Goal: Task Accomplishment & Management: Manage account settings

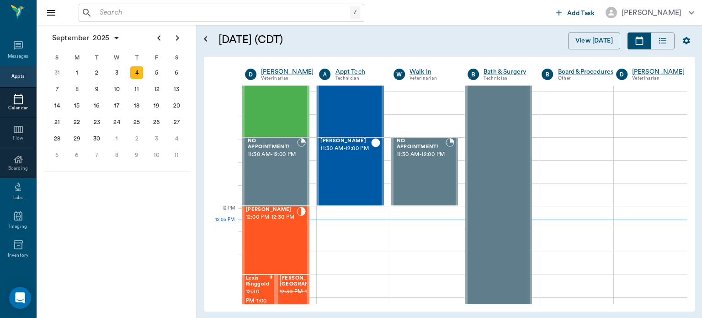
scroll to position [430, 0]
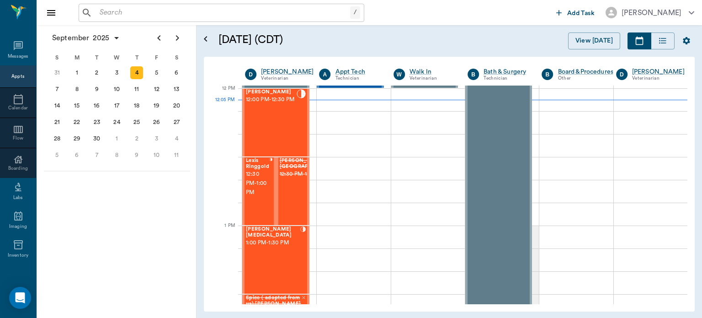
scroll to position [549, 0]
click at [255, 193] on span "12:30 PM - 1:00 PM" at bounding box center [257, 184] width 23 height 27
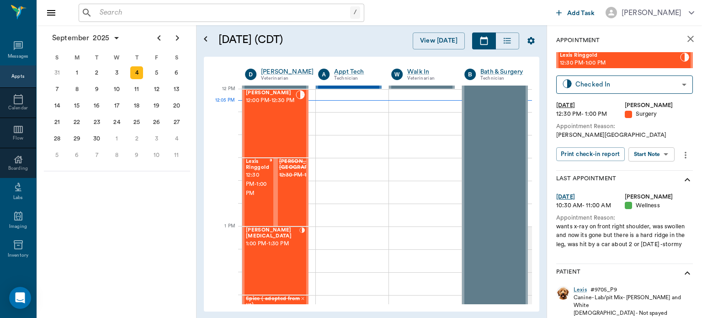
click at [654, 157] on body "/ ​ Add Task Dr. Bert Ellsworth Nectar Messages Appts Calendar Flow Boarding La…" at bounding box center [351, 159] width 702 height 318
click at [649, 189] on button "Start Surgery" at bounding box center [645, 187] width 38 height 11
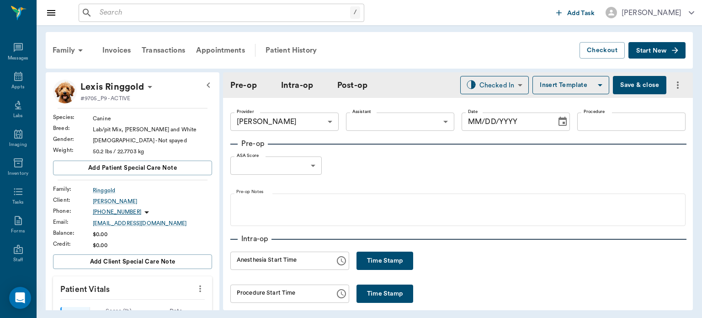
type input "63ec2f075fda476ae8351a4d"
type input "[DATE]"
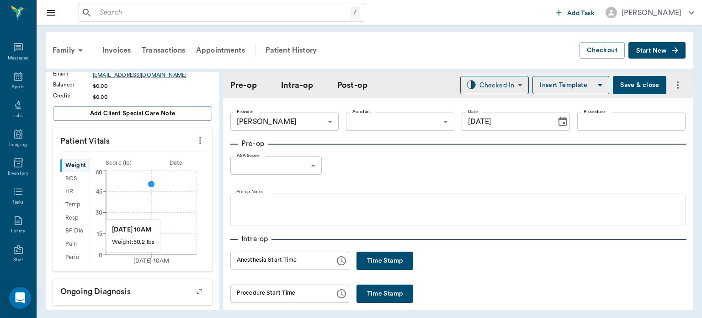
scroll to position [146, 0]
click at [199, 141] on icon "more" at bounding box center [200, 142] width 2 height 7
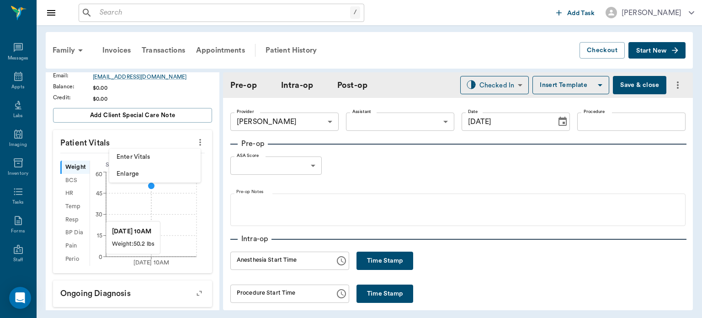
click at [142, 160] on span "Enter Vitals" at bounding box center [155, 157] width 77 height 10
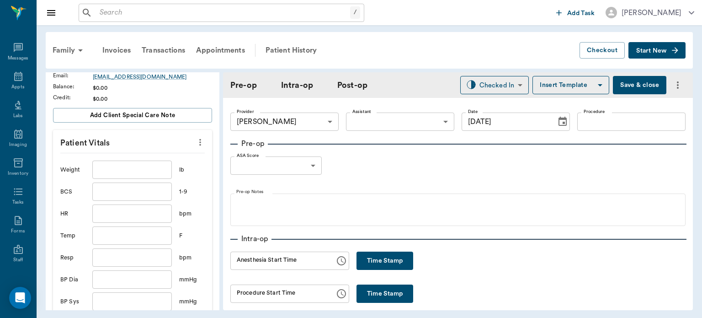
click at [126, 172] on input "text" at bounding box center [132, 170] width 80 height 18
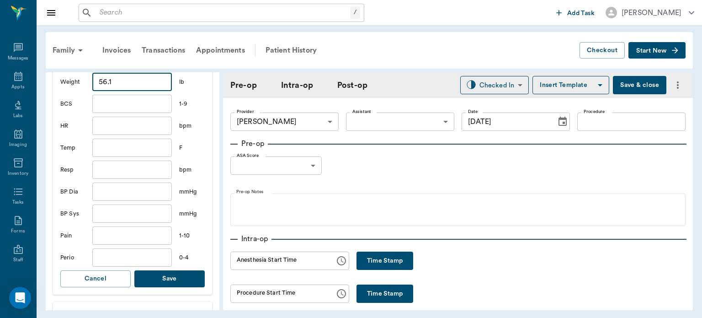
scroll to position [270, 0]
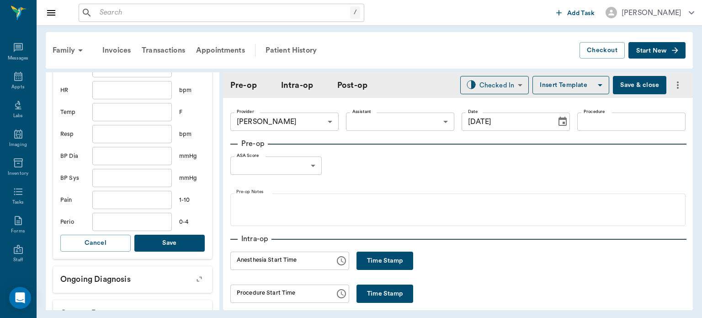
type input "56.1"
click at [166, 244] on button "Save" at bounding box center [169, 243] width 70 height 17
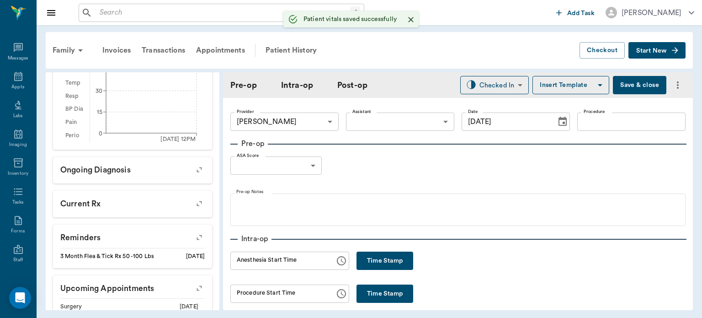
click at [403, 128] on body "/ ​ Add Task Dr. Bert Ellsworth Nectar Messages Appts Labs Imaging Inventory Ta…" at bounding box center [351, 159] width 702 height 318
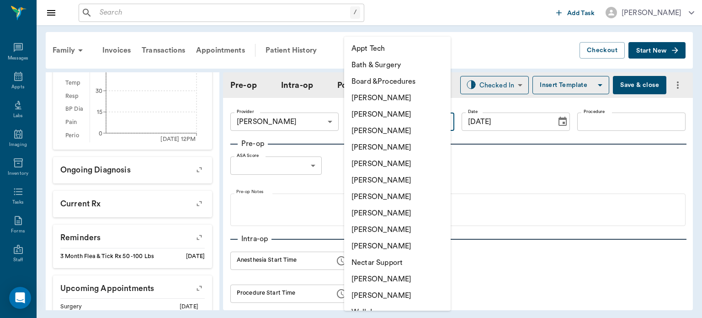
click at [393, 212] on li "[PERSON_NAME]" at bounding box center [397, 213] width 107 height 16
type input "63ec2e7e52e12b0ba117b124"
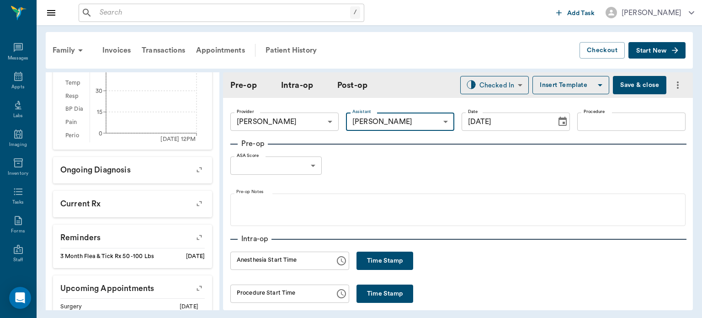
click at [610, 124] on input "Procedure" at bounding box center [632, 122] width 108 height 18
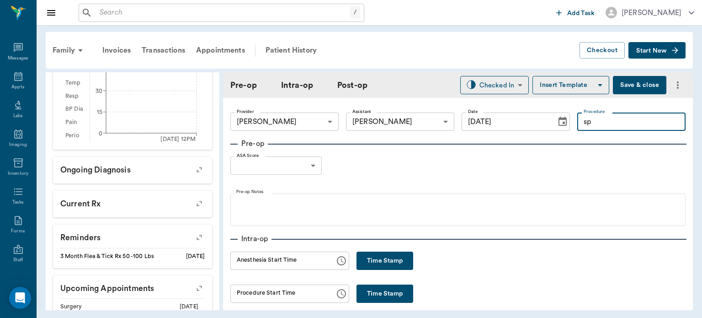
type input "s"
type input "SPAY"
click at [565, 81] on button "Insert Template" at bounding box center [571, 85] width 77 height 18
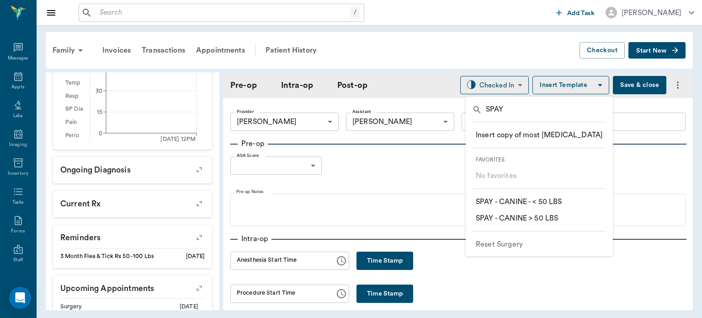
type input "SPAY"
click at [549, 221] on p "​ SPAY - CANINE > 50 LBS" at bounding box center [517, 218] width 82 height 11
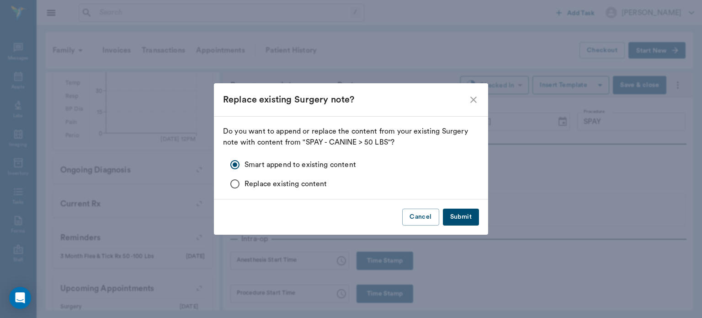
click at [468, 214] on button "Submit" at bounding box center [461, 217] width 36 height 17
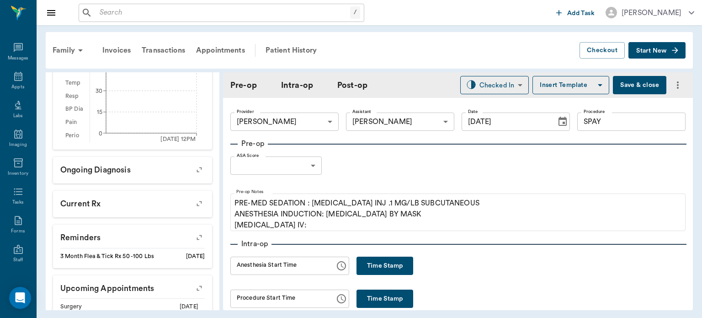
click at [308, 172] on body "/ ​ Add Task Dr. Bert Ellsworth Nectar Messages Appts Labs Imaging Inventory Ta…" at bounding box center [351, 159] width 702 height 318
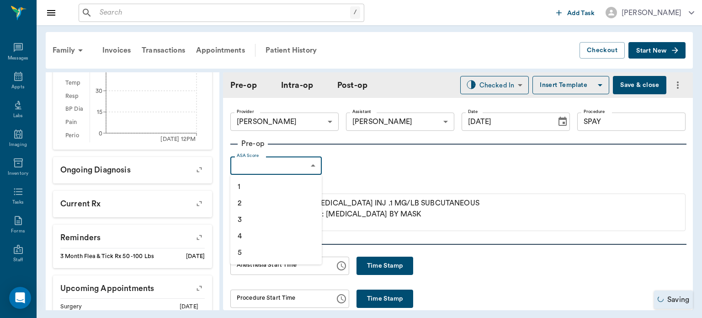
click at [260, 188] on li "1" at bounding box center [276, 186] width 91 height 16
type input "1"
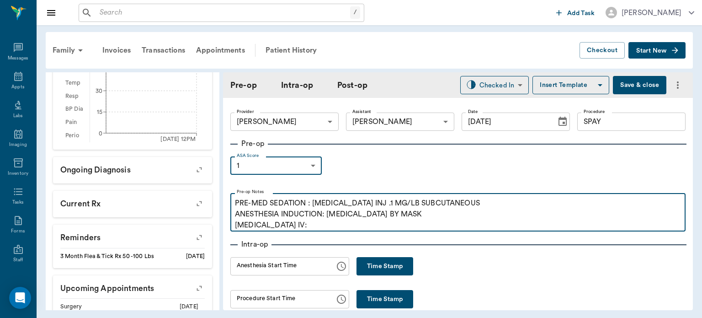
click at [297, 229] on p "PRE-MED SEDATION : ACEPROMAZINE INJ .1 MG/LB SUBCUTANEOUS ANESTHESIA INDUCTION:…" at bounding box center [458, 214] width 446 height 33
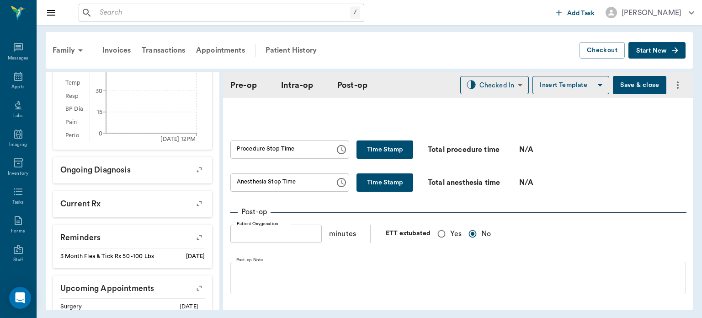
click at [450, 241] on input "Yes" at bounding box center [441, 233] width 17 height 17
radio input "true"
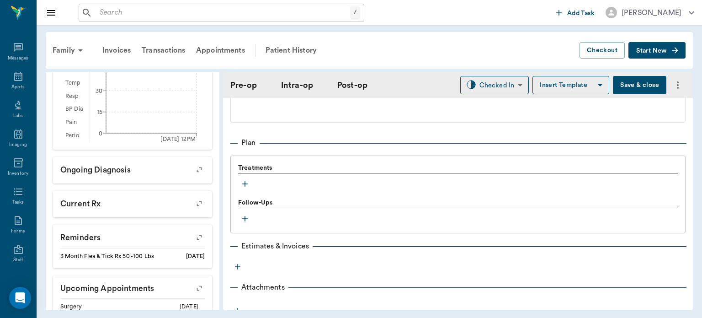
scroll to position [717, 0]
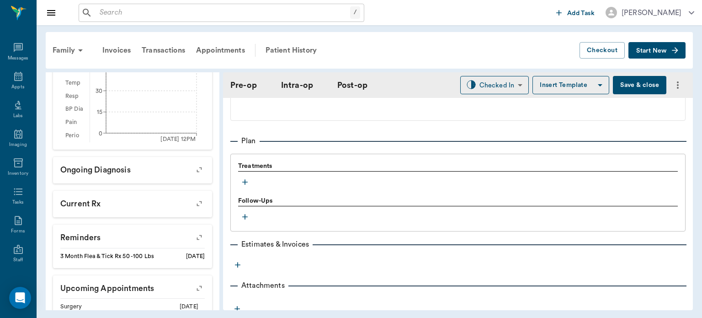
click at [245, 185] on icon "button" at bounding box center [244, 181] width 5 height 5
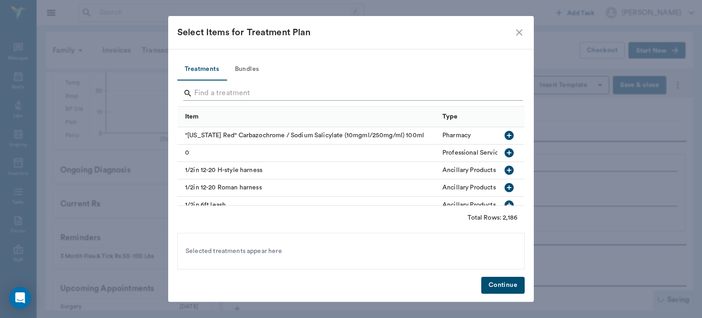
click at [233, 93] on input "Search" at bounding box center [351, 93] width 315 height 15
click at [252, 70] on button "Bundles" at bounding box center [246, 70] width 41 height 22
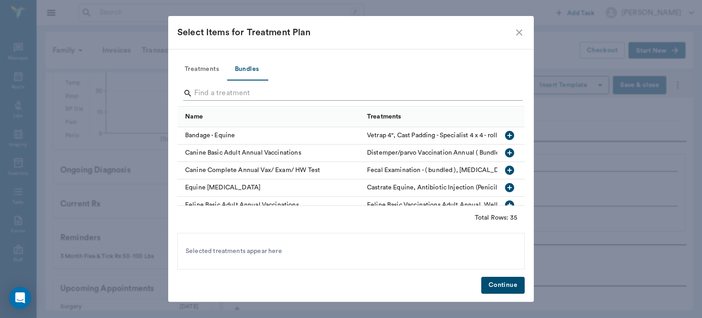
click at [208, 95] on input "Search" at bounding box center [351, 93] width 315 height 15
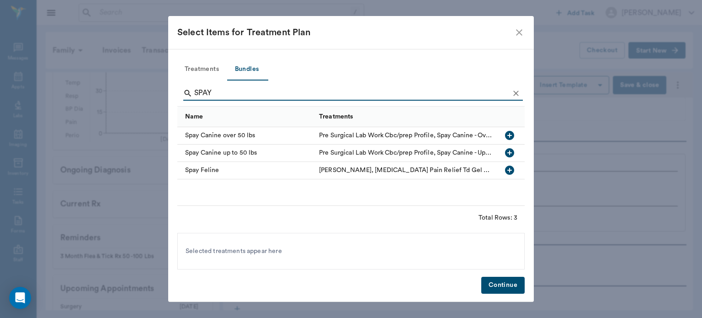
type input "SPAY"
click at [509, 139] on icon "button" at bounding box center [509, 135] width 9 height 9
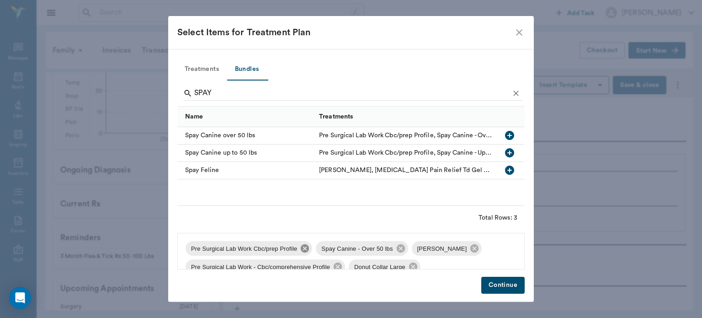
click at [301, 250] on icon at bounding box center [305, 248] width 8 height 8
click at [504, 251] on icon at bounding box center [508, 248] width 8 height 8
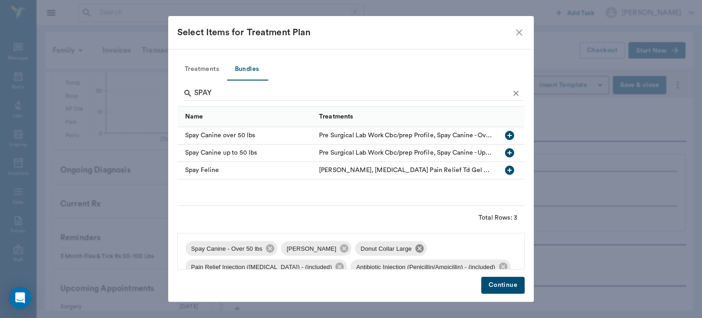
click at [417, 249] on icon at bounding box center [420, 248] width 8 height 8
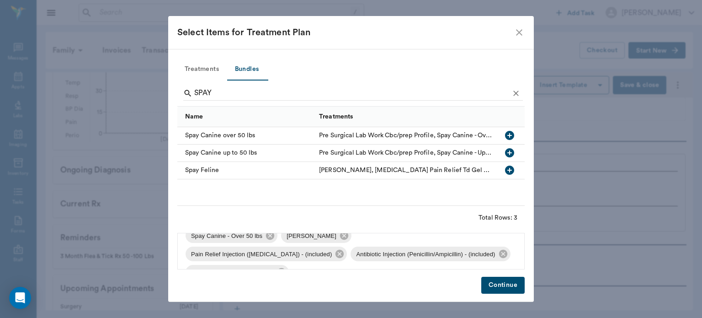
click at [498, 284] on button "Continue" at bounding box center [503, 285] width 43 height 17
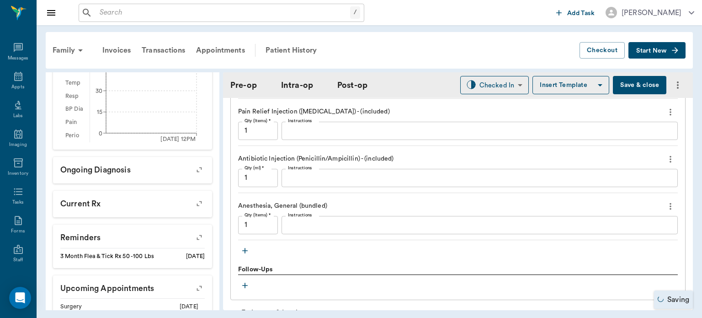
scroll to position [898, 0]
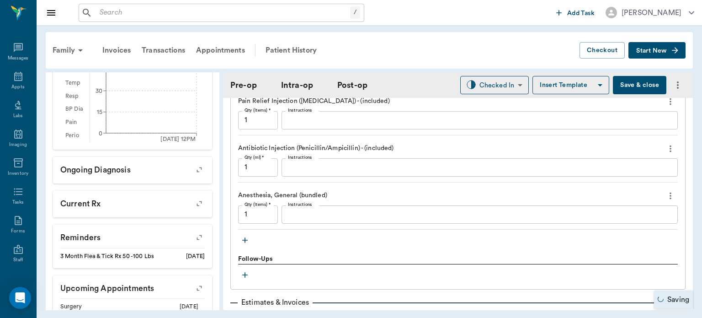
click at [245, 243] on icon "button" at bounding box center [244, 239] width 5 height 5
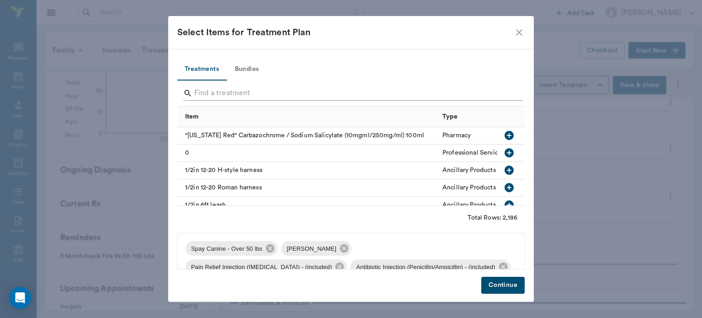
click at [260, 90] on input "Search" at bounding box center [351, 93] width 315 height 15
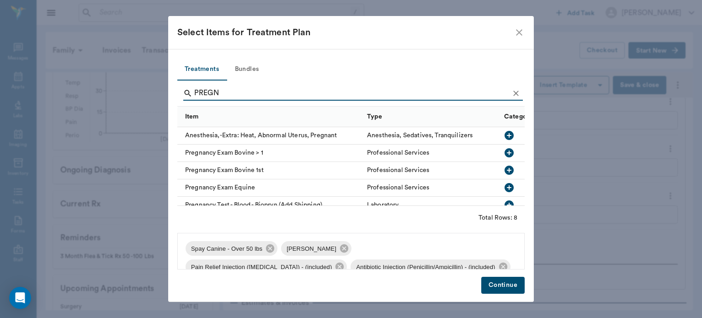
type input "PREGN"
click at [505, 132] on icon "button" at bounding box center [509, 135] width 9 height 9
click at [510, 285] on button "Continue" at bounding box center [503, 285] width 43 height 17
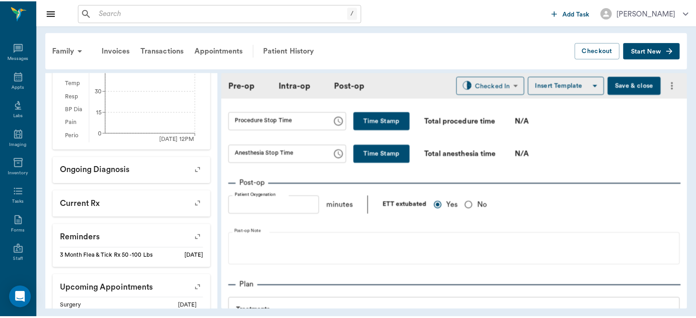
scroll to position [564, 0]
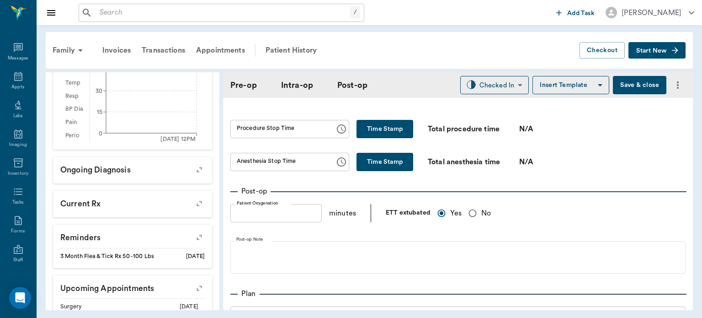
click at [634, 82] on button "Save & close" at bounding box center [640, 85] width 54 height 18
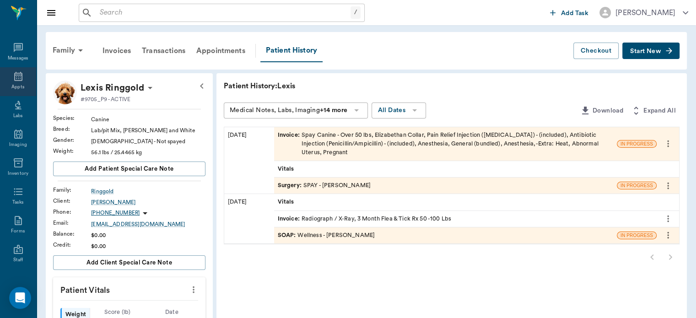
click at [15, 80] on icon at bounding box center [18, 76] width 8 height 9
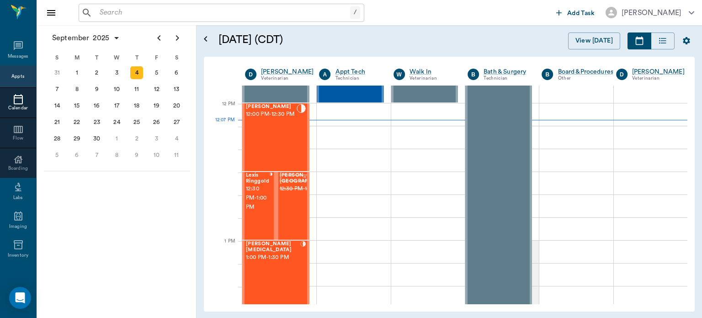
scroll to position [534, 0]
click at [117, 72] on div "3" at bounding box center [117, 72] width 13 height 13
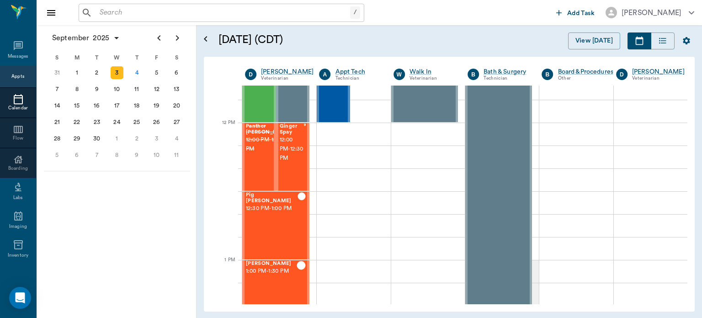
scroll to position [516, 0]
click at [304, 170] on div at bounding box center [305, 156] width 2 height 67
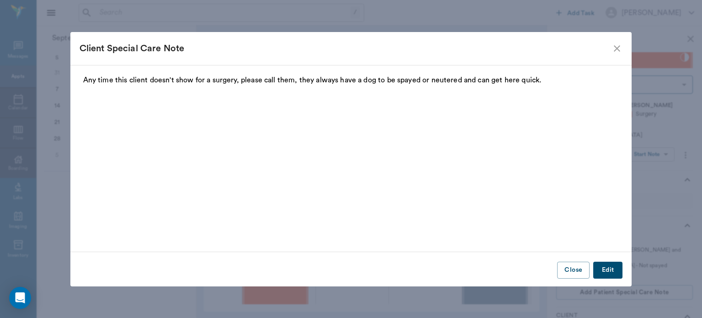
click at [619, 48] on icon "close" at bounding box center [617, 48] width 11 height 11
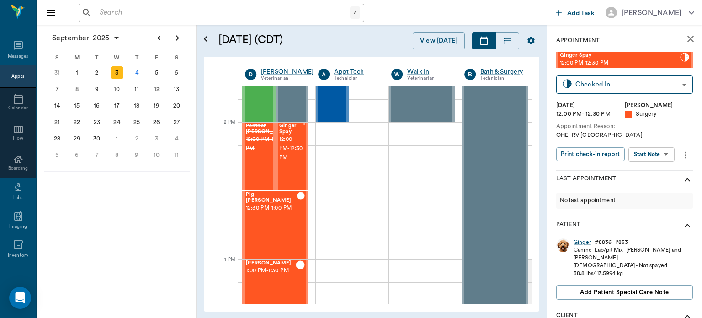
click at [685, 155] on icon "more" at bounding box center [686, 154] width 2 height 7
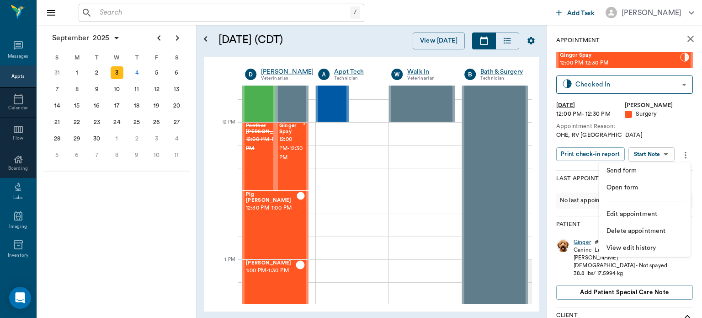
click at [653, 213] on span "Edit appointment" at bounding box center [645, 214] width 77 height 10
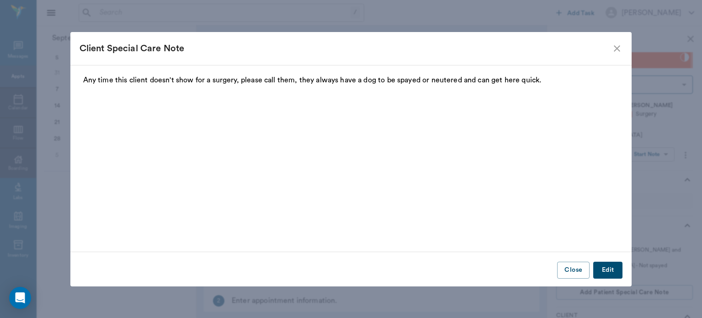
click at [616, 46] on icon "close" at bounding box center [617, 48] width 11 height 11
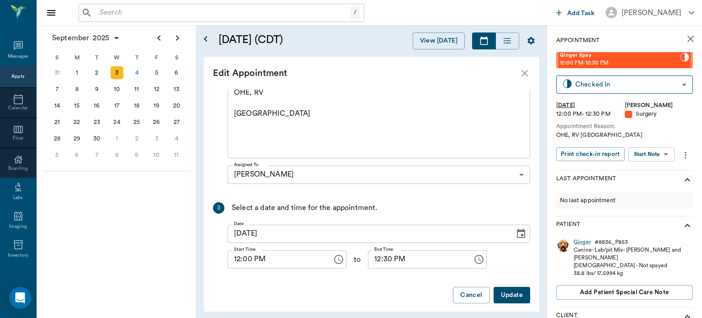
click at [250, 227] on input "09/03/2025" at bounding box center [368, 234] width 281 height 18
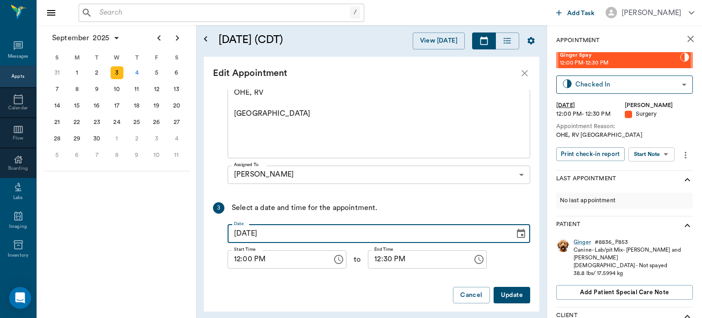
type input "[DATE]"
click at [503, 293] on button "Update" at bounding box center [512, 295] width 37 height 17
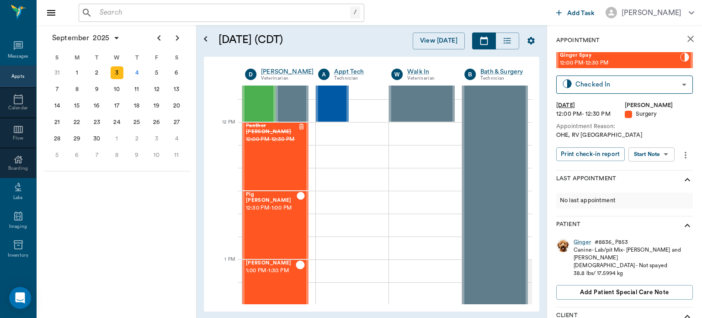
click at [141, 73] on div "4" at bounding box center [136, 72] width 13 height 13
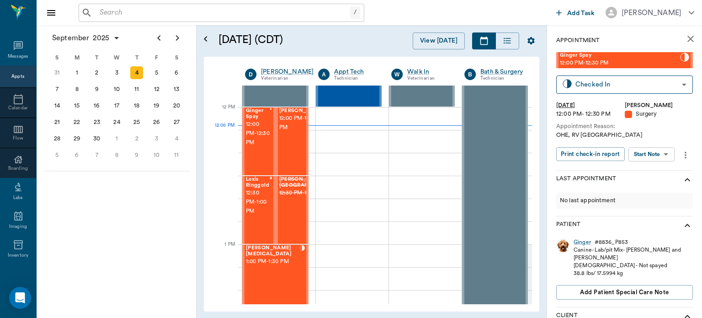
scroll to position [550, 0]
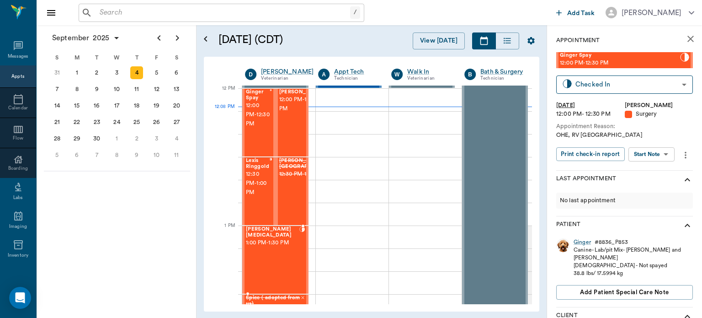
click at [252, 115] on span "12:00 PM - 12:30 PM" at bounding box center [258, 114] width 24 height 27
click at [660, 154] on body "/ ​ Add Task Dr. Bert Ellsworth Nectar Messages Appts Calendar Flow Boarding La…" at bounding box center [351, 159] width 702 height 318
click at [648, 188] on button "Start Surgery" at bounding box center [645, 187] width 38 height 11
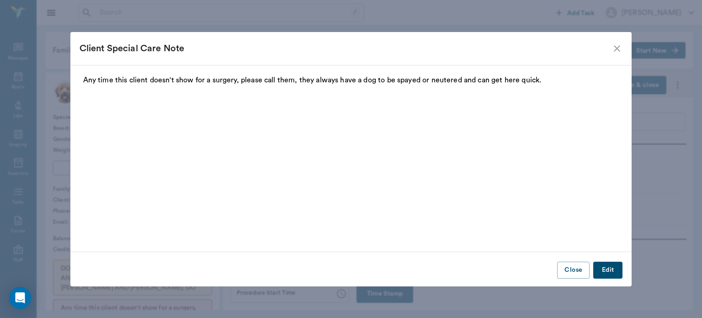
type input "63ec2f075fda476ae8351a4d"
type input "[DATE]"
click at [617, 47] on icon "close" at bounding box center [617, 48] width 11 height 11
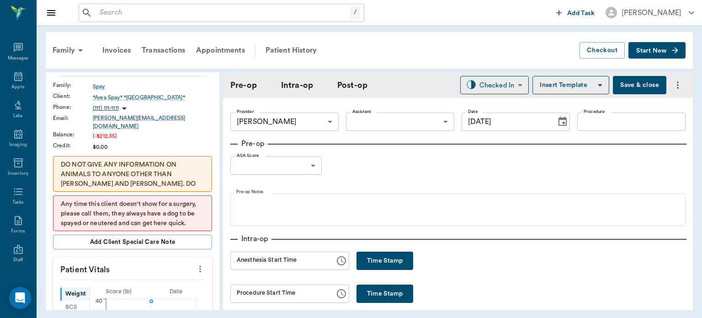
scroll to position [148, 0]
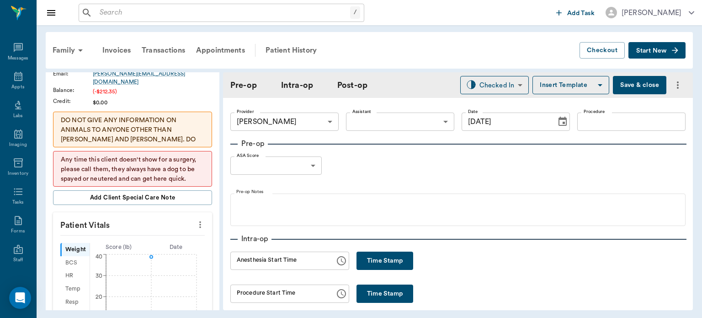
click at [198, 219] on icon "more" at bounding box center [200, 224] width 10 height 11
click at [150, 235] on span "Enter Vitals" at bounding box center [155, 234] width 77 height 10
click at [137, 248] on input "text" at bounding box center [132, 252] width 80 height 18
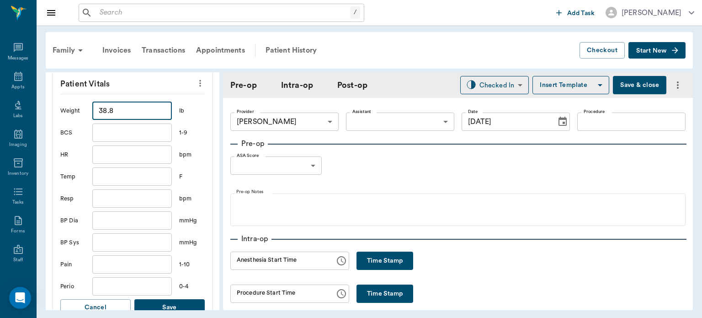
scroll to position [294, 0]
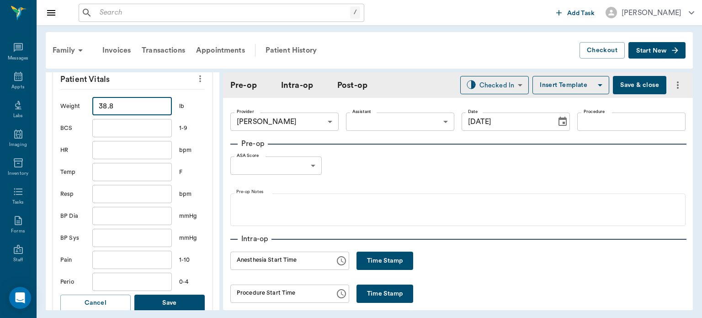
type input "38.8"
click at [190, 295] on button "Save" at bounding box center [169, 303] width 70 height 17
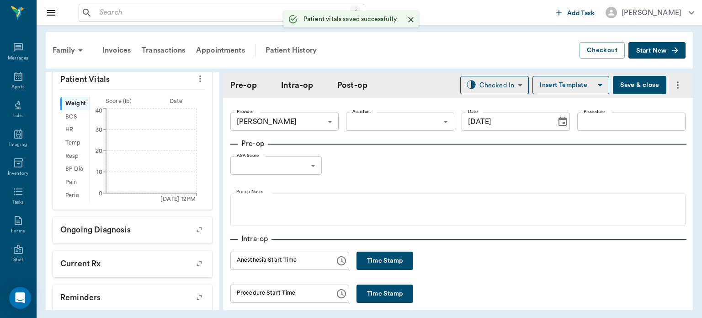
click at [382, 118] on body "/ ​ Add Task Dr. Bert Ellsworth Nectar Messages Appts Labs Imaging Inventory Ta…" at bounding box center [351, 159] width 702 height 318
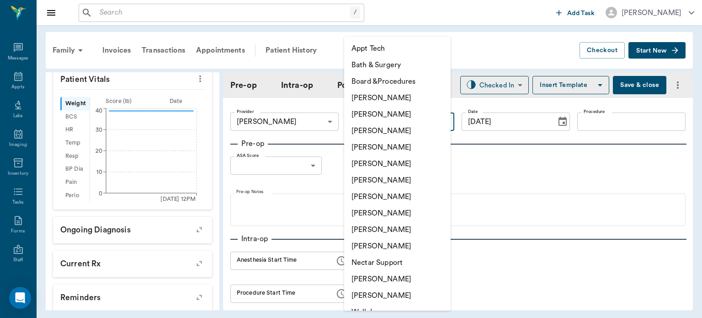
click at [387, 216] on li "[PERSON_NAME]" at bounding box center [397, 213] width 107 height 16
type input "63ec2e7e52e12b0ba117b124"
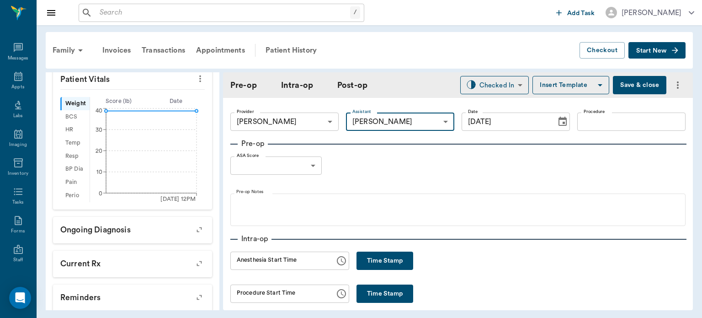
click at [617, 125] on input "Procedure" at bounding box center [632, 122] width 108 height 18
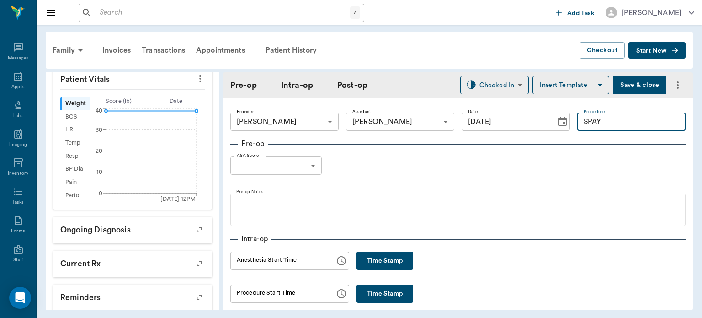
type input "SPAY"
click at [580, 84] on button "Insert Template" at bounding box center [571, 85] width 77 height 18
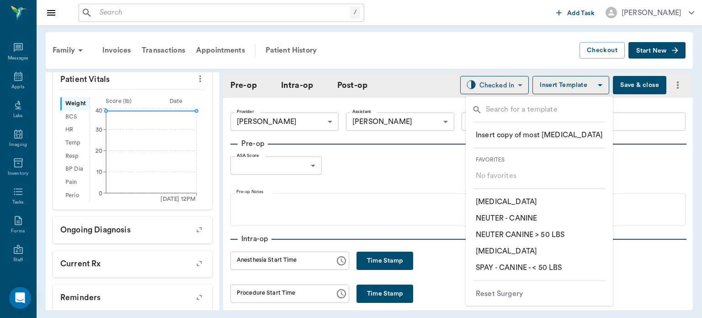
click at [532, 267] on p "​ SPAY - CANINE - < 50 LBS" at bounding box center [519, 267] width 86 height 11
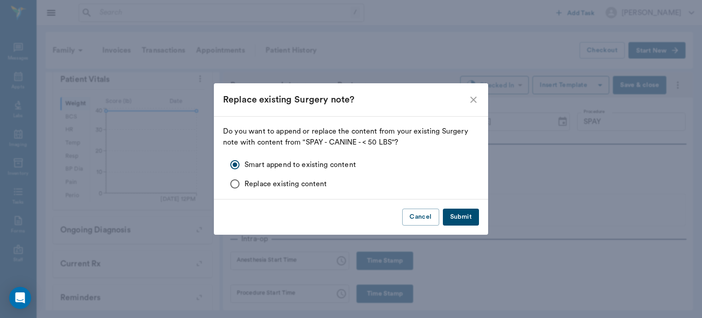
click at [461, 212] on button "Submit" at bounding box center [461, 217] width 36 height 17
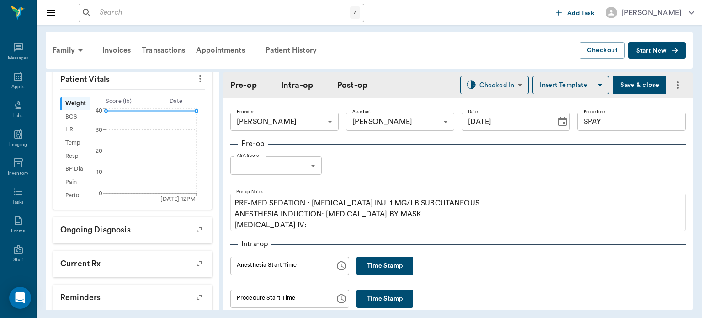
click at [301, 172] on body "/ ​ Add Task Dr. Bert Ellsworth Nectar Messages Appts Labs Imaging Inventory Ta…" at bounding box center [351, 159] width 702 height 318
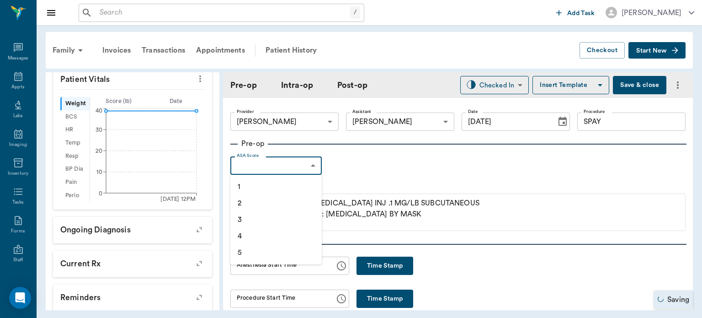
click at [266, 182] on li "1" at bounding box center [276, 186] width 91 height 16
type input "1"
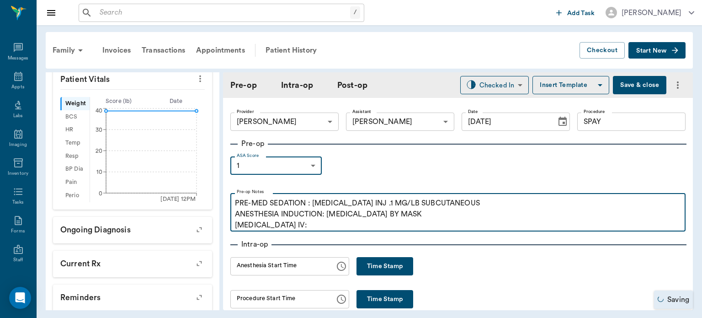
click at [302, 225] on p "PRE-MED SEDATION : ACEPROMAZINE INJ .1 MG/LB SUBCUTANEOUS ANESTHESIA INDUCTION:…" at bounding box center [458, 214] width 446 height 33
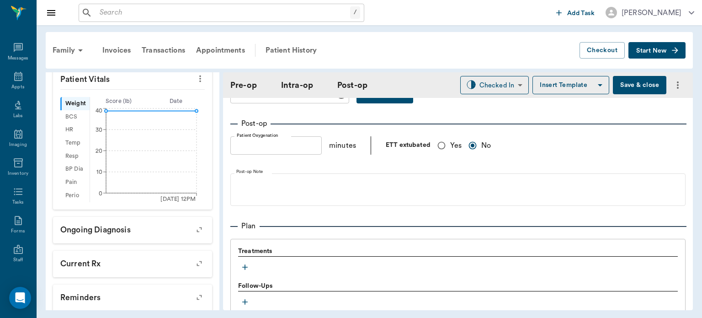
click at [440, 146] on input "Yes" at bounding box center [441, 145] width 17 height 17
radio input "true"
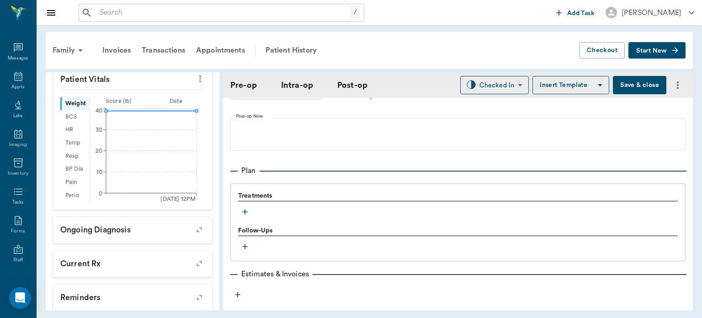
scroll to position [687, 0]
click at [245, 217] on icon "button" at bounding box center [245, 212] width 9 height 9
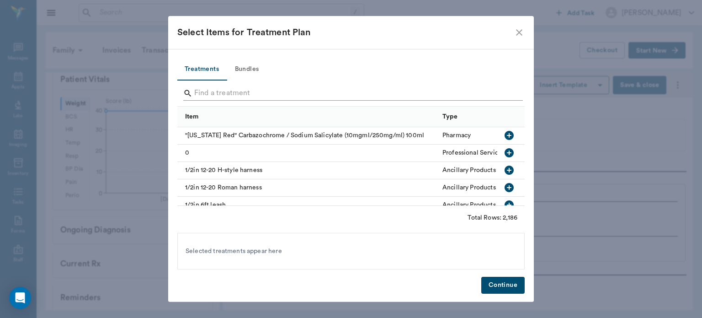
click at [210, 90] on input "Search" at bounding box center [351, 93] width 315 height 15
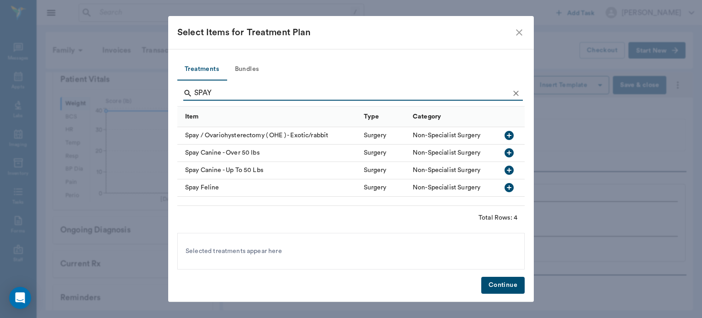
type input "SPAY"
click at [512, 171] on icon "button" at bounding box center [509, 170] width 9 height 9
click at [274, 252] on icon at bounding box center [275, 251] width 8 height 8
click at [240, 60] on button "Bundles" at bounding box center [246, 70] width 41 height 22
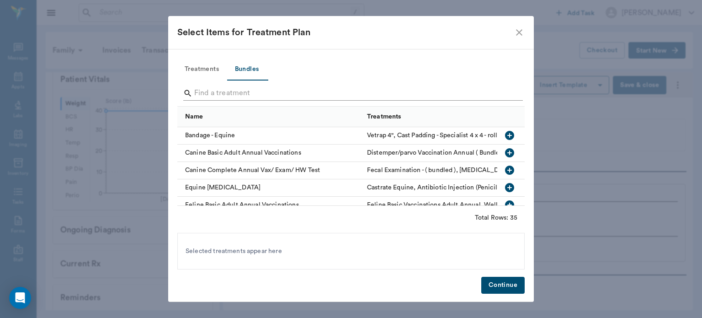
click at [204, 89] on input "Search" at bounding box center [351, 93] width 315 height 15
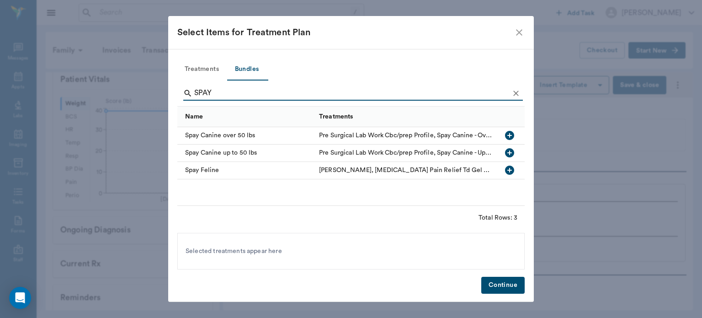
type input "SPAY"
click at [510, 152] on icon "button" at bounding box center [509, 152] width 9 height 9
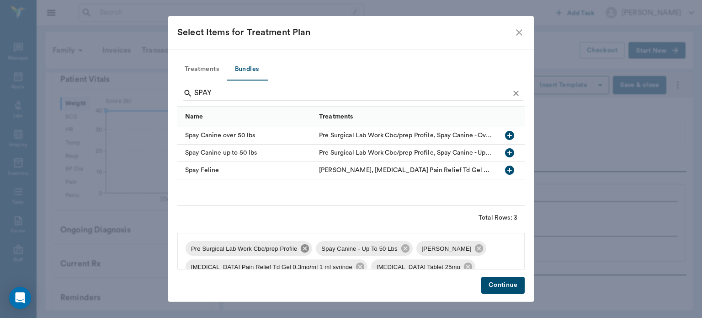
click at [302, 252] on icon at bounding box center [305, 248] width 8 height 8
click at [344, 247] on icon at bounding box center [349, 248] width 10 height 10
click at [456, 245] on icon at bounding box center [460, 248] width 8 height 8
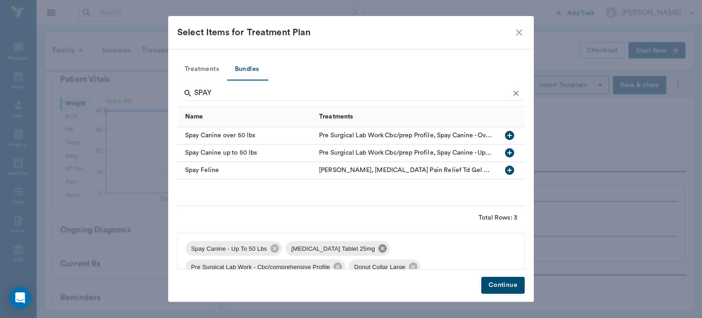
click at [379, 246] on icon at bounding box center [383, 248] width 8 height 8
click at [434, 249] on icon at bounding box center [438, 248] width 8 height 8
click at [346, 249] on icon at bounding box center [350, 248] width 8 height 8
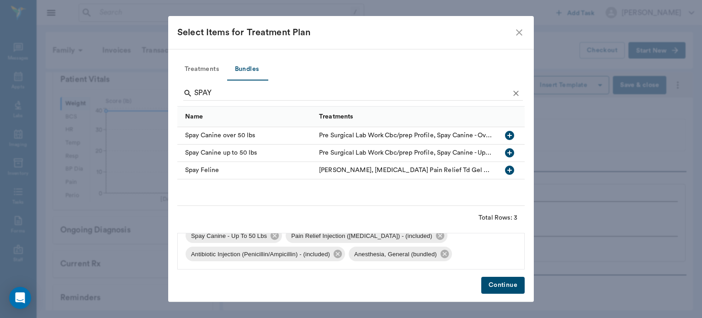
click at [507, 288] on button "Continue" at bounding box center [503, 285] width 43 height 17
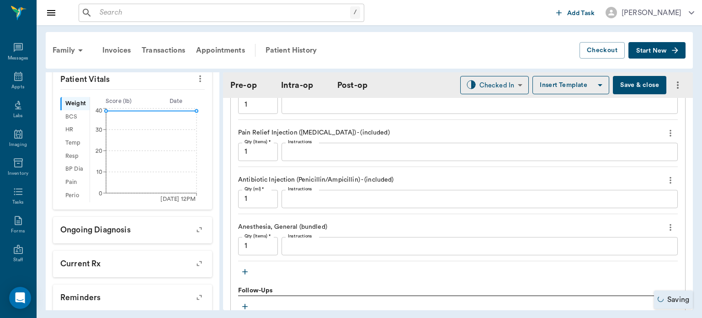
scroll to position [853, 0]
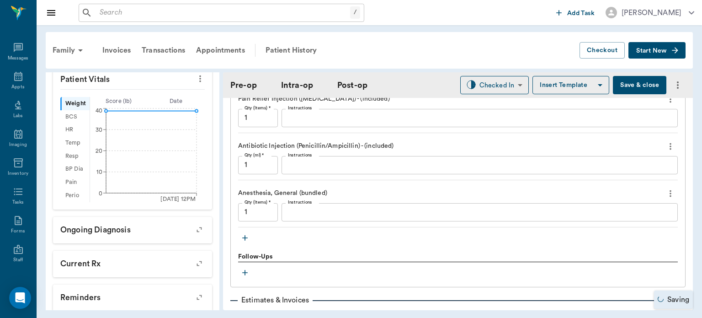
click at [245, 241] on icon "button" at bounding box center [244, 237] width 5 height 5
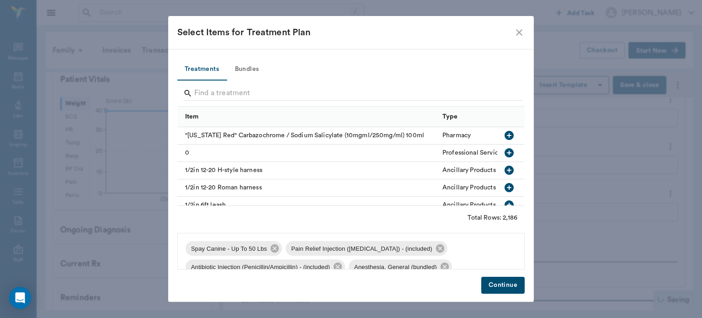
click at [243, 79] on button "Bundles" at bounding box center [246, 70] width 41 height 22
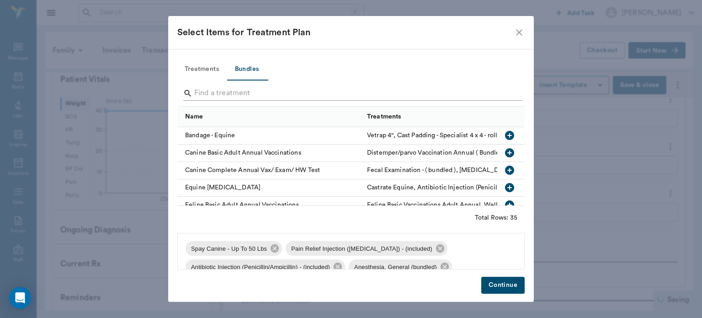
click at [223, 91] on input "Search" at bounding box center [351, 93] width 315 height 15
click at [207, 68] on button "Treatments" at bounding box center [201, 70] width 49 height 22
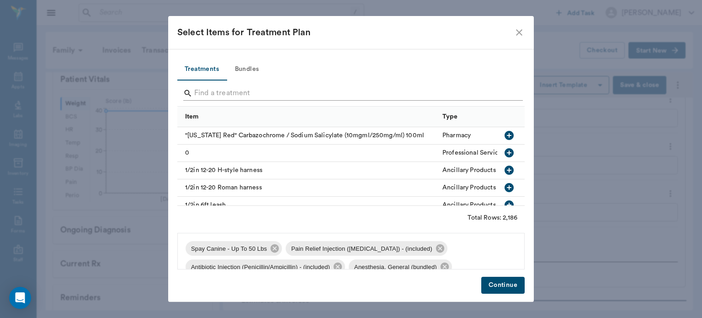
click at [199, 92] on input "Search" at bounding box center [351, 93] width 315 height 15
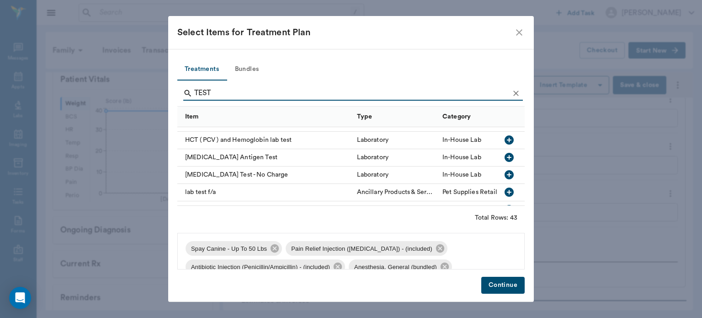
scroll to position [361, 0]
type input "TEST"
click at [505, 172] on icon "button" at bounding box center [509, 173] width 9 height 9
click at [512, 283] on button "Continue" at bounding box center [503, 285] width 43 height 17
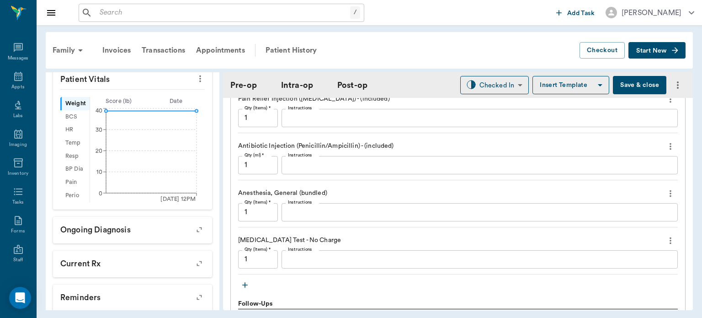
click at [322, 259] on textarea "Instructions" at bounding box center [480, 259] width 384 height 11
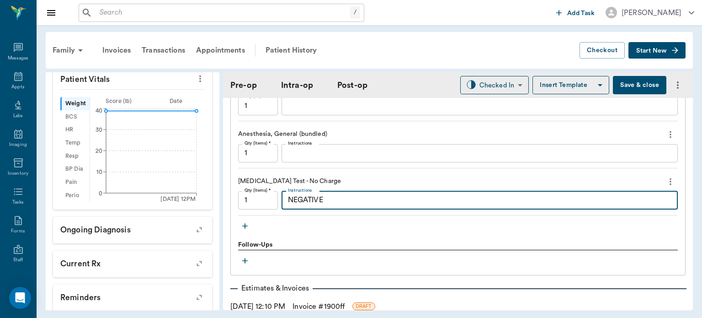
scroll to position [920, 0]
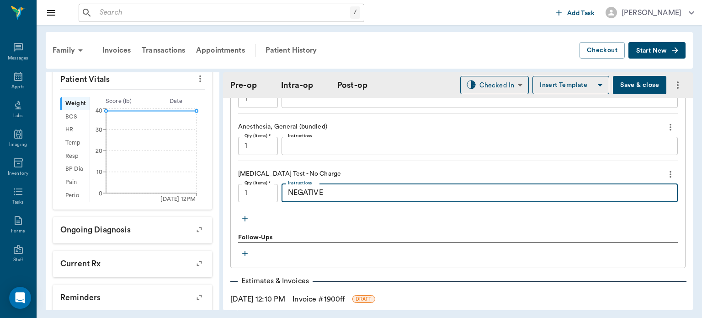
type textarea "NEGATIVE"
click at [250, 238] on div "Follow-Ups" at bounding box center [458, 238] width 440 height 10
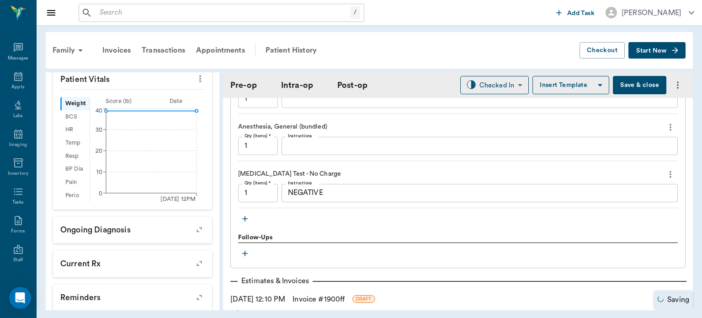
click at [247, 221] on icon "button" at bounding box center [244, 218] width 5 height 5
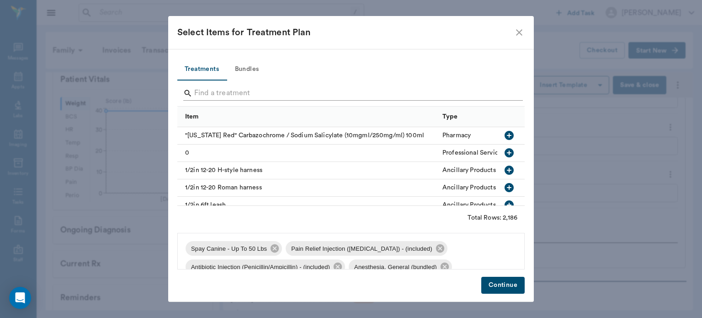
click at [228, 94] on input "Search" at bounding box center [351, 93] width 315 height 15
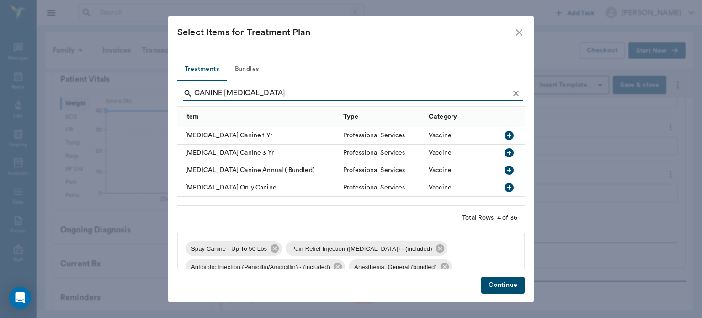
type input "CANINE RABIES"
click at [508, 139] on icon "button" at bounding box center [509, 135] width 9 height 9
click at [497, 282] on button "Continue" at bounding box center [503, 285] width 43 height 17
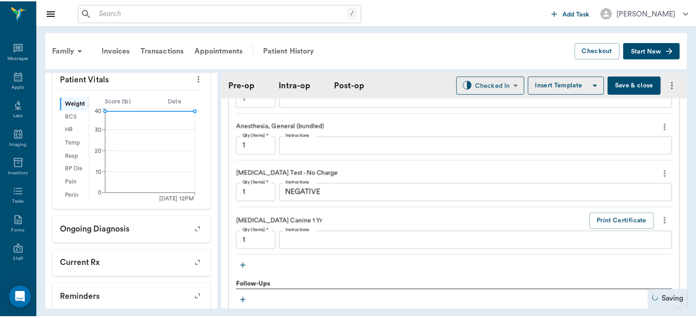
scroll to position [913, 0]
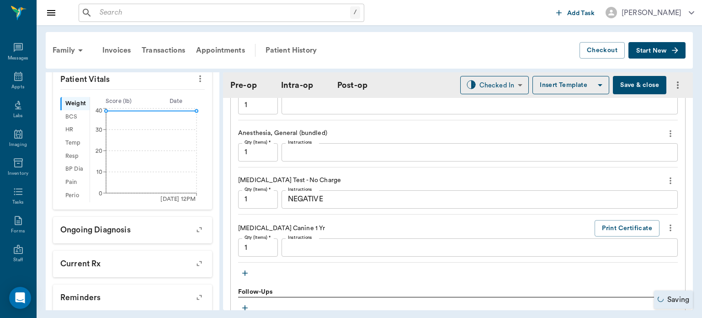
click at [632, 86] on button "Save & close" at bounding box center [640, 85] width 54 height 18
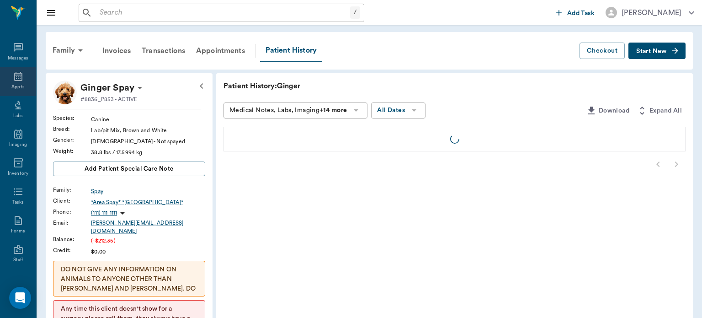
click at [15, 77] on icon at bounding box center [18, 76] width 8 height 9
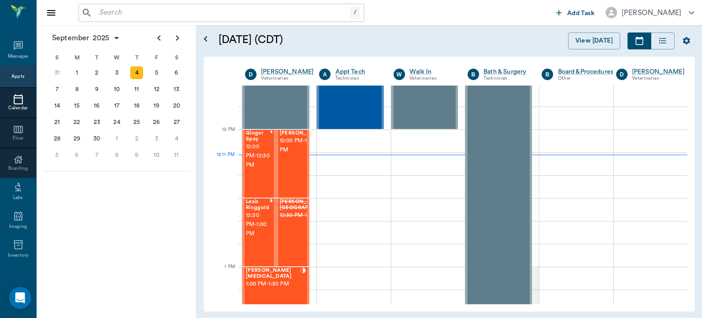
scroll to position [509, 0]
click at [291, 154] on span "12:00 PM - 12:30 PM" at bounding box center [303, 145] width 46 height 18
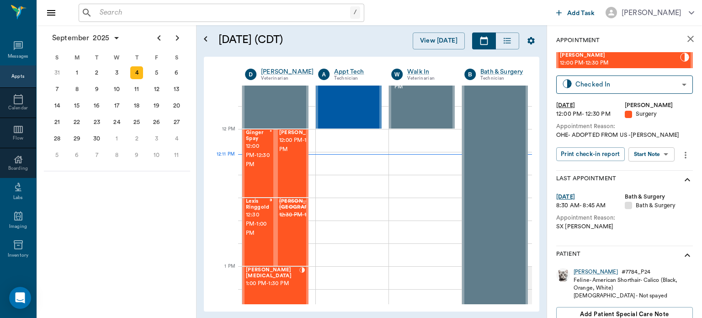
click at [658, 155] on body "/ ​ Add Task Dr. Bert Ellsworth Nectar Messages Appts Calendar Flow Boarding La…" at bounding box center [351, 159] width 702 height 318
click at [653, 188] on button "Start Surgery" at bounding box center [645, 187] width 38 height 11
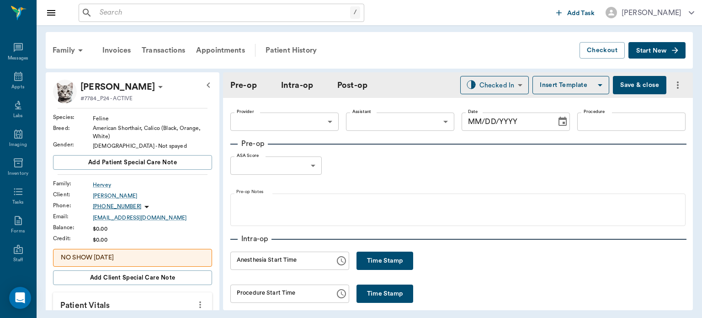
type input "63ec2f075fda476ae8351a4d"
type input "[DATE]"
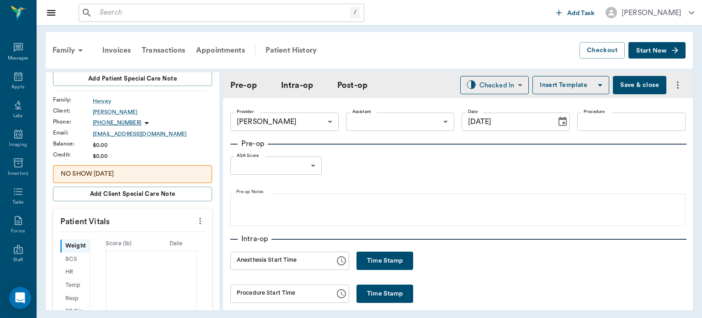
scroll to position [107, 0]
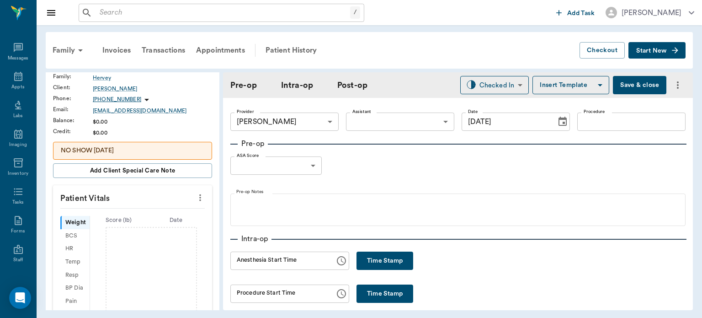
click at [196, 190] on button "more" at bounding box center [200, 198] width 15 height 16
click at [156, 211] on span "Enter Vitals" at bounding box center [155, 213] width 77 height 10
click at [127, 227] on input "text" at bounding box center [132, 225] width 80 height 18
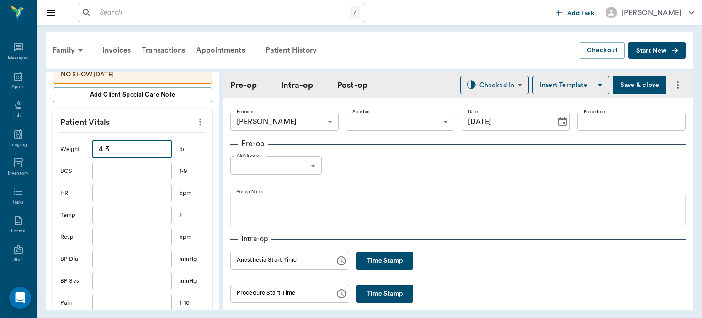
scroll to position [265, 0]
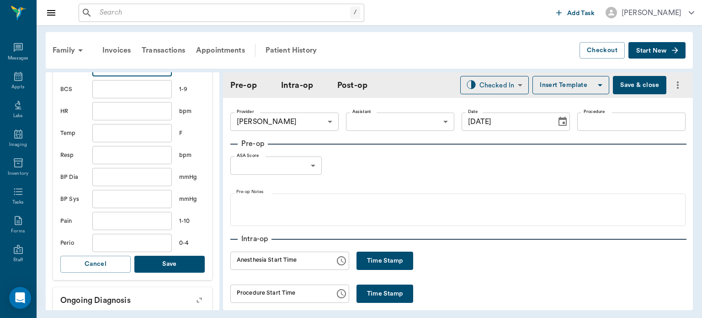
type input "4.3"
click at [182, 266] on button "Save" at bounding box center [169, 264] width 70 height 17
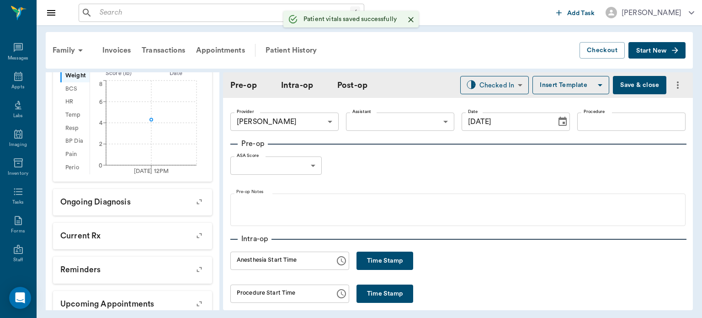
scroll to position [276, 0]
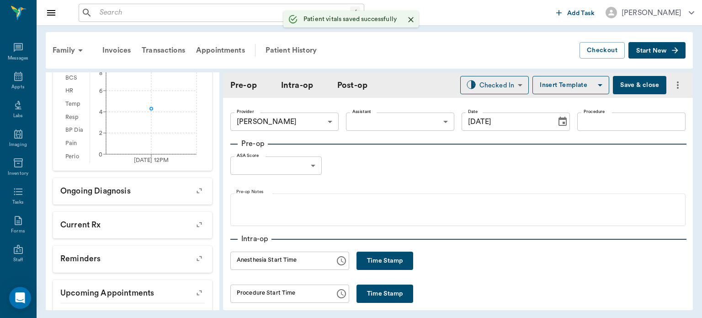
click at [396, 120] on body "/ ​ Add Task Dr. Bert Ellsworth Nectar Messages Appts Labs Imaging Inventory Ta…" at bounding box center [351, 159] width 702 height 318
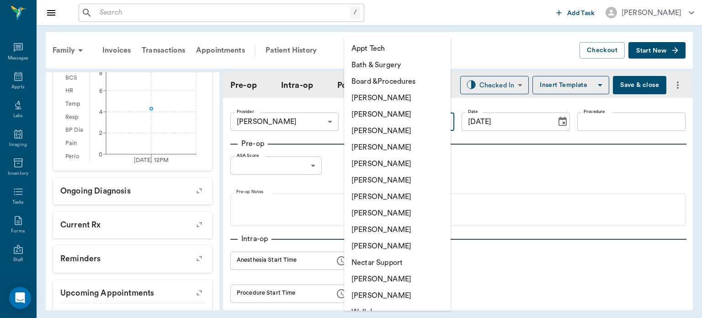
click at [382, 212] on li "[PERSON_NAME]" at bounding box center [397, 213] width 107 height 16
type input "63ec2e7e52e12b0ba117b124"
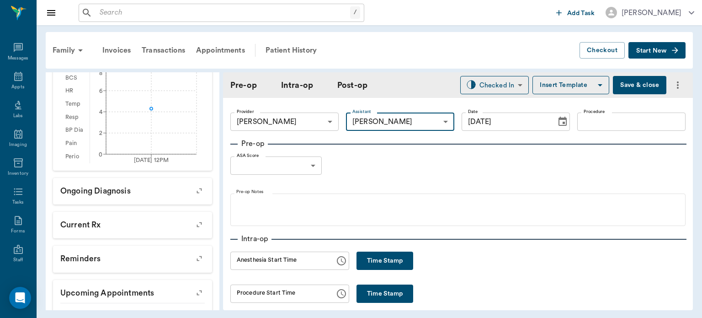
click at [616, 124] on input "Procedure" at bounding box center [632, 122] width 108 height 18
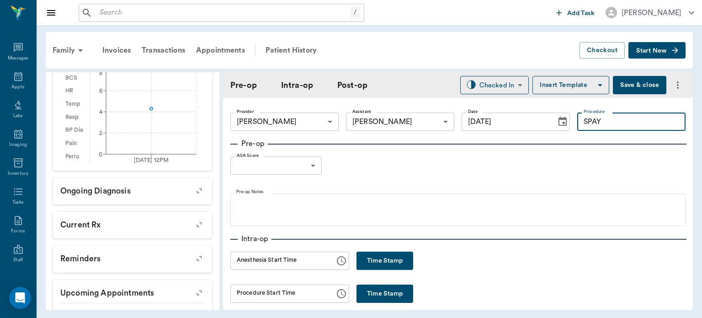
type input "SPAY"
click at [570, 81] on button "Insert Template" at bounding box center [571, 85] width 77 height 18
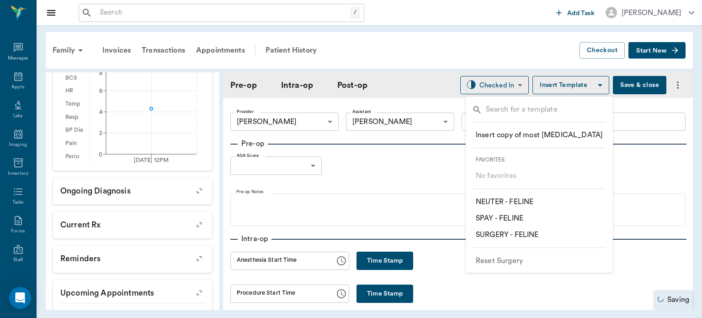
click at [516, 217] on p "​ SPAY - FELINE" at bounding box center [500, 218] width 48 height 11
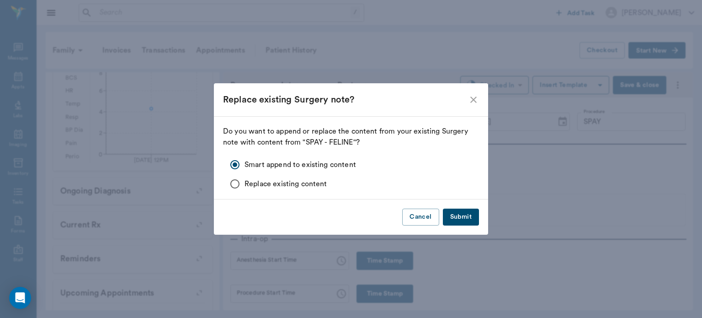
click at [461, 218] on button "Submit" at bounding box center [461, 217] width 36 height 17
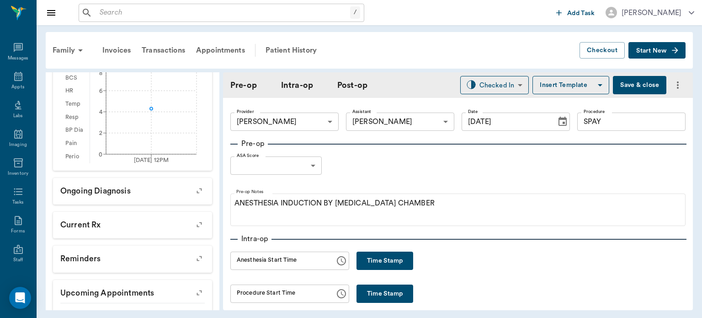
click at [298, 163] on body "/ ​ Add Task Dr. Bert Ellsworth Nectar Messages Appts Labs Imaging Inventory Ta…" at bounding box center [351, 159] width 702 height 318
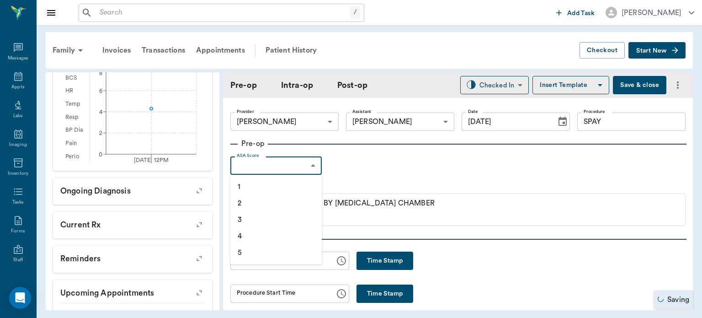
click at [260, 181] on li "1" at bounding box center [276, 186] width 91 height 16
type input "1"
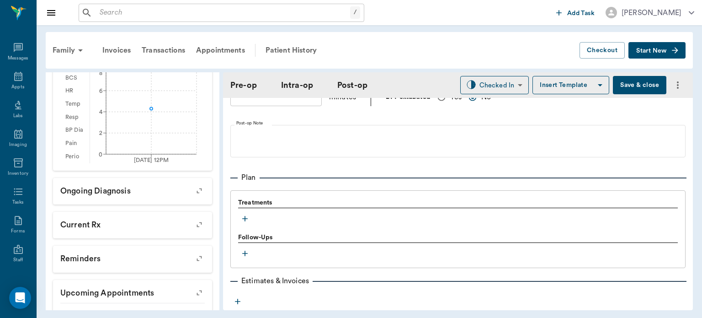
scroll to position [689, 0]
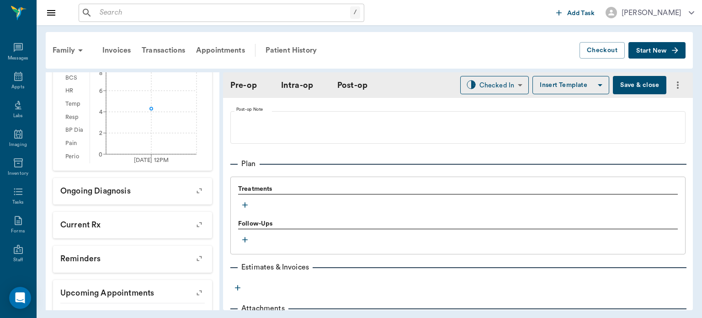
click at [247, 209] on icon "button" at bounding box center [245, 204] width 9 height 9
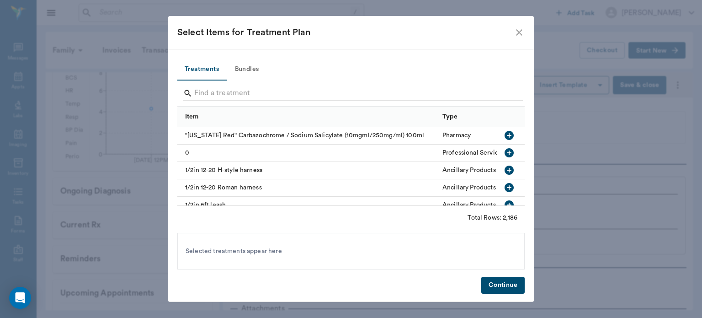
click at [252, 73] on button "Bundles" at bounding box center [246, 70] width 41 height 22
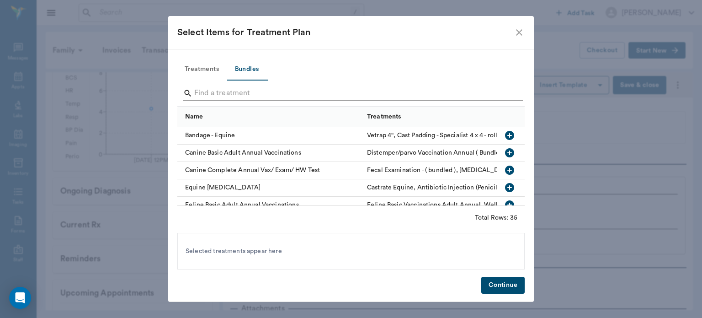
click at [209, 93] on input "Search" at bounding box center [351, 93] width 315 height 15
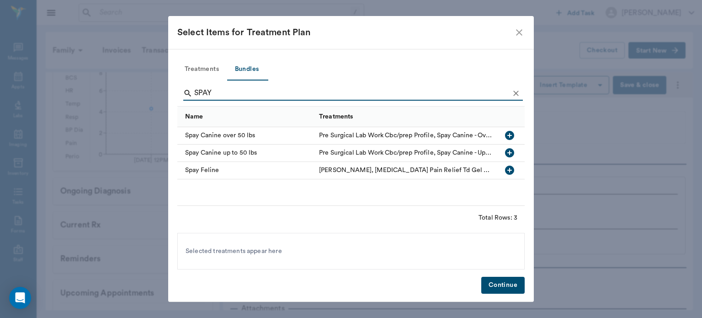
type input "SPAY"
click at [510, 172] on icon "button" at bounding box center [509, 170] width 9 height 9
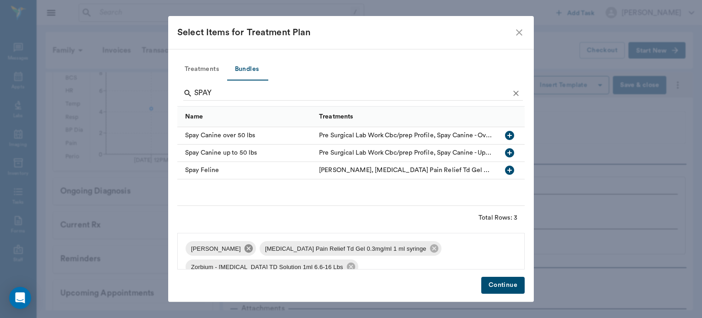
click at [251, 246] on icon at bounding box center [249, 248] width 8 height 8
click at [356, 247] on icon at bounding box center [360, 248] width 8 height 8
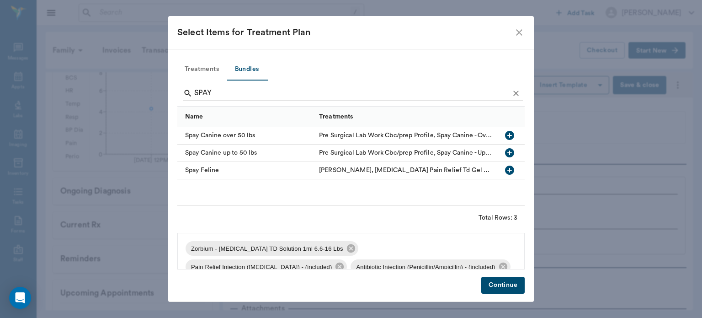
scroll to position [13, 0]
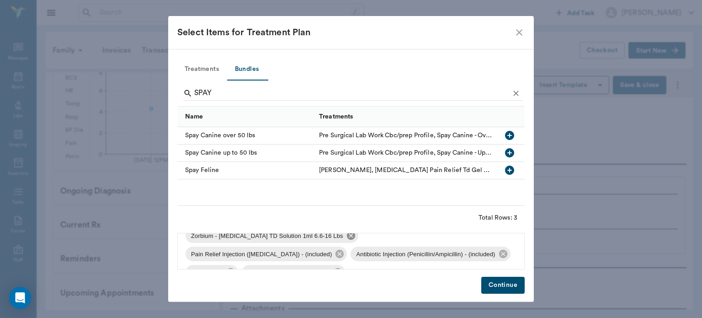
click at [347, 240] on icon at bounding box center [351, 235] width 8 height 8
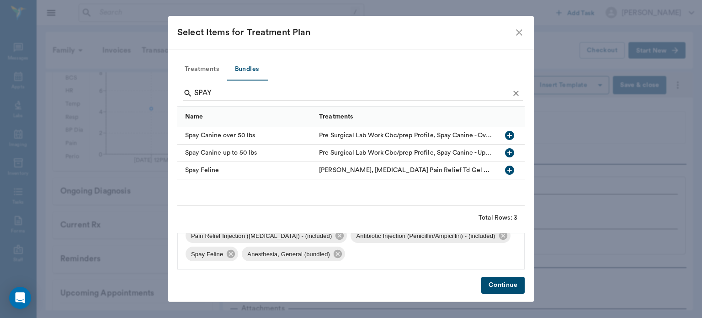
scroll to position [2, 0]
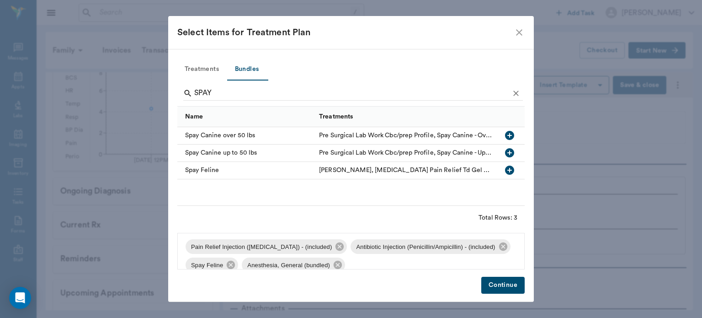
click at [502, 285] on button "Continue" at bounding box center [503, 285] width 43 height 17
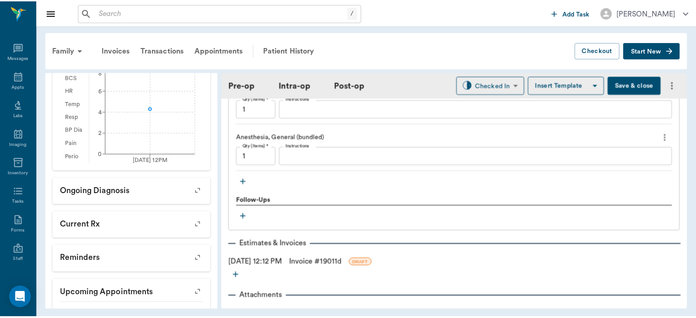
scroll to position [946, 0]
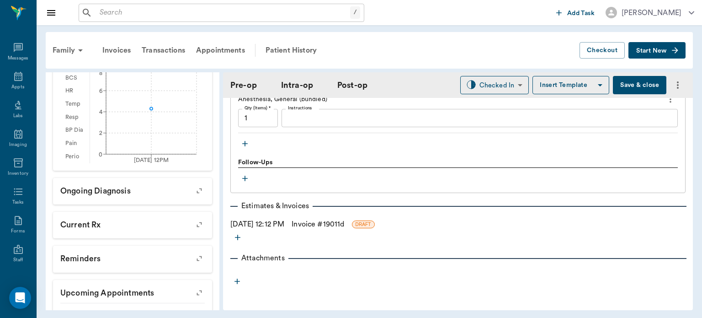
click at [344, 224] on link "Invoice # 19011d" at bounding box center [318, 224] width 53 height 11
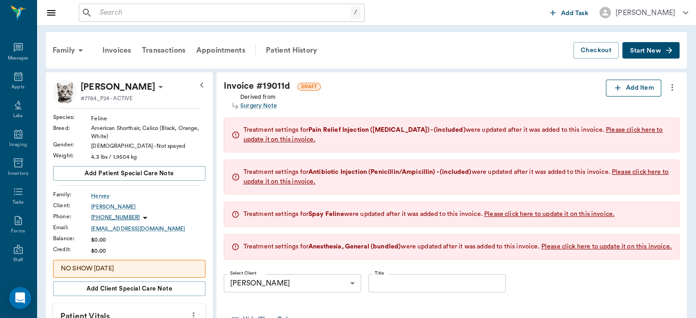
click at [640, 89] on button "Add Item" at bounding box center [633, 88] width 55 height 17
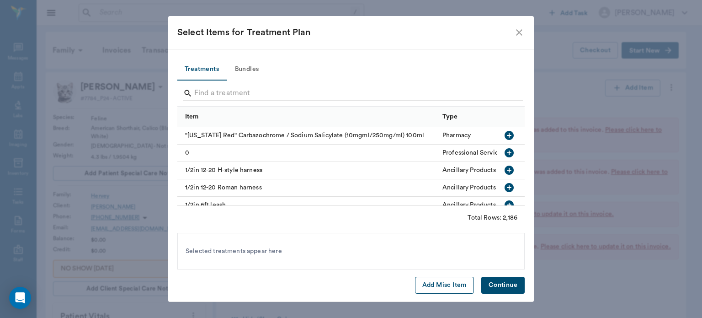
click at [437, 279] on button "Add Misc Item" at bounding box center [444, 285] width 59 height 17
click at [502, 285] on button "Continue" at bounding box center [503, 285] width 43 height 17
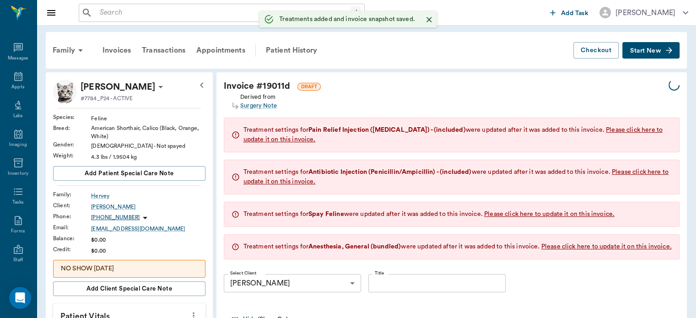
type input "1.00"
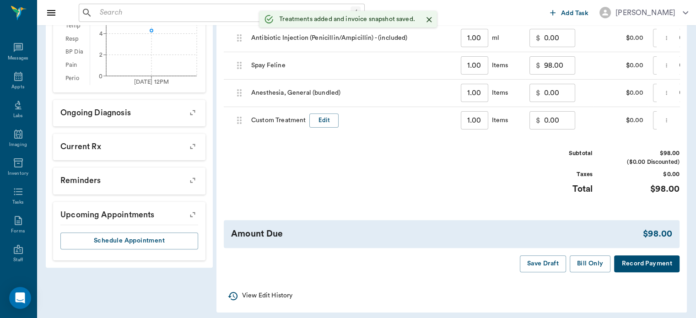
scroll to position [374, 0]
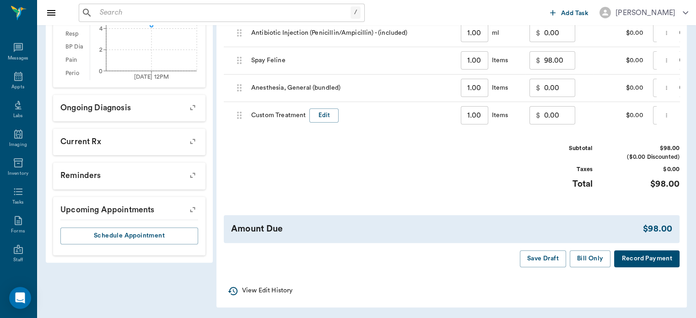
click at [549, 107] on input "0.00" at bounding box center [559, 115] width 31 height 18
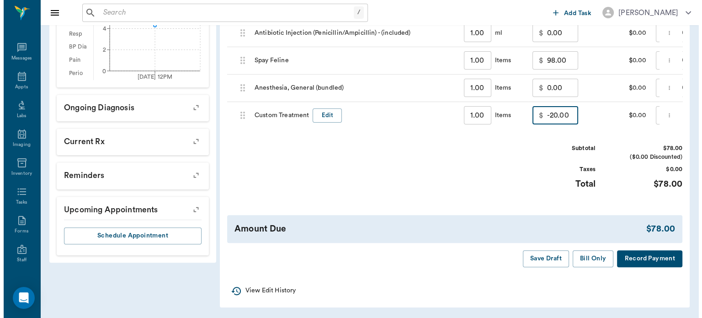
scroll to position [0, 95]
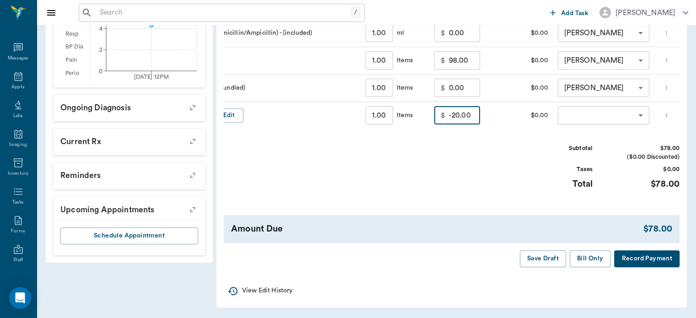
type input "-20.00"
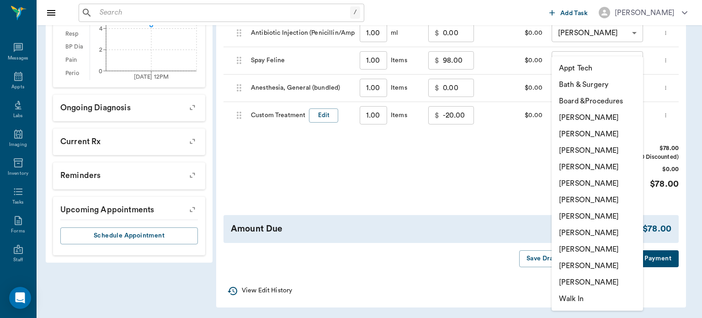
scroll to position [0, 0]
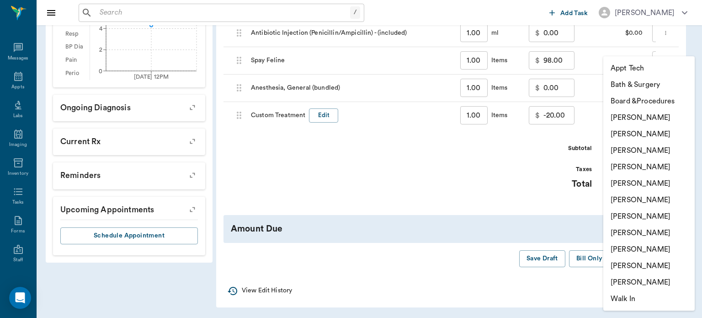
click at [661, 168] on li "[PERSON_NAME]" at bounding box center [649, 167] width 91 height 16
type input "none-63ec2f075fda476ae8351a4d"
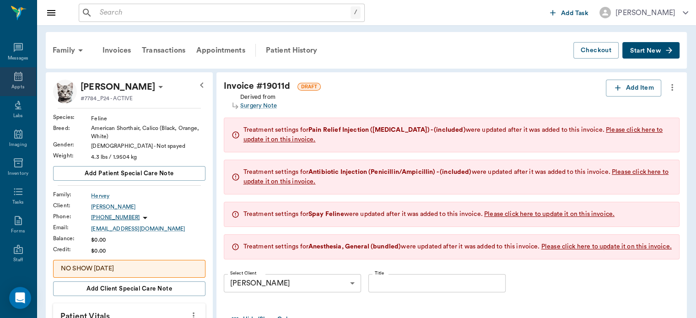
click at [15, 78] on icon at bounding box center [18, 76] width 11 height 11
click at [16, 79] on icon at bounding box center [18, 76] width 8 height 9
click at [17, 77] on icon at bounding box center [18, 76] width 11 height 11
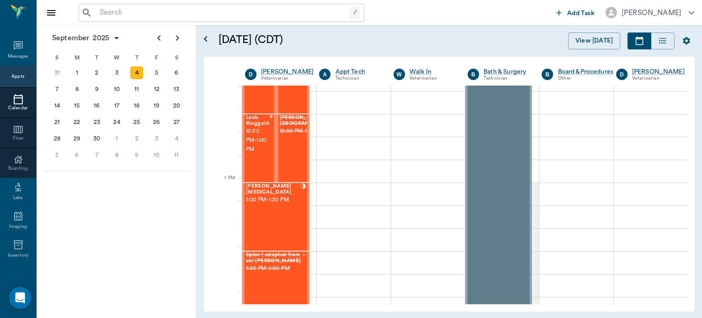
scroll to position [597, 0]
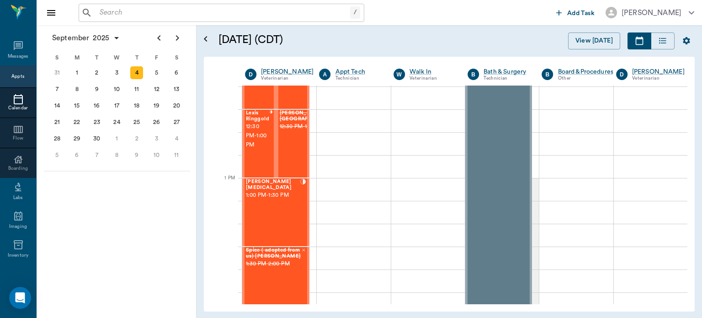
click at [270, 216] on div "Meelah Whitlow 1:00 PM - 1:30 PM" at bounding box center [273, 212] width 54 height 67
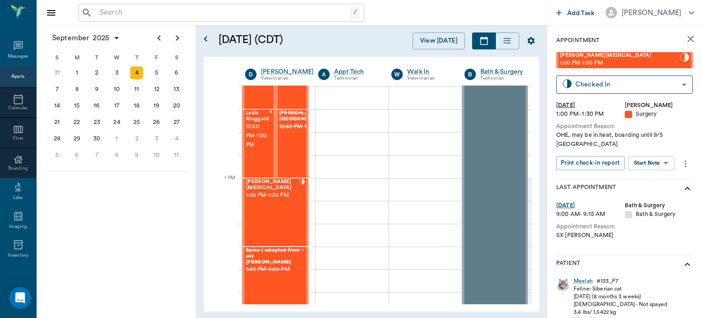
click at [649, 159] on body "/ ​ Add Task Dr. Bert Ellsworth Nectar Messages Appts Calendar Flow Boarding La…" at bounding box center [351, 159] width 702 height 318
click at [649, 188] on button "Start Surgery" at bounding box center [645, 187] width 38 height 11
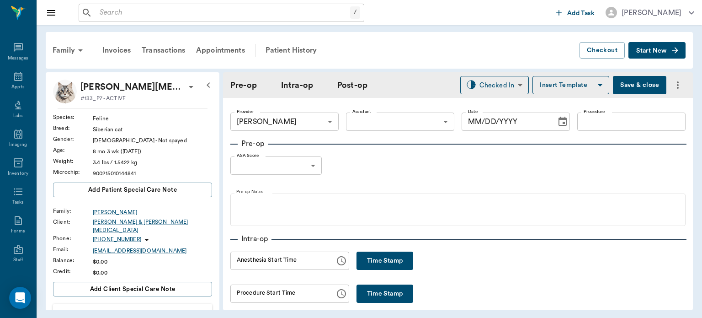
type input "63ec2f075fda476ae8351a4d"
type input "[DATE]"
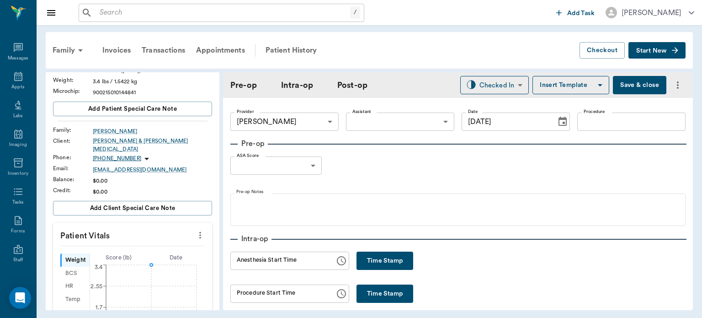
scroll to position [84, 0]
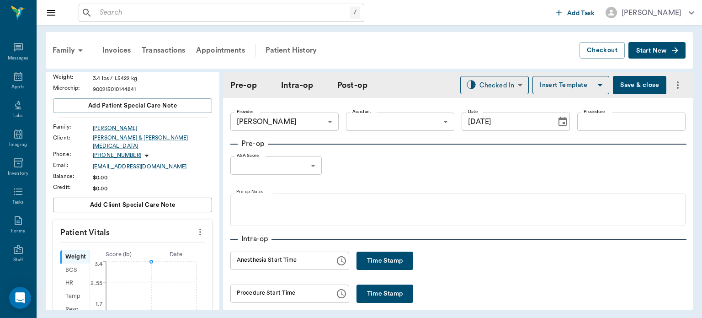
click at [198, 226] on icon "more" at bounding box center [200, 231] width 10 height 11
click at [157, 241] on span "Enter Vitals" at bounding box center [155, 242] width 77 height 10
click at [142, 256] on input "text" at bounding box center [132, 259] width 80 height 18
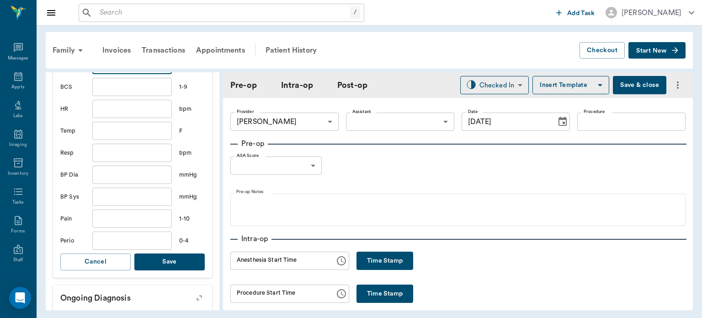
scroll to position [292, 0]
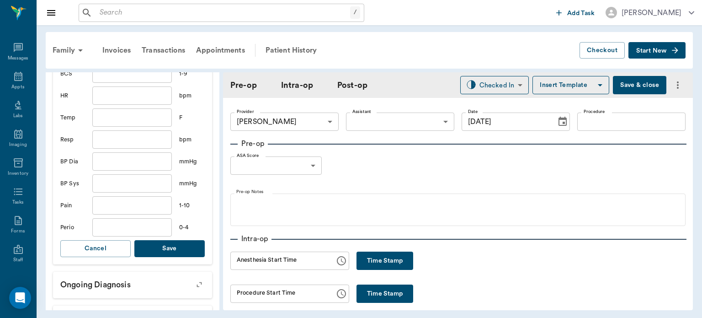
type input "7.2"
click at [173, 249] on button "Save" at bounding box center [169, 248] width 70 height 17
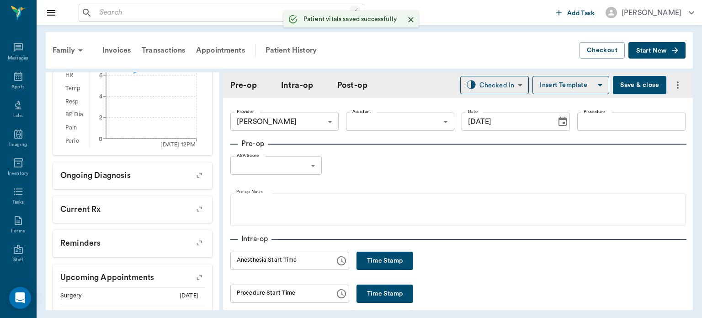
click at [382, 128] on body "/ ​ Add Task Dr. Bert Ellsworth Nectar Messages Appts Labs Imaging Inventory Ta…" at bounding box center [351, 159] width 702 height 318
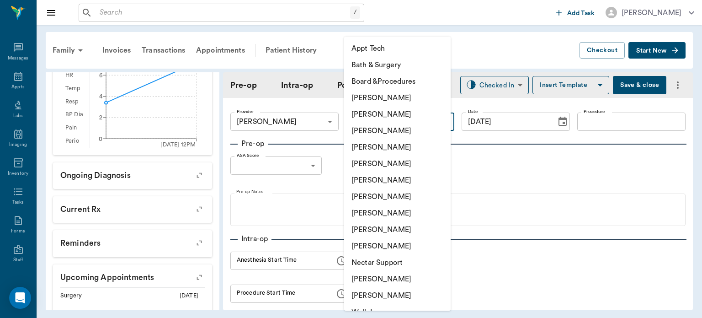
click at [384, 210] on li "[PERSON_NAME]" at bounding box center [397, 213] width 107 height 16
type input "63ec2e7e52e12b0ba117b124"
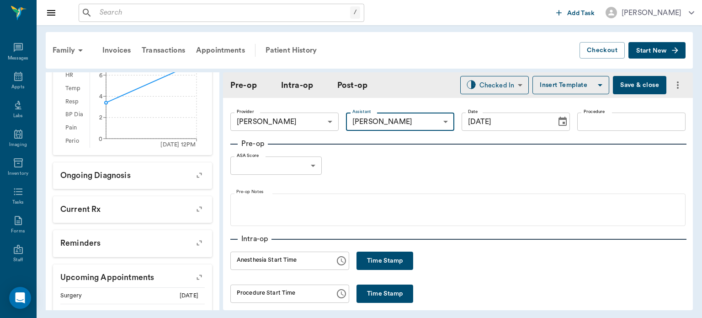
click at [595, 118] on input "Procedure" at bounding box center [632, 122] width 108 height 18
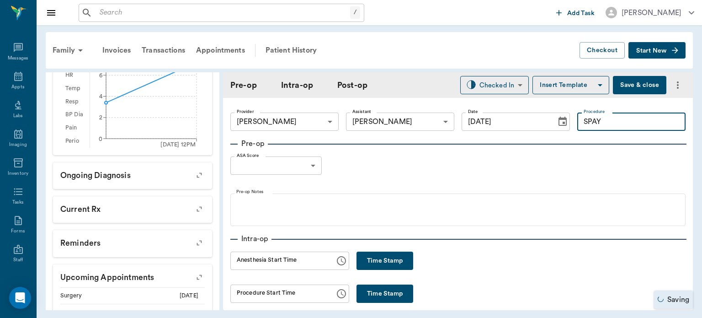
type input "SPAY"
click at [575, 80] on button "Insert Template" at bounding box center [571, 85] width 77 height 18
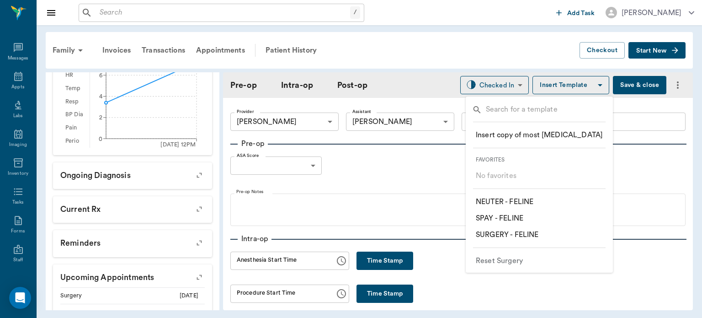
click at [510, 219] on p "​ SPAY - FELINE" at bounding box center [500, 218] width 48 height 11
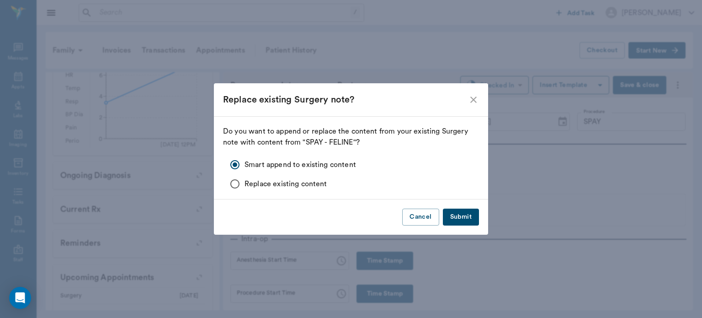
click at [472, 220] on button "Submit" at bounding box center [461, 217] width 36 height 17
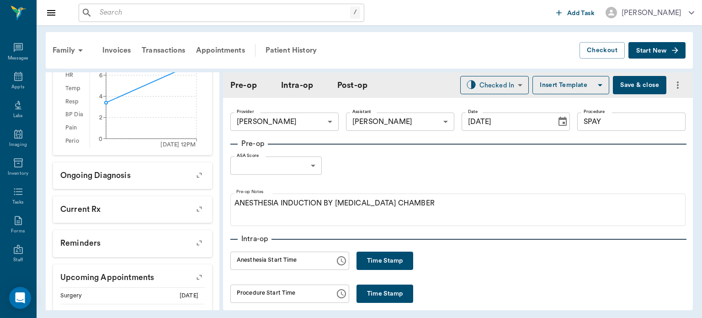
click at [311, 161] on body "/ ​ Add Task Dr. Bert Ellsworth Nectar Messages Appts Labs Imaging Inventory Ta…" at bounding box center [351, 159] width 702 height 318
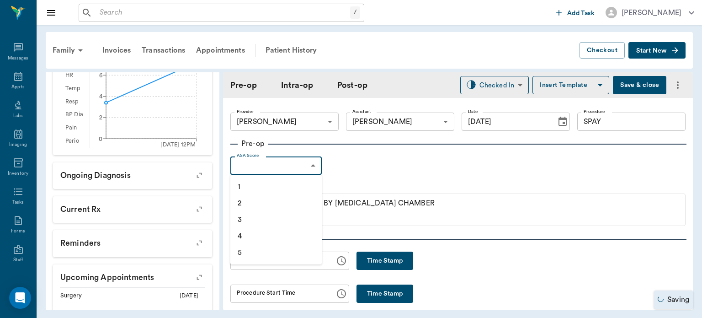
click at [273, 189] on li "1" at bounding box center [276, 186] width 91 height 16
type input "1"
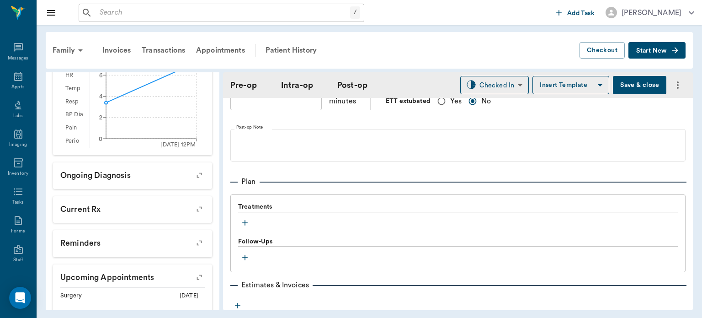
scroll to position [744, 0]
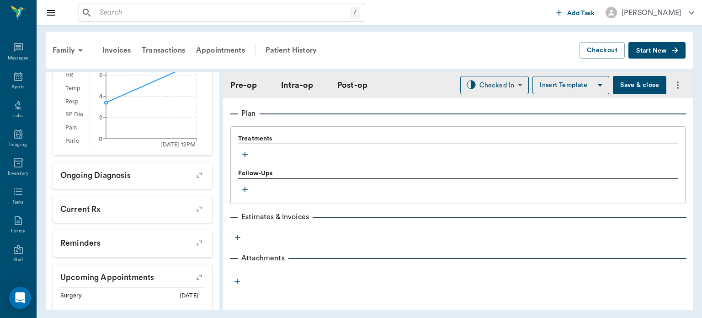
click at [244, 157] on icon "button" at bounding box center [245, 154] width 9 height 9
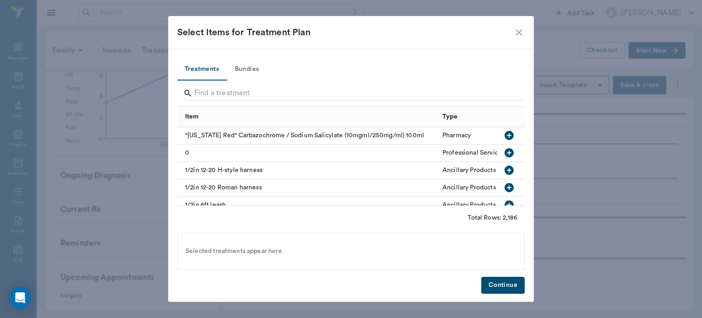
click at [251, 68] on button "Bundles" at bounding box center [246, 70] width 41 height 22
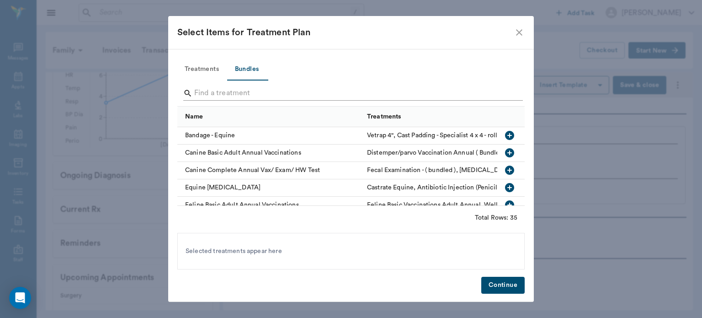
click at [207, 92] on input "Search" at bounding box center [351, 93] width 315 height 15
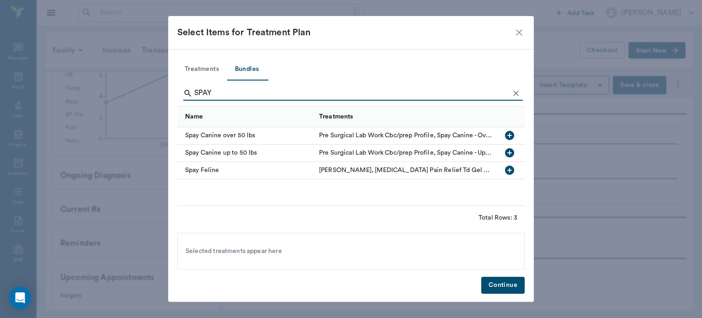
type input "SPAY"
click at [513, 170] on icon "button" at bounding box center [509, 170] width 9 height 9
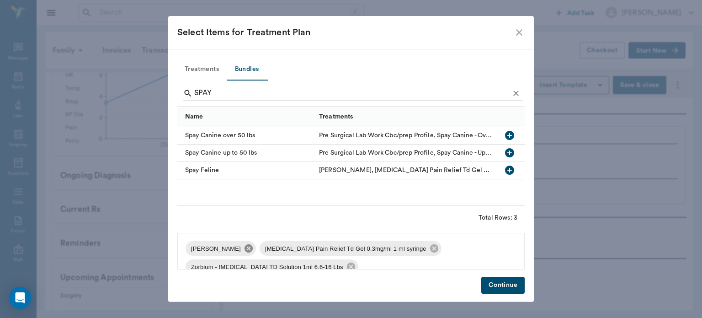
click at [248, 249] on icon at bounding box center [249, 248] width 10 height 10
click at [356, 250] on icon at bounding box center [360, 248] width 8 height 8
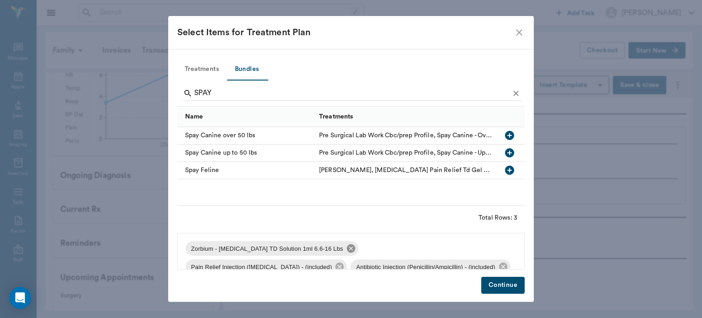
click at [347, 251] on icon at bounding box center [351, 248] width 8 height 8
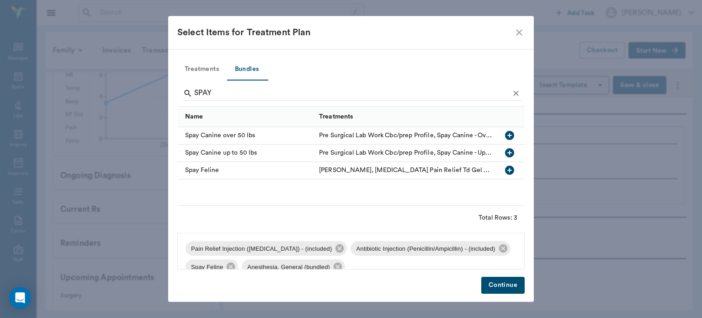
scroll to position [13, 0]
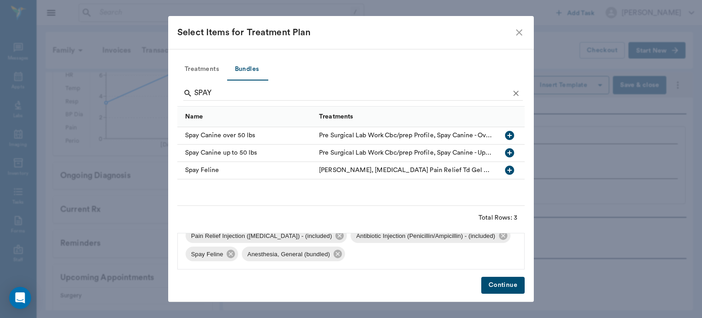
click at [509, 286] on button "Continue" at bounding box center [503, 285] width 43 height 17
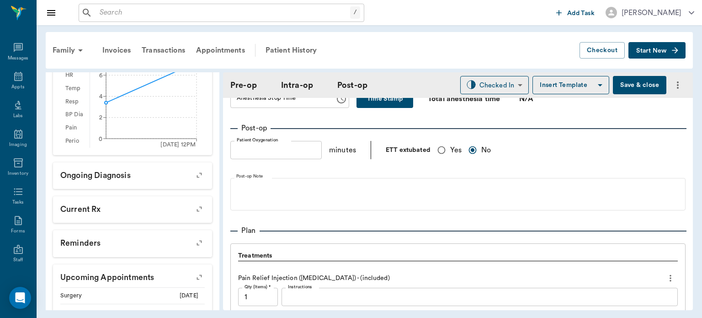
scroll to position [617, 0]
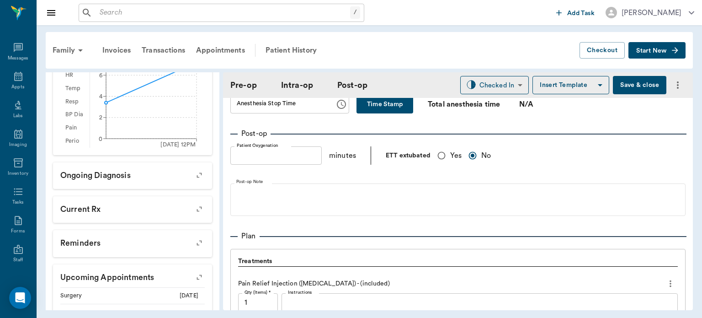
click at [632, 88] on button "Save & close" at bounding box center [640, 85] width 54 height 18
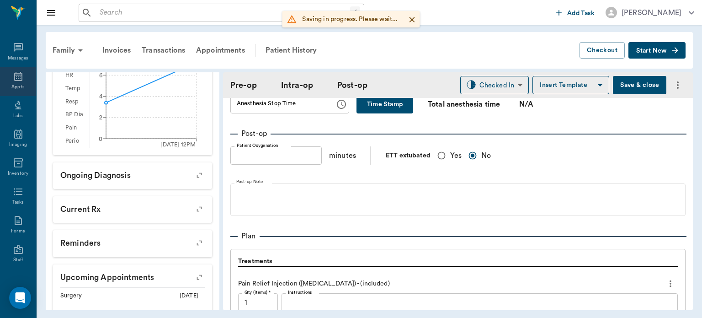
click at [12, 85] on div "Appts" at bounding box center [17, 87] width 13 height 7
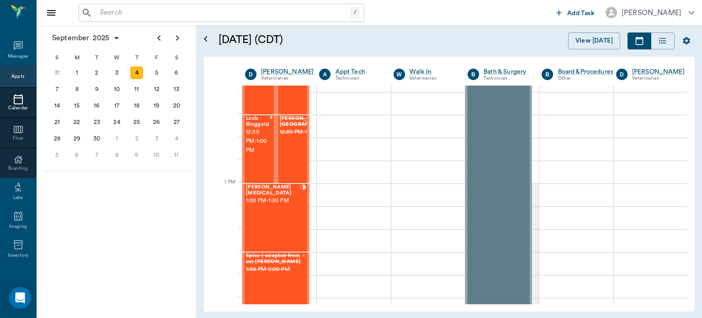
scroll to position [594, 0]
click at [282, 217] on div "Meelah Whitlow 1:00 PM - 1:30 PM" at bounding box center [273, 215] width 54 height 67
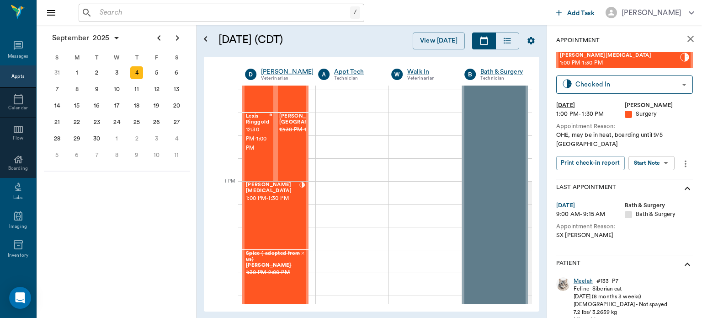
click at [657, 156] on body "/ ​ Add Task Dr. Bert Ellsworth Nectar Messages Appts Calendar Flow Boarding La…" at bounding box center [351, 159] width 702 height 318
click at [646, 188] on button "View Surgery" at bounding box center [645, 187] width 38 height 11
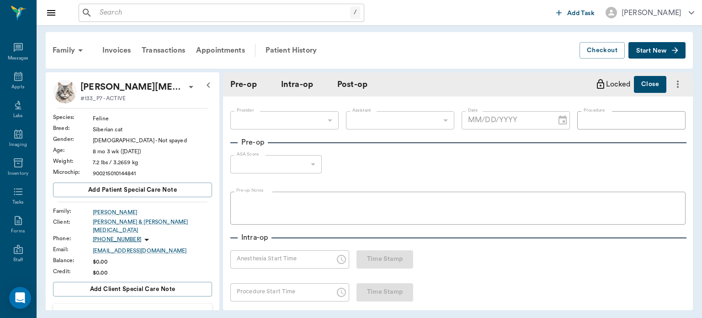
type input "63ec2f075fda476ae8351a4d"
type input "63ec2e7e52e12b0ba117b124"
type input "SPAY"
type input "1"
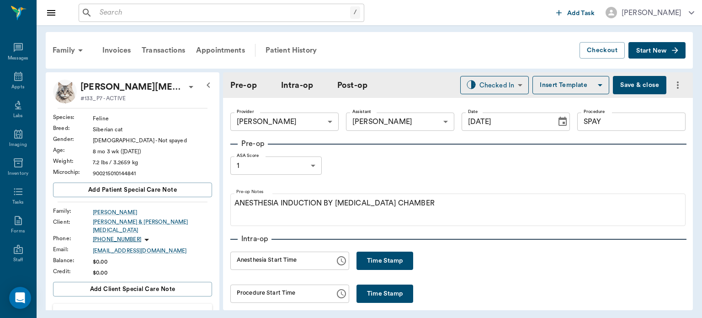
type input "[DATE]"
click at [364, 268] on button "Time Stamp" at bounding box center [385, 261] width 57 height 18
type input "12:14 PM"
click at [622, 88] on button "Save & close" at bounding box center [640, 85] width 54 height 18
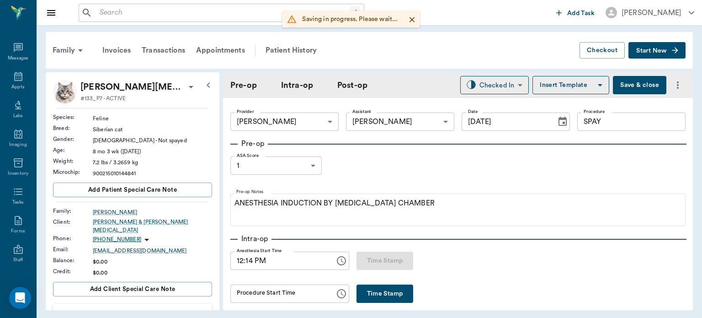
click at [129, 9] on input "text" at bounding box center [223, 12] width 254 height 13
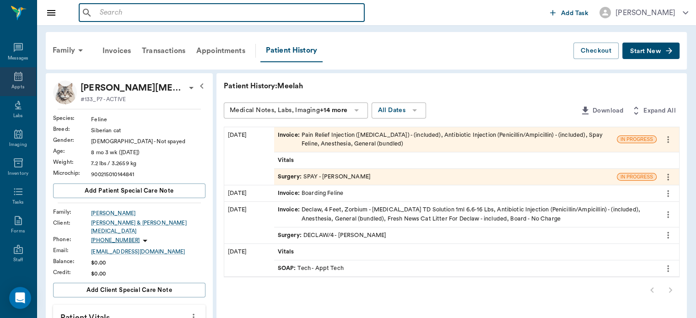
click at [13, 75] on icon at bounding box center [18, 76] width 11 height 11
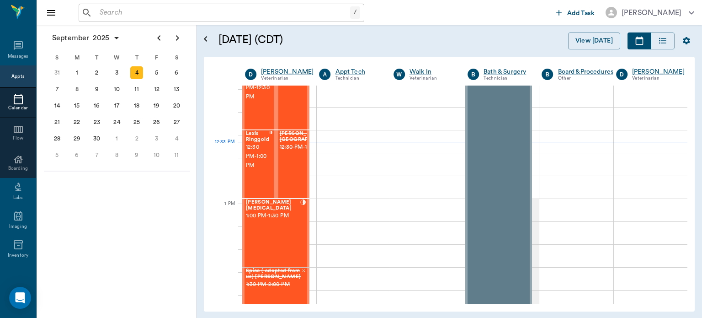
scroll to position [570, 0]
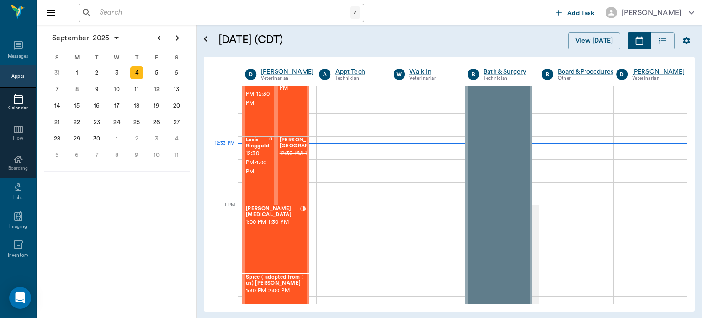
click at [262, 175] on span "12:30 PM - 1:00 PM" at bounding box center [257, 162] width 23 height 27
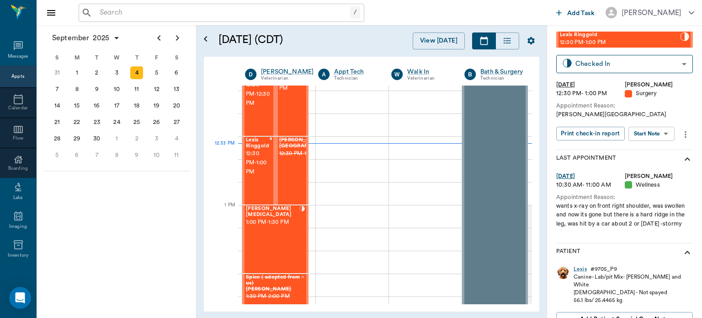
click at [654, 188] on div "Wellness" at bounding box center [659, 185] width 69 height 9
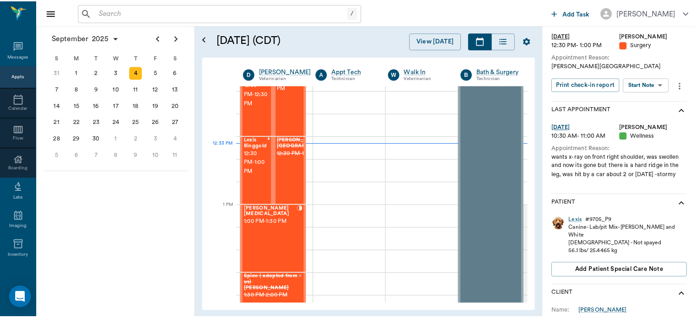
scroll to position [64, 0]
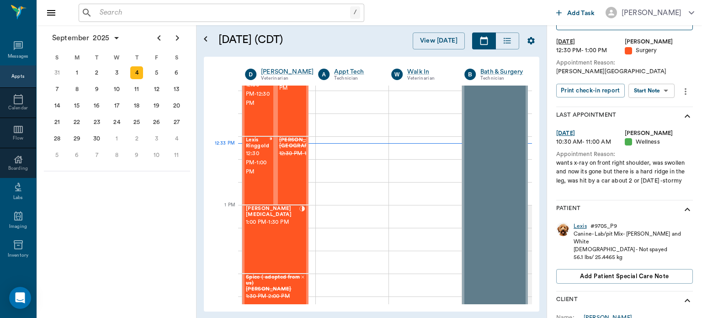
click at [584, 230] on div "Lexis" at bounding box center [580, 226] width 13 height 8
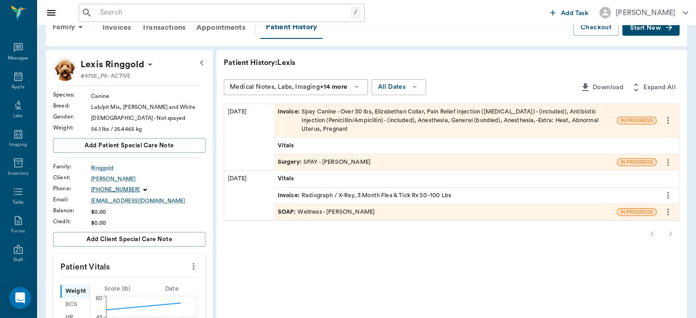
scroll to position [70, 0]
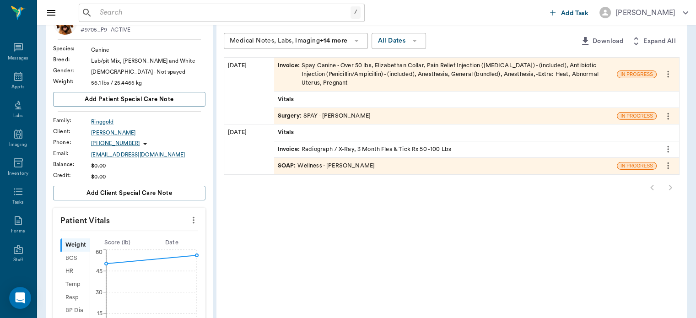
click at [194, 221] on icon "more" at bounding box center [193, 219] width 10 height 11
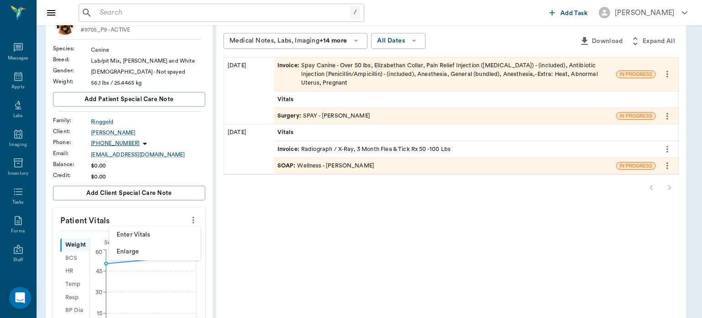
click at [159, 254] on span "Enlarge" at bounding box center [155, 252] width 77 height 10
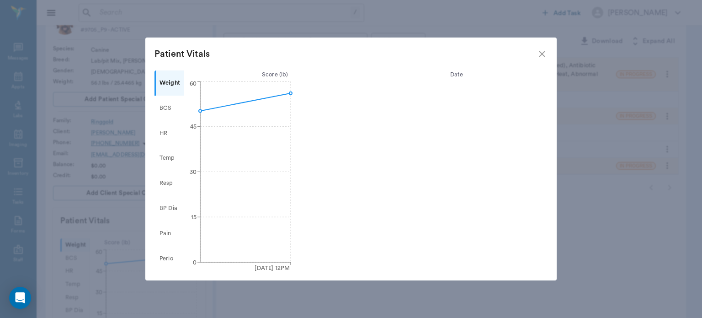
click at [199, 111] on circle at bounding box center [200, 111] width 3 height 3
click at [291, 94] on icon "09/04/25 12PM 0 15 30 45 60" at bounding box center [238, 175] width 109 height 192
click at [535, 49] on div "Patient Vitals" at bounding box center [346, 54] width 382 height 15
click at [547, 53] on icon "close" at bounding box center [542, 53] width 11 height 11
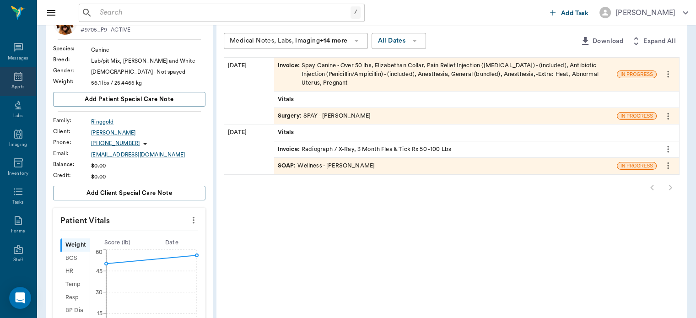
click at [16, 86] on div "Appts" at bounding box center [17, 87] width 13 height 7
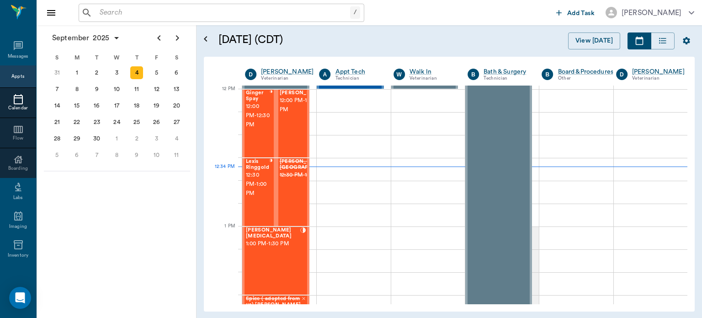
scroll to position [549, 0]
click at [271, 241] on span "1:00 PM - 1:30 PM" at bounding box center [273, 243] width 54 height 9
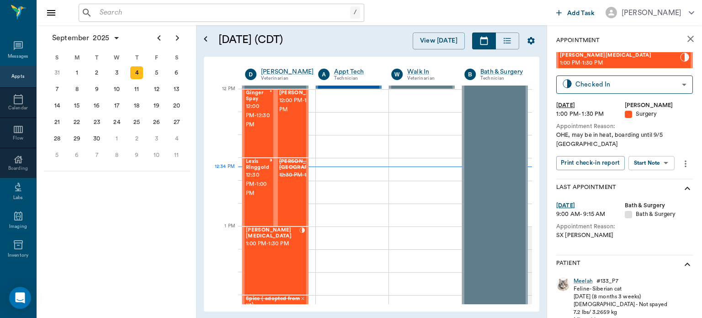
click at [654, 159] on body "/ ​ Add Task Dr. Bert Ellsworth Nectar Messages Appts Calendar Flow Boarding La…" at bounding box center [351, 159] width 702 height 318
click at [650, 189] on button "View Surgery" at bounding box center [645, 187] width 38 height 11
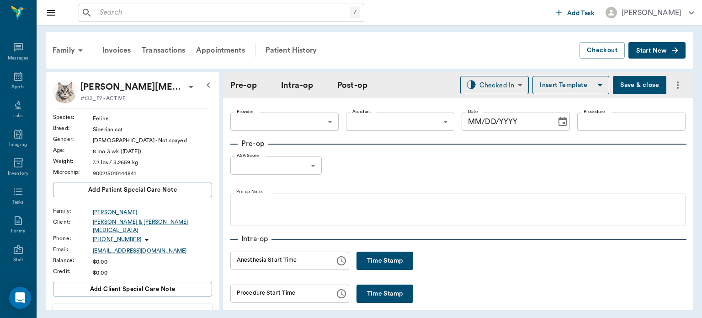
type input "63ec2f075fda476ae8351a4d"
type input "63ec2e7e52e12b0ba117b124"
type input "SPAY"
type input "1"
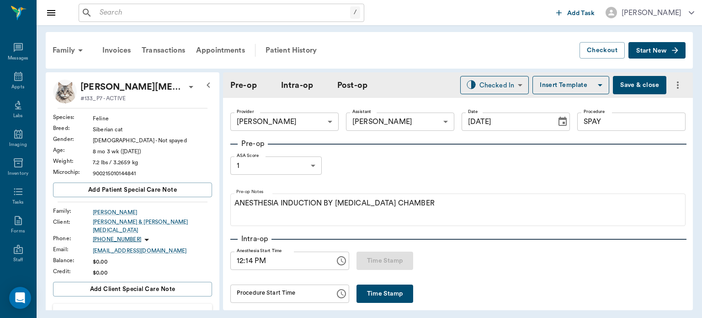
type input "[DATE]"
type input "12:14 PM"
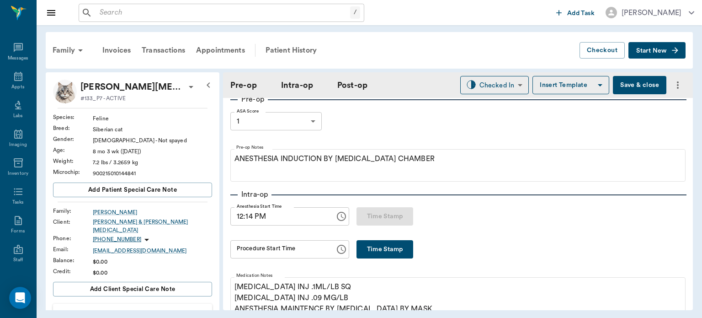
scroll to position [42, 0]
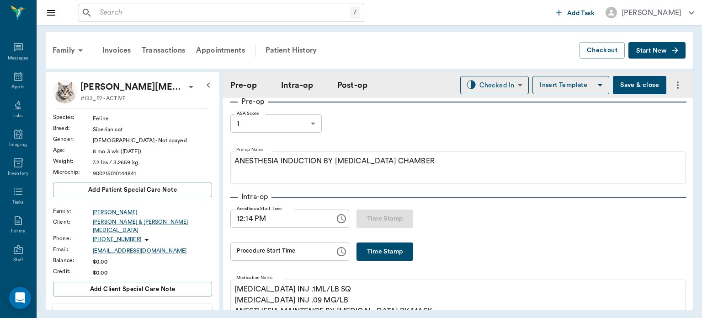
click at [400, 260] on button "Time Stamp" at bounding box center [385, 251] width 57 height 18
type input "12:36 PM"
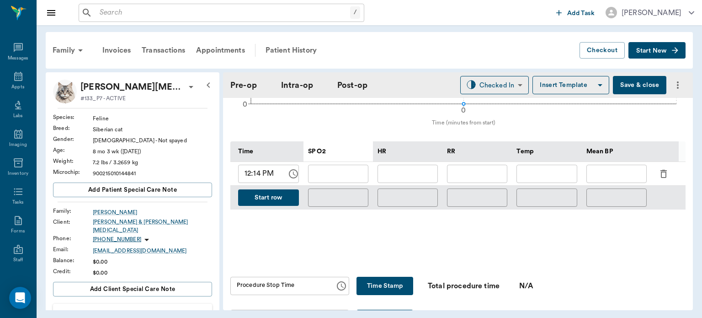
scroll to position [400, 0]
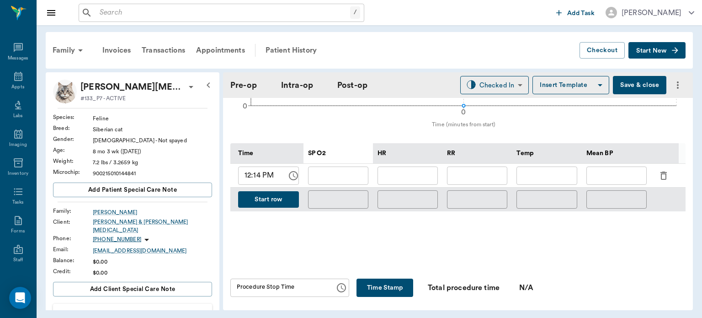
click at [633, 83] on button "Save & close" at bounding box center [640, 85] width 54 height 18
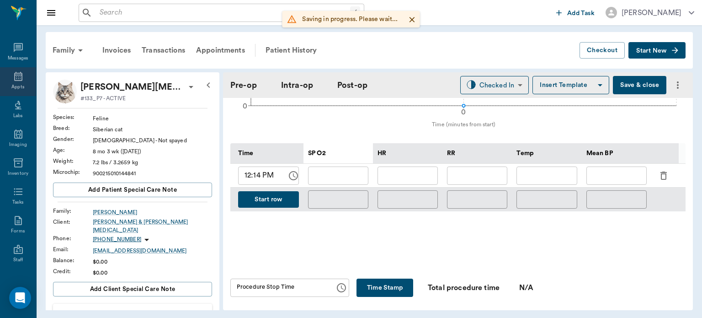
click at [13, 85] on div "Appts" at bounding box center [17, 87] width 13 height 7
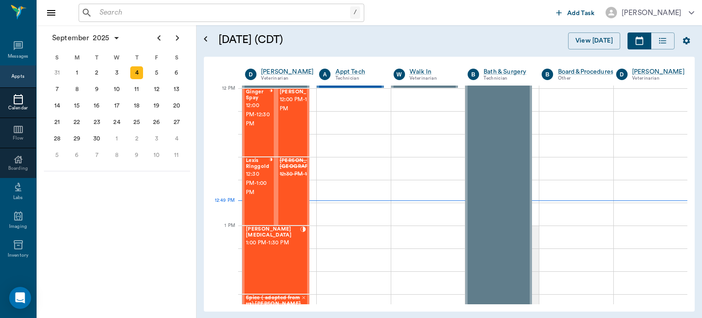
scroll to position [550, 0]
click at [295, 113] on span "12:00 PM - 12:30 PM" at bounding box center [303, 104] width 46 height 18
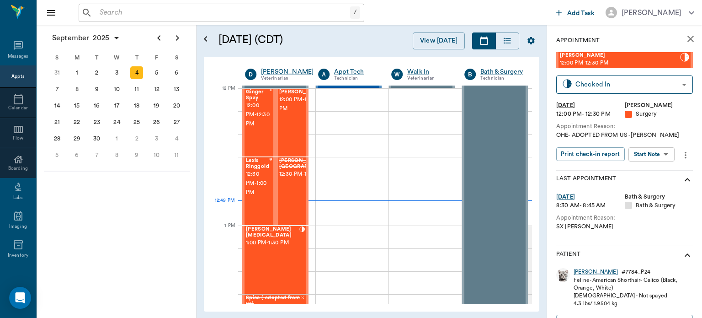
click at [652, 156] on body "/ ​ Add Task Dr. Bert Ellsworth Nectar Messages Appts Calendar Flow Boarding La…" at bounding box center [351, 159] width 702 height 318
click at [650, 188] on button "View Surgery" at bounding box center [645, 187] width 38 height 11
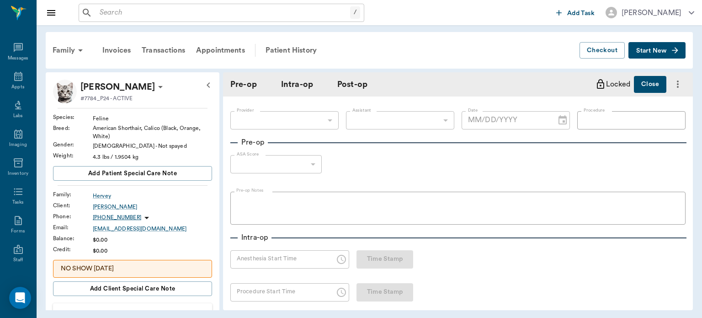
type input "63ec2f075fda476ae8351a4d"
type input "63ec2e7e52e12b0ba117b124"
type input "SPAY"
type input "1"
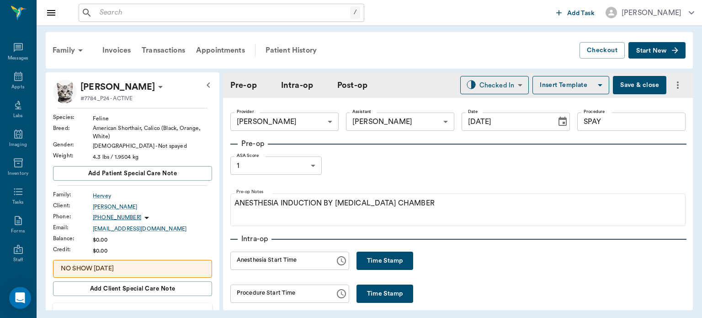
type input "[DATE]"
click at [373, 261] on button "Time Stamp" at bounding box center [385, 261] width 57 height 18
type input "12:49 PM"
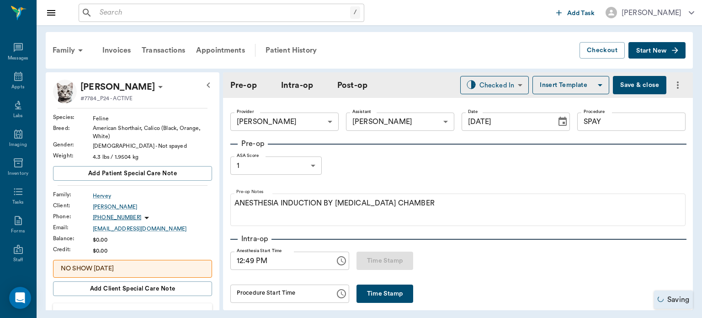
click at [633, 81] on button "Save & close" at bounding box center [640, 85] width 54 height 18
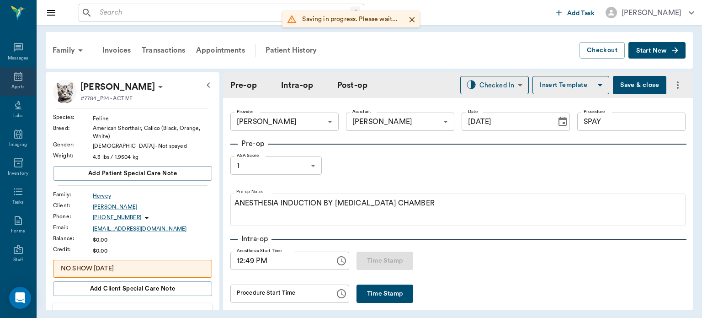
click at [11, 89] on div "Appts" at bounding box center [17, 87] width 13 height 7
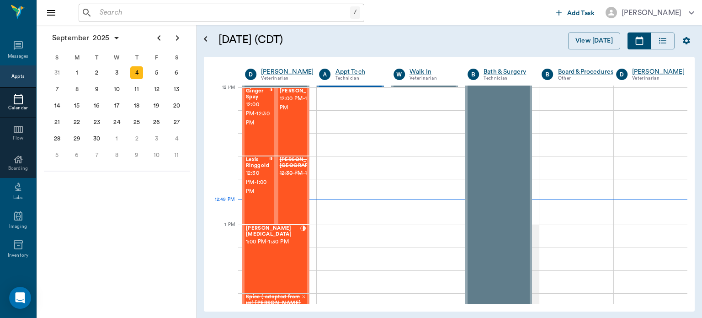
scroll to position [551, 0]
click at [267, 237] on span "1:00 PM - 1:30 PM" at bounding box center [273, 241] width 54 height 9
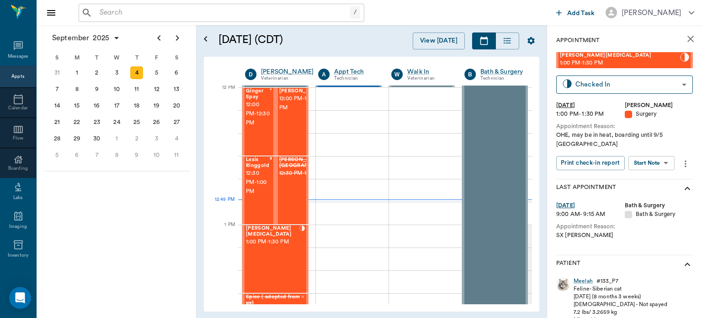
click at [655, 151] on body "/ ​ Add Task Dr. Bert Ellsworth Nectar Messages Appts Calendar Flow Boarding La…" at bounding box center [351, 159] width 702 height 318
click at [648, 188] on button "View Surgery" at bounding box center [645, 187] width 38 height 11
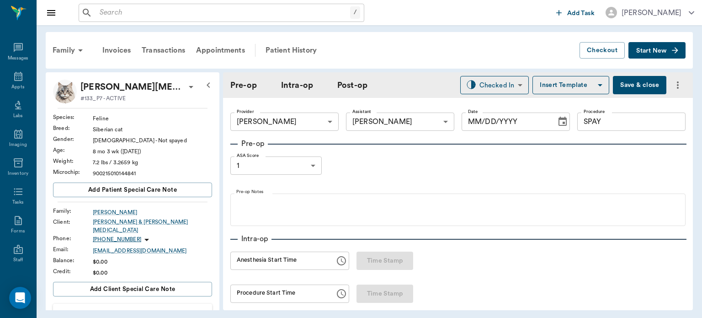
type input "63ec2f075fda476ae8351a4d"
type input "63ec2e7e52e12b0ba117b124"
type input "SPAY"
type input "1"
type input "[DATE]"
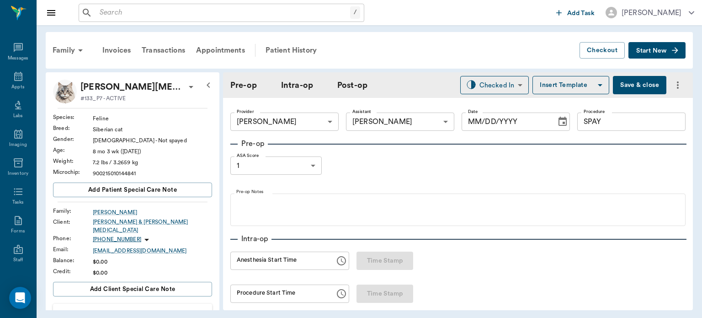
type input "12:14 PM"
type input "12:36 PM"
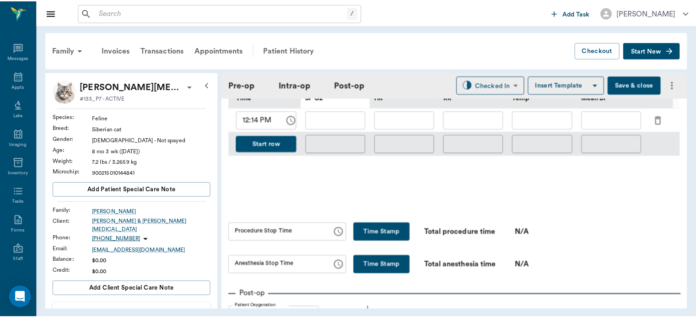
scroll to position [457, 0]
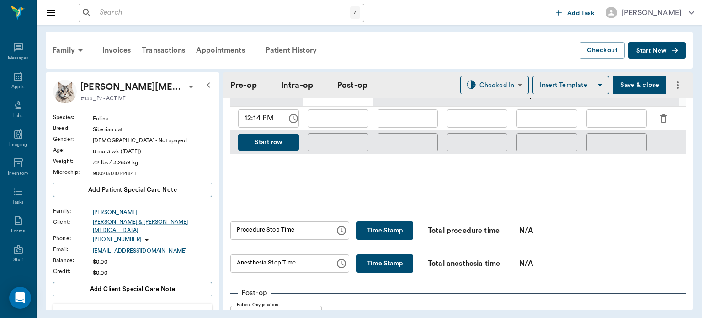
click at [108, 15] on input "text" at bounding box center [223, 12] width 254 height 13
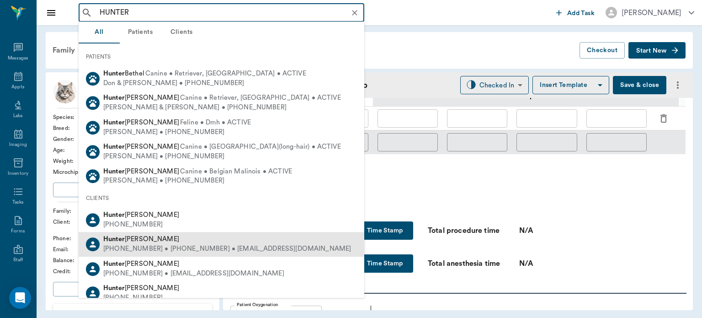
click at [176, 248] on div "(530) 392-2641 • (430) 293-0666 • h.gravesss10@gmail.com" at bounding box center [227, 249] width 248 height 10
type input "HUNTER"
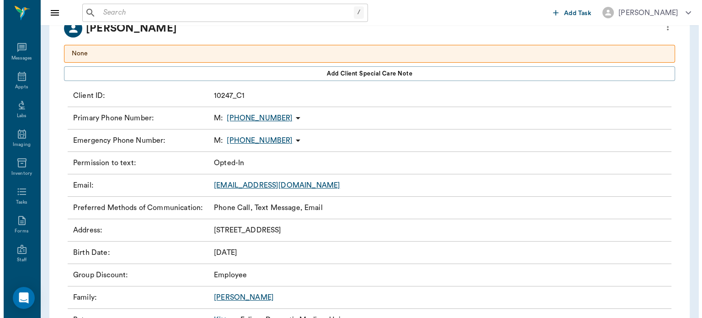
scroll to position [1, 0]
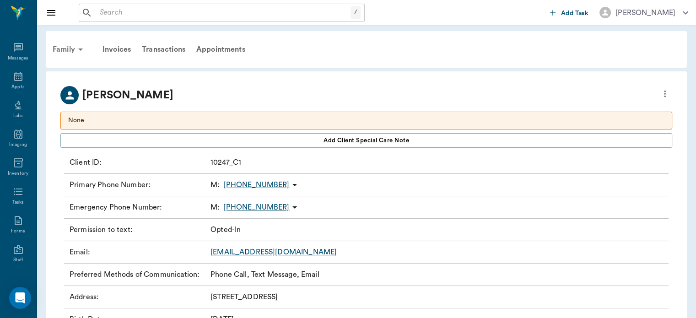
click at [69, 49] on div "Family" at bounding box center [69, 49] width 44 height 22
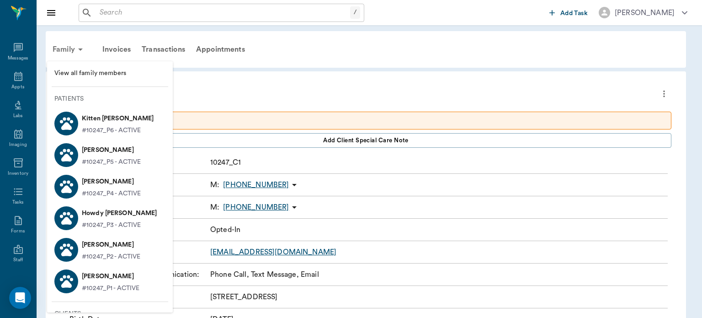
click at [106, 130] on p "#10247_P6 - ACTIVE" at bounding box center [111, 131] width 59 height 10
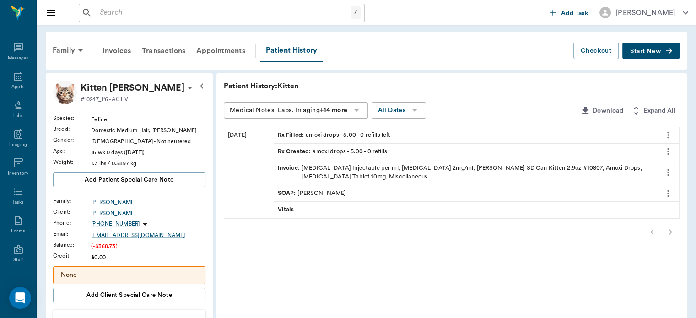
click at [123, 91] on p "Kitten Graves" at bounding box center [132, 87] width 104 height 15
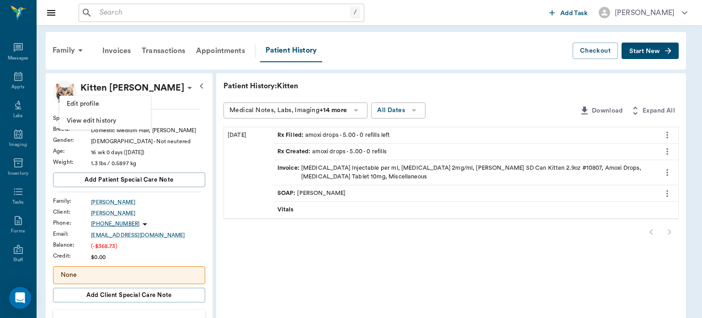
click at [116, 106] on span "Edit profile" at bounding box center [105, 104] width 77 height 10
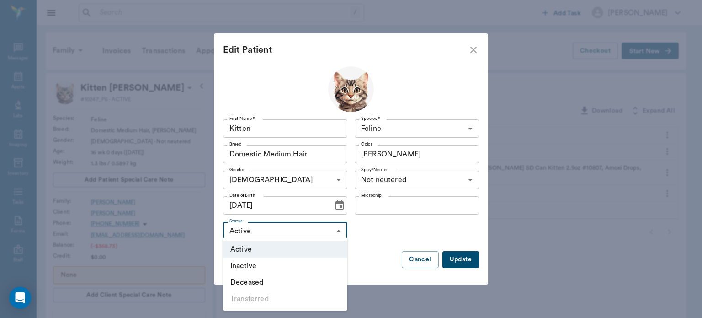
click at [312, 263] on li "Inactive" at bounding box center [285, 265] width 124 height 16
type input "INACTIVE"
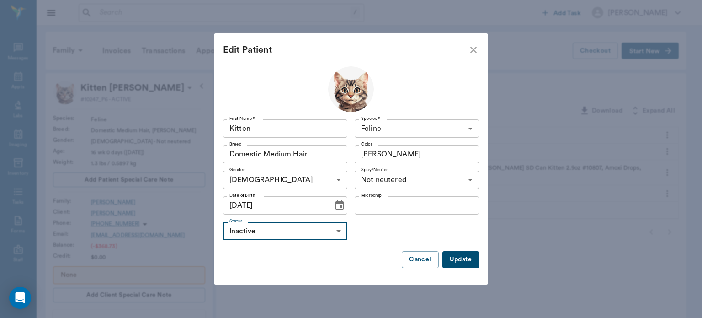
click at [459, 253] on button "Update" at bounding box center [461, 259] width 37 height 17
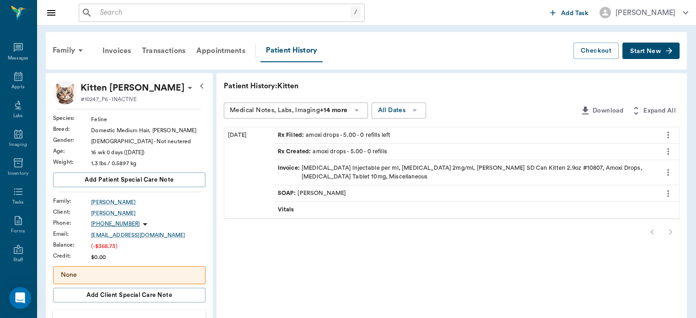
click at [80, 50] on icon at bounding box center [80, 50] width 5 height 2
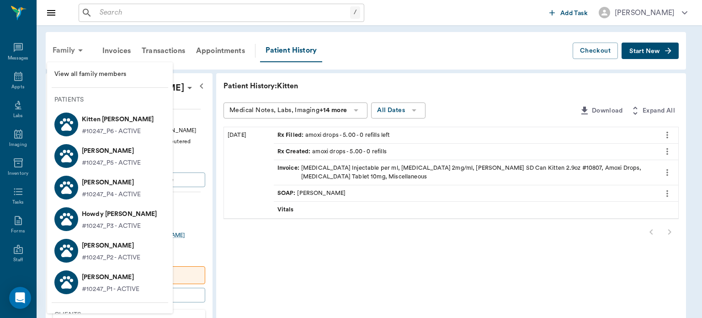
scroll to position [45, 0]
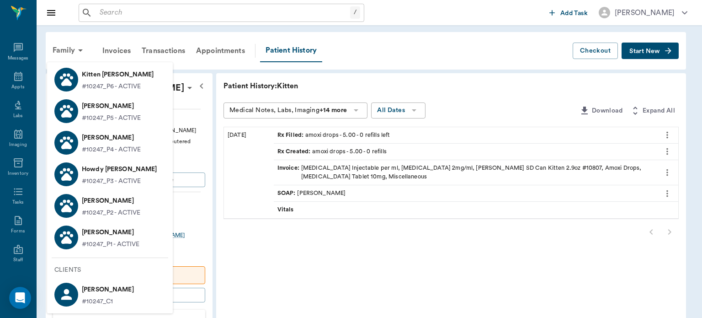
click at [139, 181] on p "#10247_P3 - ACTIVE" at bounding box center [111, 182] width 59 height 10
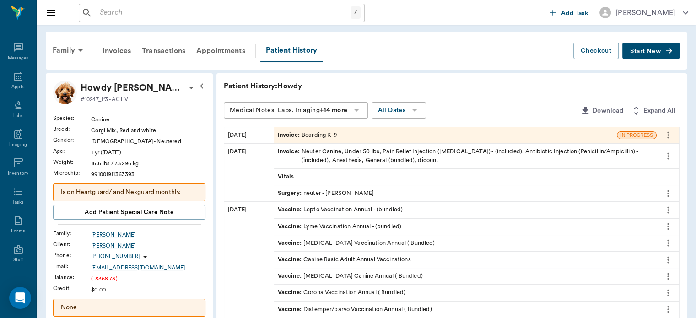
click at [315, 136] on div "Invoice : Boarding K-9" at bounding box center [307, 135] width 59 height 9
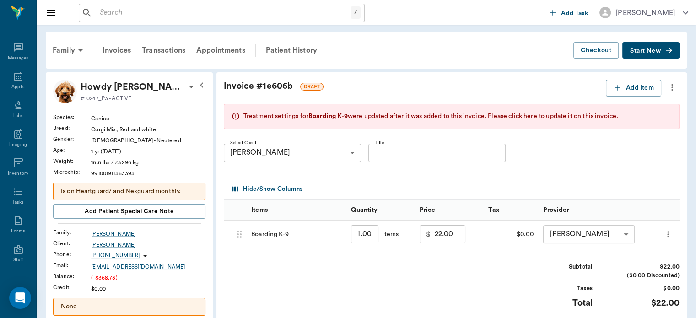
click at [672, 87] on icon "more" at bounding box center [672, 87] width 2 height 7
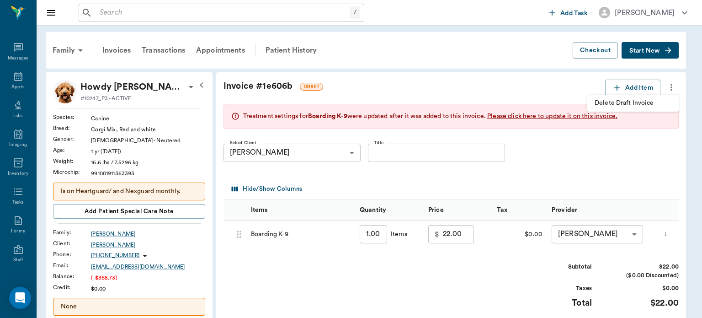
click at [652, 106] on span "Delete Draft Invoice" at bounding box center [633, 103] width 77 height 10
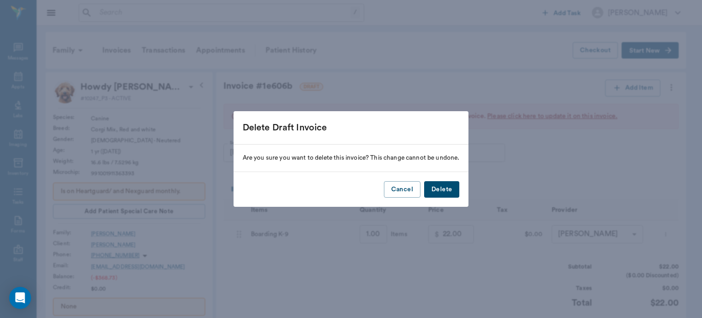
click at [448, 196] on button "Delete" at bounding box center [441, 189] width 35 height 17
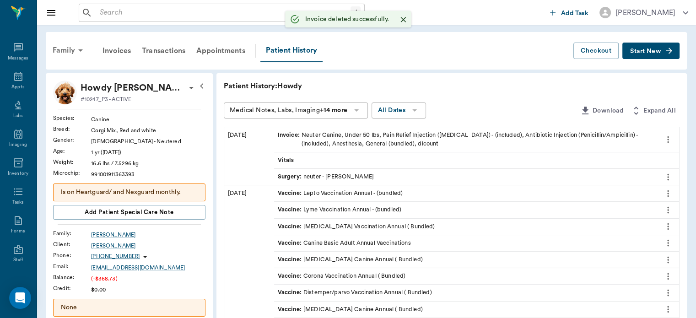
click at [57, 58] on div "Family" at bounding box center [69, 50] width 44 height 22
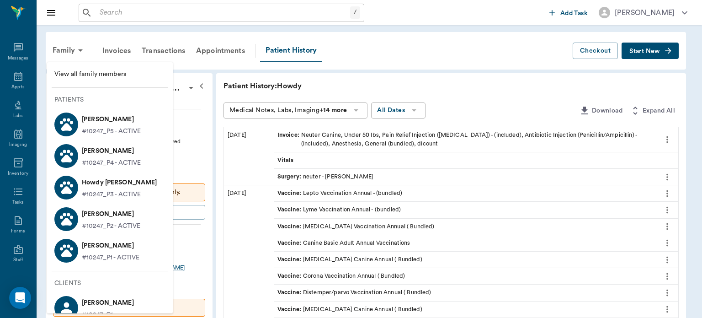
click at [126, 224] on p "#10247_P2 - ACTIVE" at bounding box center [111, 226] width 59 height 10
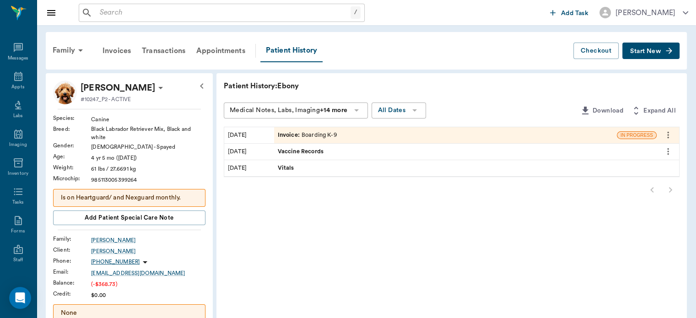
click at [668, 135] on icon "more" at bounding box center [668, 135] width 2 height 7
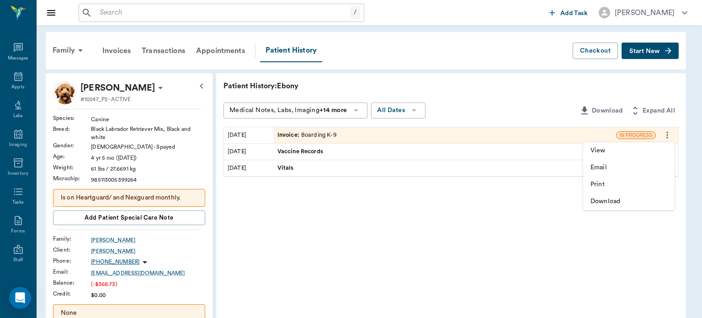
click at [554, 248] on div at bounding box center [351, 159] width 702 height 318
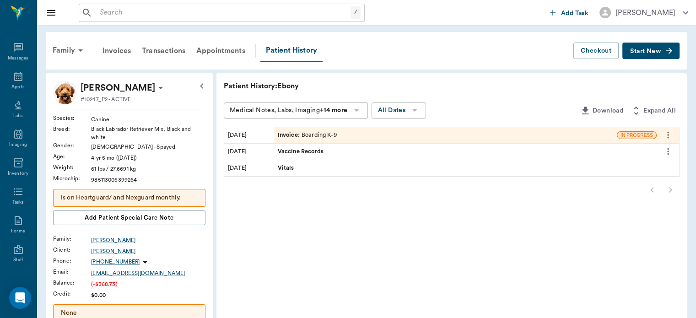
click at [671, 135] on icon "more" at bounding box center [668, 134] width 10 height 11
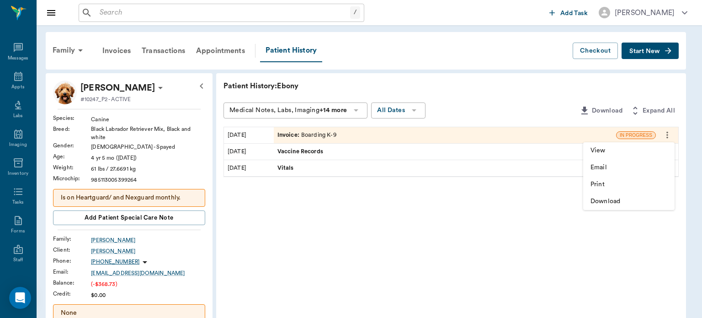
click at [573, 252] on div at bounding box center [351, 159] width 702 height 318
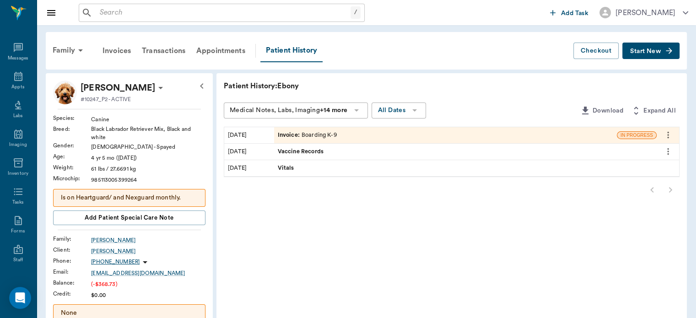
click at [572, 134] on div "Invoice : Boarding K-9" at bounding box center [445, 135] width 343 height 16
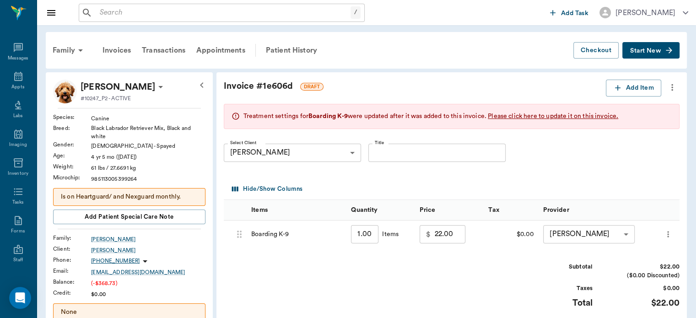
click at [671, 87] on icon "more" at bounding box center [672, 87] width 2 height 7
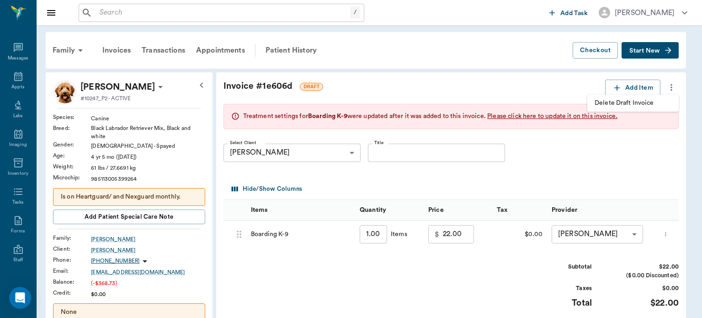
click at [646, 103] on span "Delete Draft Invoice" at bounding box center [633, 103] width 77 height 10
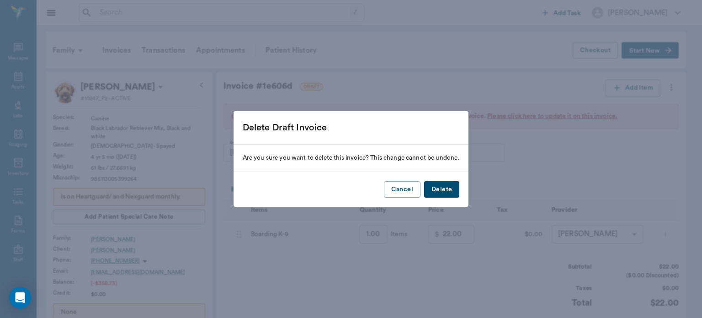
click at [452, 189] on button "Delete" at bounding box center [441, 189] width 35 height 17
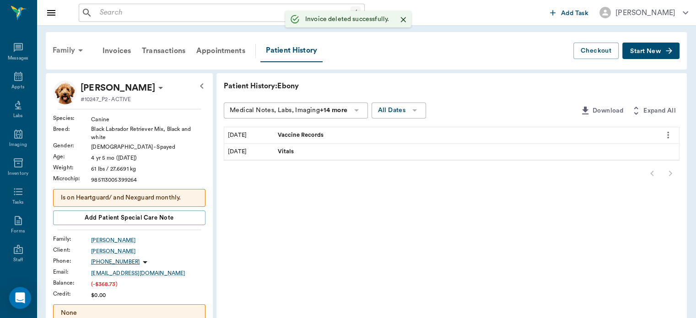
click at [65, 48] on div "Family" at bounding box center [69, 50] width 44 height 22
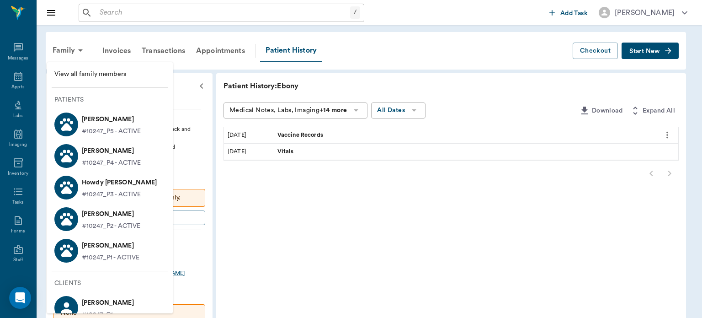
click at [133, 254] on p "#10247_P1 - ACTIVE" at bounding box center [111, 258] width 58 height 10
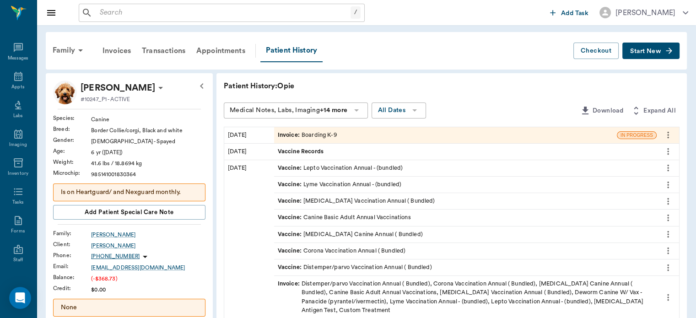
click at [668, 135] on icon "more" at bounding box center [668, 135] width 2 height 7
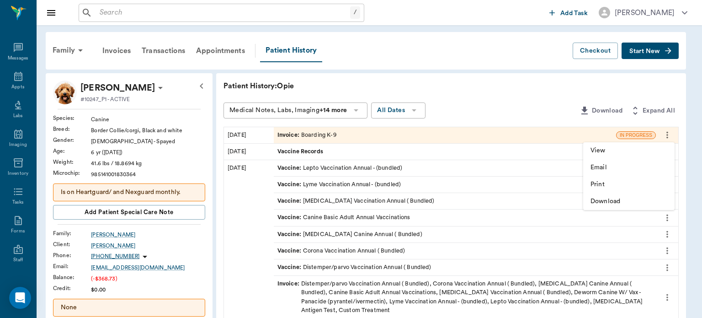
click at [562, 109] on div at bounding box center [351, 159] width 702 height 318
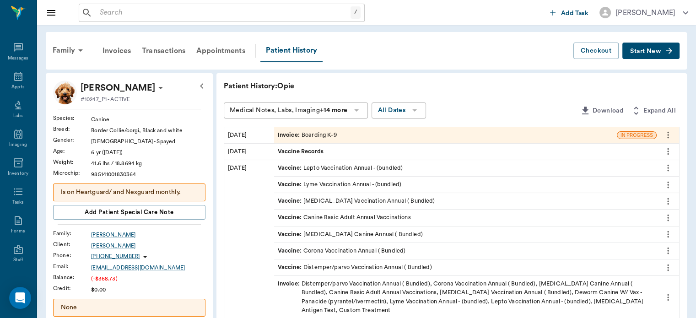
click at [547, 135] on div "Invoice : Boarding K-9" at bounding box center [445, 135] width 343 height 16
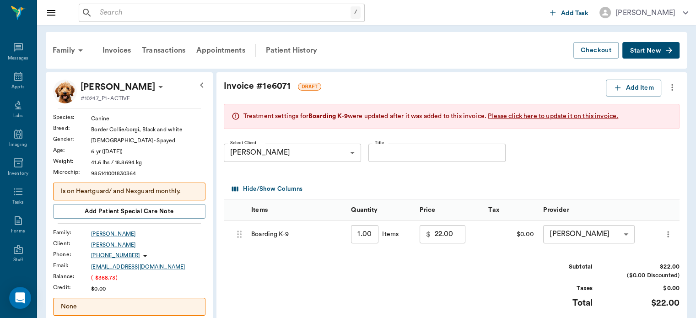
click at [671, 89] on icon "more" at bounding box center [672, 87] width 10 height 11
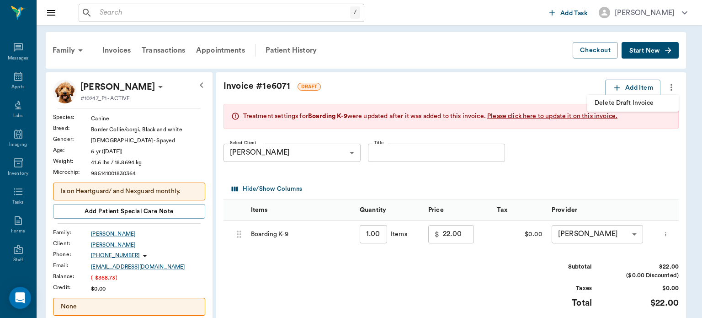
click at [640, 107] on span "Delete Draft Invoice" at bounding box center [633, 103] width 77 height 10
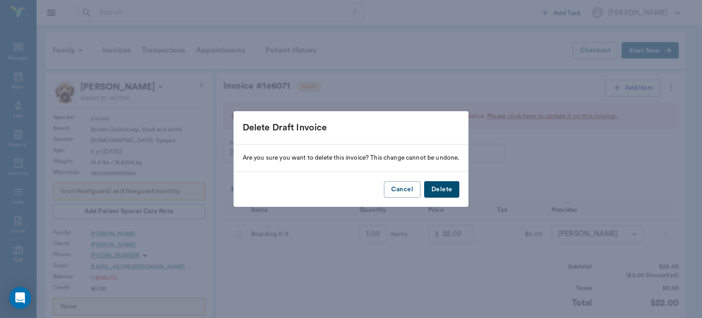
click at [452, 192] on button "Delete" at bounding box center [441, 189] width 35 height 17
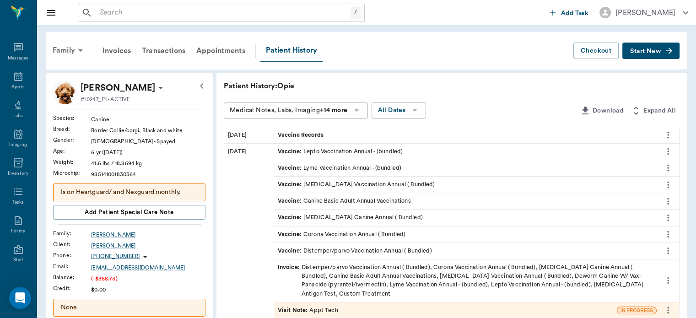
click at [63, 58] on div "Family" at bounding box center [69, 50] width 44 height 22
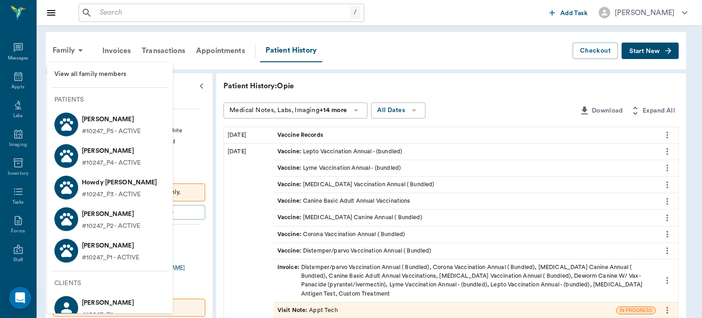
click at [13, 84] on div at bounding box center [351, 159] width 702 height 318
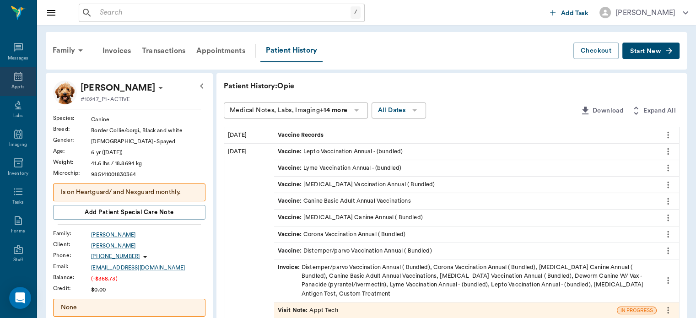
click at [14, 88] on div "Appts" at bounding box center [17, 87] width 13 height 7
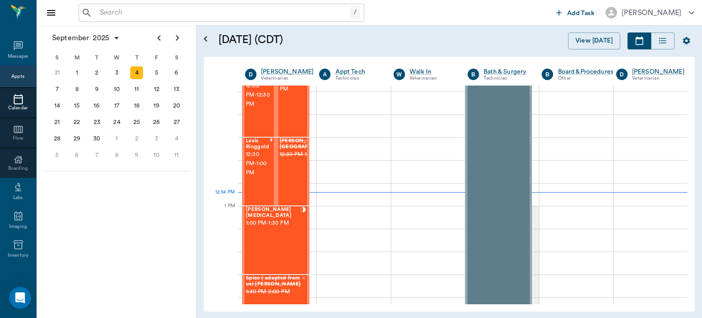
scroll to position [589, 0]
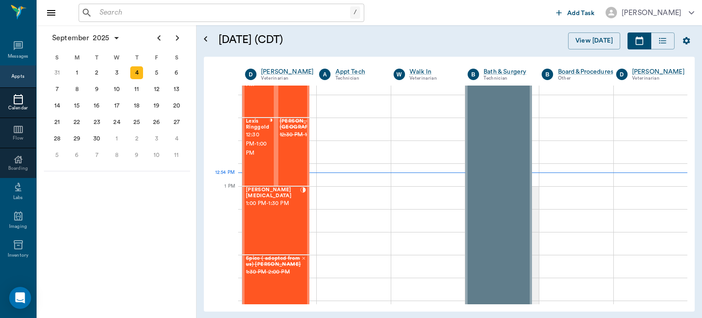
click at [265, 201] on span "1:00 PM - 1:30 PM" at bounding box center [273, 203] width 54 height 9
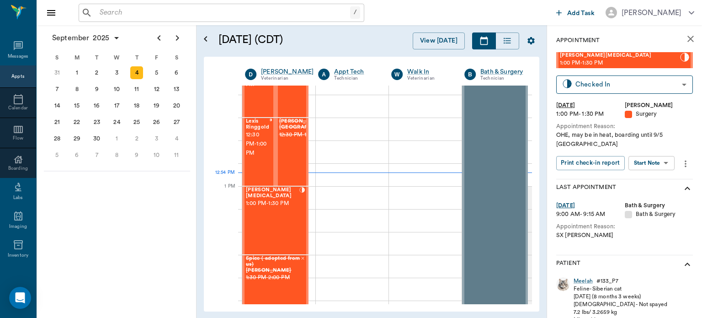
click at [660, 154] on body "/ ​ Add Task Dr. Bert Ellsworth Nectar Messages Appts Calendar Flow Boarding La…" at bounding box center [351, 159] width 702 height 318
click at [662, 191] on button "View Surgery" at bounding box center [645, 187] width 38 height 11
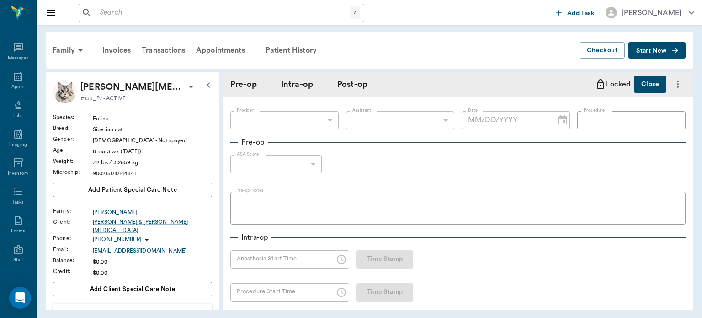
type input "63ec2f075fda476ae8351a4d"
type input "63ec2e7e52e12b0ba117b124"
type input "SPAY"
type input "1"
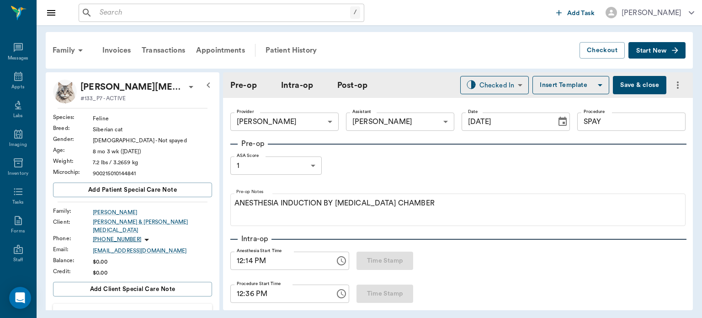
type input "[DATE]"
type input "12:14 PM"
type input "12:36 PM"
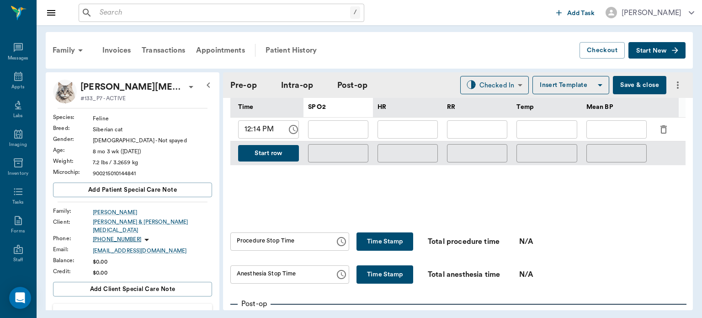
scroll to position [448, 0]
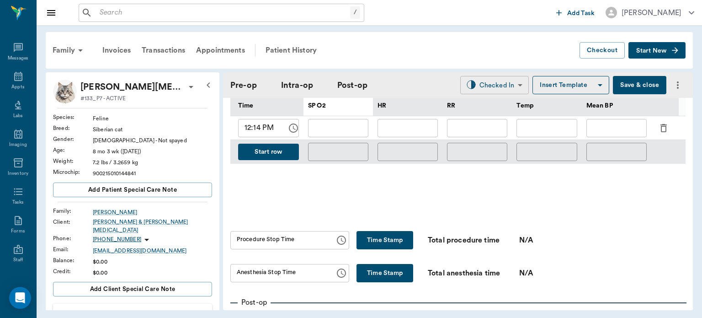
click at [496, 82] on body "/ ​ Add Task Dr. Bert Ellsworth Nectar Messages Appts Labs Imaging Inventory Ta…" at bounding box center [351, 159] width 702 height 318
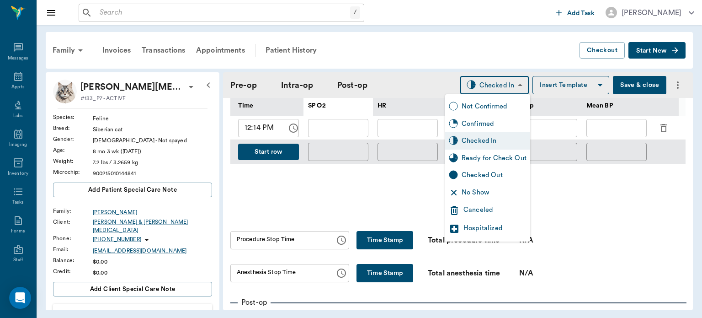
click at [514, 156] on div "Ready for Check Out" at bounding box center [494, 158] width 65 height 10
type input "READY_TO_CHECKOUT"
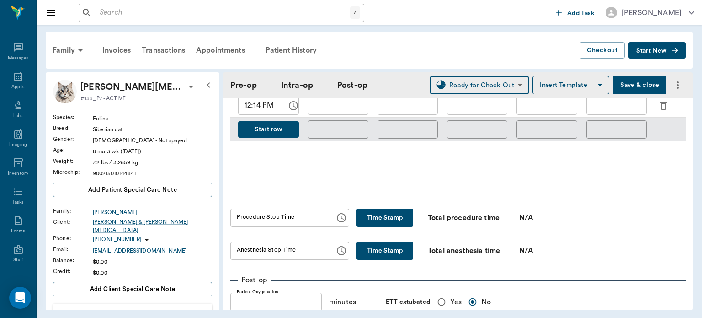
scroll to position [492, 0]
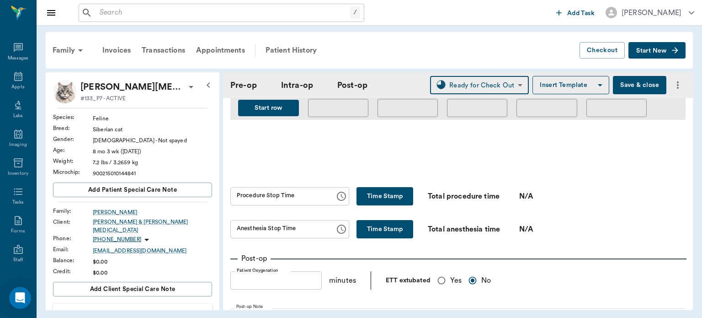
click at [385, 204] on button "Time Stamp" at bounding box center [385, 196] width 57 height 18
type input "12:56 PM"
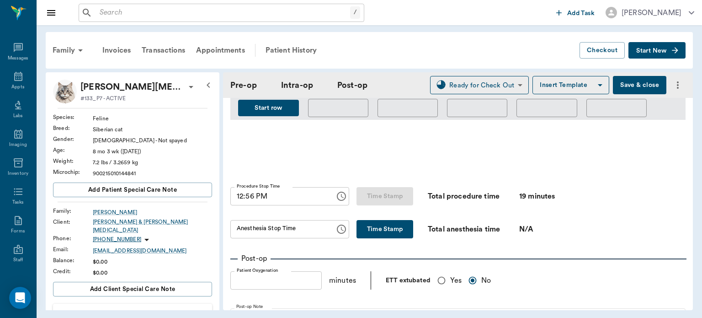
click at [386, 233] on button "Time Stamp" at bounding box center [385, 229] width 57 height 18
type input "12:56 PM"
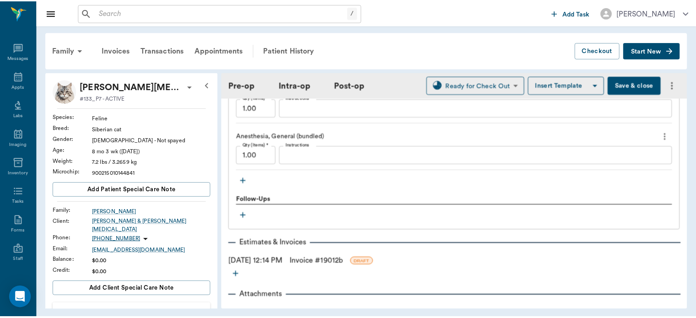
scroll to position [946, 0]
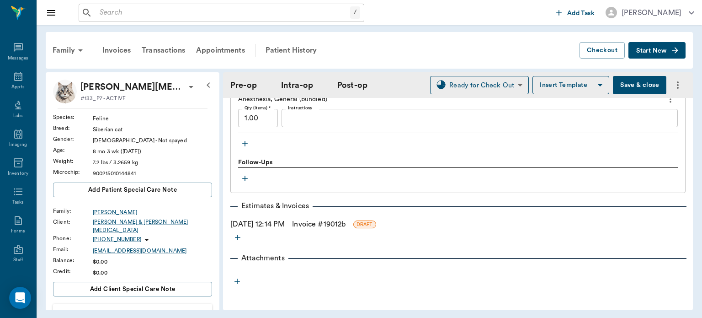
click at [336, 220] on link "Invoice # 19012b" at bounding box center [319, 224] width 54 height 11
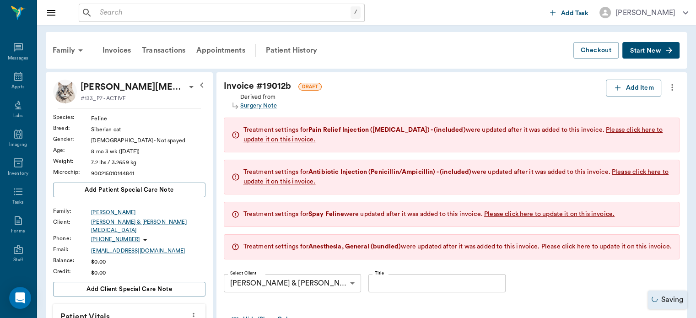
click at [569, 246] on span "Please click here to update it on this invoice." at bounding box center [606, 246] width 130 height 6
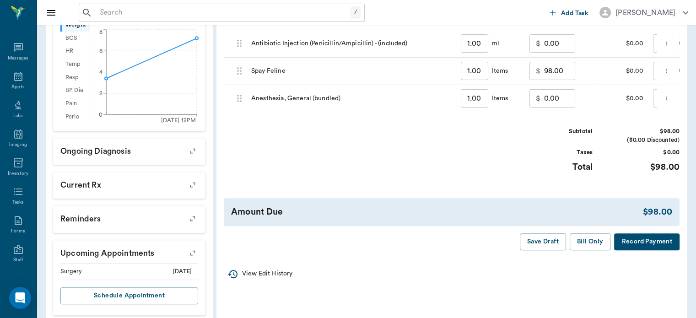
scroll to position [317, 0]
click at [584, 247] on button "Bill Only" at bounding box center [589, 240] width 41 height 17
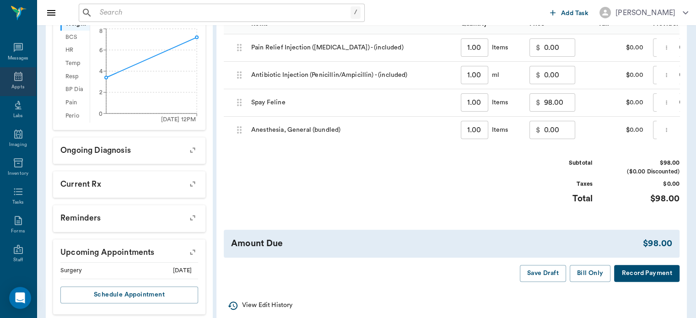
click at [13, 75] on icon at bounding box center [18, 76] width 11 height 11
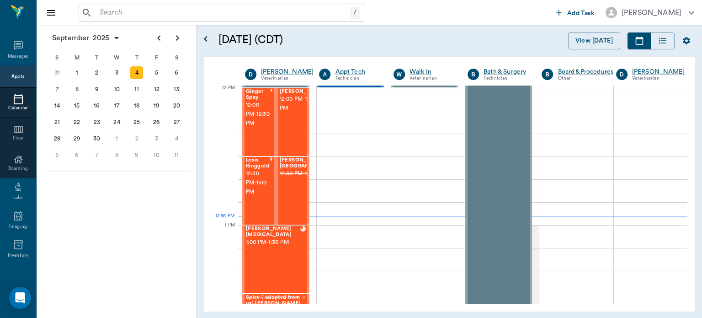
scroll to position [550, 0]
click at [291, 113] on span "12:00 PM - 12:30 PM" at bounding box center [303, 104] width 46 height 18
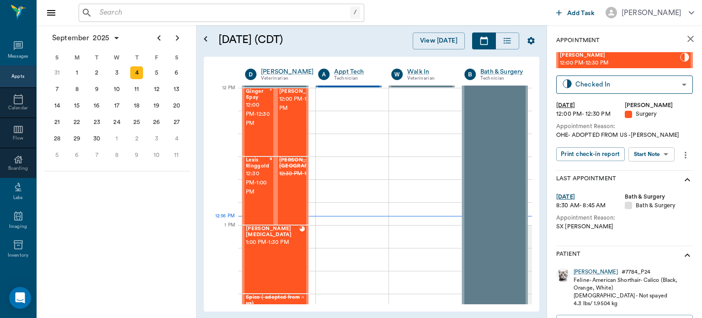
click at [656, 154] on body "/ ​ Add Task Dr. Bert Ellsworth Nectar Messages Appts Calendar Flow Boarding La…" at bounding box center [351, 159] width 702 height 318
click at [649, 188] on button "View Surgery" at bounding box center [645, 187] width 38 height 11
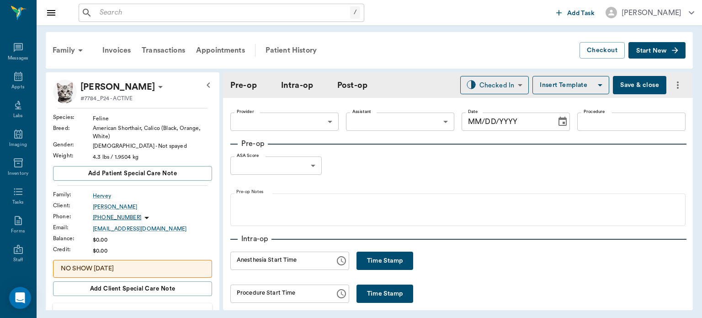
type input "63ec2f075fda476ae8351a4d"
type input "63ec2e7e52e12b0ba117b124"
type input "SPAY"
type input "1"
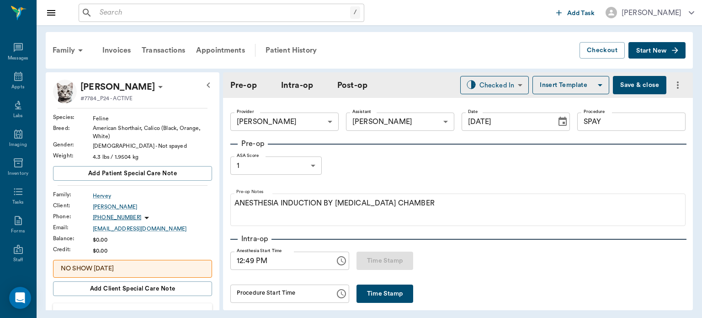
type input "[DATE]"
type input "12:49 PM"
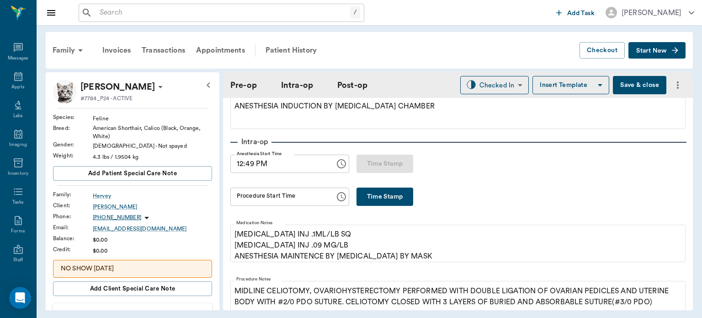
scroll to position [100, 0]
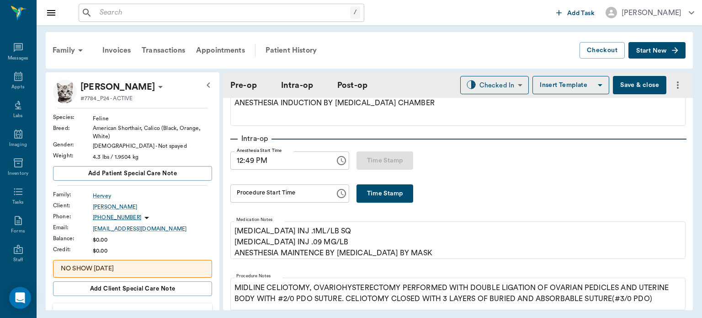
click at [385, 193] on button "Time Stamp" at bounding box center [385, 193] width 57 height 18
type input "01:05 PM"
click at [622, 82] on button "Save & close" at bounding box center [640, 85] width 54 height 18
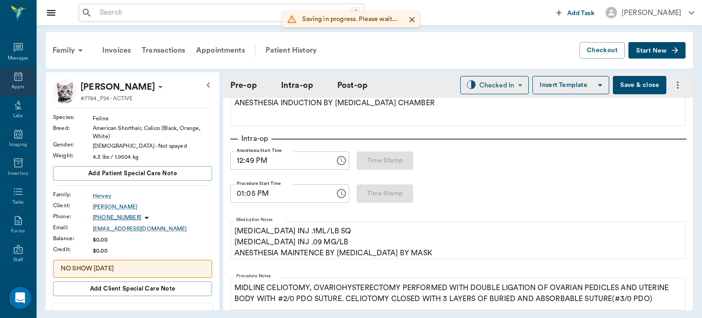
click at [15, 77] on icon at bounding box center [18, 76] width 8 height 9
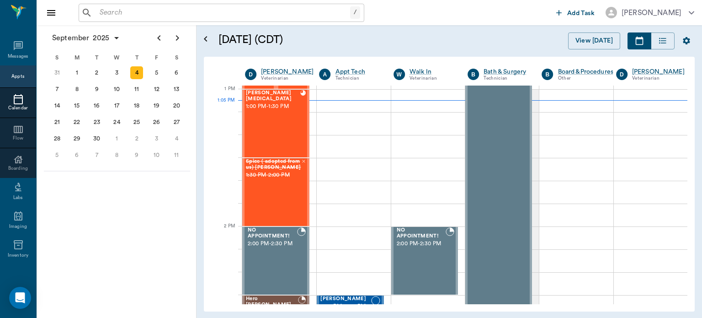
scroll to position [686, 0]
click at [291, 132] on div "Meelah Whitlow 1:00 PM - 1:30 PM" at bounding box center [273, 123] width 54 height 67
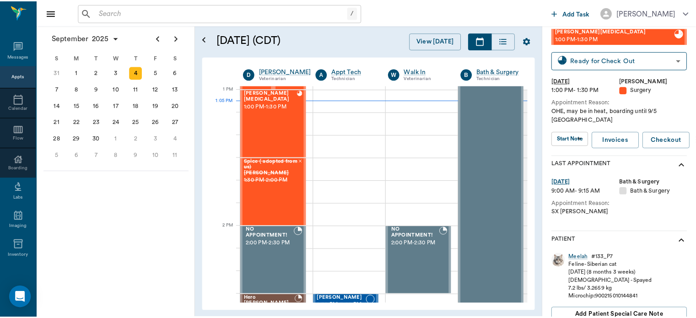
scroll to position [27, 0]
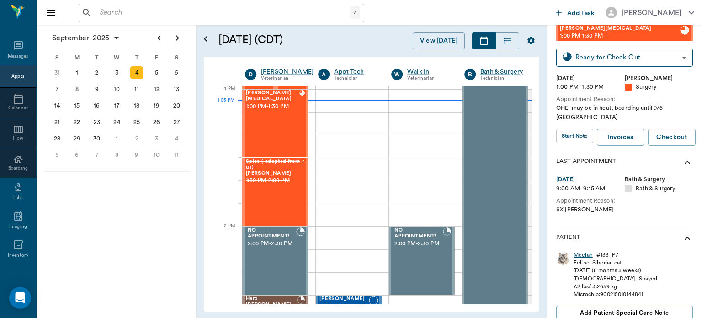
click at [589, 251] on div "Meelah" at bounding box center [583, 255] width 19 height 8
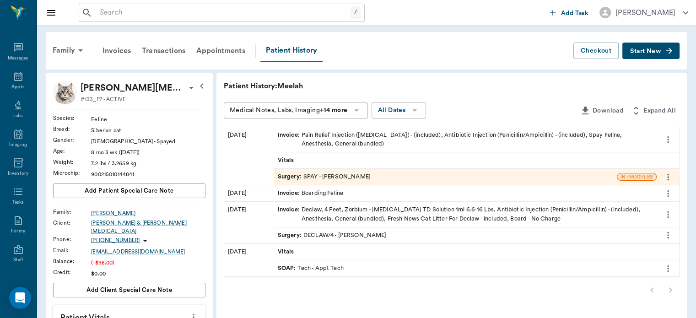
click at [652, 51] on span "Start New" at bounding box center [645, 51] width 31 height 0
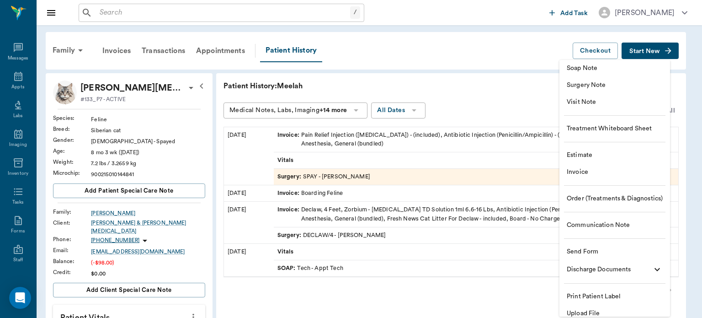
click at [597, 174] on span "Invoice" at bounding box center [615, 172] width 96 height 10
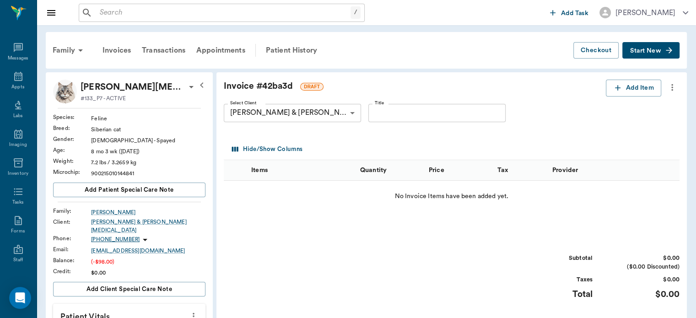
click at [625, 97] on div "Select Client John & Judy Whitlow 63ec2dd852e12b0ba1176b0a Select Client Title …" at bounding box center [444, 113] width 441 height 33
click at [638, 83] on button "Add Item" at bounding box center [633, 88] width 55 height 17
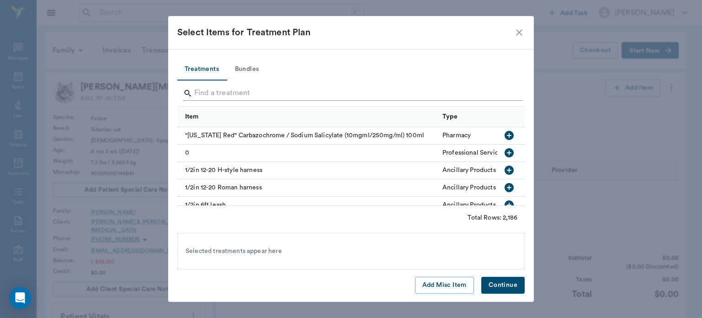
click at [218, 94] on input "Search" at bounding box center [351, 93] width 315 height 15
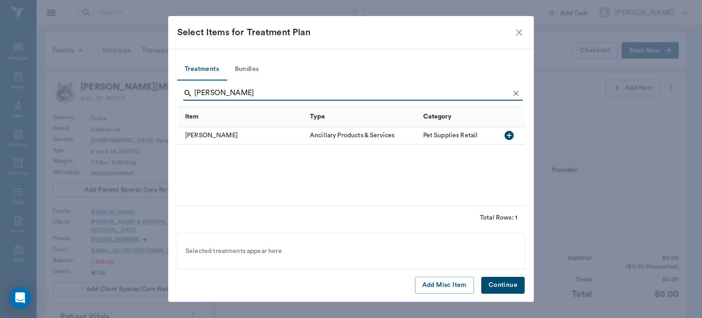
type input "ELIZA"
click at [509, 136] on icon "button" at bounding box center [509, 135] width 11 height 11
click at [499, 289] on button "Continue" at bounding box center [503, 285] width 43 height 17
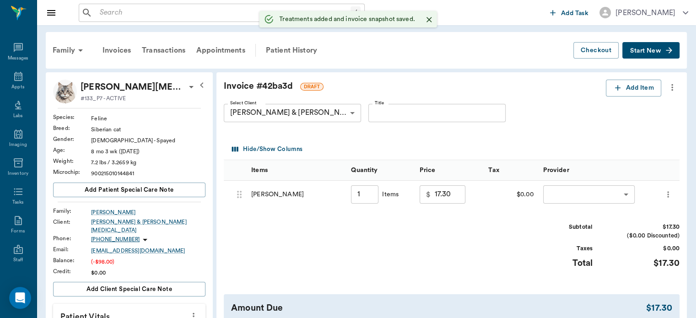
type input "1.00"
click at [602, 188] on body "/ ​ Add Task Dr. Bert Ellsworth Nectar Messages Appts Labs Imaging Inventory Ta…" at bounding box center [348, 316] width 696 height 633
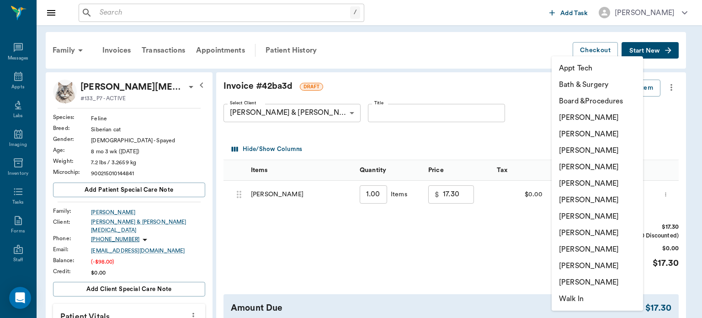
click at [596, 231] on li "[PERSON_NAME]" at bounding box center [597, 233] width 91 height 16
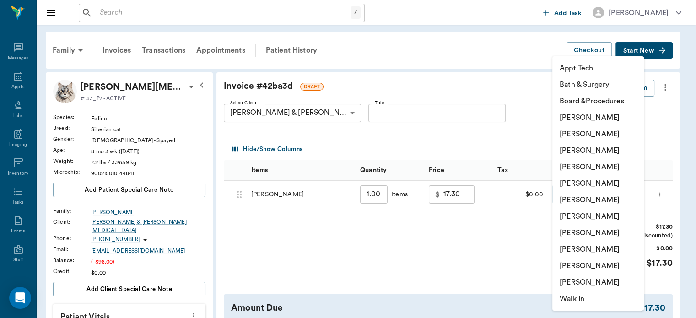
type input "none-63ec2e7e52e12b0ba117b124"
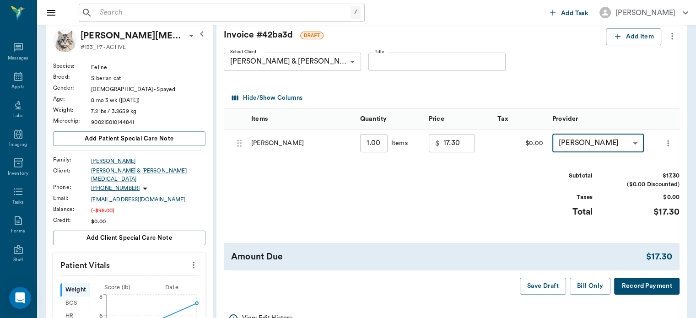
scroll to position [56, 0]
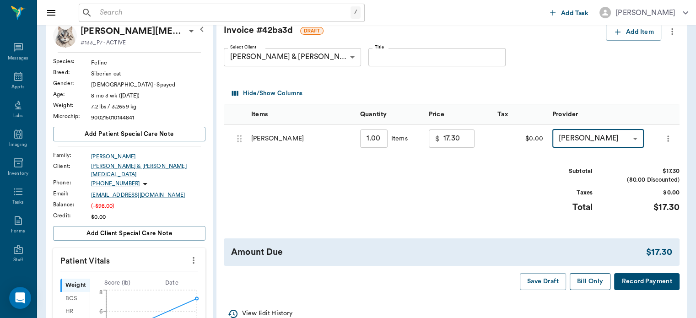
click at [595, 282] on button "Bill Only" at bounding box center [589, 281] width 41 height 17
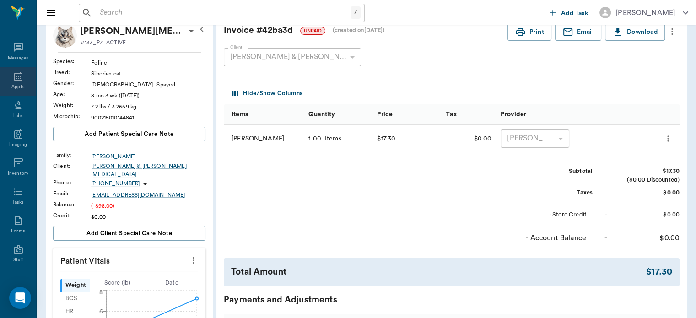
click at [16, 85] on div "Appts" at bounding box center [17, 87] width 13 height 7
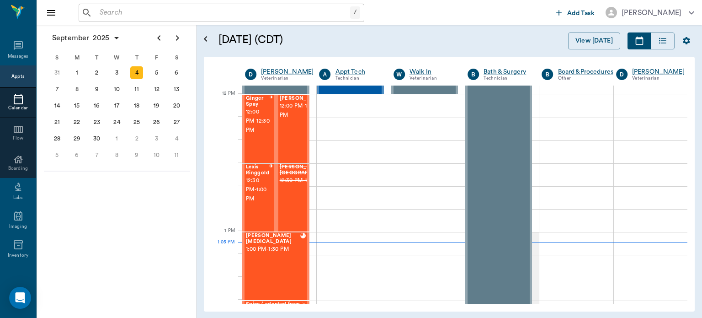
scroll to position [542, 0]
click at [296, 121] on span "12:00 PM - 12:30 PM" at bounding box center [303, 111] width 46 height 18
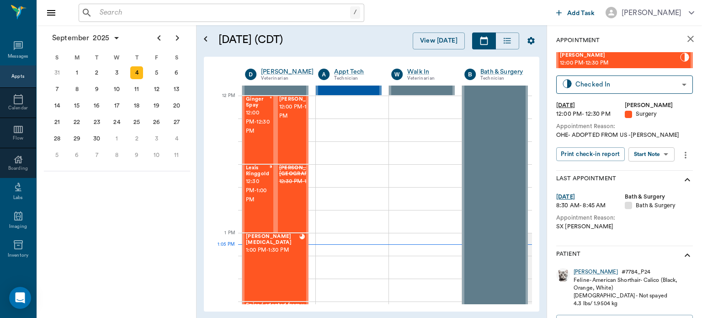
click at [656, 153] on body "/ ​ Add Task Dr. Bert Ellsworth Nectar Messages Appts Calendar Flow Boarding La…" at bounding box center [351, 159] width 702 height 318
click at [653, 188] on button "View Surgery" at bounding box center [645, 187] width 38 height 11
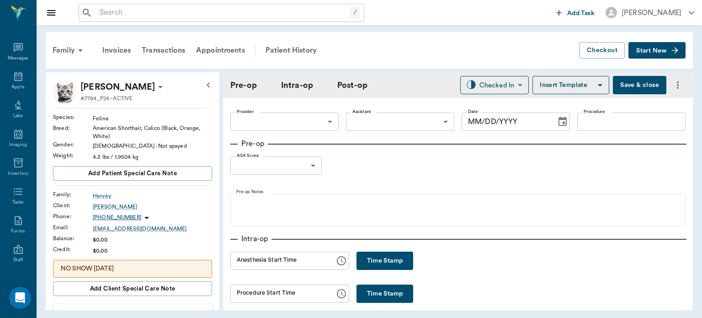
type input "63ec2f075fda476ae8351a4d"
type input "63ec2e7e52e12b0ba117b124"
type input "SPAY"
type input "1"
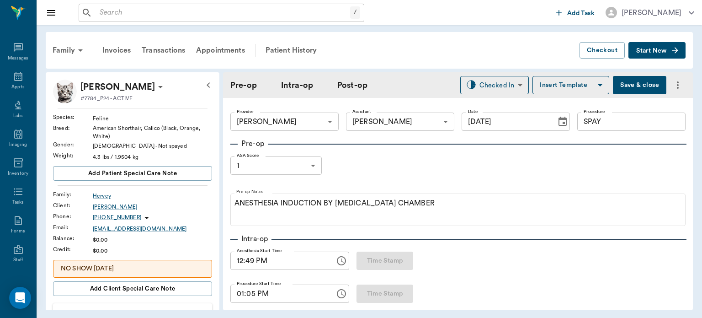
type input "[DATE]"
type input "12:49 PM"
type input "01:05 PM"
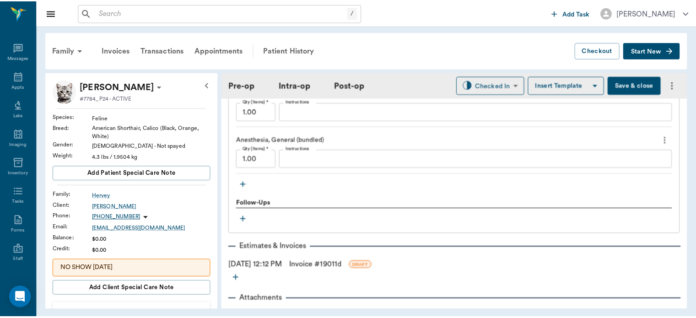
scroll to position [906, 0]
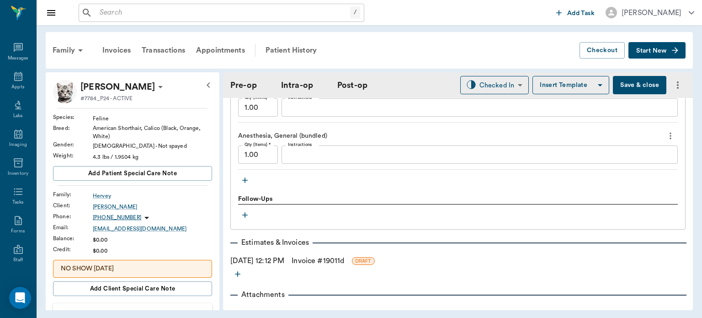
click at [344, 266] on link "Invoice # 19011d" at bounding box center [318, 260] width 53 height 11
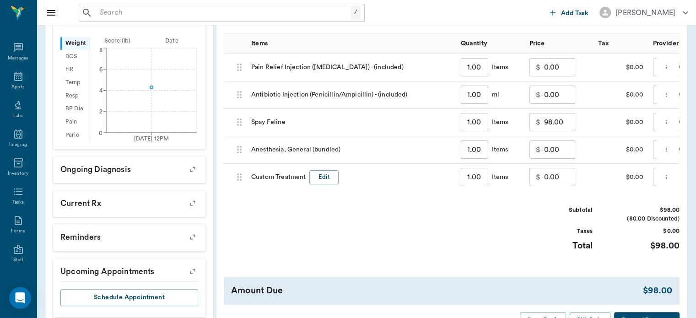
scroll to position [298, 0]
click at [556, 186] on input "0.00" at bounding box center [559, 176] width 31 height 18
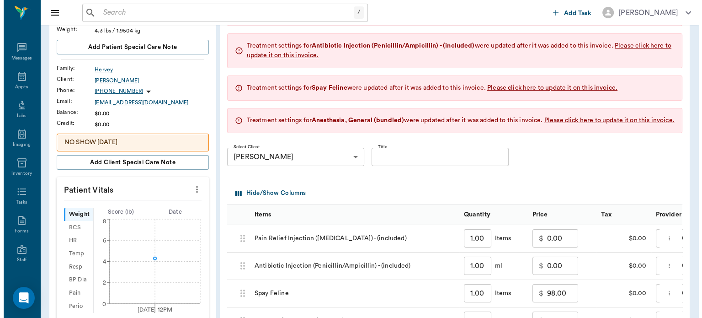
scroll to position [0, 0]
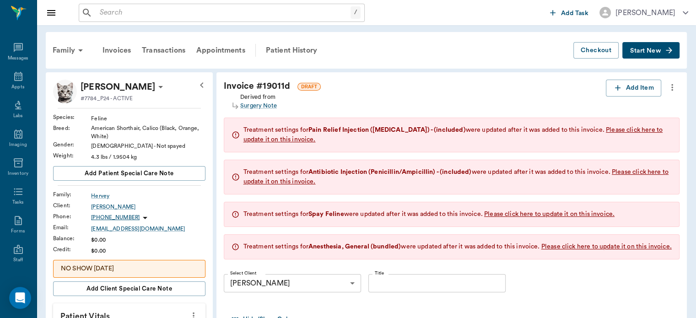
type input "-20.00"
click at [13, 85] on div "Appts" at bounding box center [17, 87] width 13 height 7
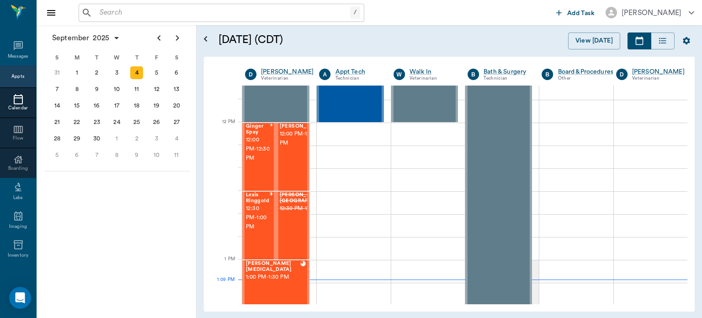
scroll to position [515, 0]
click at [290, 148] on span "12:00 PM - 12:30 PM" at bounding box center [303, 139] width 46 height 18
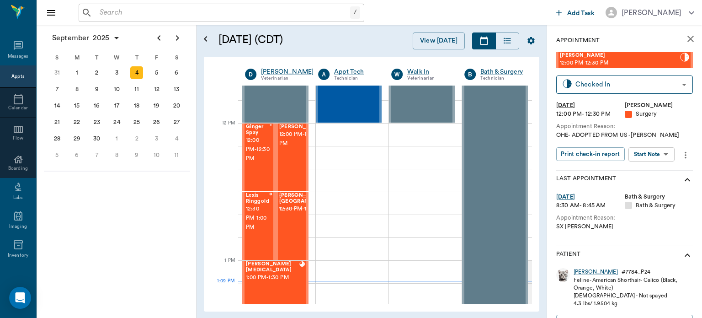
click at [652, 156] on body "/ ​ Add Task Dr. Bert Ellsworth Nectar Messages Appts Calendar Flow Boarding La…" at bounding box center [351, 159] width 702 height 318
click at [653, 188] on button "View Surgery" at bounding box center [645, 187] width 38 height 11
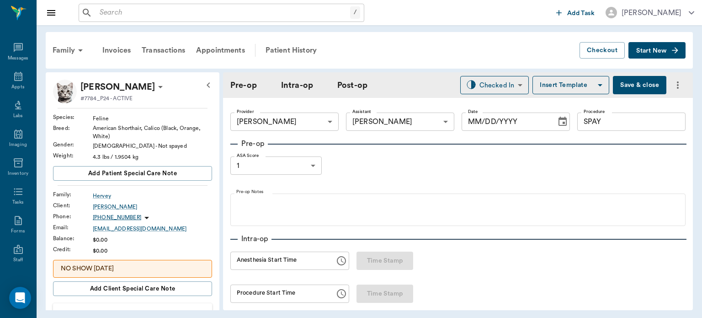
type input "63ec2f075fda476ae8351a4d"
type input "63ec2e7e52e12b0ba117b124"
type input "SPAY"
type input "1"
type input "[DATE]"
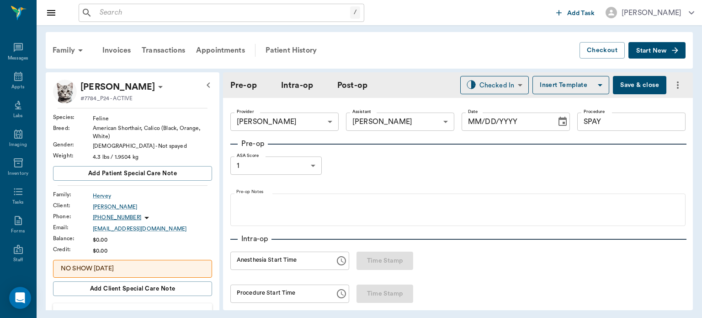
type input "12:49 PM"
type input "01:05 PM"
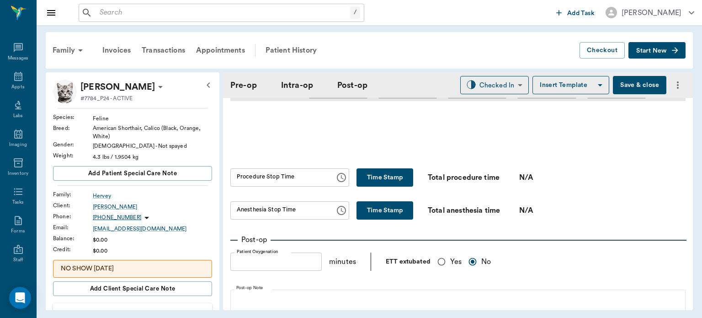
scroll to position [509, 0]
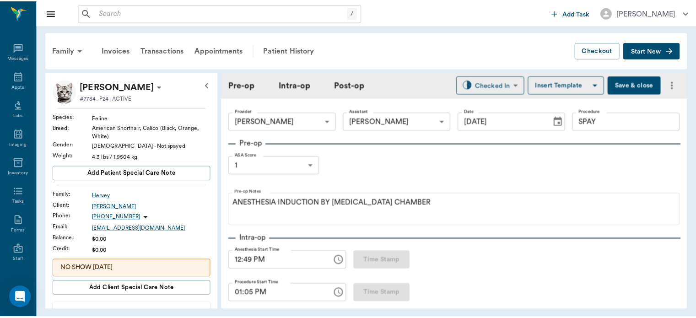
scroll to position [509, 0]
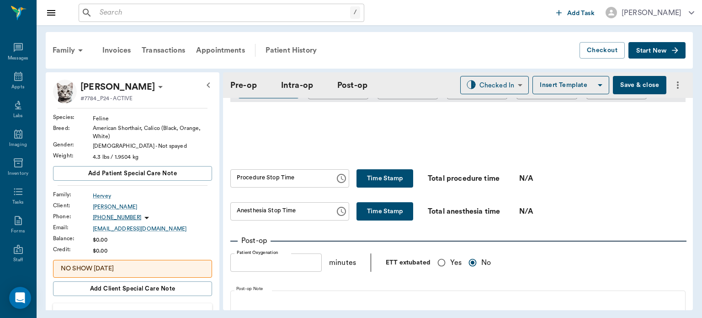
click at [634, 89] on button "Save & close" at bounding box center [640, 85] width 54 height 18
click at [702, 219] on div "Family Invoices Transactions Appointments Patient History Checkout Start New JE…" at bounding box center [370, 171] width 666 height 292
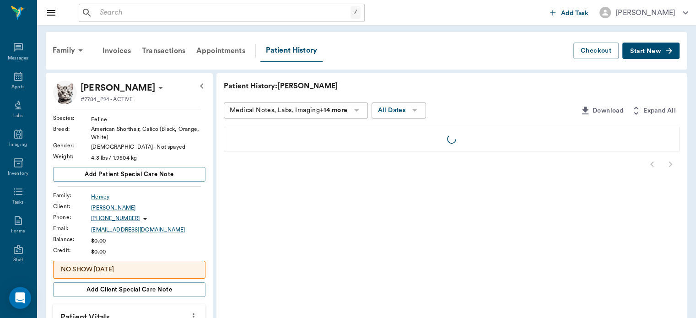
click at [140, 10] on input "text" at bounding box center [223, 12] width 254 height 13
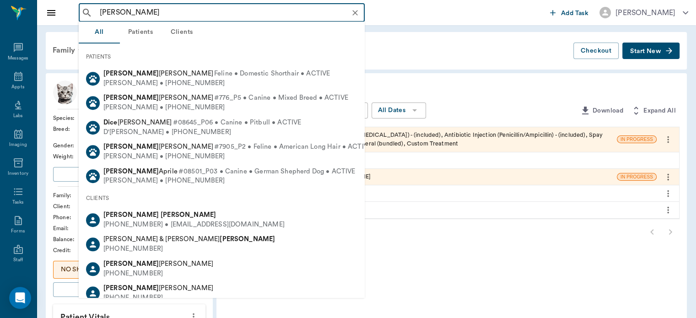
click at [218, 227] on div "(430) 342-9686 • juliedickerson2001@gmail.com" at bounding box center [193, 225] width 181 height 10
type input "JULIE DIC"
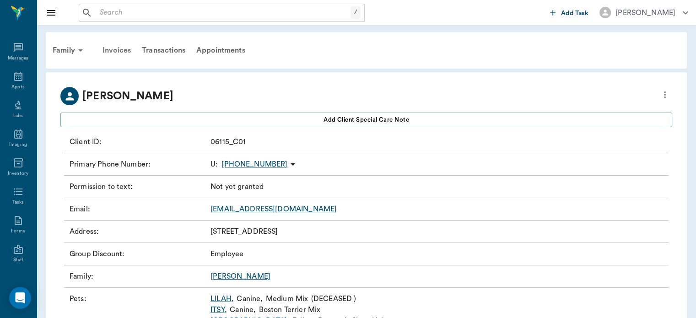
click at [124, 49] on div "Invoices" at bounding box center [116, 50] width 39 height 22
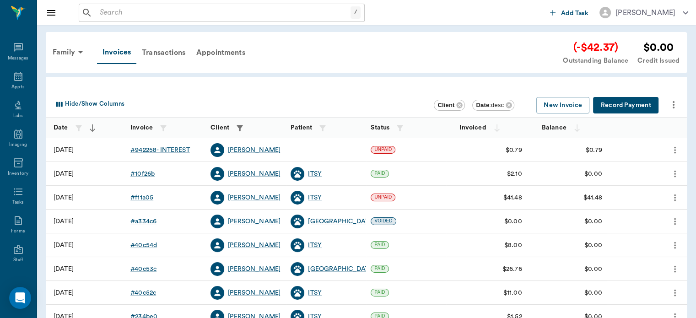
click at [174, 55] on div "Transactions" at bounding box center [163, 53] width 54 height 22
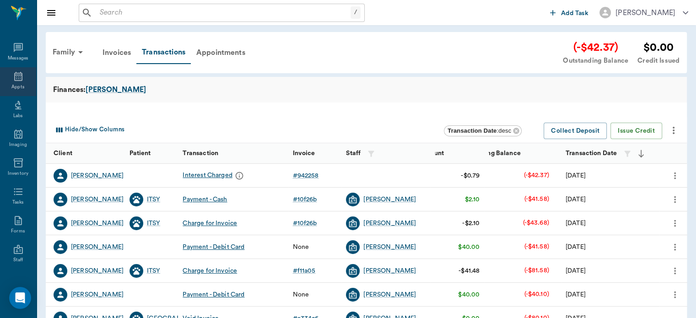
click at [11, 86] on div "Appts" at bounding box center [17, 87] width 13 height 7
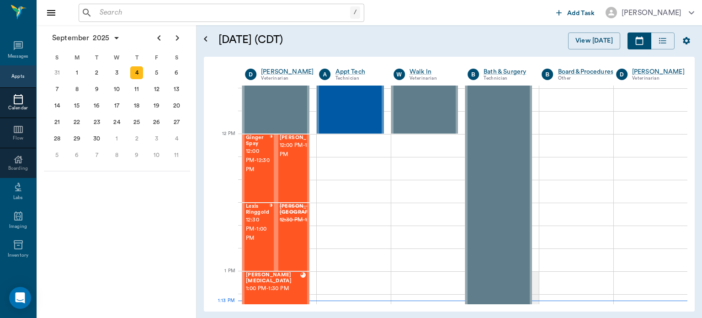
scroll to position [504, 0]
click at [289, 188] on div "JENNY Hervey 12:00 PM - 12:30 PM" at bounding box center [303, 167] width 46 height 67
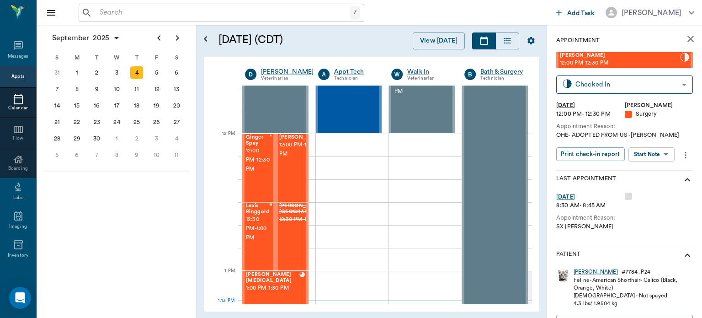
click at [290, 159] on span "12:00 PM - 12:30 PM" at bounding box center [302, 149] width 46 height 18
click at [651, 154] on body "/ ​ Add Task Dr. Bert Ellsworth Nectar Messages Appts Calendar Flow Boarding La…" at bounding box center [351, 159] width 702 height 318
click at [646, 188] on button "View Surgery" at bounding box center [645, 187] width 38 height 11
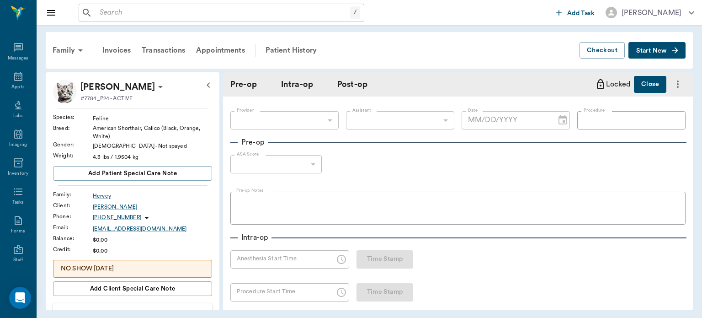
type input "63ec2f075fda476ae8351a4d"
type input "63ec2e7e52e12b0ba117b124"
type input "SPAY"
type input "1"
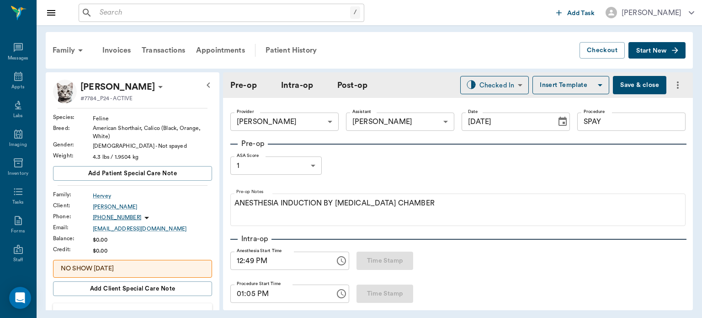
type input "[DATE]"
type input "12:49 PM"
type input "01:05 PM"
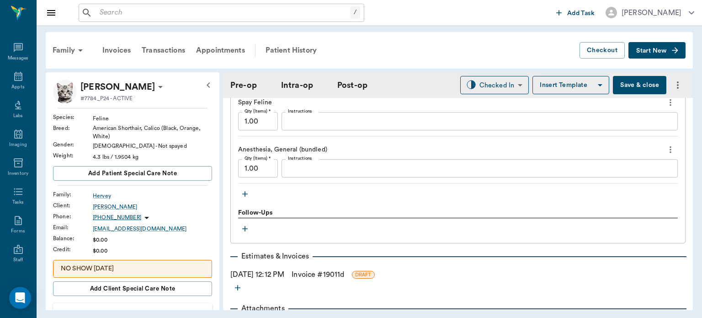
scroll to position [892, 0]
click at [608, 232] on div "Treatments Pain Relief Injection (meloxicam) - (included) Qty (Items) * 1.00 Qt…" at bounding box center [459, 108] width 456 height 270
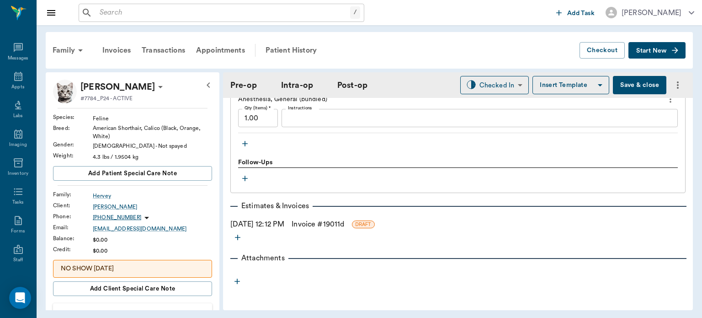
scroll to position [946, 0]
click at [631, 91] on button "Save & close" at bounding box center [640, 85] width 54 height 18
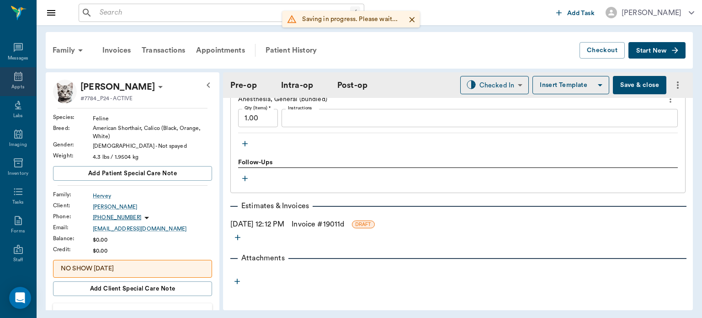
click at [14, 78] on icon at bounding box center [18, 76] width 11 height 11
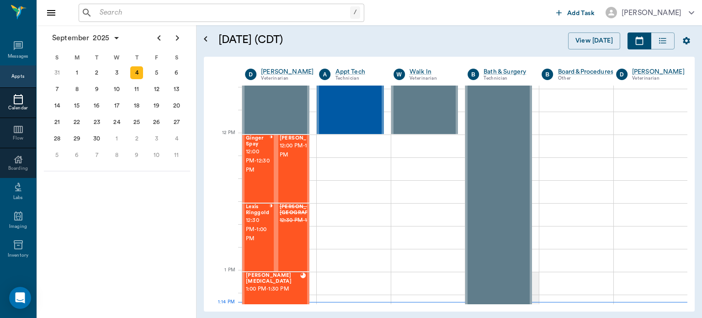
scroll to position [503, 0]
click at [261, 189] on div "Ginger Spay 12:00 PM - 12:30 PM" at bounding box center [258, 169] width 24 height 67
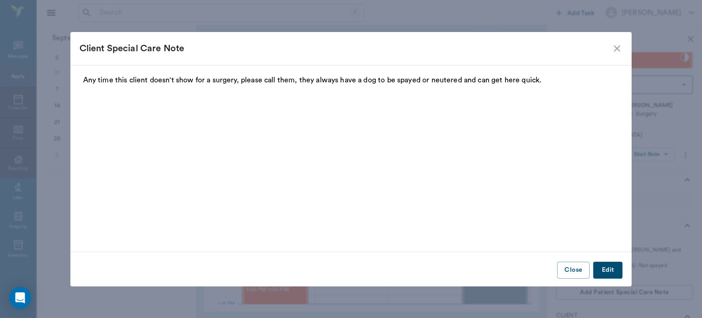
click at [664, 153] on div "Client Special Care Note Any time this client doesn't show for a surgery, pleas…" at bounding box center [351, 159] width 702 height 318
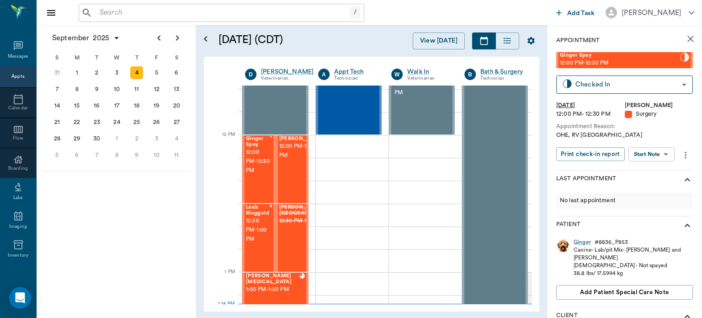
click at [660, 152] on body "/ ​ Add Task Dr. Bert Ellsworth Nectar Messages Appts Calendar Flow Boarding La…" at bounding box center [351, 159] width 702 height 318
click at [650, 186] on button "View Surgery" at bounding box center [645, 187] width 38 height 11
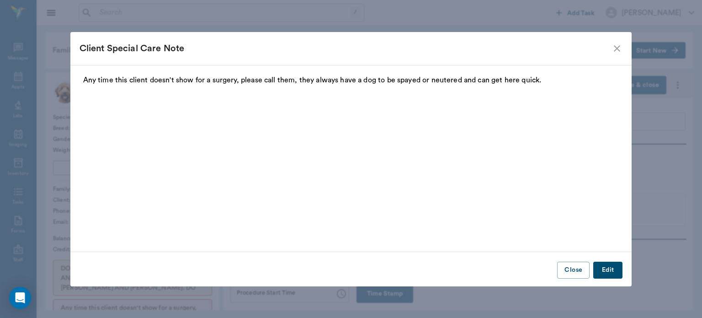
type input "63ec2f075fda476ae8351a4d"
type input "63ec2e7e52e12b0ba117b124"
type input "SPAY"
type input "1"
radio input "true"
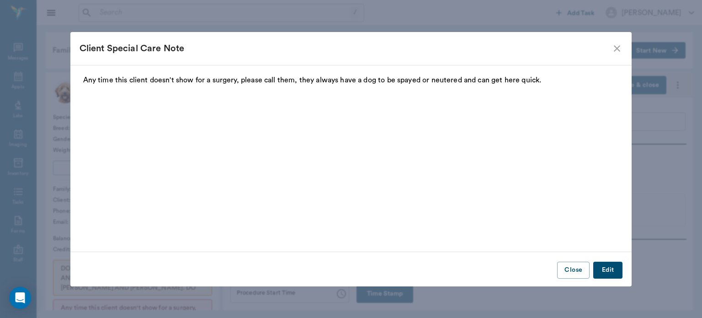
type input "[DATE]"
click at [616, 48] on icon "close" at bounding box center [617, 48] width 11 height 11
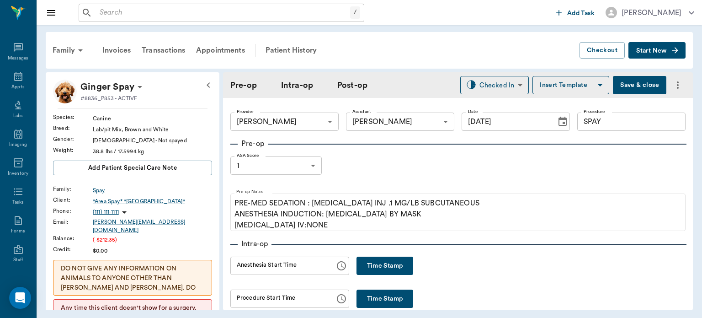
click at [368, 266] on button "Time Stamp" at bounding box center [385, 266] width 57 height 18
type input "01:14 PM"
click at [635, 86] on button "Save & close" at bounding box center [640, 85] width 54 height 18
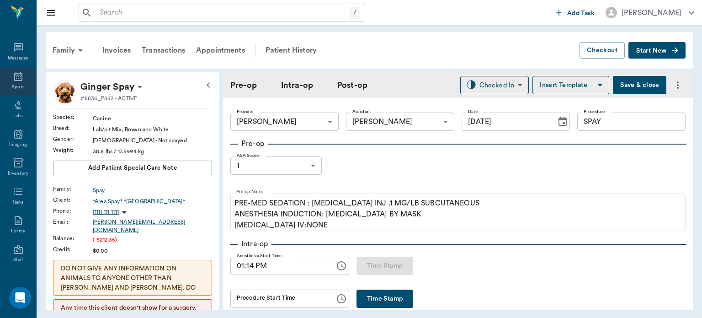
click at [13, 78] on icon at bounding box center [18, 76] width 11 height 11
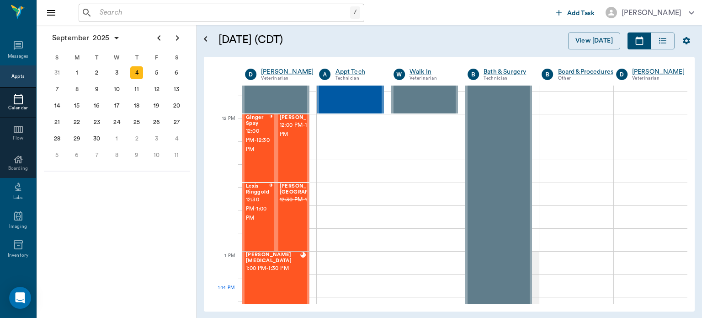
scroll to position [519, 0]
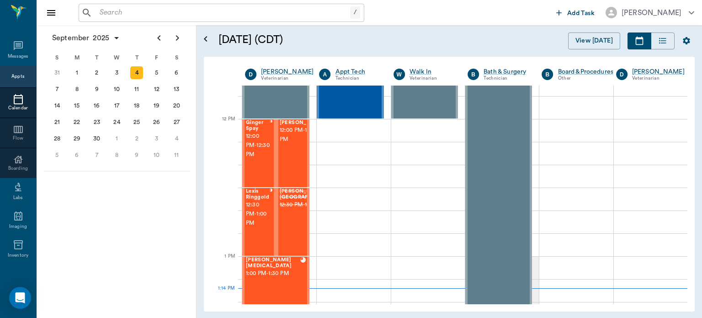
click at [255, 159] on span "12:00 PM - 12:30 PM" at bounding box center [258, 145] width 24 height 27
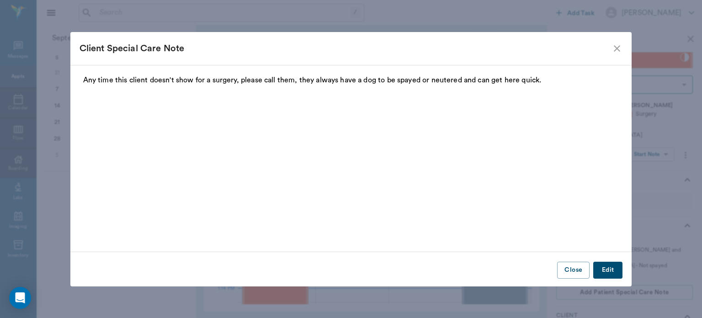
click at [618, 48] on icon "close" at bounding box center [617, 48] width 6 height 6
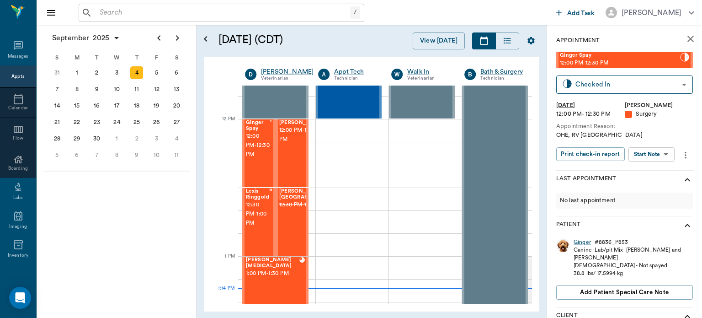
click at [657, 156] on body "/ ​ Add Task Dr. Bert Ellsworth Nectar Messages Appts Calendar Flow Boarding La…" at bounding box center [351, 159] width 702 height 318
click at [655, 189] on button "View Surgery" at bounding box center [645, 187] width 38 height 11
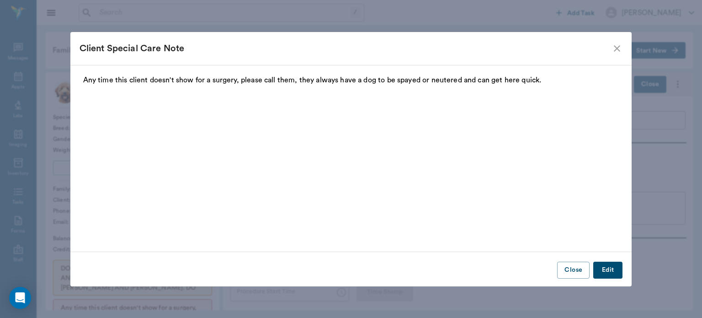
click at [619, 43] on icon "close" at bounding box center [617, 48] width 11 height 11
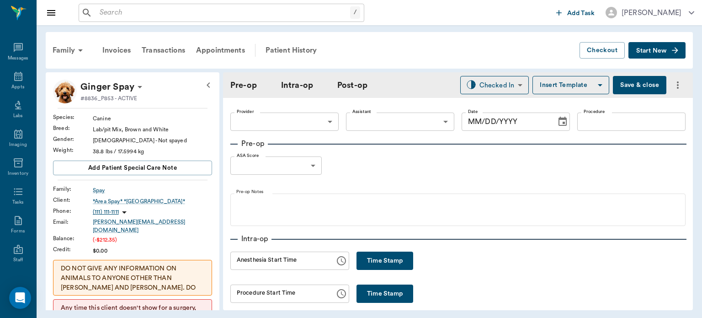
type input "63ec2f075fda476ae8351a4d"
type input "63ec2e7e52e12b0ba117b124"
type input "SPAY"
type input "1"
radio input "true"
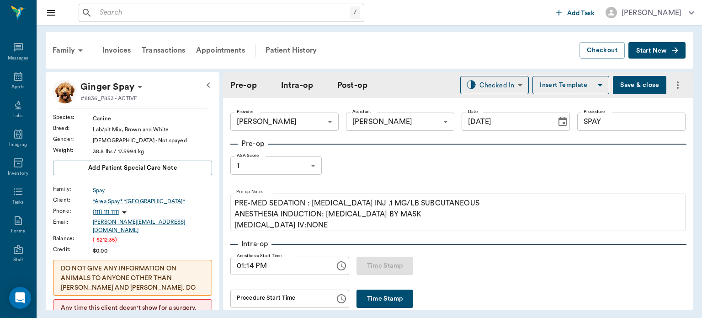
type input "[DATE]"
type input "01:14 PM"
click at [641, 89] on button "Save & close" at bounding box center [640, 85] width 54 height 18
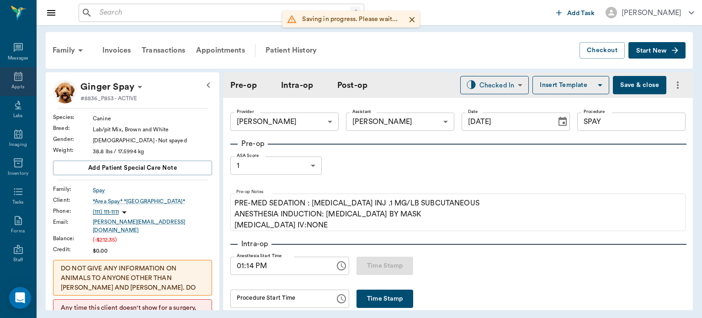
click at [14, 76] on icon at bounding box center [18, 76] width 8 height 9
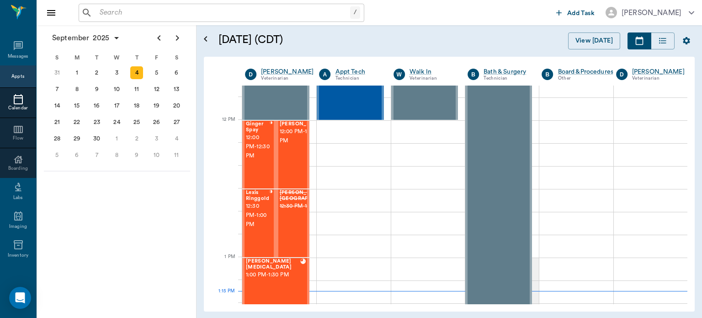
scroll to position [517, 0]
click at [287, 146] on span "12:00 PM - 12:30 PM" at bounding box center [303, 137] width 46 height 18
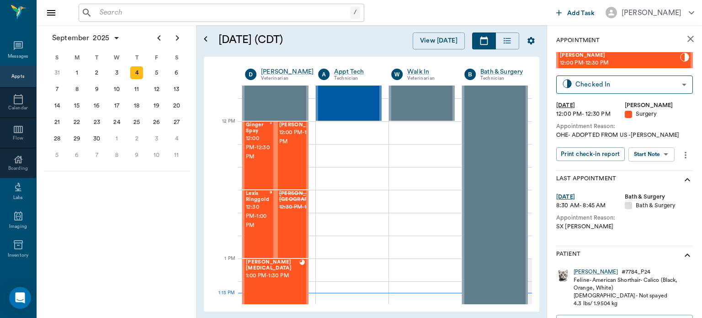
click at [657, 157] on body "/ ​ Add Task Dr. Bert Ellsworth Nectar Messages Appts Calendar Flow Boarding La…" at bounding box center [351, 159] width 702 height 318
click at [654, 185] on button "View Surgery" at bounding box center [645, 187] width 38 height 11
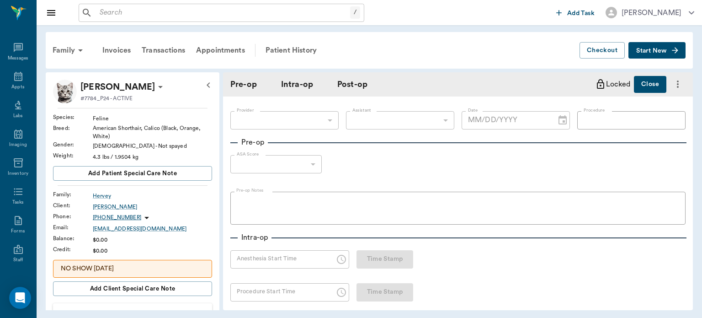
type input "63ec2f075fda476ae8351a4d"
type input "63ec2e7e52e12b0ba117b124"
type input "SPAY"
type input "1"
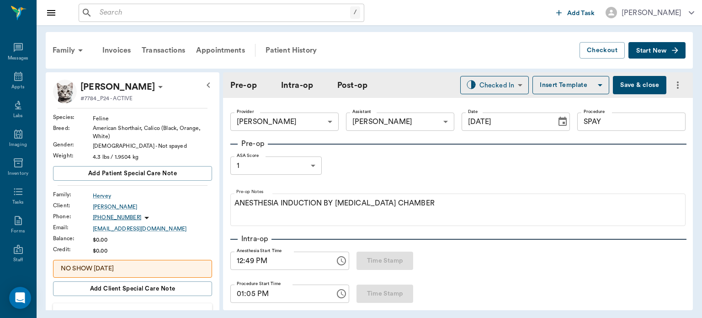
type input "[DATE]"
type input "12:49 PM"
type input "01:05 PM"
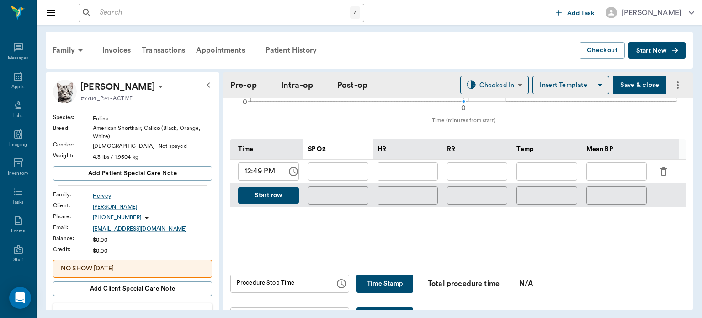
click at [626, 84] on button "Save & close" at bounding box center [640, 85] width 54 height 18
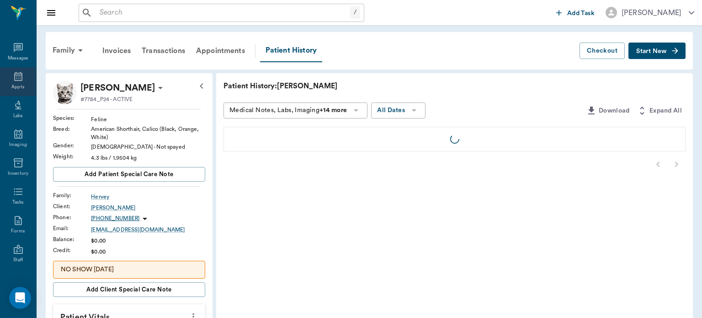
click at [14, 86] on div "Appts" at bounding box center [17, 87] width 13 height 7
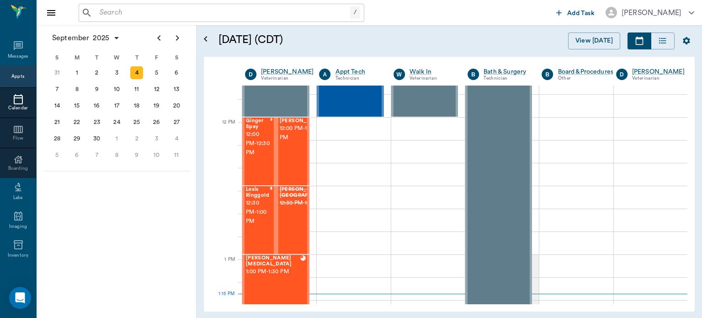
scroll to position [511, 0]
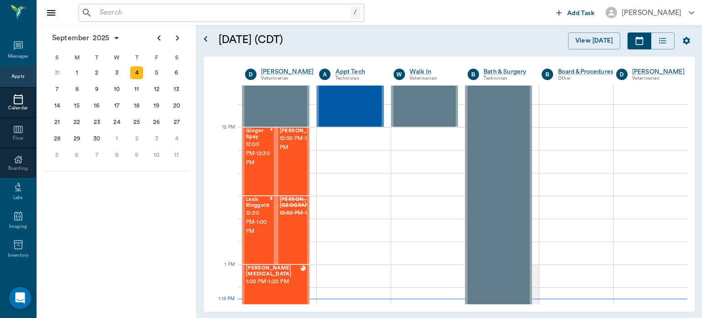
click at [262, 167] on span "12:00 PM - 12:30 PM" at bounding box center [258, 153] width 24 height 27
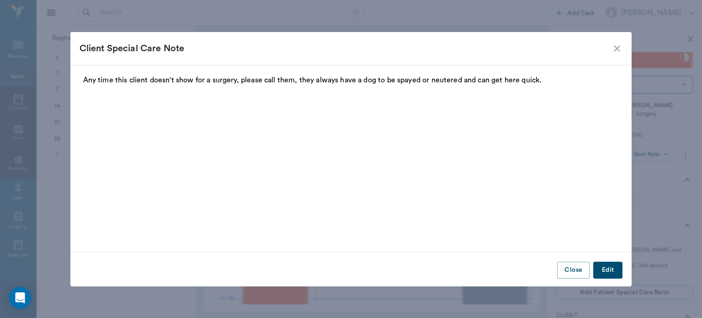
click at [617, 46] on icon "close" at bounding box center [617, 48] width 11 height 11
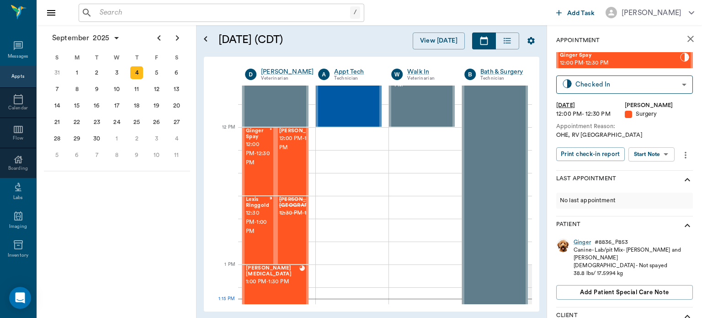
click at [651, 158] on body "/ ​ Add Task Dr. Bert Ellsworth Nectar Messages Appts Calendar Flow Boarding La…" at bounding box center [351, 159] width 702 height 318
click at [638, 188] on button "View Surgery" at bounding box center [645, 187] width 38 height 11
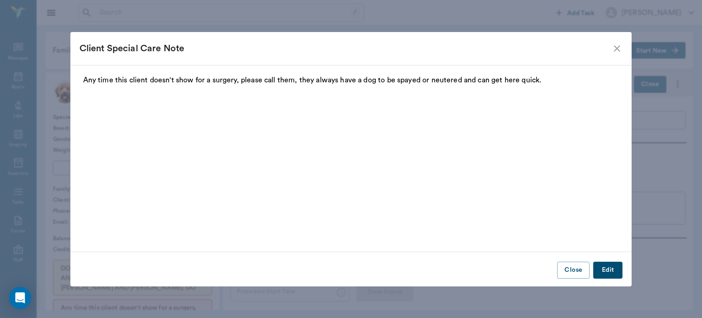
click at [610, 44] on div "Client Special Care Note" at bounding box center [346, 48] width 533 height 15
type input "63ec2f075fda476ae8351a4d"
type input "63ec2e7e52e12b0ba117b124"
type input "SPAY"
type input "1"
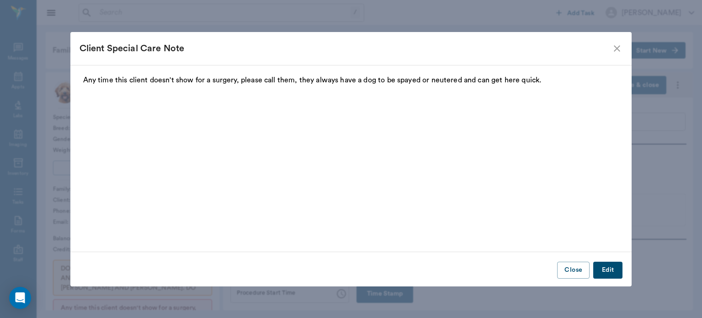
radio input "true"
type input "[DATE]"
type input "01:14 PM"
click at [617, 46] on icon "close" at bounding box center [617, 48] width 11 height 11
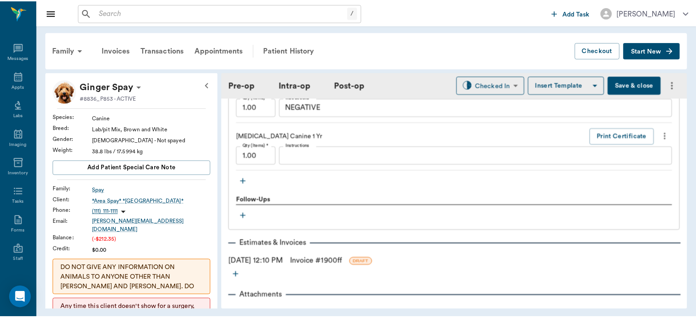
scroll to position [1046, 0]
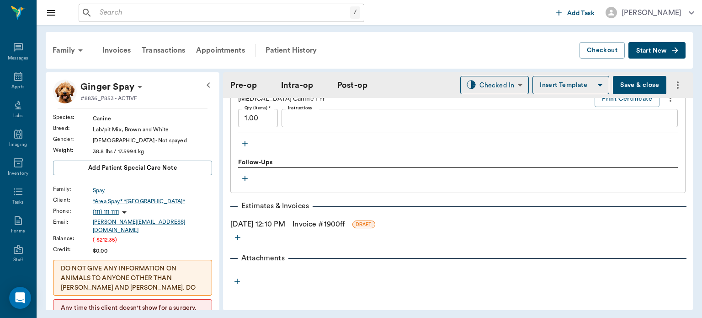
click at [345, 226] on link "Invoice # 1900ff" at bounding box center [319, 224] width 52 height 11
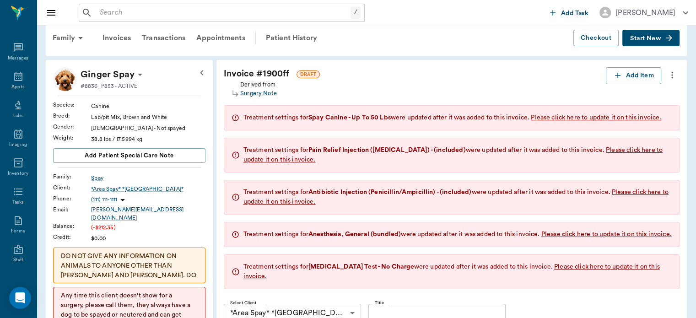
scroll to position [12, 0]
click at [621, 75] on icon "button" at bounding box center [617, 75] width 9 height 9
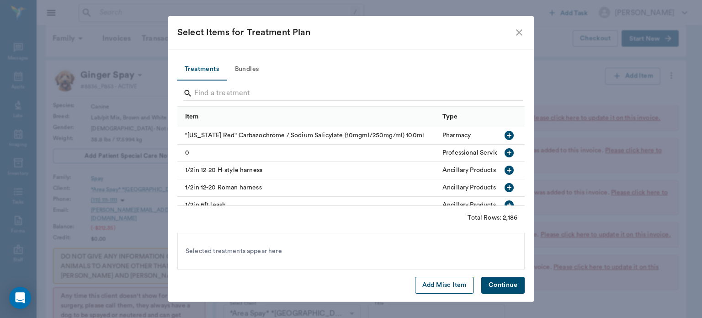
click at [454, 287] on button "Add Misc Item" at bounding box center [444, 285] width 59 height 17
click at [510, 285] on button "Continue" at bounding box center [503, 285] width 43 height 17
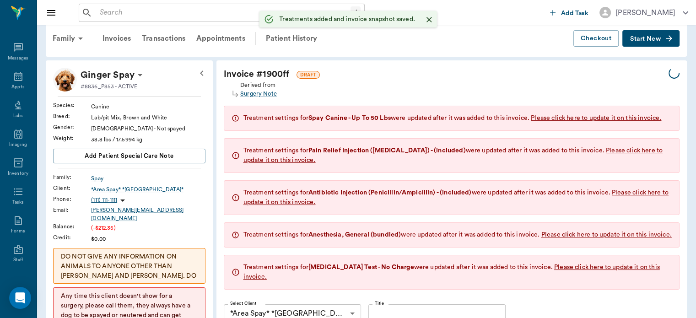
type input "1.00"
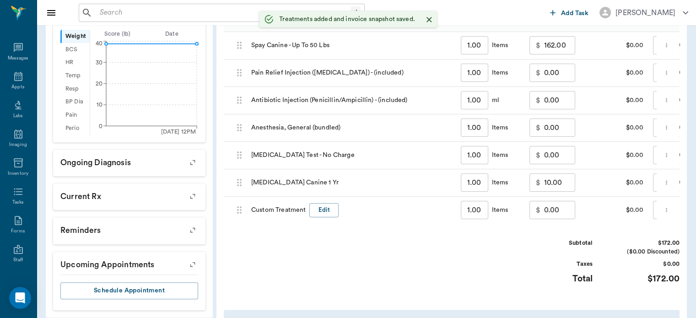
scroll to position [363, 0]
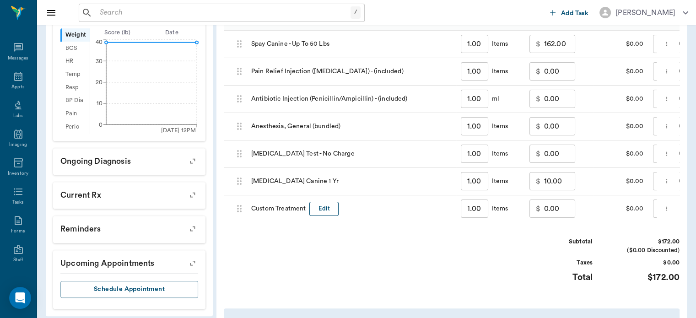
click at [331, 205] on button "Edit" at bounding box center [323, 209] width 29 height 14
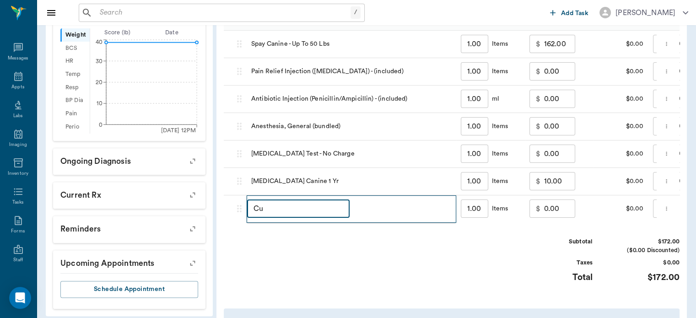
type input "C"
type input "DISCOUNT"
click at [538, 209] on p "$" at bounding box center [538, 208] width 5 height 11
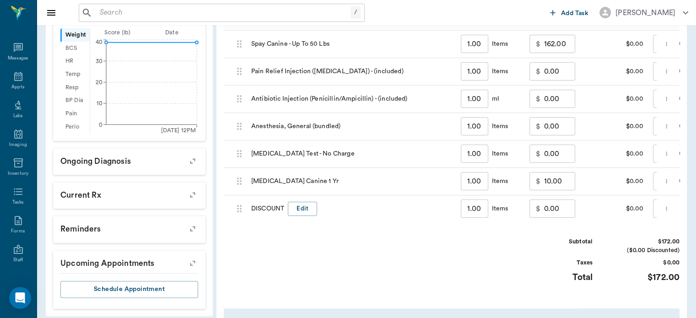
click at [547, 210] on input "0.00" at bounding box center [559, 208] width 31 height 18
click at [545, 208] on input "0.00" at bounding box center [559, 208] width 31 height 18
click at [573, 199] on input "-340.00" at bounding box center [559, 208] width 31 height 18
click at [566, 208] on input "-340.00" at bounding box center [559, 208] width 31 height 18
click at [563, 209] on input "-30" at bounding box center [559, 208] width 31 height 18
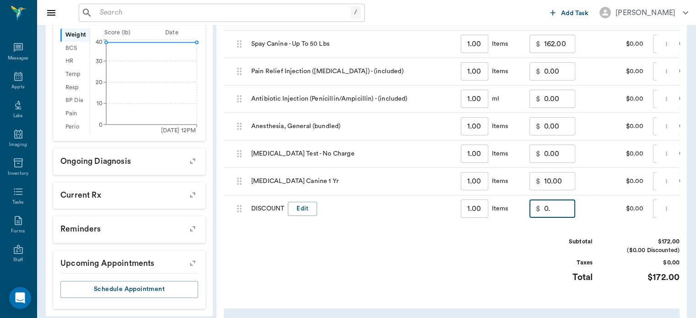
type input "0"
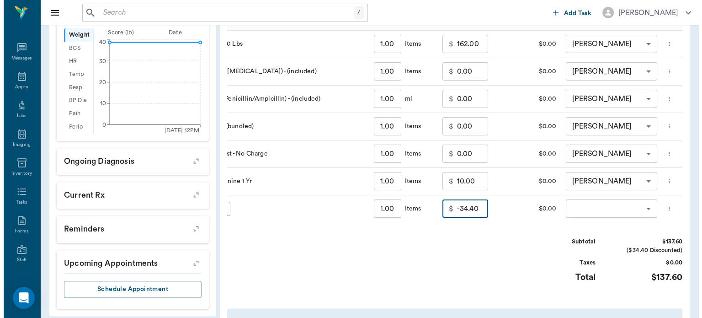
scroll to position [0, 93]
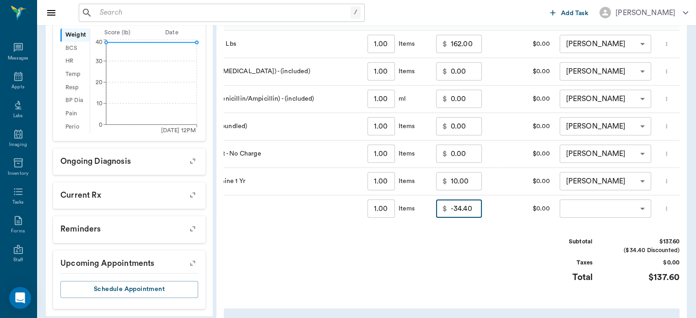
type input "-34.40"
click at [595, 210] on body "/ ​ Add Task Dr. Bert Ellsworth Nectar Messages Appts Labs Imaging Inventory Ta…" at bounding box center [348, 24] width 696 height 774
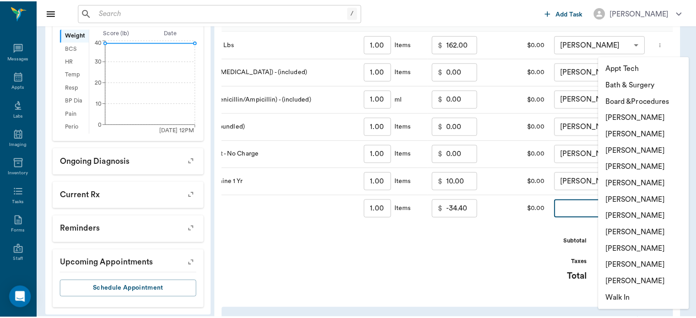
scroll to position [0, 0]
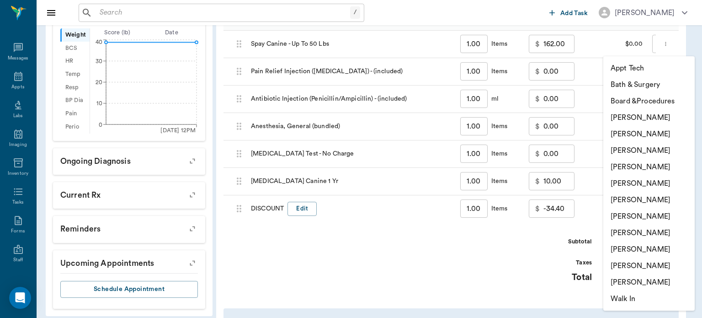
click at [664, 170] on li "[PERSON_NAME]" at bounding box center [649, 167] width 91 height 16
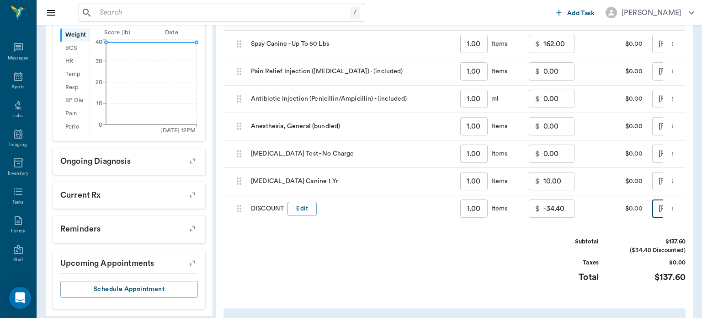
type input "none-63ec2f075fda476ae8351a4d"
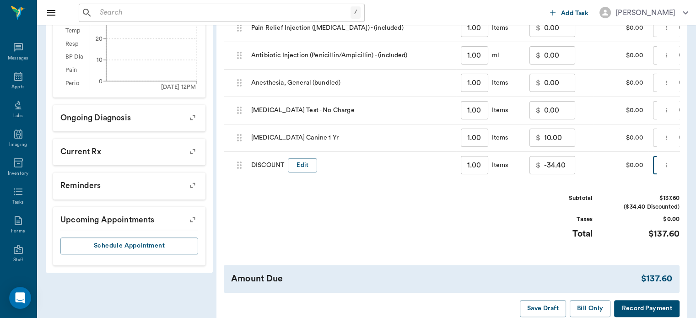
scroll to position [461, 0]
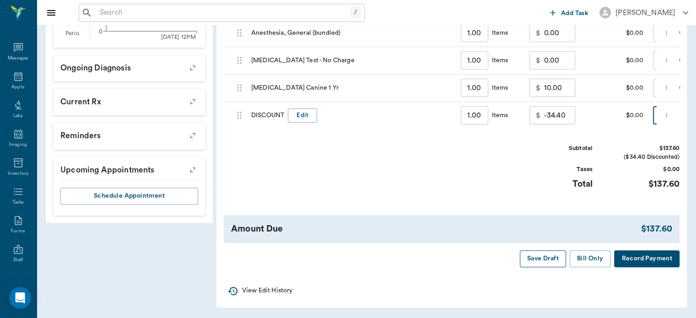
click at [546, 263] on button "Save Draft" at bounding box center [543, 258] width 46 height 17
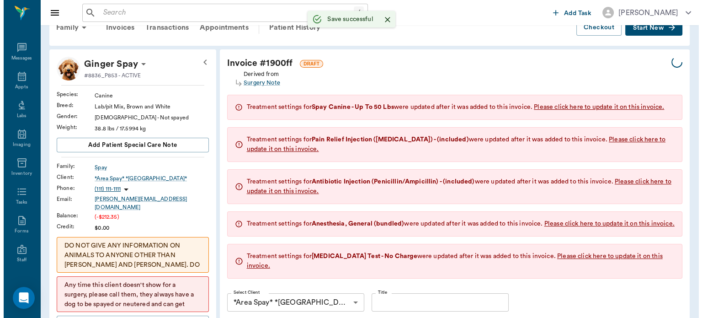
scroll to position [0, 0]
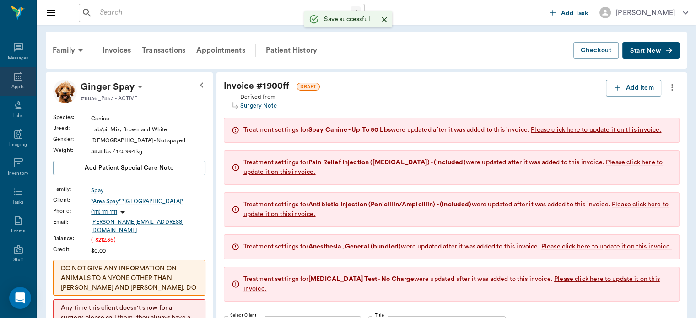
click at [11, 84] on div "Appts" at bounding box center [17, 87] width 13 height 7
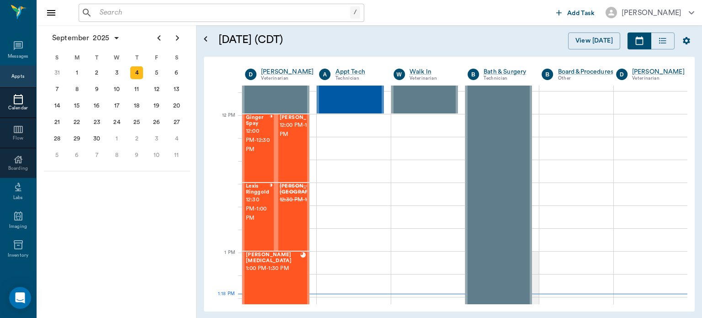
scroll to position [523, 0]
click at [291, 140] on span "12:00 PM - 12:30 PM" at bounding box center [303, 131] width 46 height 18
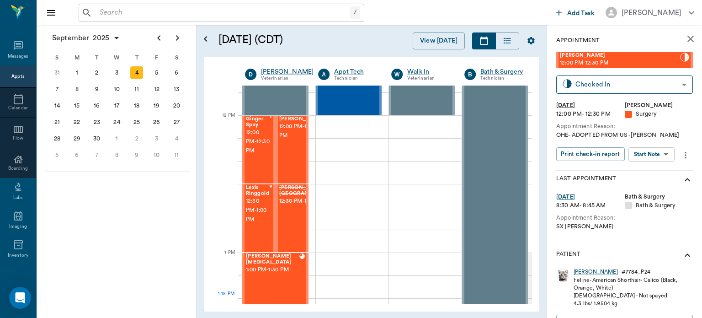
click at [651, 154] on body "/ ​ Add Task Dr. Bert Ellsworth Nectar Messages Appts Calendar Flow Boarding La…" at bounding box center [351, 159] width 702 height 318
click at [653, 187] on button "View Surgery" at bounding box center [645, 187] width 38 height 11
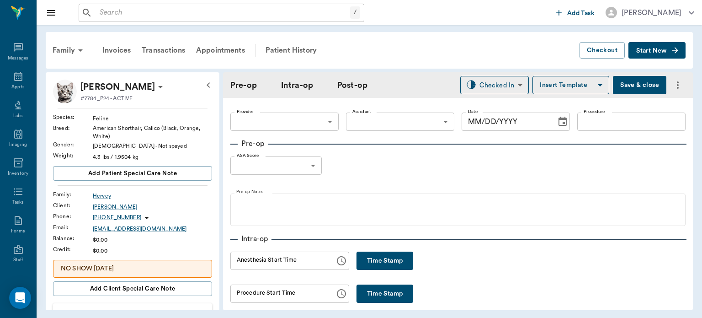
type input "63ec2f075fda476ae8351a4d"
type input "63ec2e7e52e12b0ba117b124"
type input "SPAY"
type input "1"
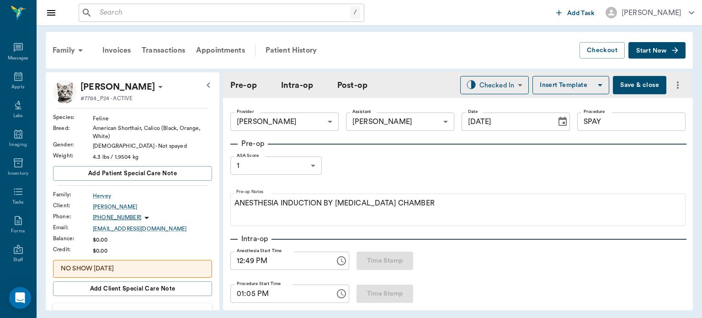
type input "[DATE]"
type input "12:49 PM"
type input "01:05 PM"
click at [181, 285] on button "Add client Special Care Note" at bounding box center [132, 288] width 159 height 15
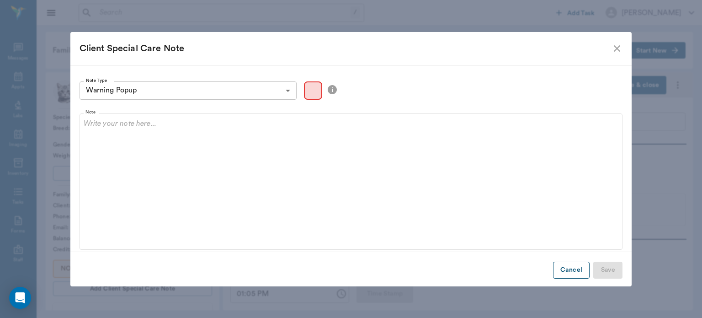
click at [570, 278] on button "Cancel" at bounding box center [571, 270] width 37 height 17
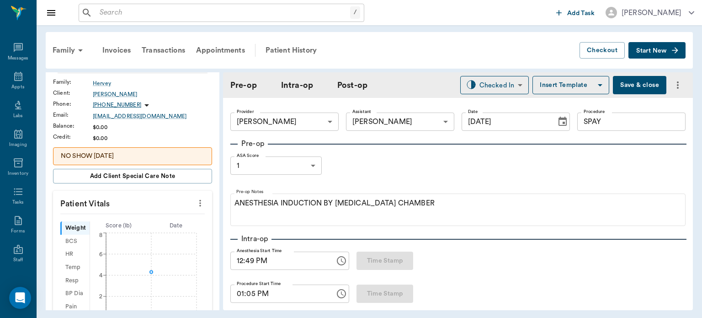
scroll to position [113, 0]
click at [144, 152] on p "NO SHOW 10/23/24" at bounding box center [133, 156] width 144 height 10
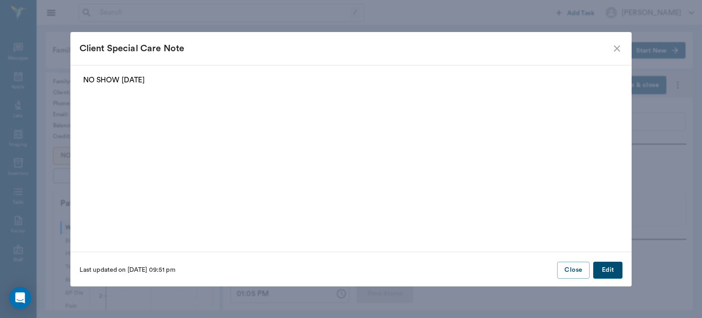
click at [198, 84] on p "NO SHOW 10/23/24" at bounding box center [351, 80] width 536 height 11
click at [154, 79] on p "NO SHOW 10/23/24" at bounding box center [351, 80] width 536 height 11
click at [611, 274] on button "Edit" at bounding box center [608, 270] width 29 height 17
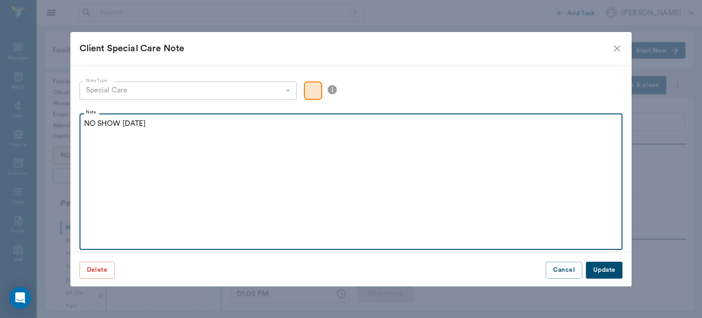
click at [179, 127] on p "NO SHOW 10/23/24" at bounding box center [351, 123] width 535 height 11
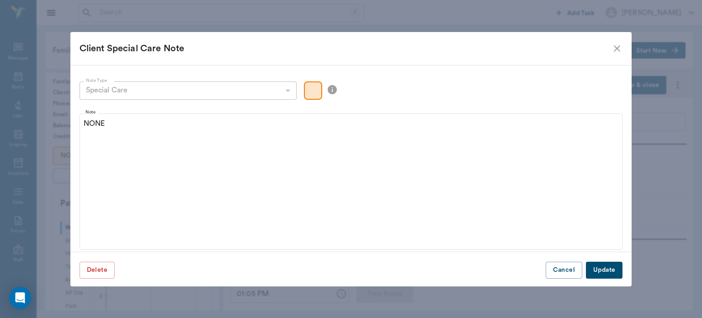
click at [607, 271] on button "Update" at bounding box center [604, 270] width 37 height 17
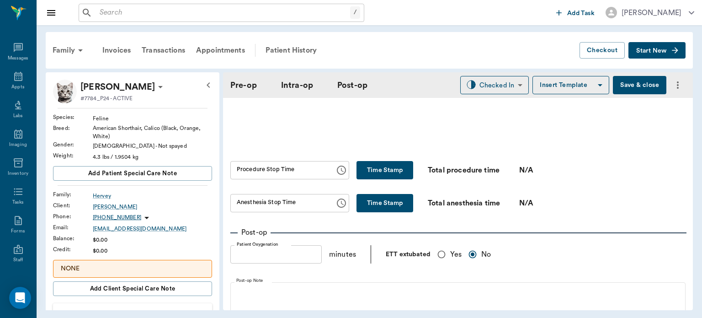
scroll to position [516, 0]
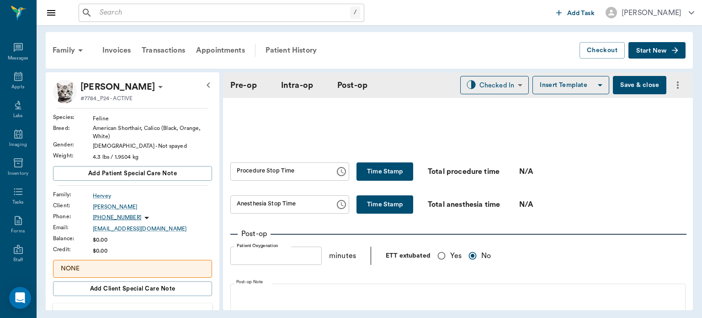
click at [384, 179] on button "Time Stamp" at bounding box center [385, 171] width 57 height 18
type input "01:33 PM"
click at [377, 214] on button "Time Stamp" at bounding box center [385, 204] width 57 height 18
type input "01:33 PM"
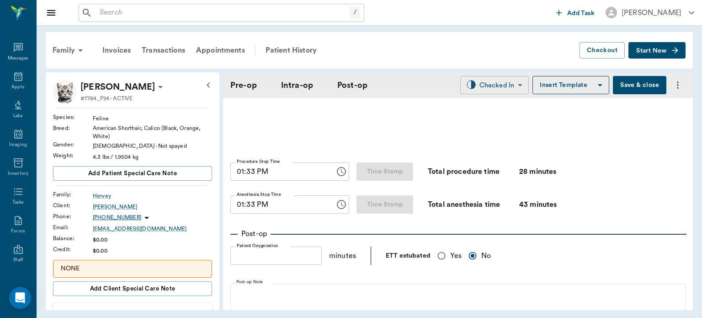
click at [482, 81] on body "/ ​ Add Task Dr. Bert Ellsworth Nectar Messages Appts Labs Imaging Inventory Ta…" at bounding box center [351, 159] width 702 height 318
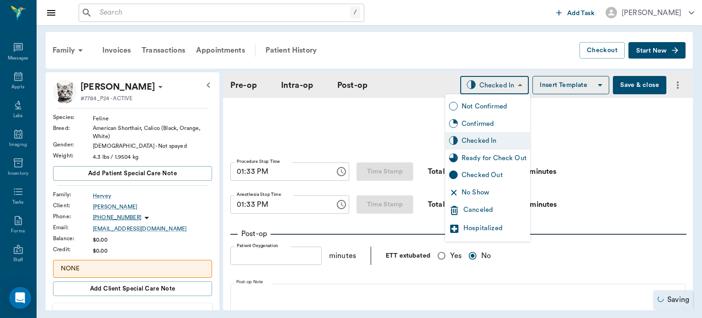
click at [521, 155] on div "Ready for Check Out" at bounding box center [494, 158] width 65 height 10
type input "READY_TO_CHECKOUT"
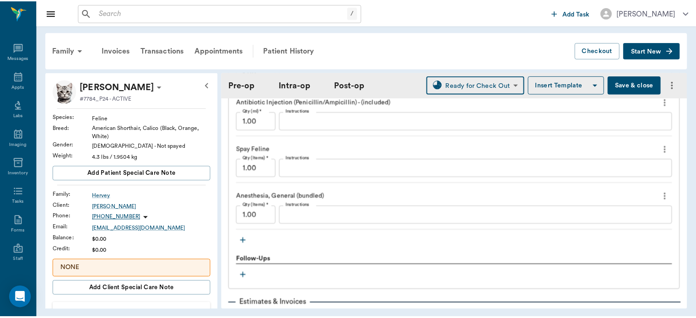
scroll to position [946, 0]
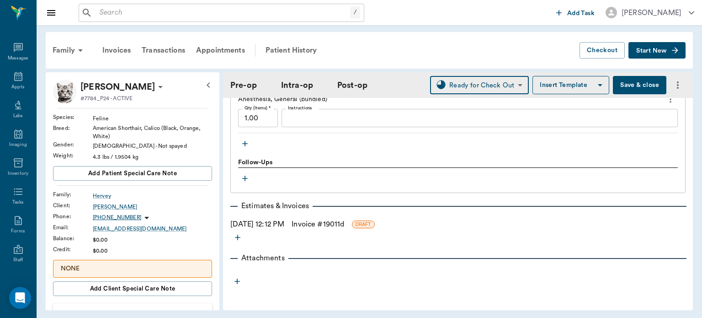
click at [337, 221] on link "Invoice # 19011d" at bounding box center [318, 224] width 53 height 11
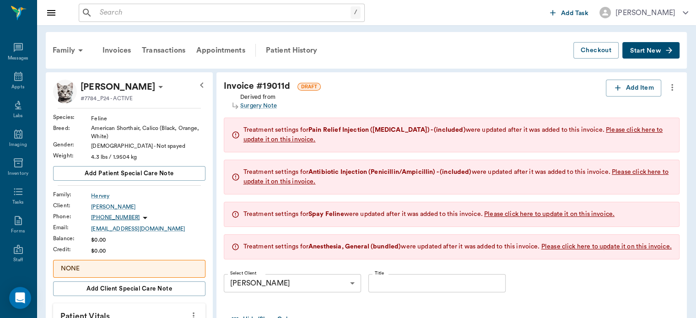
click at [450, 250] on div "Treatment settings for Anesthesia, General (bundled) were updated after it was …" at bounding box center [457, 247] width 428 height 10
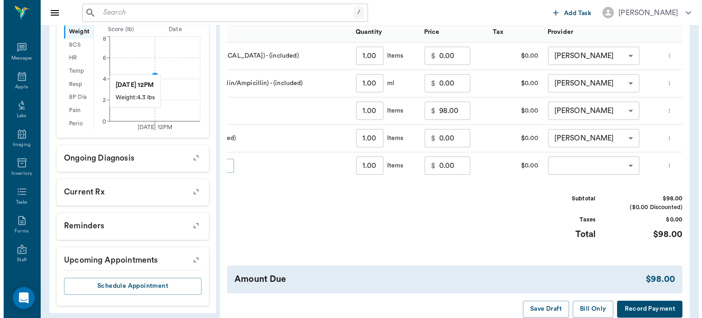
scroll to position [0, 108]
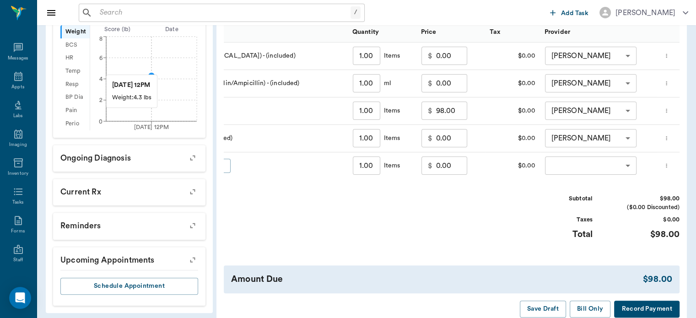
click at [596, 173] on body "/ ​ Add Task Dr. Bert Ellsworth Nectar Messages Appts Labs Imaging Inventory Ta…" at bounding box center [348, 29] width 696 height 677
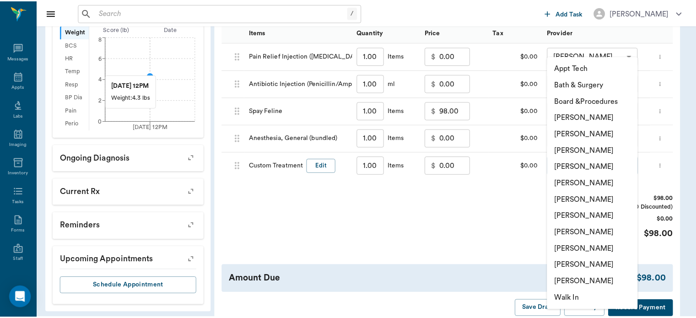
scroll to position [0, 0]
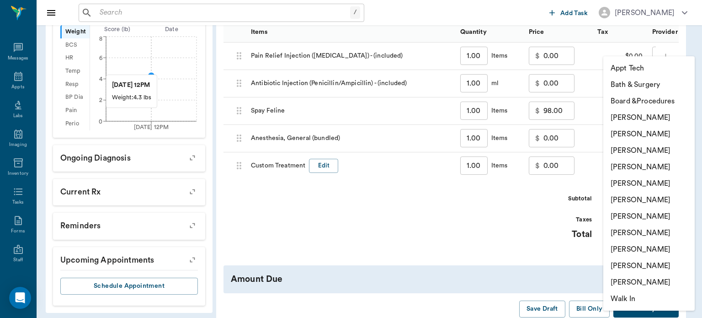
click at [635, 165] on li "[PERSON_NAME]" at bounding box center [649, 167] width 91 height 16
type input "none-63ec2f075fda476ae8351a4d"
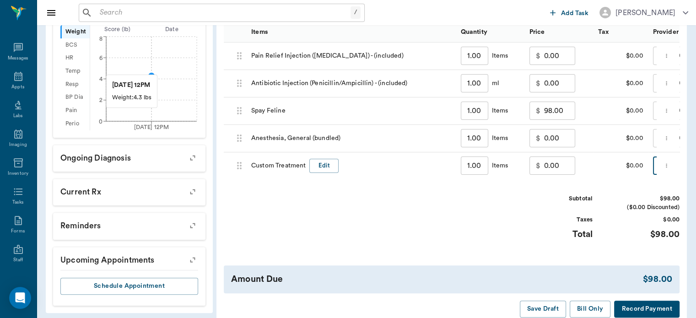
click at [545, 173] on input "0.00" at bounding box center [559, 165] width 31 height 18
type input "-20.00"
click at [324, 173] on button "Edit" at bounding box center [323, 166] width 29 height 14
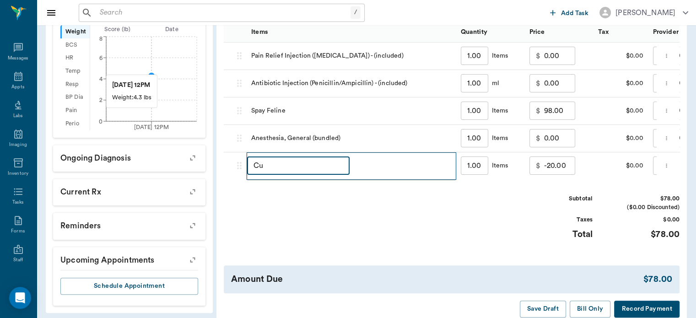
type input "C"
type input "DISCOUNT"
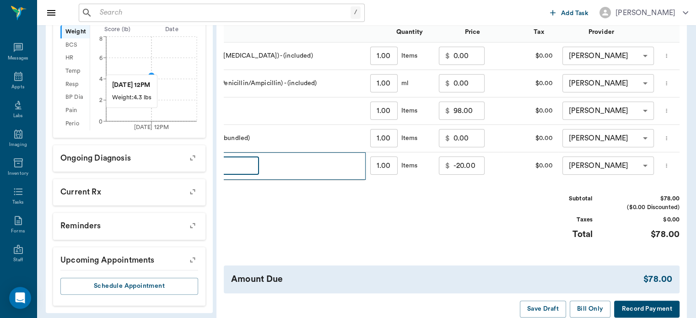
scroll to position [0, 109]
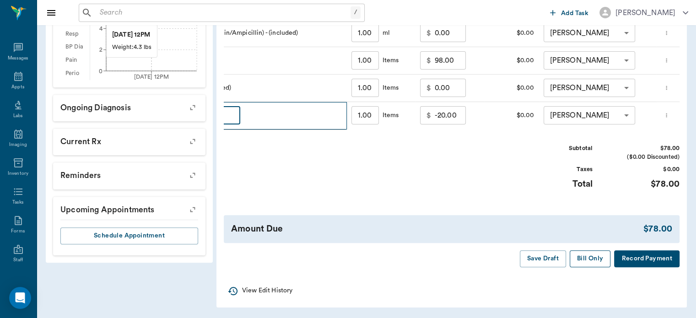
click at [589, 264] on button "Bill Only" at bounding box center [589, 258] width 41 height 17
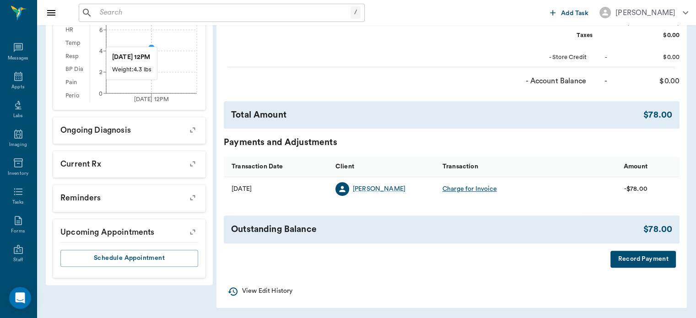
scroll to position [343, 0]
click at [14, 75] on icon at bounding box center [18, 76] width 8 height 9
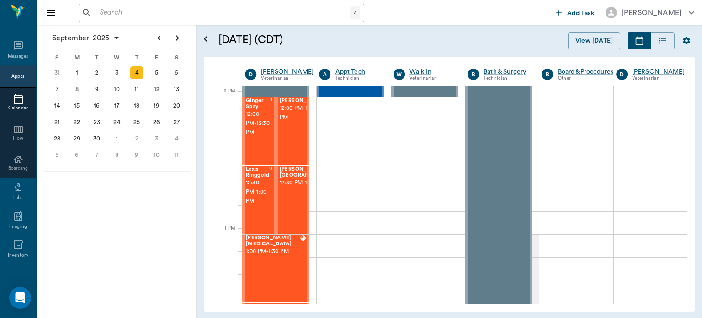
scroll to position [541, 0]
click at [260, 132] on span "12:00 PM - 12:30 PM" at bounding box center [258, 123] width 24 height 27
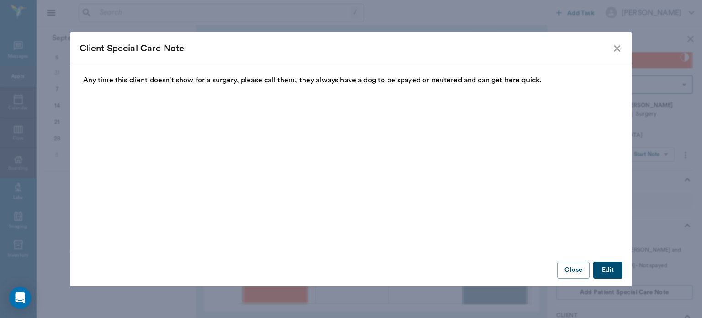
click at [660, 157] on div "Client Special Care Note Any time this client doesn't show for a surgery, pleas…" at bounding box center [351, 159] width 702 height 318
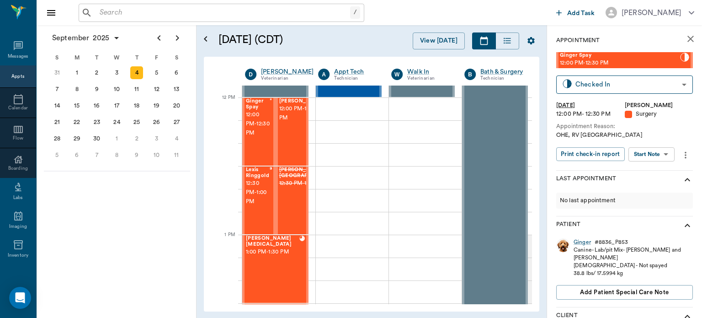
click at [661, 154] on body "/ ​ Add Task Dr. Bert Ellsworth Nectar Messages Appts Calendar Flow Boarding La…" at bounding box center [351, 159] width 702 height 318
click at [651, 184] on button "View Surgery" at bounding box center [645, 187] width 38 height 11
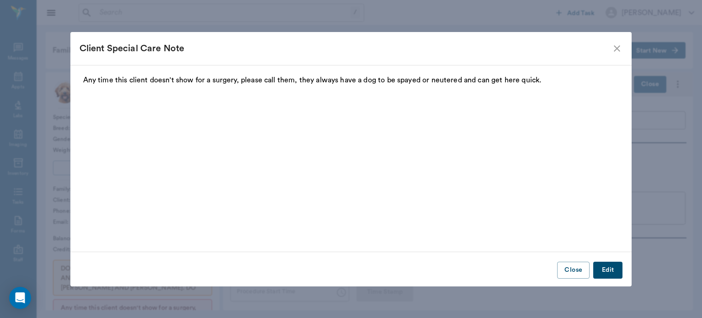
type input "63ec2f075fda476ae8351a4d"
type input "63ec2e7e52e12b0ba117b124"
type input "SPAY"
type input "1"
radio input "true"
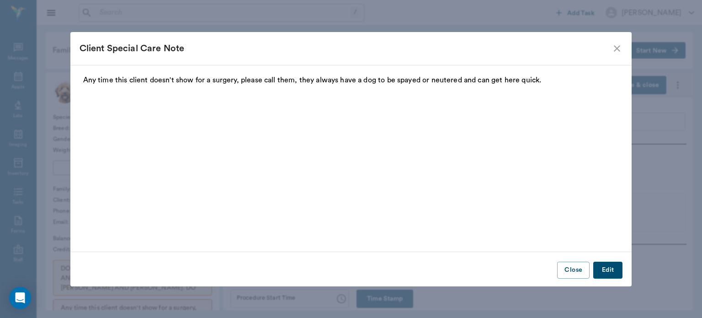
type input "[DATE]"
type input "01:14 PM"
click at [618, 51] on icon "close" at bounding box center [617, 48] width 11 height 11
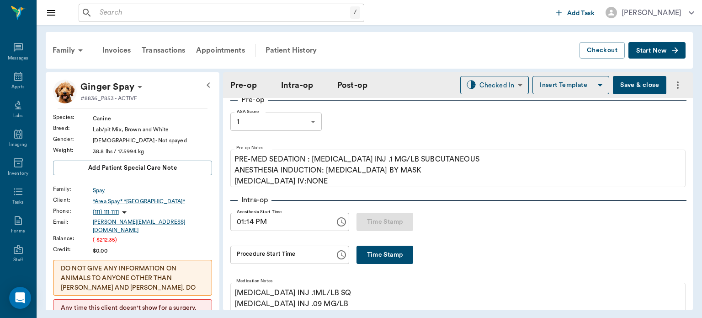
scroll to position [57, 0]
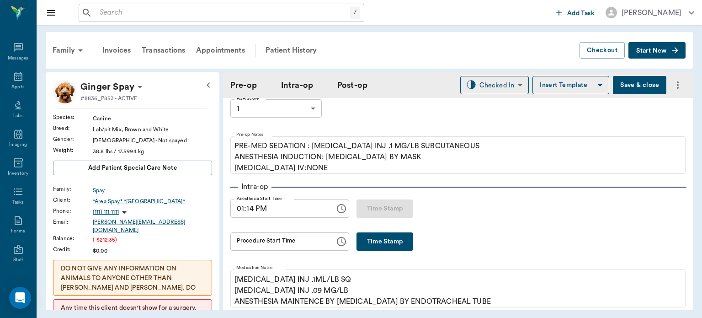
click at [385, 233] on button "Time Stamp" at bounding box center [385, 241] width 57 height 18
type input "01:40 PM"
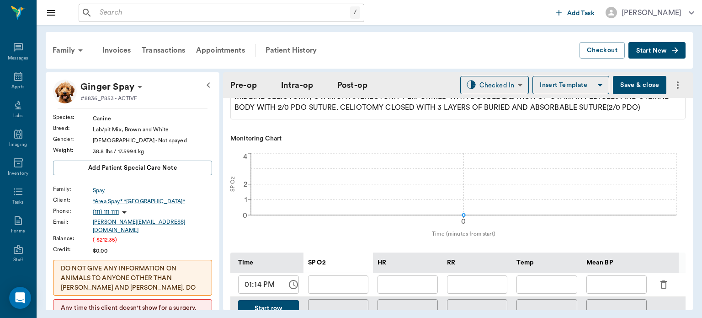
scroll to position [300, 0]
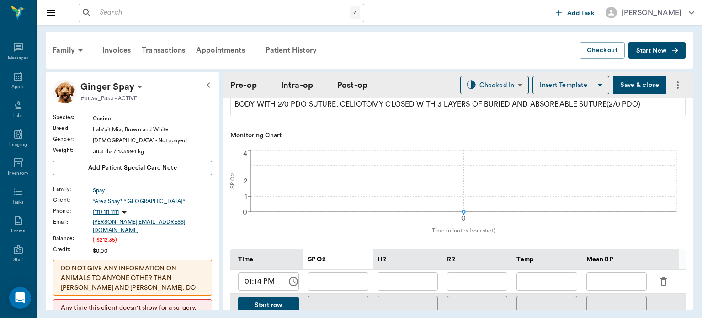
click at [662, 285] on icon "button" at bounding box center [664, 281] width 11 height 11
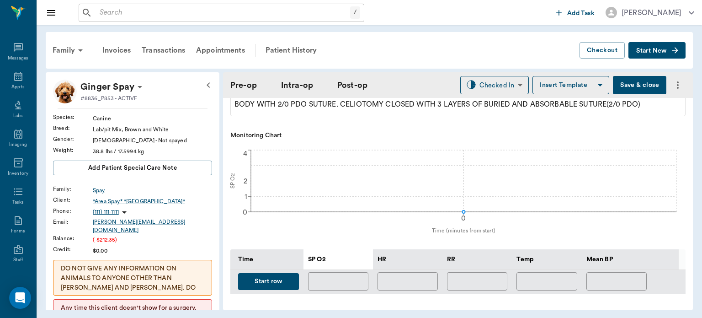
click at [281, 284] on button "Start row" at bounding box center [268, 281] width 61 height 17
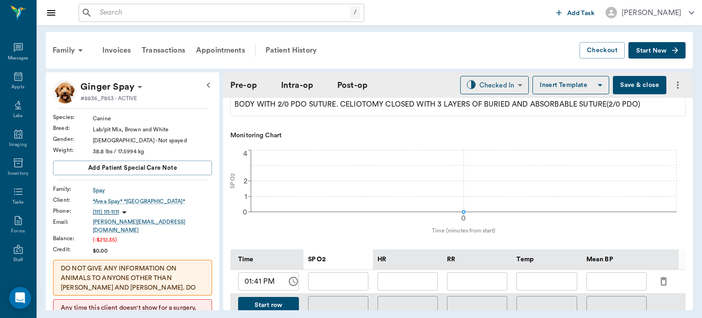
click at [419, 283] on input "text" at bounding box center [408, 281] width 60 height 18
type input "98"
click at [346, 286] on input "text" at bounding box center [338, 281] width 60 height 18
type input "99"
click at [492, 289] on input "text" at bounding box center [477, 281] width 60 height 18
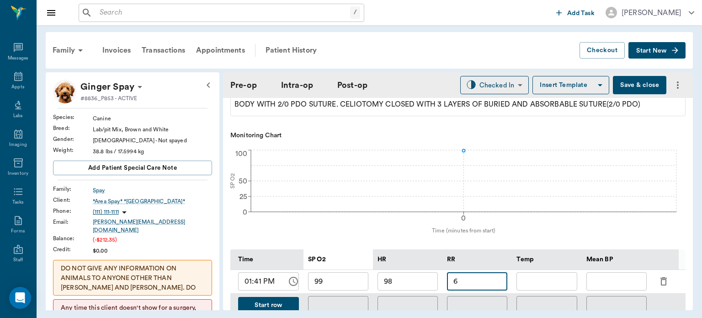
type input "6"
click at [619, 290] on input "text" at bounding box center [617, 281] width 60 height 18
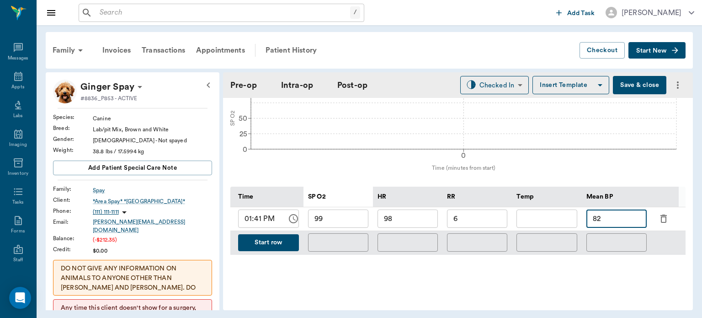
scroll to position [365, 0]
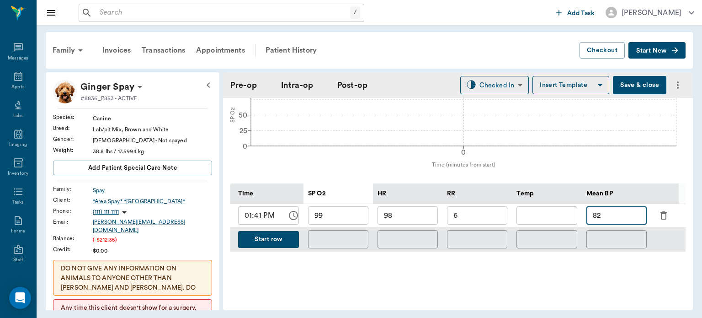
type input "82"
click at [282, 248] on button "Start row" at bounding box center [268, 239] width 61 height 17
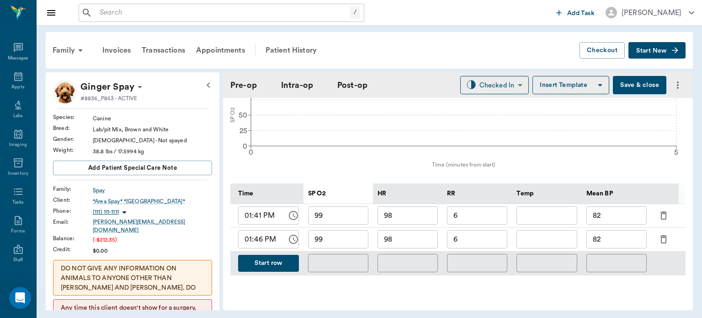
click at [419, 248] on input "98" at bounding box center [408, 239] width 60 height 18
type input "9"
type input "100"
click at [617, 247] on input "82" at bounding box center [617, 239] width 60 height 18
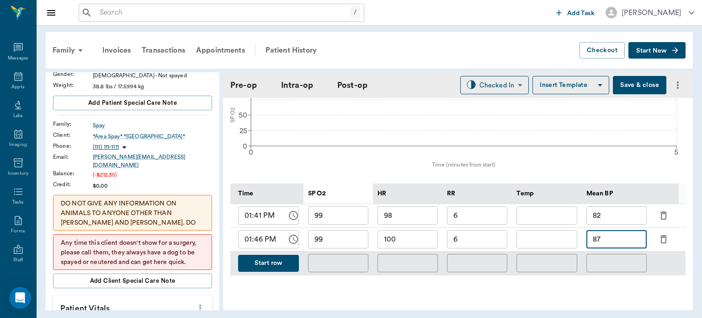
scroll to position [66, 0]
type input "87"
click at [170, 275] on span "Add client Special Care Note" at bounding box center [133, 280] width 86 height 10
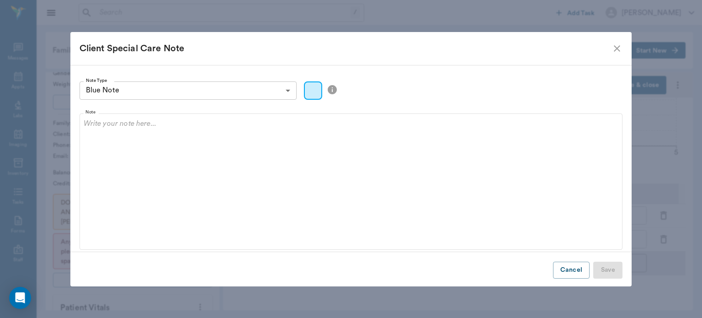
click at [618, 48] on icon "close" at bounding box center [617, 48] width 11 height 11
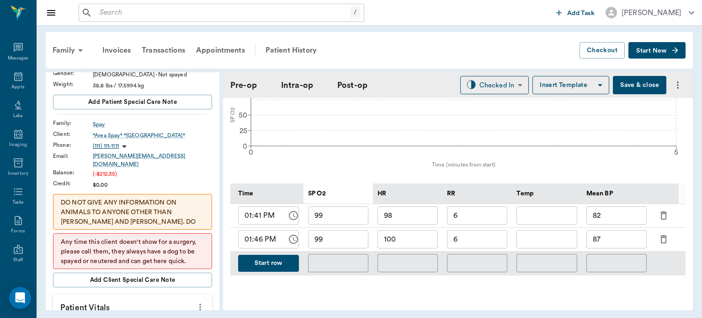
click at [167, 201] on p "DO NOT GIVE ANY INFORMATION ON ANIMALS TO ANYONE OTHER THAN [PERSON_NAME] AND […" at bounding box center [133, 231] width 144 height 67
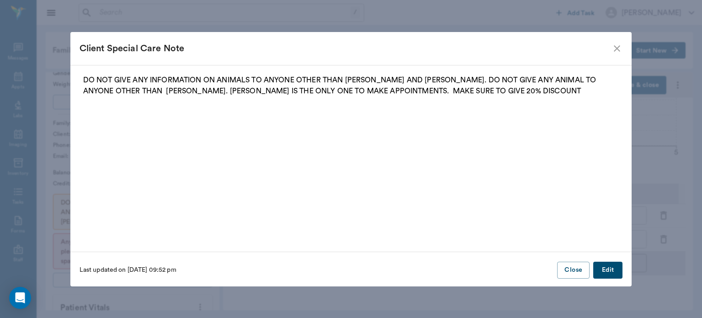
click at [606, 271] on button "Edit" at bounding box center [608, 270] width 29 height 17
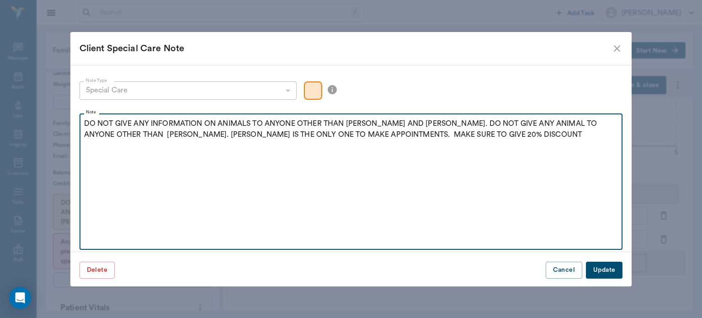
click at [377, 123] on p "DO NOT GIVE ANY INFORMATION ON ANIMALS TO ANYONE OTHER THAN [PERSON_NAME] AND […" at bounding box center [351, 129] width 535 height 22
click at [381, 122] on p "DO NOT GIVE ANY INFORMATION ON ANIMALS TO ANYONE OTHER THAN [PERSON_NAME] AND […" at bounding box center [351, 129] width 535 height 22
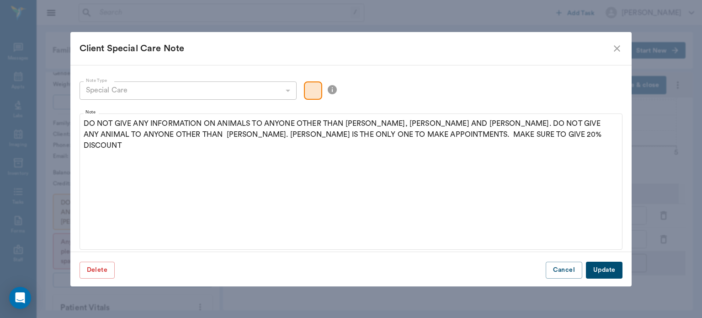
click at [610, 265] on button "Update" at bounding box center [604, 270] width 37 height 17
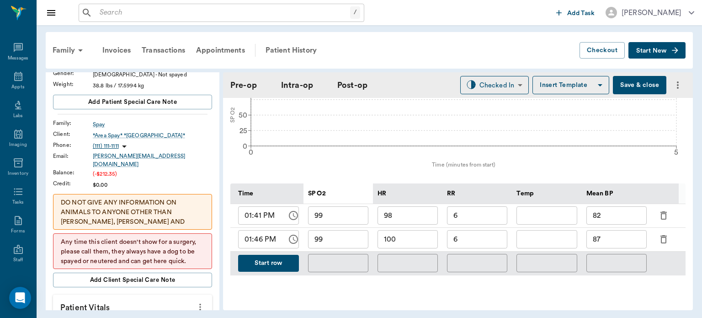
click at [279, 266] on button "Start row" at bounding box center [268, 263] width 61 height 17
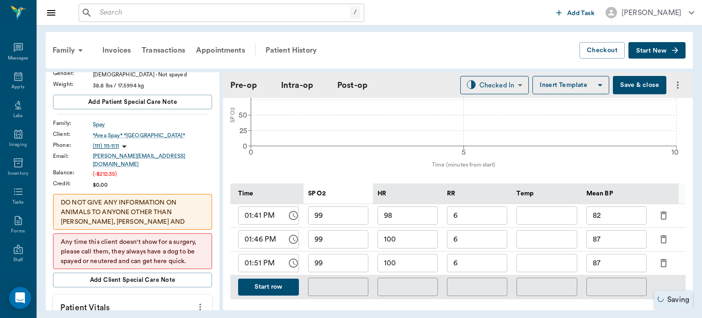
click at [416, 267] on input "100" at bounding box center [408, 263] width 60 height 18
type input "103"
click at [480, 263] on input "6" at bounding box center [477, 263] width 60 height 18
type input "5"
click at [620, 265] on input "87" at bounding box center [617, 263] width 60 height 18
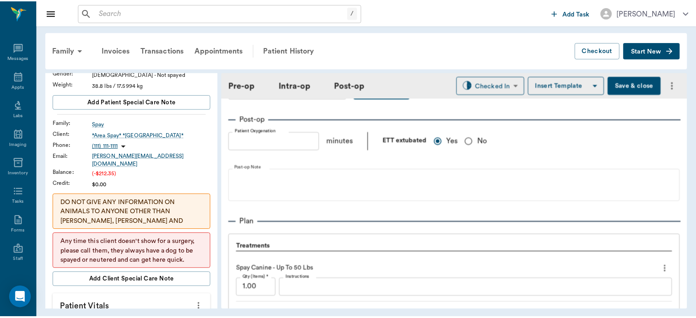
scroll to position [649, 0]
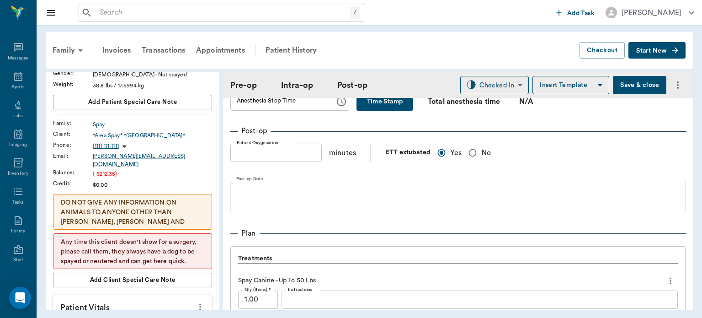
type input "84"
click at [626, 90] on button "Save & close" at bounding box center [640, 85] width 54 height 18
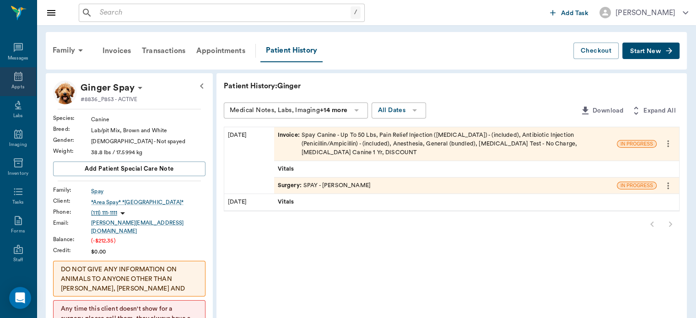
click at [13, 77] on icon at bounding box center [18, 76] width 11 height 11
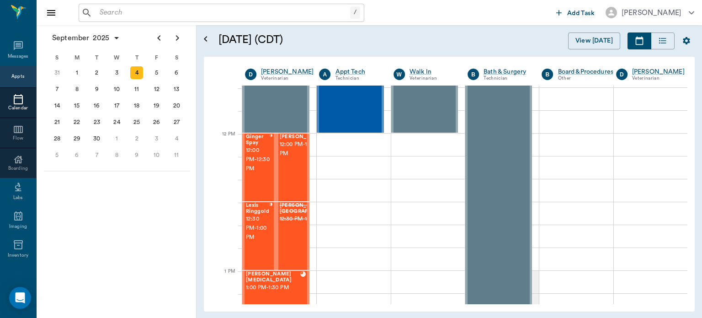
scroll to position [502, 0]
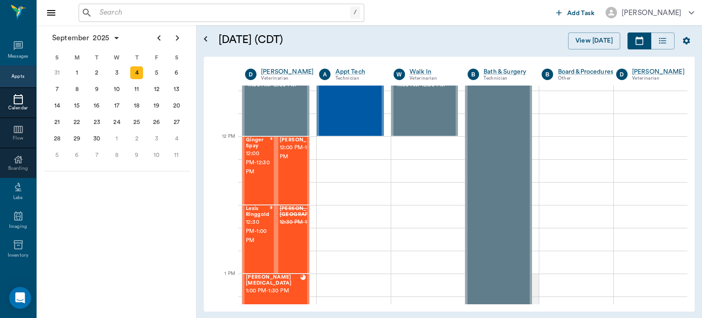
click at [259, 229] on span "12:30 PM - 1:00 PM" at bounding box center [257, 231] width 23 height 27
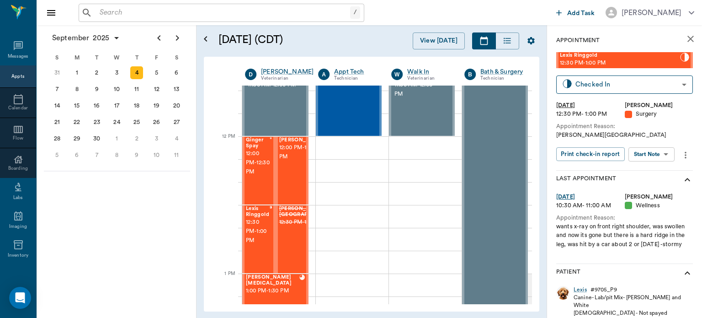
click at [654, 156] on body "/ ​ Add Task [PERSON_NAME] Nectar Messages Appts Calendar Flow Boarding Labs Im…" at bounding box center [351, 159] width 702 height 318
click at [647, 185] on button "View Surgery" at bounding box center [645, 187] width 38 height 11
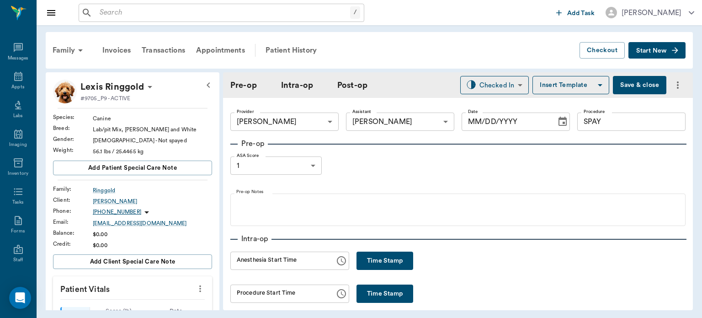
type input "63ec2f075fda476ae8351a4d"
type input "63ec2e7e52e12b0ba117b124"
type input "SPAY"
type input "1"
radio input "true"
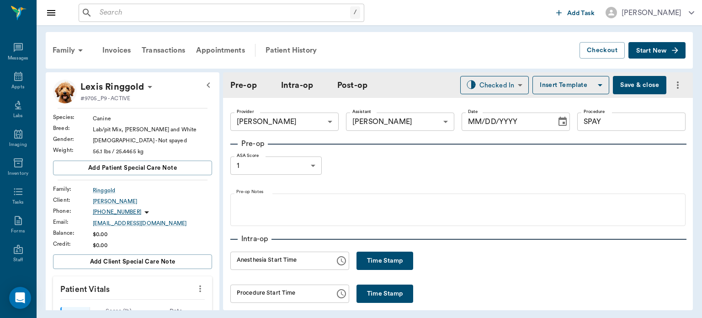
type input "[DATE]"
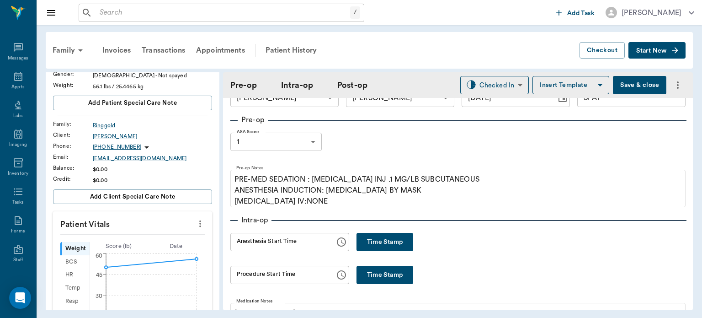
scroll to position [42, 0]
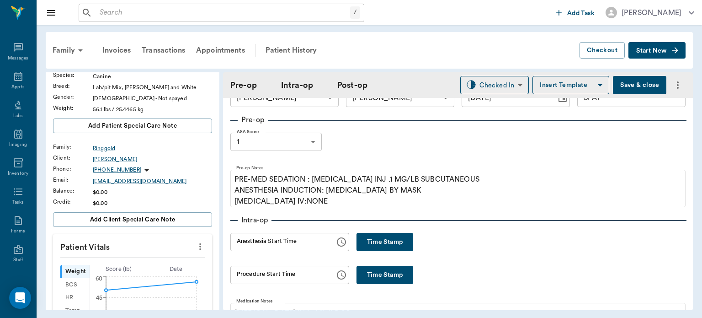
click at [362, 241] on button "Time Stamp" at bounding box center [385, 242] width 57 height 18
click at [250, 241] on input "01:53 PM" at bounding box center [280, 242] width 98 height 18
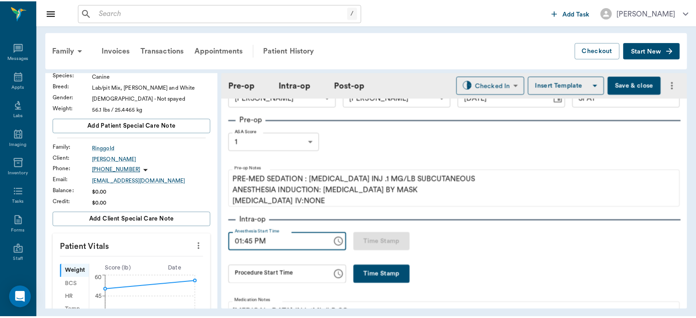
scroll to position [0, 0]
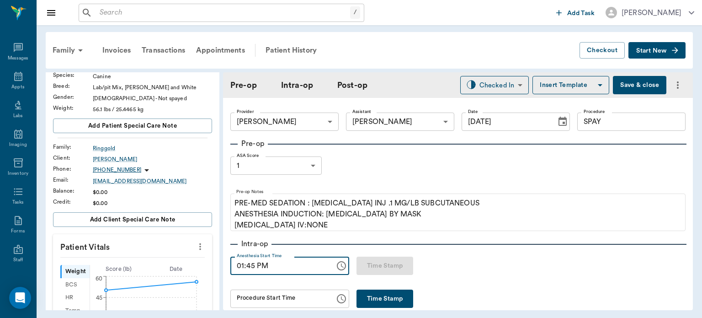
type input "01:45 PM"
click at [627, 87] on button "Save & close" at bounding box center [640, 85] width 54 height 18
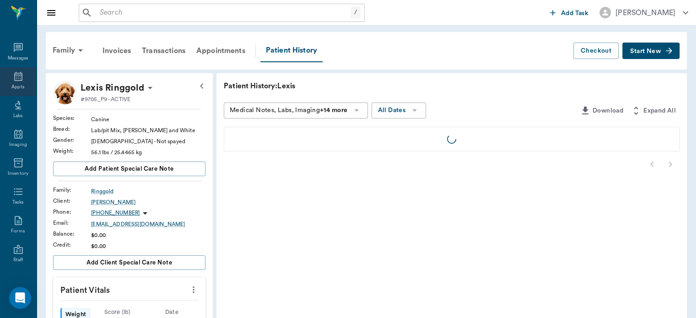
click at [15, 76] on icon at bounding box center [18, 76] width 8 height 9
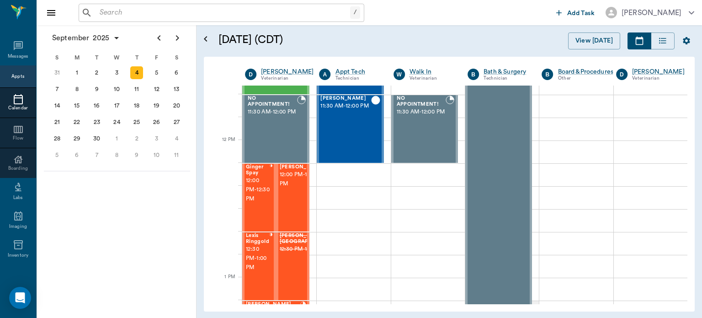
scroll to position [469, 0]
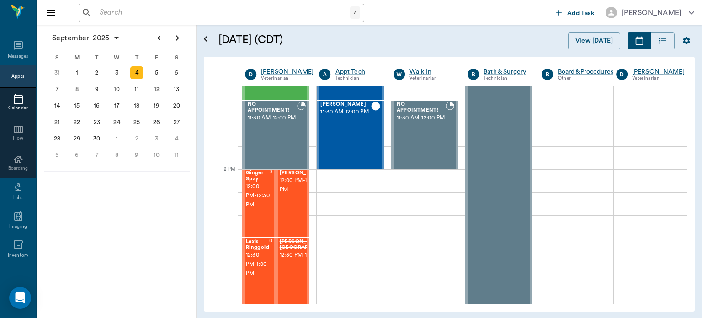
click at [257, 209] on span "12:00 PM - 12:30 PM" at bounding box center [258, 195] width 24 height 27
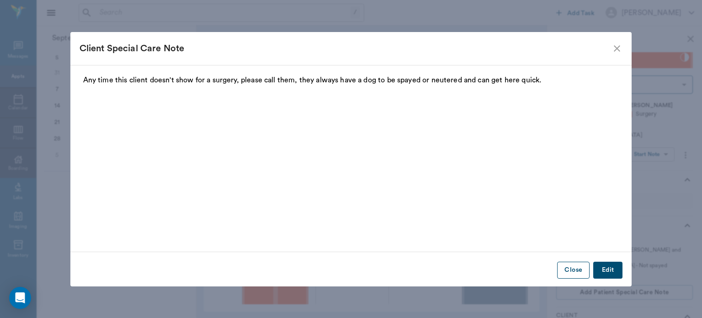
click at [567, 269] on button "Close" at bounding box center [574, 270] width 32 height 17
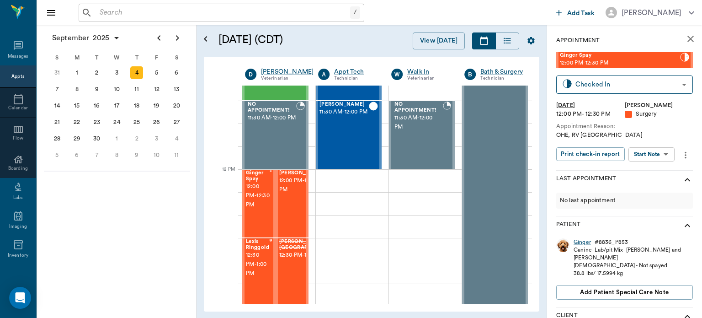
click at [646, 149] on body "/ ​ Add Task [PERSON_NAME] Nectar Messages Appts Calendar Flow Boarding Labs Im…" at bounding box center [351, 159] width 702 height 318
click at [647, 190] on button "View Surgery" at bounding box center [645, 187] width 38 height 11
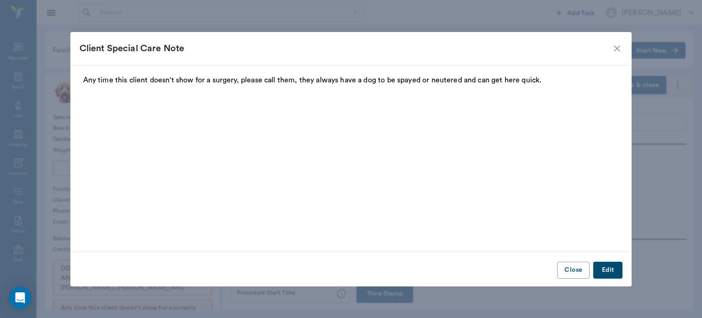
click at [619, 48] on icon "close" at bounding box center [617, 48] width 11 height 11
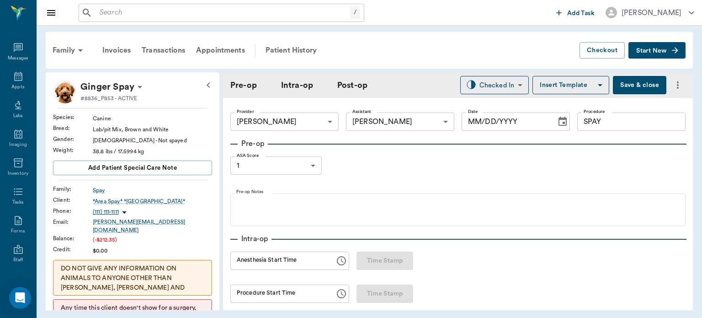
type input "63ec2f075fda476ae8351a4d"
type input "63ec2e7e52e12b0ba117b124"
type input "SPAY"
type input "1"
radio input "true"
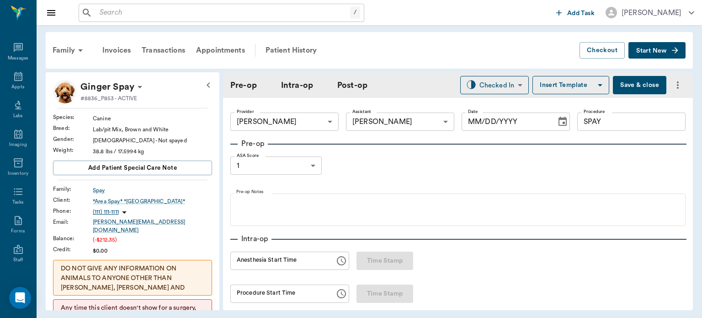
type input "[DATE]"
type input "01:14 PM"
type input "01:40 PM"
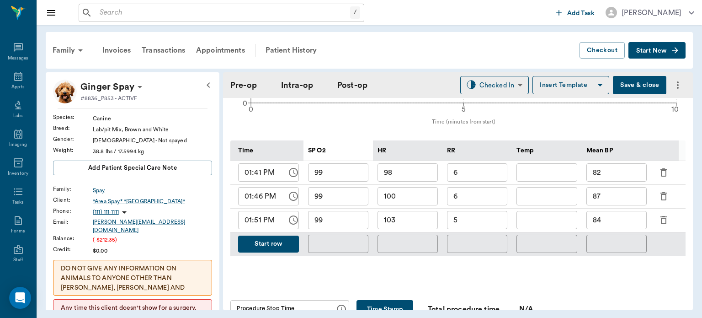
scroll to position [416, 0]
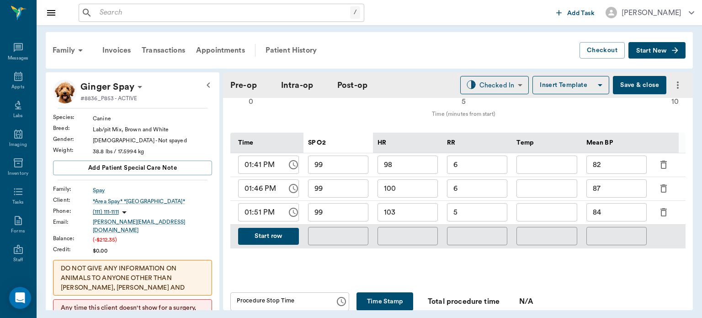
click at [275, 242] on button "Start row" at bounding box center [268, 236] width 61 height 17
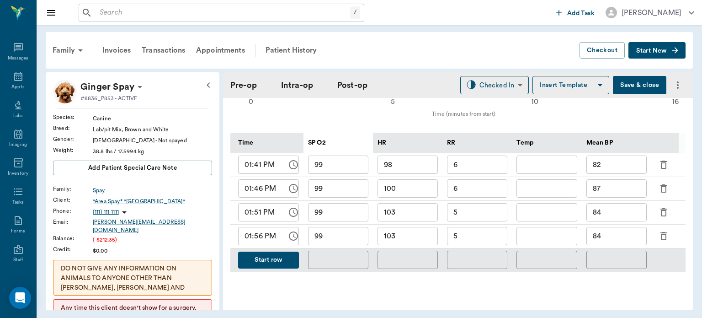
click at [620, 237] on input "84" at bounding box center [617, 236] width 60 height 18
type input "8"
type input "72"
click at [441, 243] on div "103 ​" at bounding box center [408, 237] width 70 height 24
click at [418, 242] on input "103" at bounding box center [408, 236] width 60 height 18
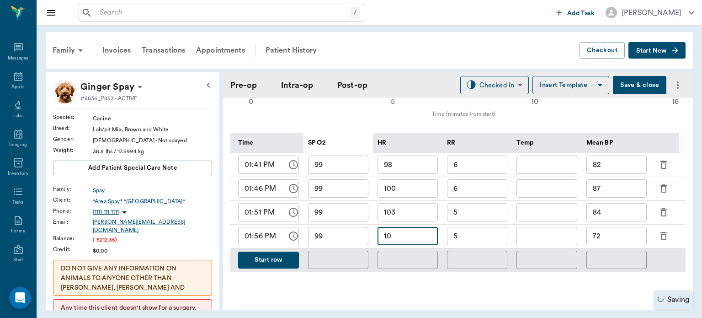
type input "1"
type input "94"
click at [476, 242] on input "5" at bounding box center [477, 236] width 60 height 18
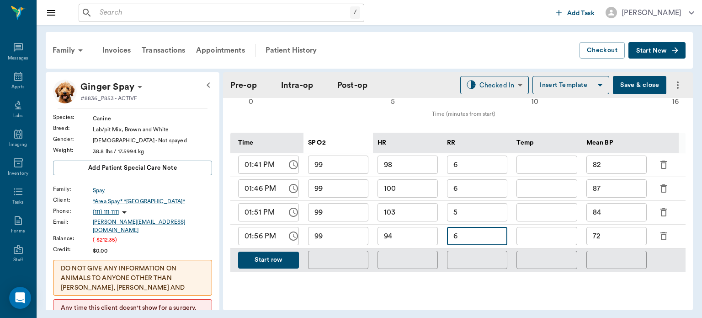
type input "6"
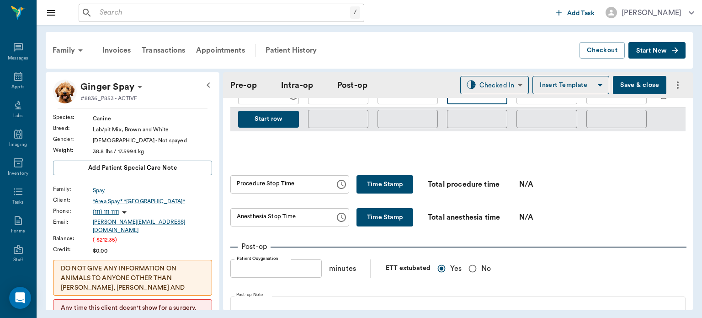
click at [362, 189] on button "Time Stamp" at bounding box center [385, 184] width 57 height 18
type input "02:03 PM"
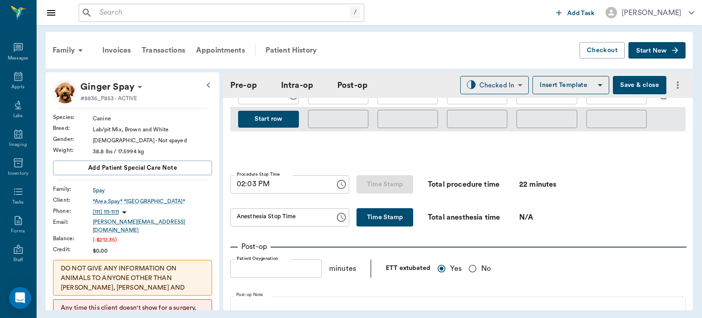
click at [358, 225] on button "Time Stamp" at bounding box center [385, 217] width 57 height 18
type input "02:03 PM"
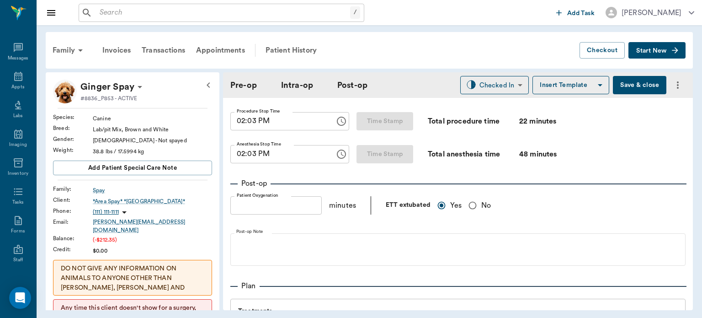
scroll to position [618, 0]
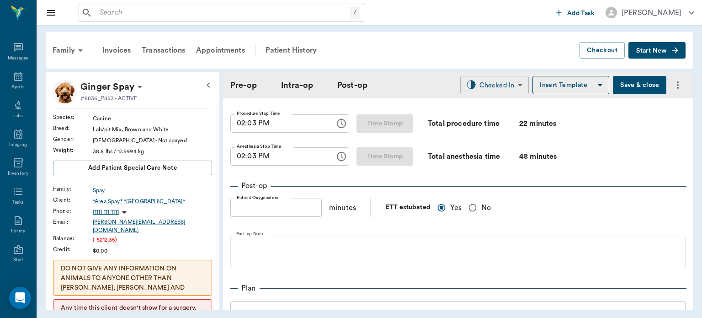
click at [477, 88] on body "/ ​ Add Task [PERSON_NAME] Nectar Messages Appts Labs Imaging Inventory Tasks F…" at bounding box center [351, 159] width 702 height 318
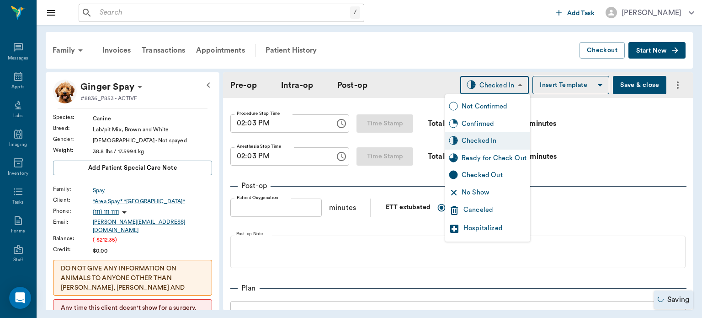
click at [476, 156] on div "Ready for Check Out" at bounding box center [494, 158] width 65 height 10
type input "READY_TO_CHECKOUT"
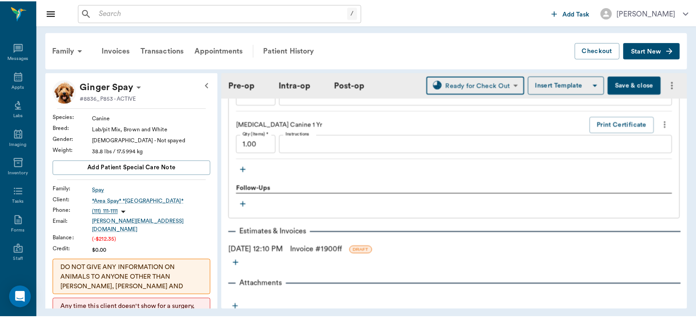
scroll to position [1094, 0]
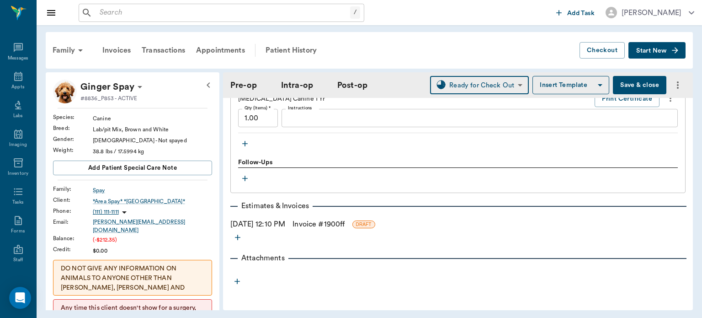
click at [342, 225] on link "Invoice # 1900ff" at bounding box center [319, 224] width 52 height 11
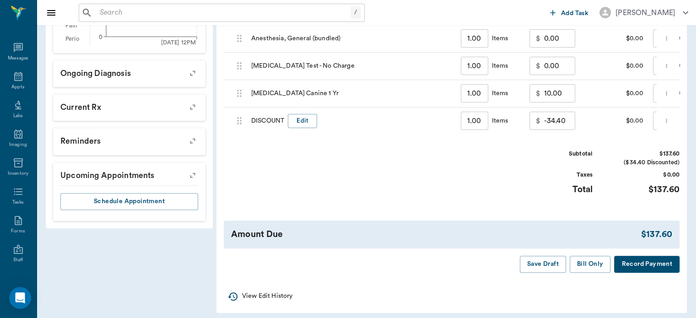
scroll to position [461, 0]
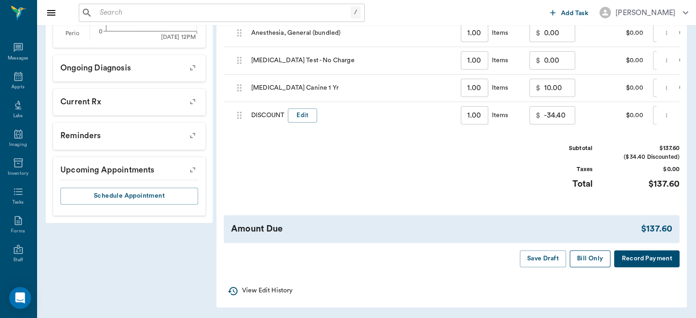
click at [591, 256] on button "Bill Only" at bounding box center [589, 258] width 41 height 17
click at [14, 75] on icon at bounding box center [18, 76] width 8 height 9
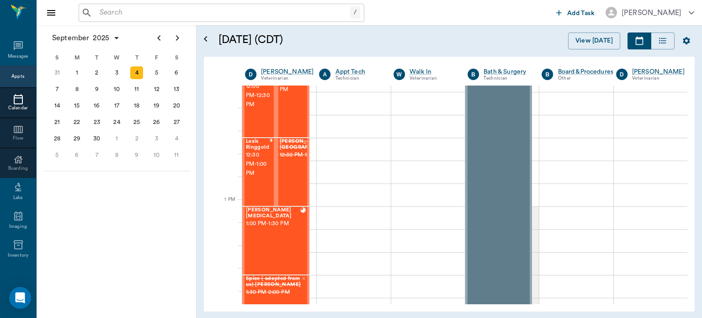
scroll to position [565, 0]
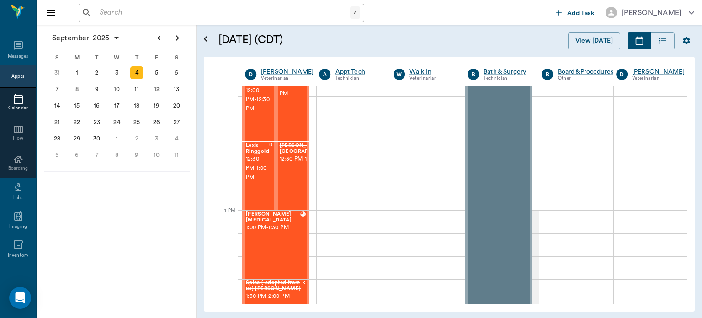
click at [262, 179] on span "12:30 PM - 1:00 PM" at bounding box center [257, 168] width 23 height 27
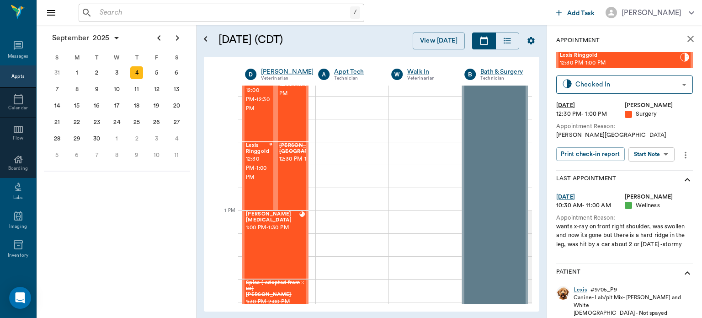
click at [658, 155] on body "/ ​ Add Task [PERSON_NAME] Nectar Messages Appts Calendar Flow Boarding Labs Im…" at bounding box center [351, 159] width 702 height 318
click at [654, 185] on button "View Surgery" at bounding box center [645, 187] width 38 height 11
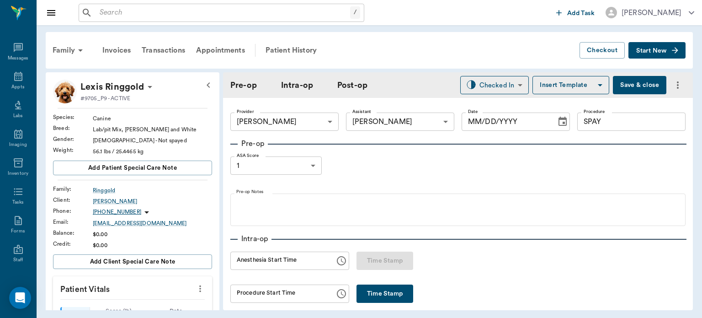
type input "63ec2f075fda476ae8351a4d"
type input "63ec2e7e52e12b0ba117b124"
type input "SPAY"
type input "1"
radio input "true"
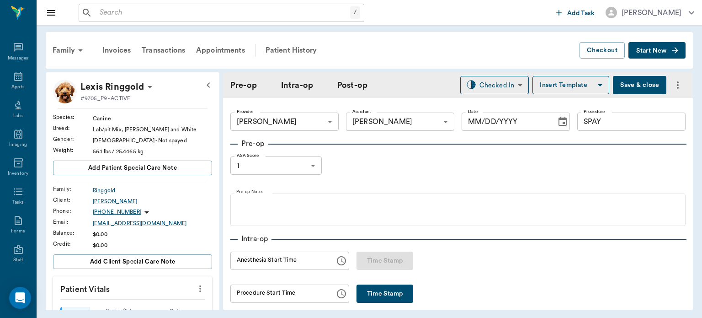
type input "[DATE]"
type input "01:45 PM"
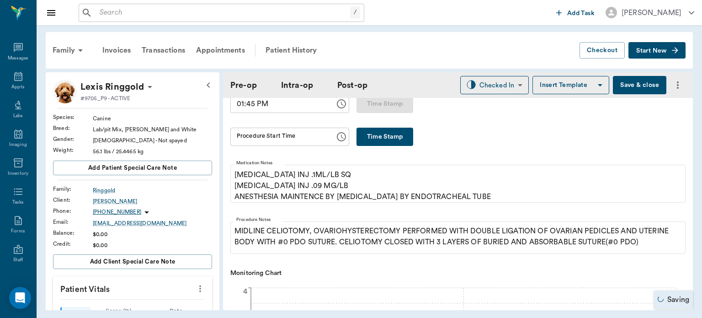
scroll to position [163, 0]
click at [377, 134] on button "Time Stamp" at bounding box center [385, 136] width 57 height 18
type input "02:09 PM"
click at [627, 87] on button "Save & close" at bounding box center [640, 85] width 54 height 18
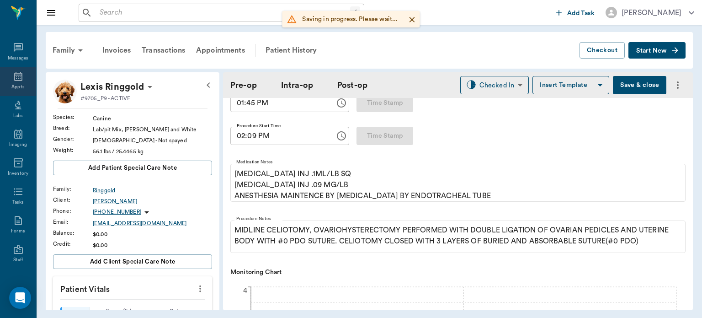
click at [15, 77] on icon at bounding box center [18, 76] width 11 height 11
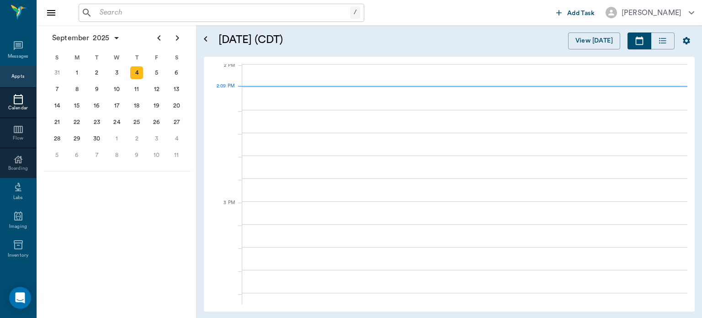
scroll to position [825, 0]
click at [157, 70] on div "5" at bounding box center [156, 72] width 13 height 13
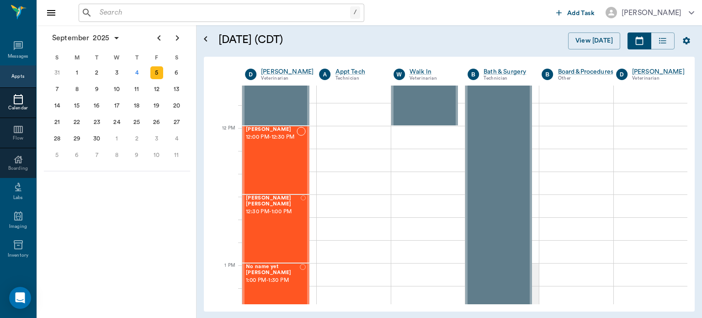
scroll to position [507, 0]
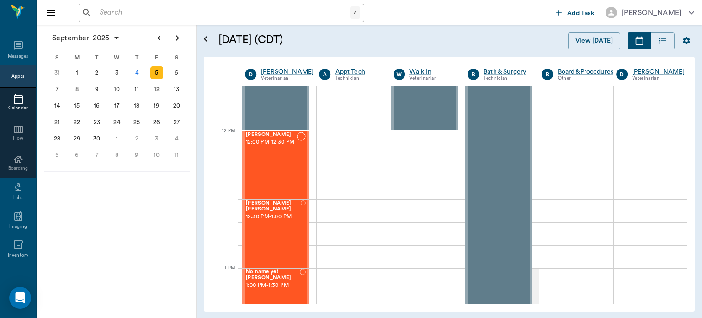
click at [285, 175] on div "[PERSON_NAME] 12:00 PM - 12:30 PM" at bounding box center [271, 165] width 51 height 67
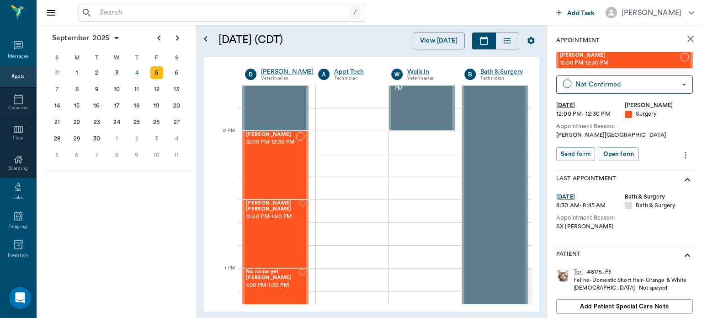
click at [277, 231] on div "[PERSON_NAME] [PERSON_NAME] 12:30 PM - 1:00 PM" at bounding box center [273, 233] width 54 height 67
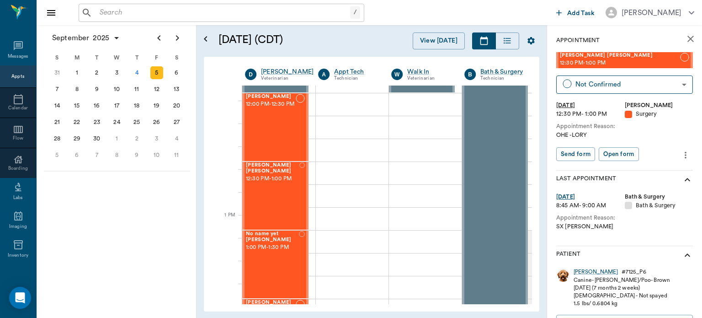
scroll to position [568, 0]
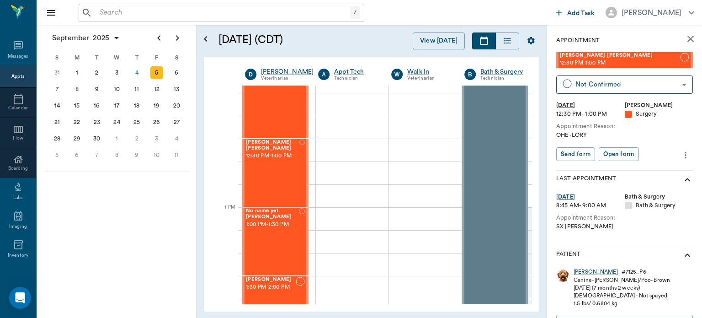
click at [276, 256] on div "No name yet [PERSON_NAME] 1:00 PM - 1:30 PM" at bounding box center [272, 241] width 53 height 67
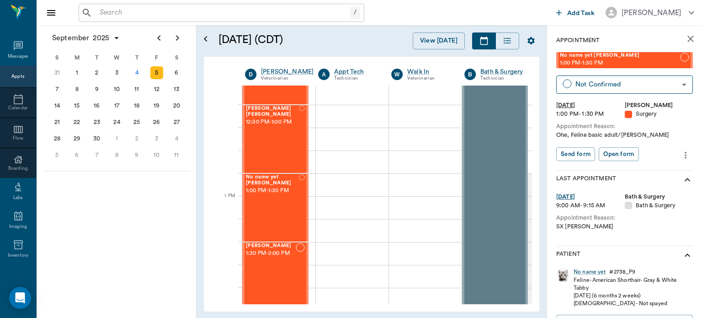
scroll to position [627, 0]
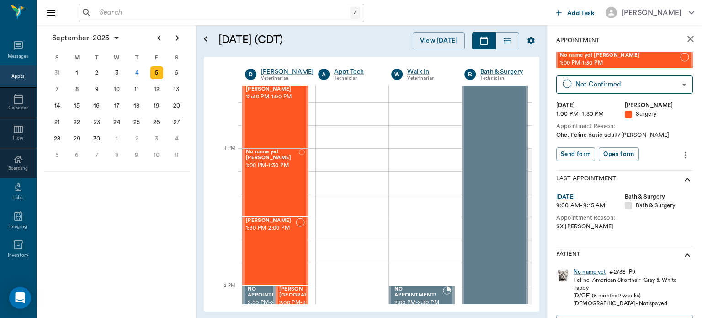
click at [278, 252] on div "[PERSON_NAME] 1:30 PM - 2:00 PM" at bounding box center [271, 251] width 50 height 67
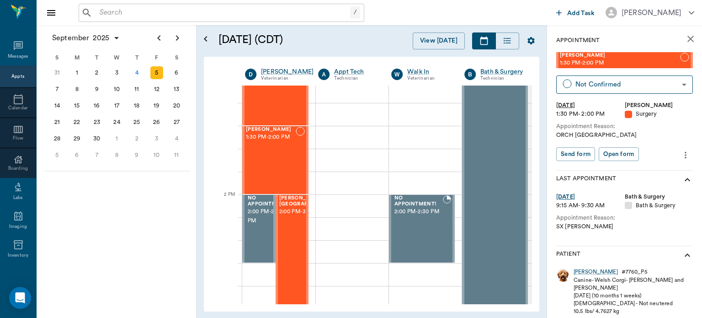
scroll to position [770, 0]
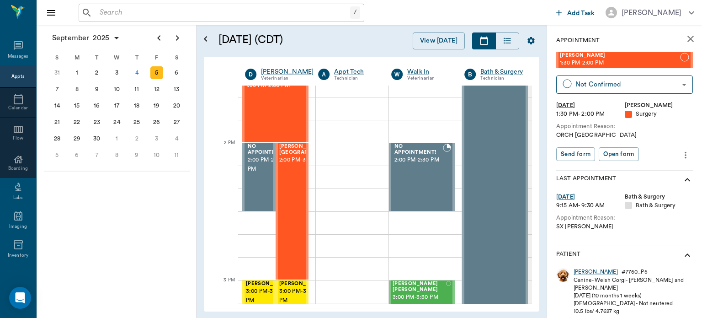
click at [334, 207] on div at bounding box center [352, 199] width 73 height 23
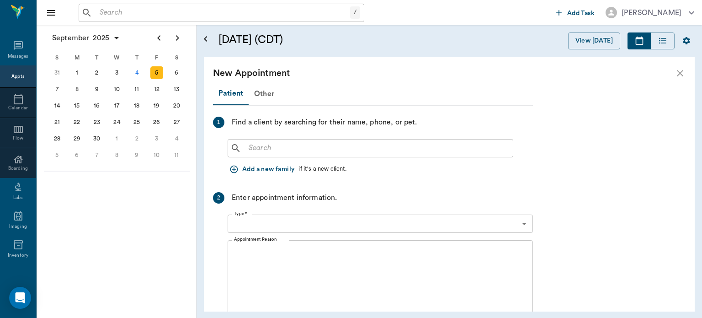
type input "[DATE]"
type input "02:20 PM"
type input "02:35 PM"
click at [141, 63] on div "T" at bounding box center [137, 58] width 20 height 14
click at [133, 77] on div "4" at bounding box center [136, 72] width 13 height 13
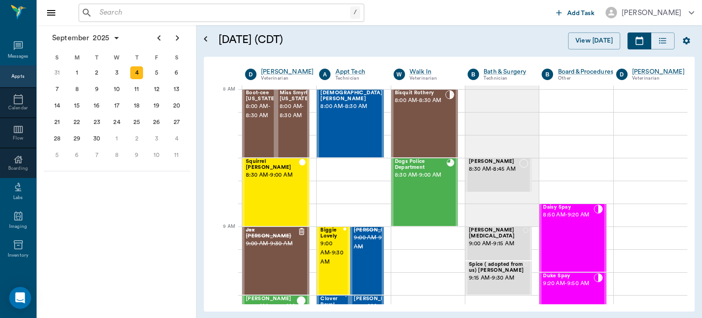
click at [157, 68] on div "5" at bounding box center [156, 72] width 13 height 13
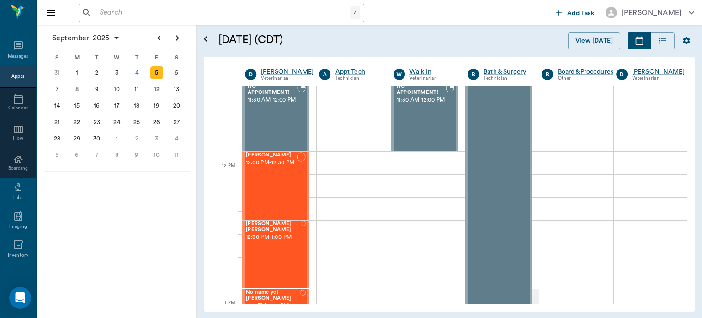
scroll to position [488, 0]
click at [283, 195] on div "Tori Earp 12:00 PM - 12:30 PM" at bounding box center [271, 184] width 51 height 67
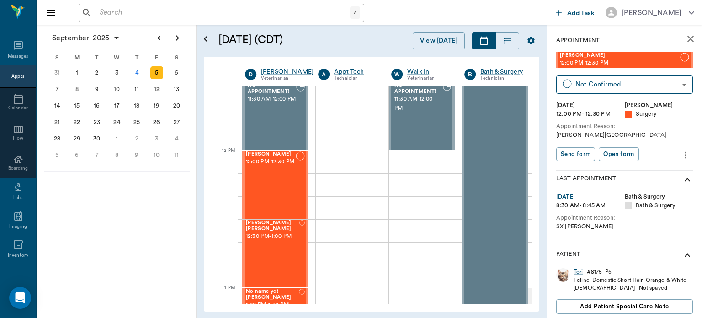
click at [278, 256] on div "Daisy Mai Jones 12:30 PM - 1:00 PM" at bounding box center [273, 253] width 54 height 67
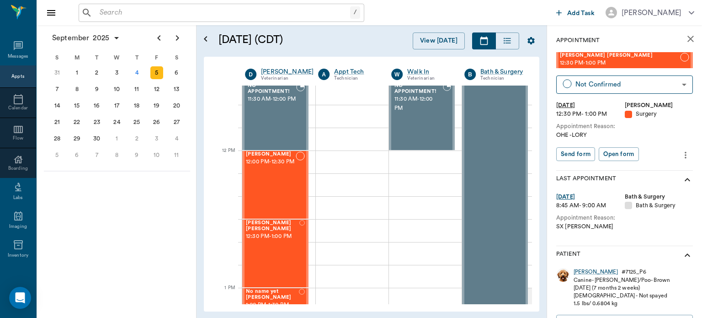
click at [291, 198] on div "Tori Earp 12:00 PM - 12:30 PM" at bounding box center [271, 184] width 50 height 67
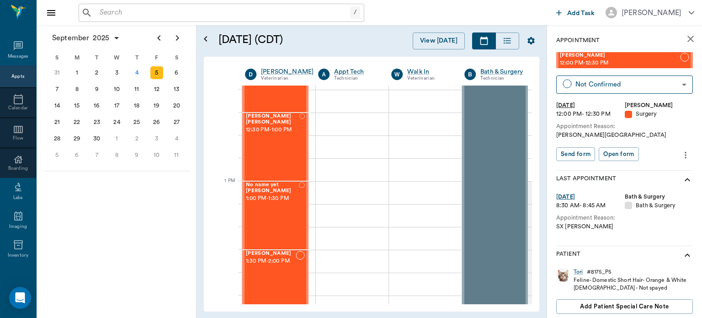
scroll to position [595, 0]
click at [279, 220] on div "No name yet Dotson 1:00 PM - 1:30 PM" at bounding box center [272, 215] width 53 height 67
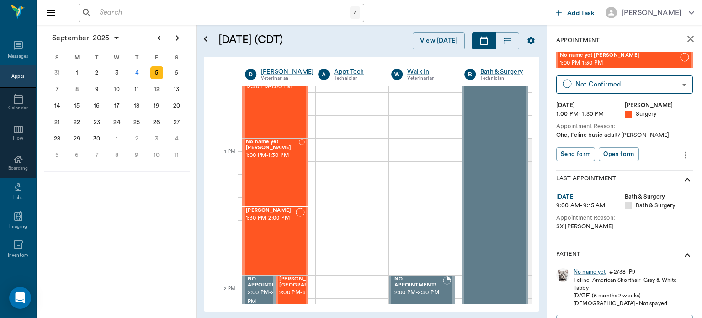
scroll to position [638, 0]
click at [274, 242] on div "Milo Ford 1:30 PM - 2:00 PM" at bounding box center [271, 239] width 50 height 67
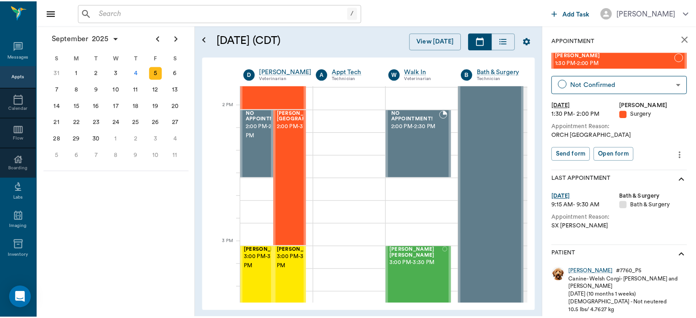
scroll to position [809, 0]
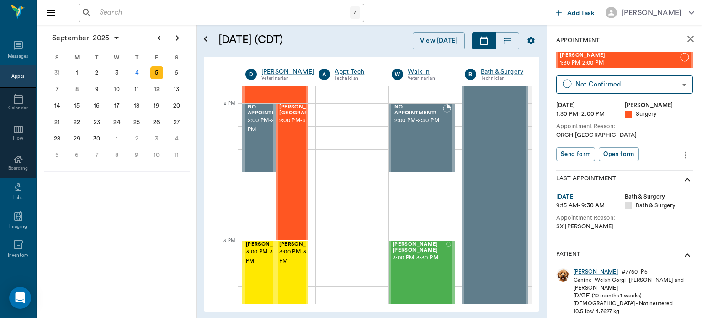
click at [256, 190] on div at bounding box center [278, 183] width 73 height 23
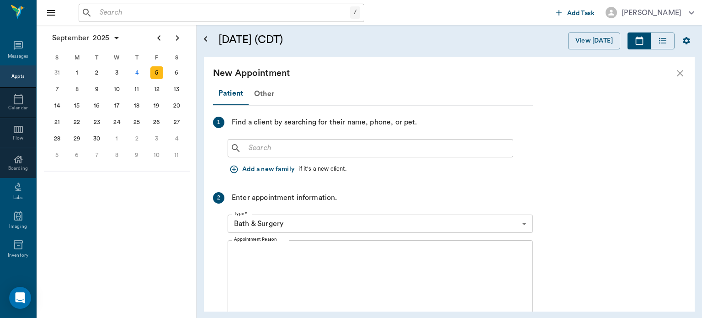
click at [357, 150] on input "text" at bounding box center [377, 148] width 264 height 13
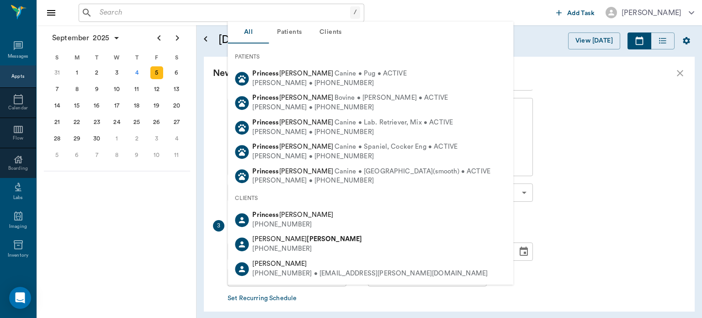
scroll to position [129, 0]
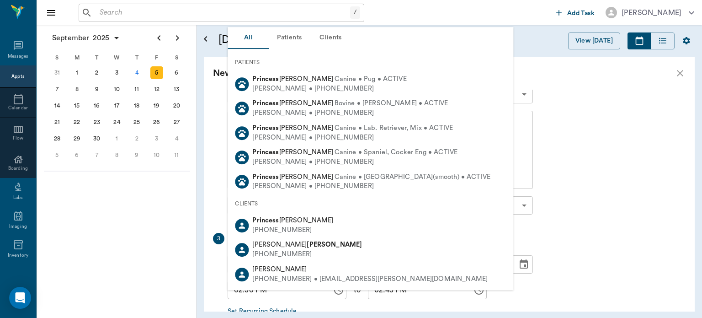
click at [333, 278] on div "(817) 223-3959 • JANDC.OBRIEN@sbcglobal.net" at bounding box center [370, 279] width 236 height 10
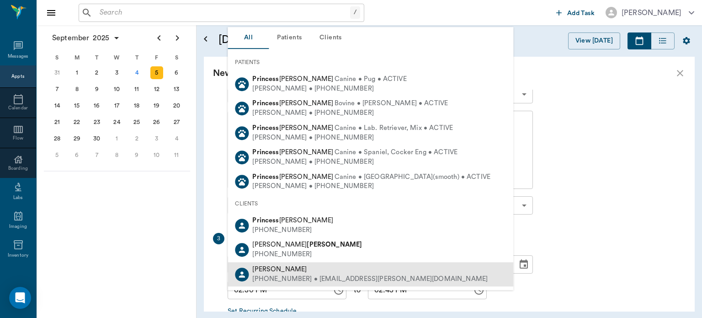
type input "PRINCESS OBRIEN"
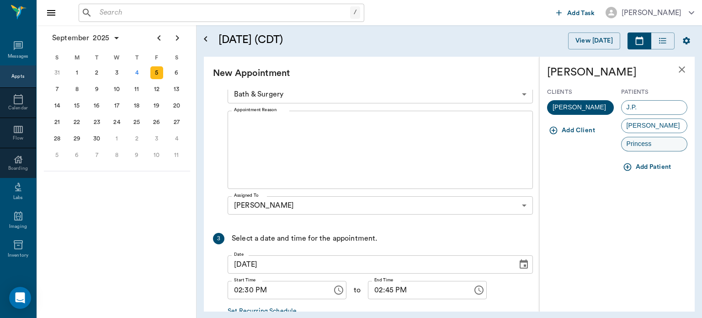
click at [655, 145] on span "Princess" at bounding box center [639, 144] width 35 height 10
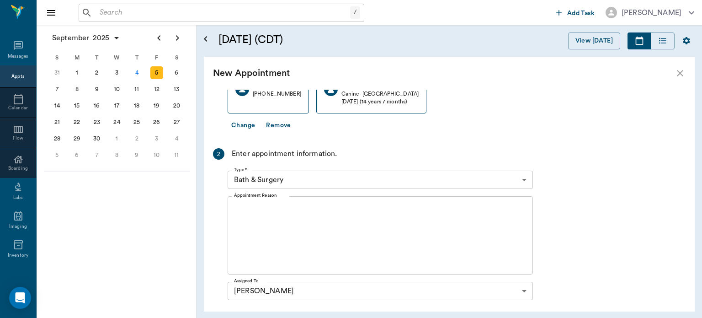
scroll to position [93, 0]
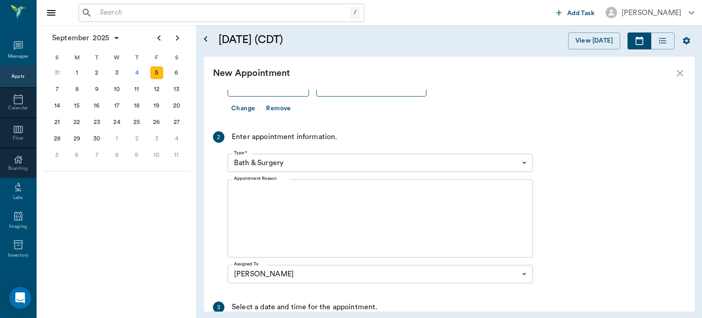
click at [269, 210] on textarea "Appointment Reason" at bounding box center [380, 218] width 293 height 63
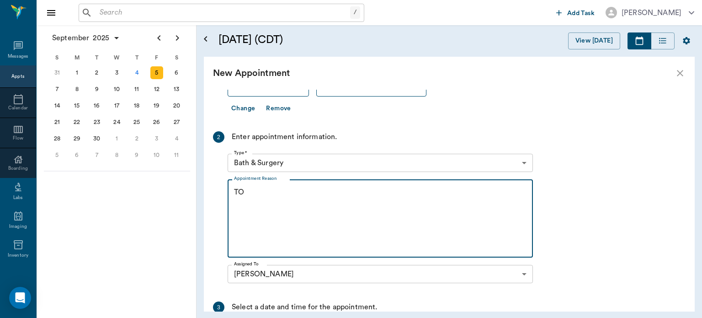
type textarea "T"
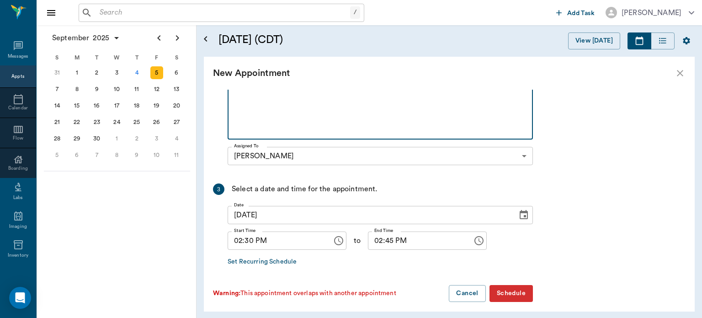
scroll to position [218, 0]
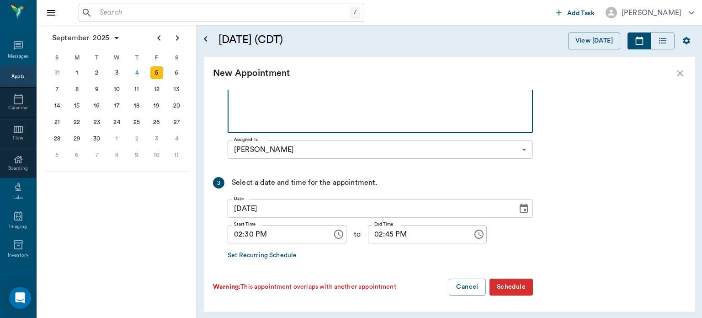
type textarea "TAKE OFF TOE"
click at [522, 290] on button "Schedule" at bounding box center [511, 287] width 43 height 17
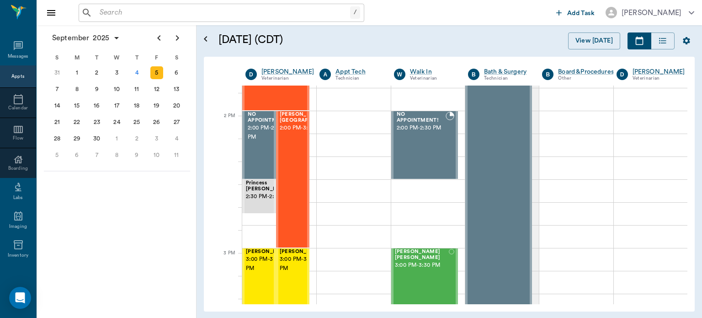
scroll to position [796, 0]
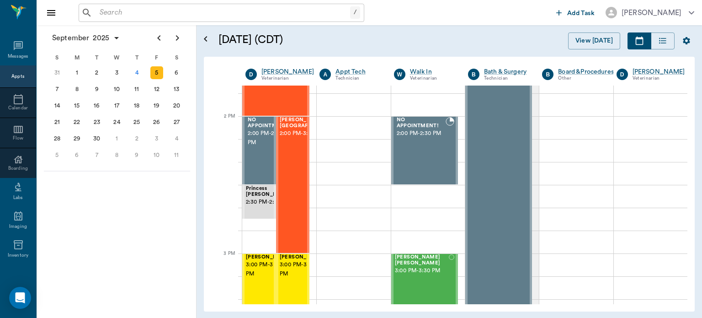
click at [254, 207] on span "2:30 PM - 2:45 PM" at bounding box center [269, 202] width 46 height 9
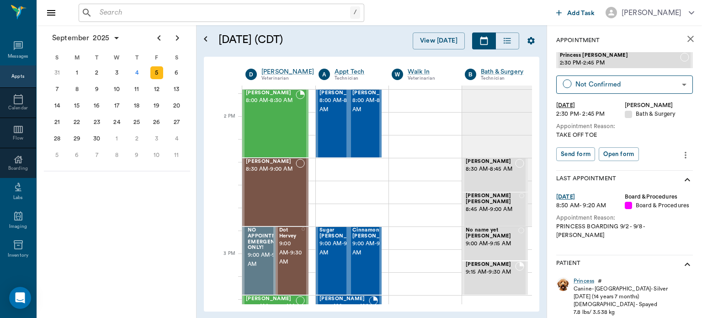
scroll to position [796, 0]
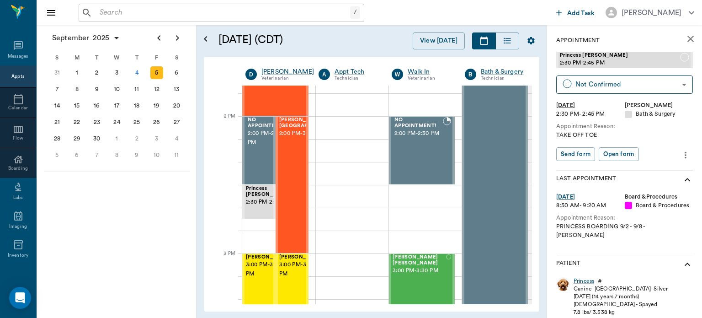
click at [681, 156] on icon "more" at bounding box center [686, 155] width 10 height 11
click at [646, 172] on span "Edit appointment" at bounding box center [640, 171] width 77 height 10
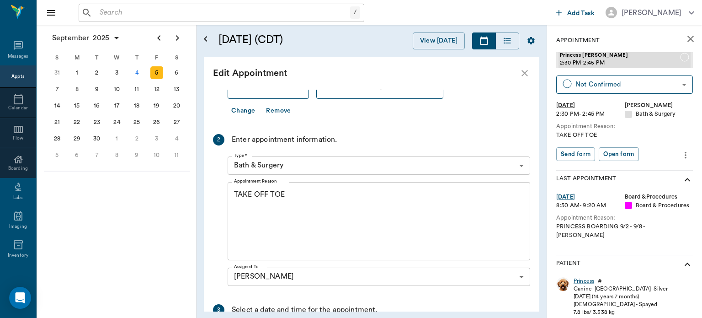
scroll to position [82, 0]
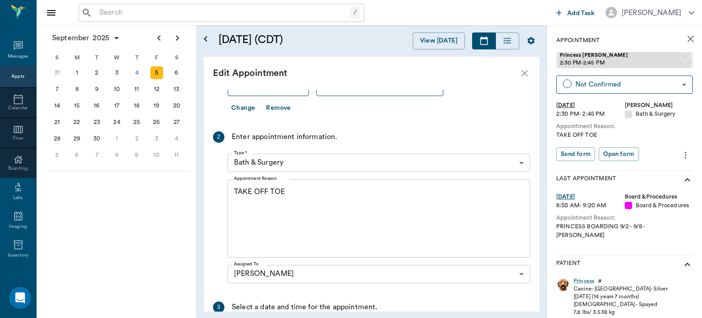
click at [508, 162] on body "/ ​ Add Task Dr. Bert Ellsworth Nectar Messages Appts Calendar Flow Boarding La…" at bounding box center [351, 159] width 702 height 318
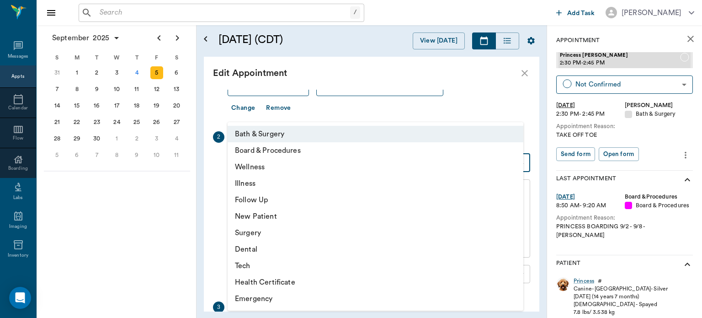
click at [279, 238] on li "Surgery" at bounding box center [376, 233] width 296 height 16
type input "65d2be4f46e3a538d89b8c18"
type input "03:00 PM"
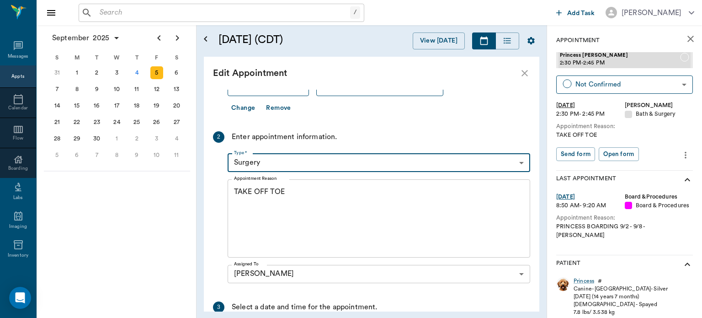
click at [306, 189] on textarea "TAKE OFF TOE" at bounding box center [379, 218] width 290 height 63
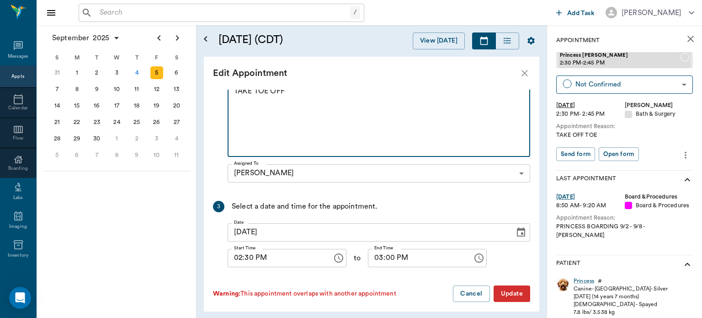
scroll to position [188, 0]
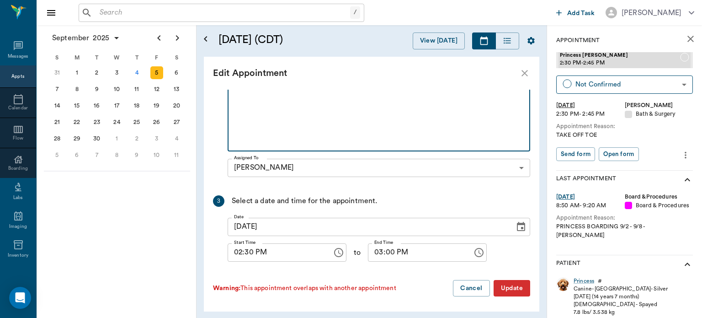
type textarea "TAKE TOE OFF"
click at [313, 253] on input "02:30 PM" at bounding box center [277, 252] width 98 height 18
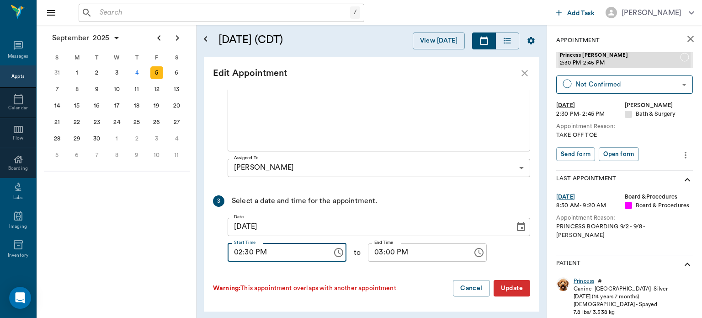
click at [251, 254] on input "02:30 PM" at bounding box center [277, 252] width 98 height 18
type input "02:45 PM"
click at [517, 295] on button "Update" at bounding box center [512, 288] width 37 height 17
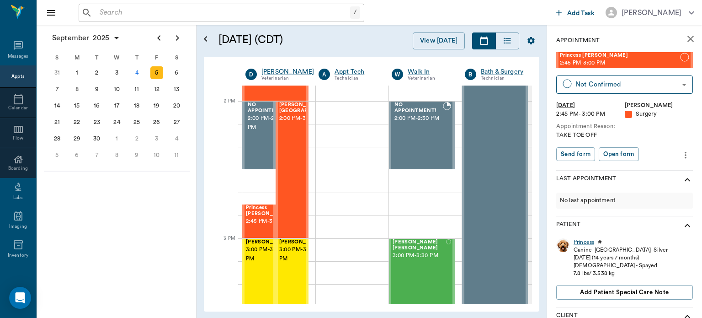
scroll to position [805, 0]
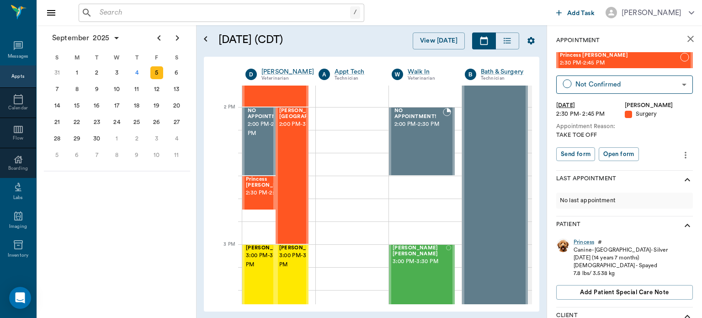
click at [133, 69] on div "4" at bounding box center [136, 72] width 13 height 13
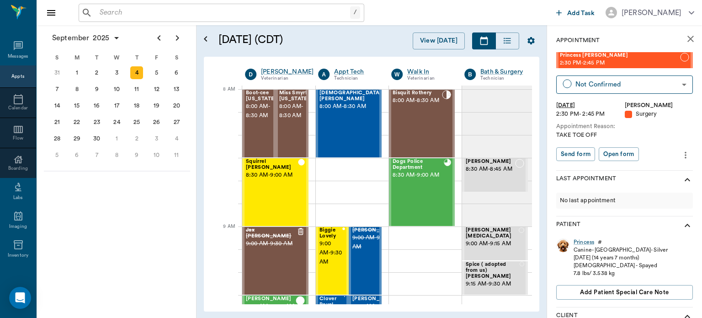
click at [156, 74] on div "5" at bounding box center [156, 72] width 13 height 13
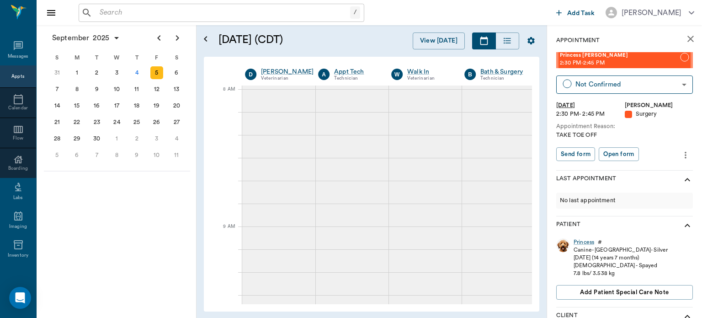
click at [131, 69] on div "4" at bounding box center [136, 72] width 13 height 13
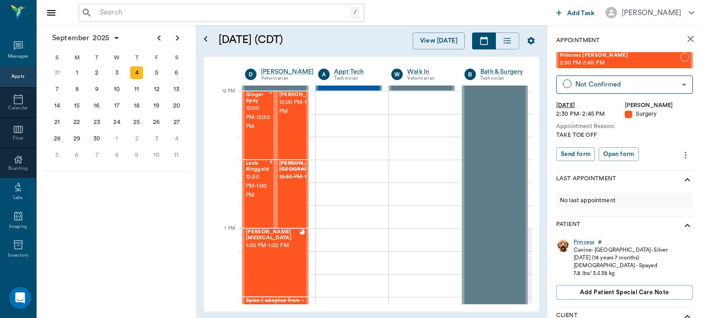
scroll to position [547, 0]
click at [257, 207] on div "Lexis Ringgold 12:30 PM - 1:00 PM" at bounding box center [257, 194] width 23 height 67
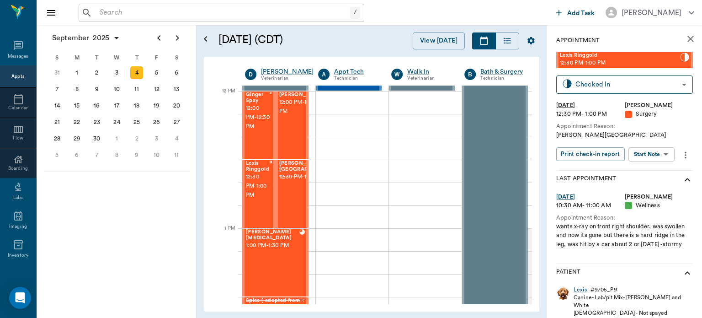
click at [652, 154] on body "/ ​ Add Task Dr. Bert Ellsworth Nectar Messages Appts Calendar Flow Boarding La…" at bounding box center [351, 159] width 702 height 318
click at [646, 189] on button "View Surgery" at bounding box center [645, 187] width 38 height 11
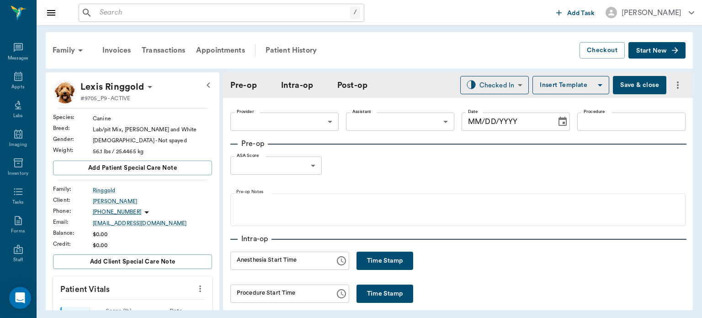
type input "63ec2f075fda476ae8351a4d"
type input "63ec2e7e52e12b0ba117b124"
type input "SPAY"
type input "1"
radio input "true"
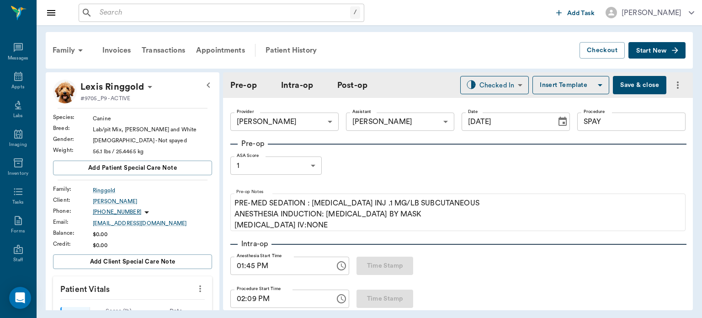
type input "[DATE]"
type input "01:45 PM"
type input "02:09 PM"
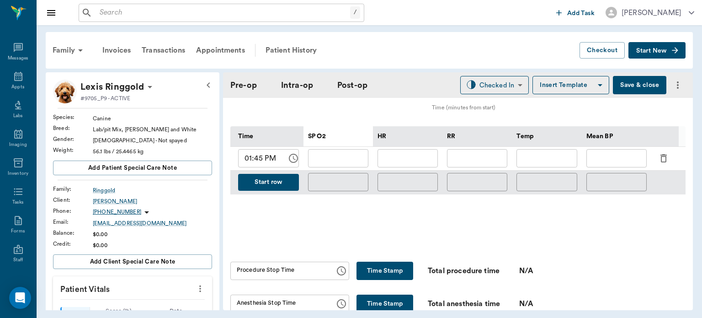
scroll to position [428, 0]
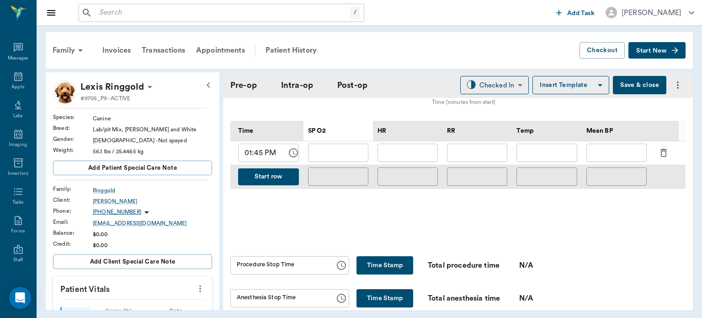
click at [665, 156] on icon "button" at bounding box center [664, 152] width 11 height 11
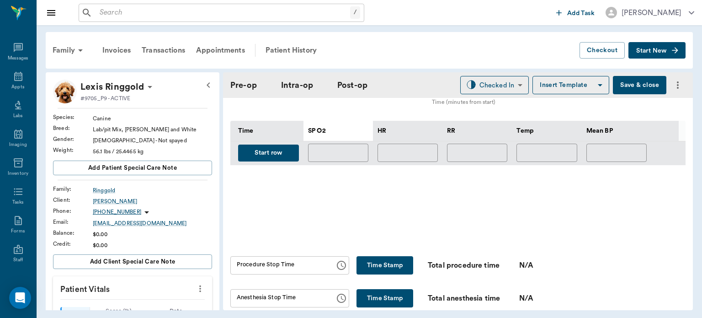
click at [281, 157] on button "Start row" at bounding box center [268, 153] width 61 height 17
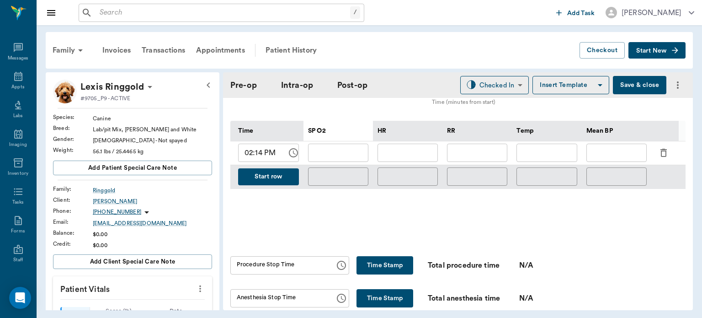
click at [403, 156] on input "text" at bounding box center [408, 153] width 60 height 18
type input "109"
click at [332, 161] on input "text" at bounding box center [338, 153] width 60 height 18
type input "99"
click at [611, 141] on div "Mean BP" at bounding box center [600, 131] width 27 height 26
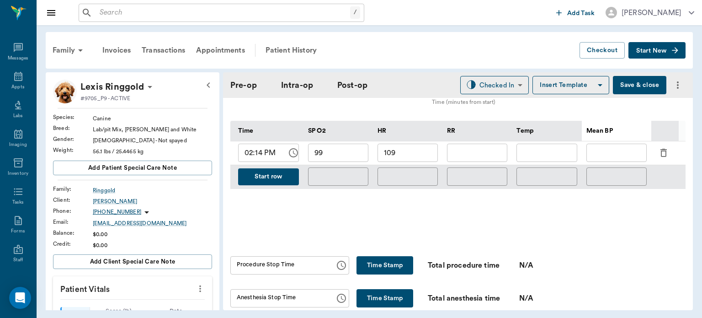
click at [612, 160] on input "text" at bounding box center [617, 153] width 60 height 18
type input "75"
click at [488, 154] on input "text" at bounding box center [477, 153] width 60 height 18
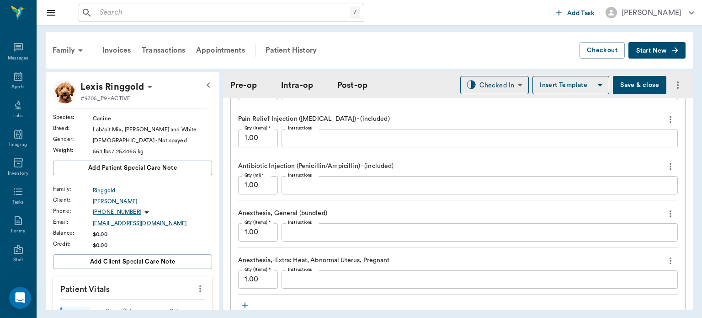
scroll to position [869, 0]
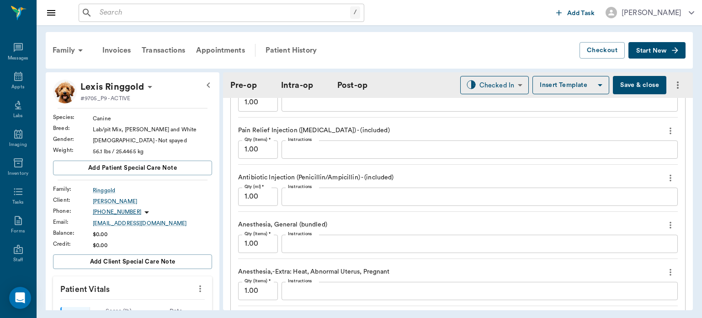
type input "15"
click at [635, 86] on button "Save & close" at bounding box center [640, 85] width 54 height 18
click at [281, 48] on div "Patient History" at bounding box center [291, 50] width 62 height 22
click at [273, 48] on div "Patient History" at bounding box center [291, 50] width 62 height 22
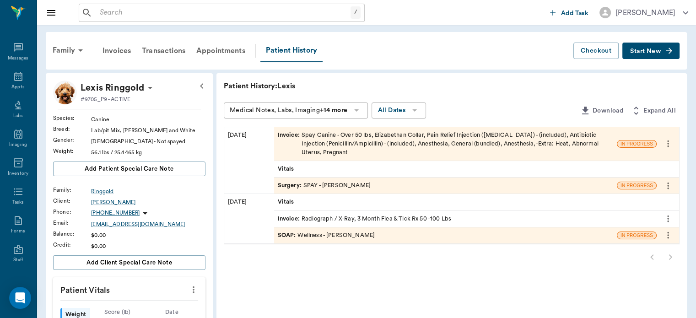
click at [291, 234] on span "SOAP :" at bounding box center [288, 235] width 20 height 9
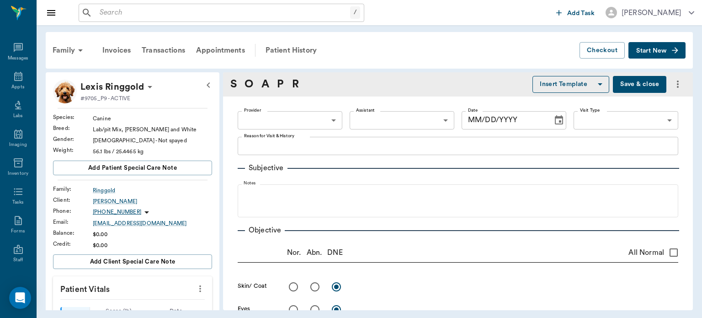
type input "63ec2f075fda476ae8351a4d"
type input "642ef10e332a41444de2bad1"
type input "65d2be4f46e3a538d89b8c14"
type textarea "wants x-ray on front right shoulder, was swollen and now its gone but there is …"
radio input "true"
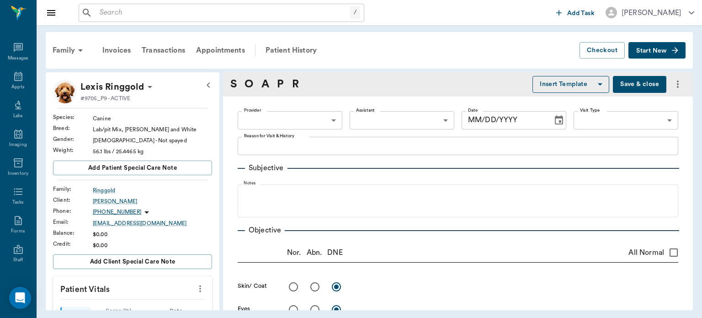
type textarea "R scapula protrudes from muscle. Radiographs show fractured scapula, looks like…"
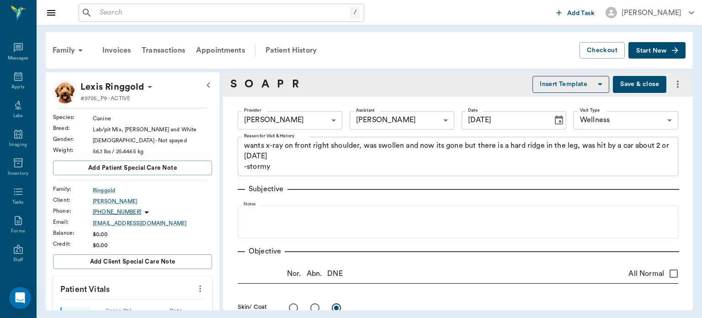
type input "08/13/2025"
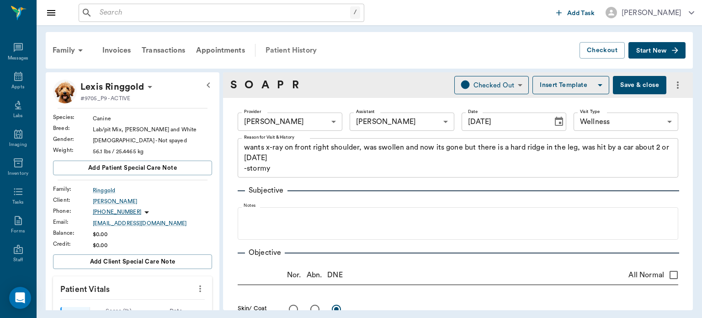
click at [289, 52] on div "Patient History" at bounding box center [291, 50] width 62 height 22
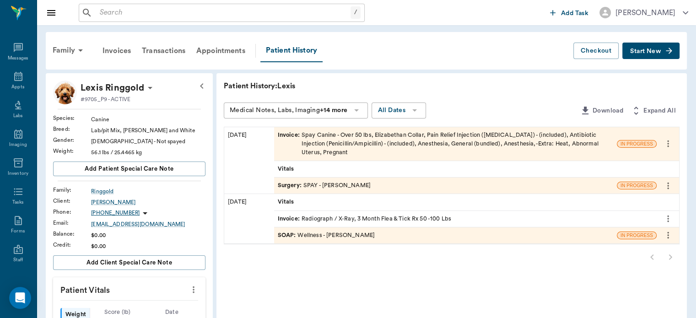
click at [288, 187] on span "Surgery :" at bounding box center [291, 185] width 26 height 9
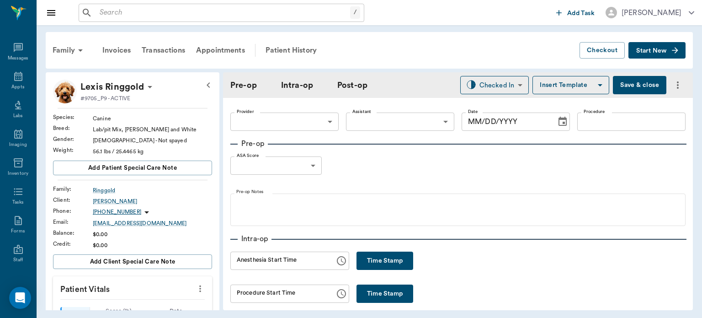
type input "63ec2f075fda476ae8351a4d"
type input "63ec2e7e52e12b0ba117b124"
type input "SPAY"
type input "1"
radio input "true"
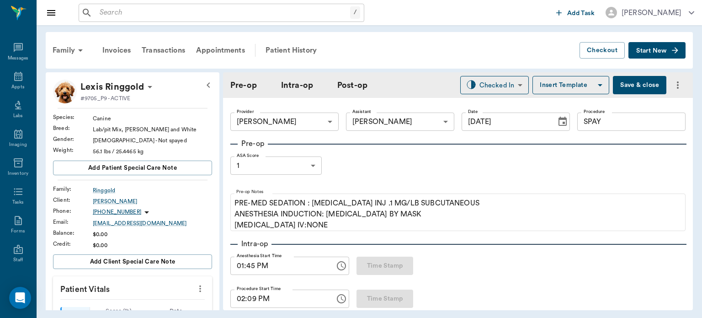
type input "[DATE]"
type input "01:45 PM"
type input "02:09 PM"
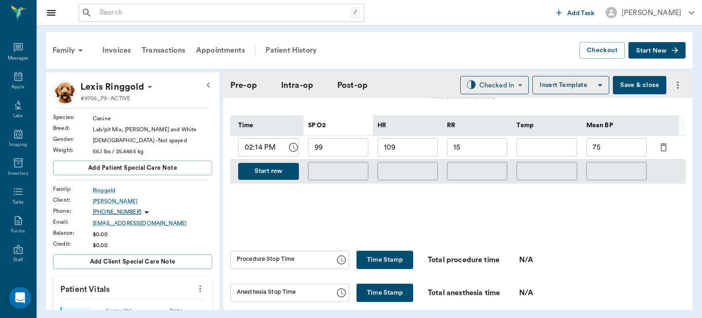
scroll to position [446, 0]
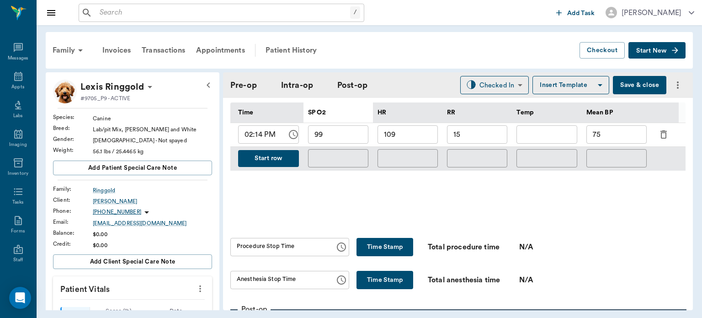
click at [257, 166] on button "Start row" at bounding box center [268, 158] width 61 height 17
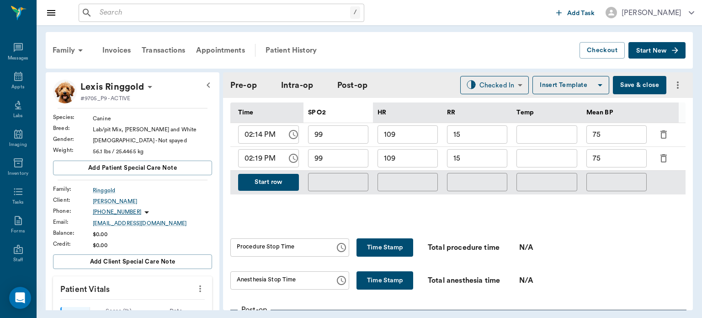
click at [419, 162] on input "109" at bounding box center [408, 158] width 60 height 18
type input "1"
type input "99"
click at [606, 166] on input "75" at bounding box center [617, 158] width 60 height 18
type input "7"
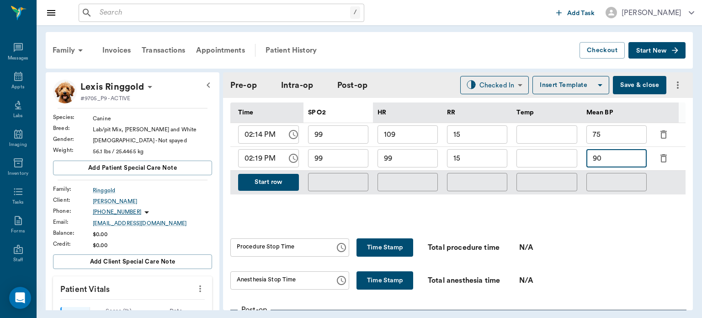
type input "90"
click at [284, 190] on button "Start row" at bounding box center [268, 182] width 61 height 17
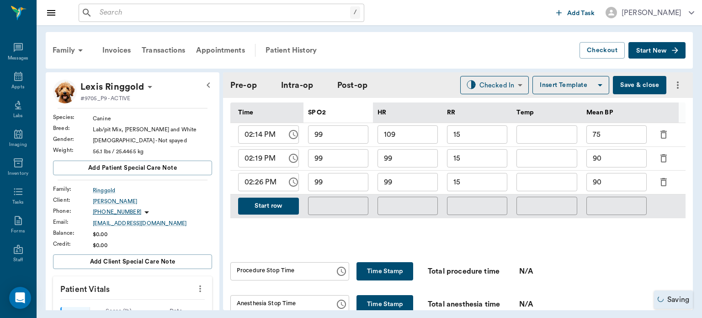
click at [412, 188] on input "99" at bounding box center [408, 182] width 60 height 18
click at [340, 191] on input "99" at bounding box center [338, 182] width 60 height 18
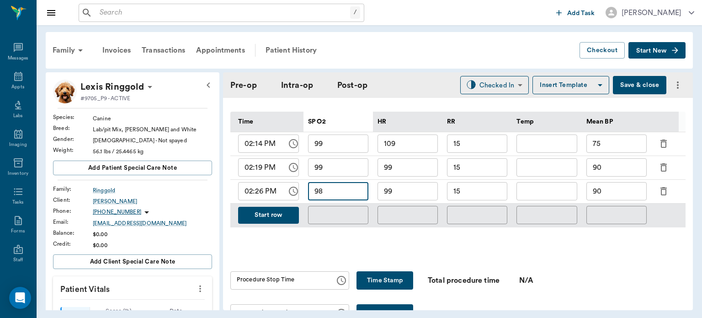
scroll to position [435, 0]
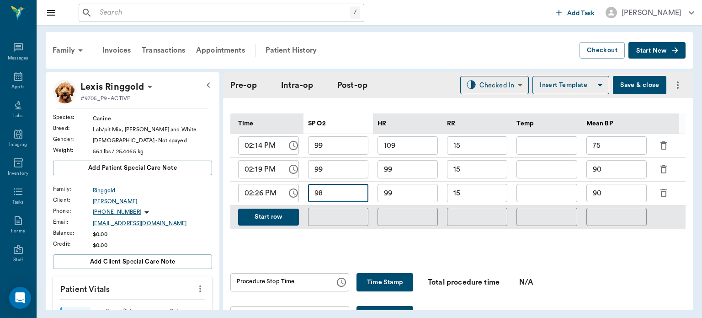
type input "98"
click at [273, 221] on button "Start row" at bounding box center [268, 217] width 61 height 17
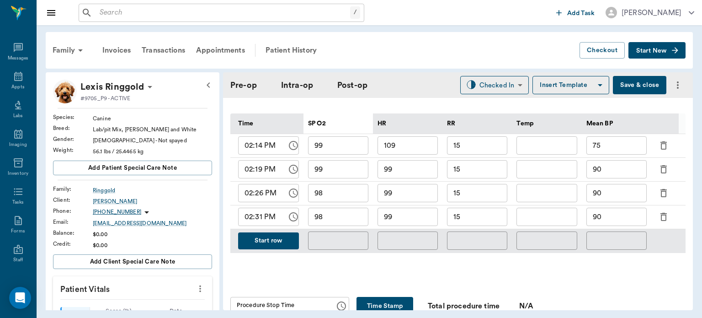
click at [409, 222] on input "99" at bounding box center [408, 217] width 60 height 18
type input "9"
type input "104"
click at [350, 225] on input "98" at bounding box center [338, 217] width 60 height 18
type input "99"
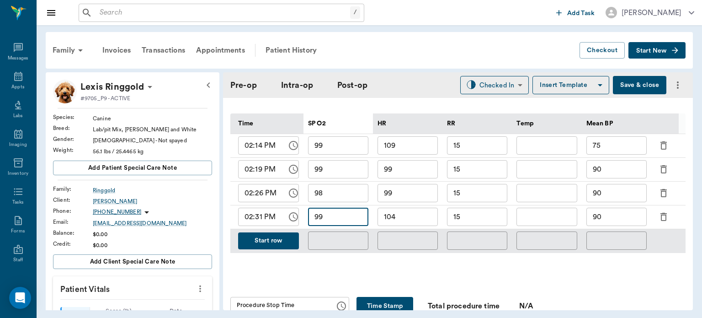
click at [621, 218] on input "90" at bounding box center [617, 217] width 60 height 18
type input "9"
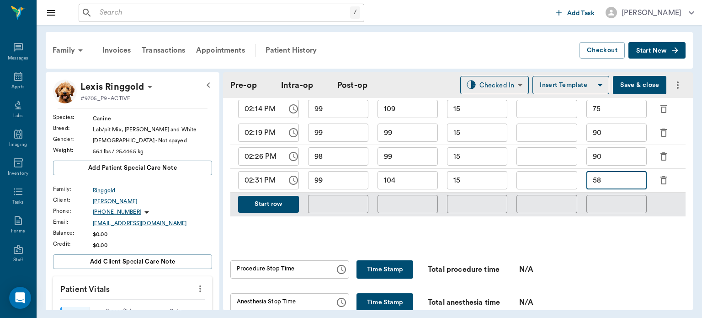
scroll to position [469, 0]
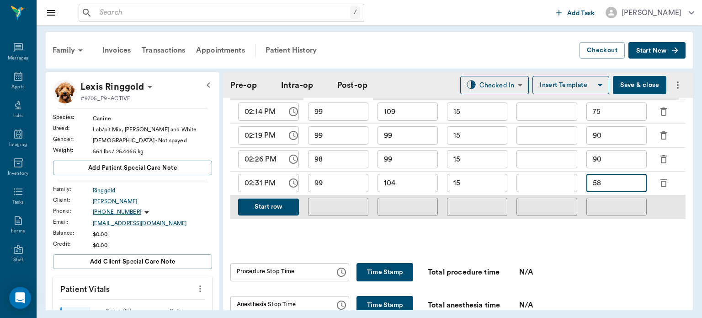
type input "58"
click at [282, 210] on button "Start row" at bounding box center [268, 206] width 61 height 17
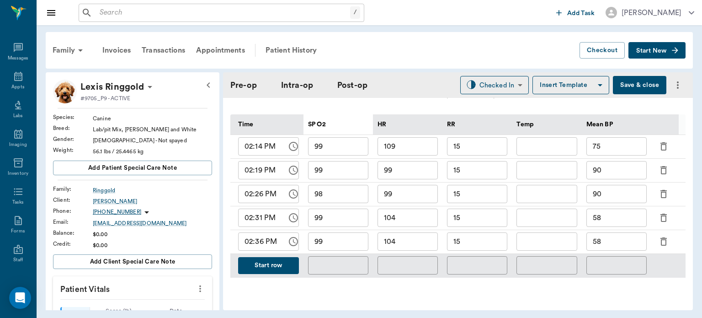
scroll to position [435, 0]
click at [408, 248] on input "104" at bounding box center [408, 241] width 60 height 18
type input "1"
type input "94"
click at [346, 245] on input "99" at bounding box center [338, 241] width 60 height 18
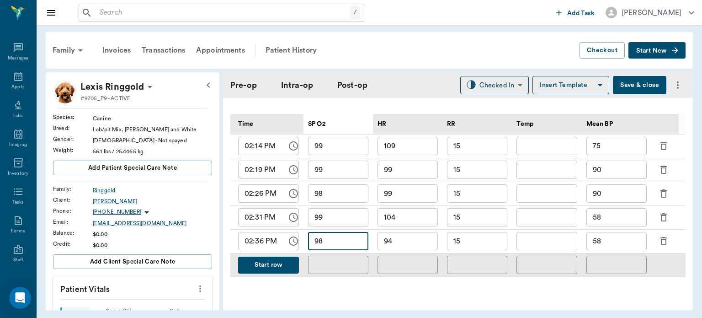
type input "98"
click at [619, 248] on input "58" at bounding box center [617, 241] width 60 height 18
type input "5"
type input "70"
click at [483, 247] on input "15" at bounding box center [477, 241] width 60 height 18
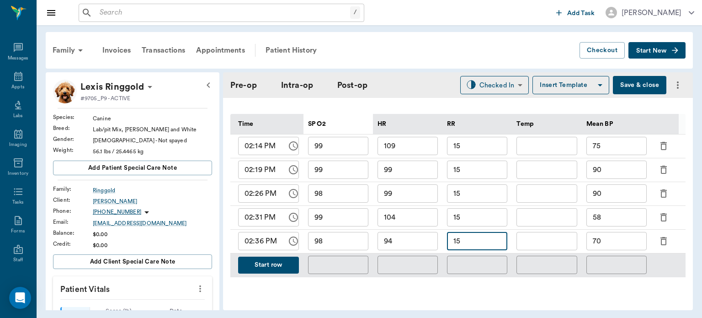
type input "1"
type input "30"
click at [275, 273] on button "Start row" at bounding box center [268, 265] width 61 height 17
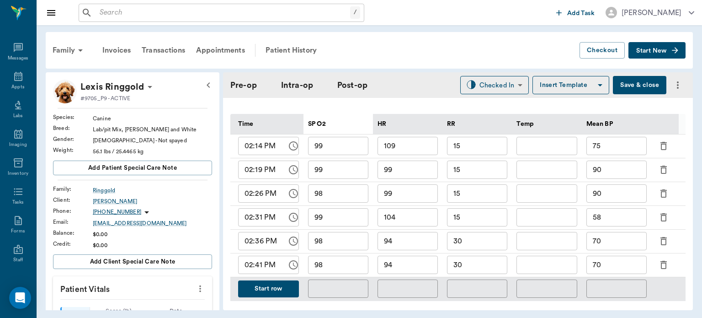
click at [346, 273] on input "98" at bounding box center [338, 265] width 60 height 18
type input "99"
click at [617, 274] on input "70" at bounding box center [617, 265] width 60 height 18
type input "7"
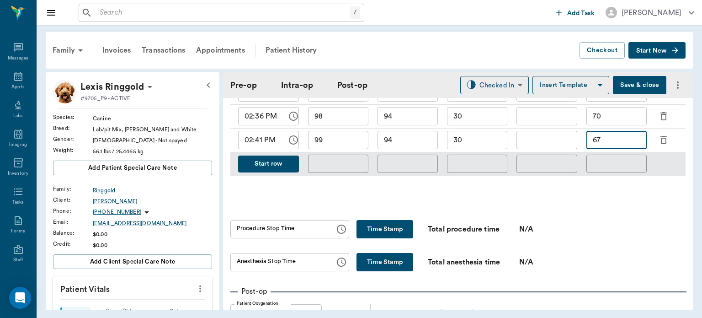
scroll to position [564, 0]
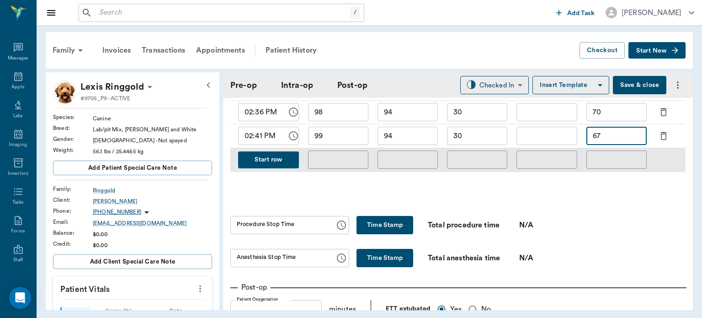
type input "67"
click at [403, 231] on button "Time Stamp" at bounding box center [385, 225] width 57 height 18
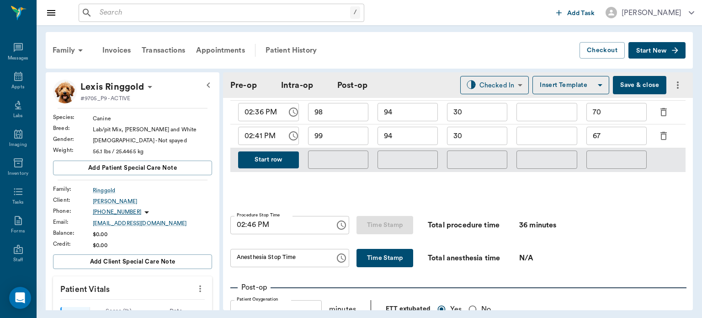
type input "02:46 PM"
click at [382, 265] on button "Time Stamp" at bounding box center [385, 258] width 57 height 18
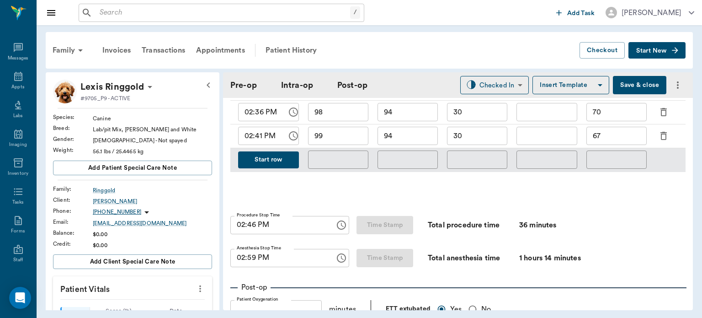
click at [253, 263] on input "02:59 PM" at bounding box center [280, 258] width 98 height 18
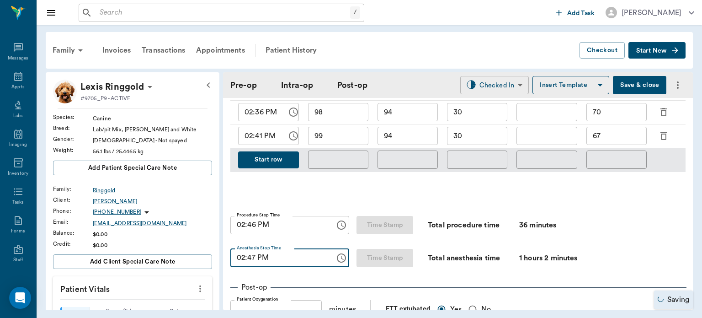
type input "02:47 PM"
click at [494, 84] on body "/ ​ Add Task Dr. Bert Ellsworth Nectar Messages Appts Labs Imaging Inventory Ta…" at bounding box center [351, 159] width 702 height 318
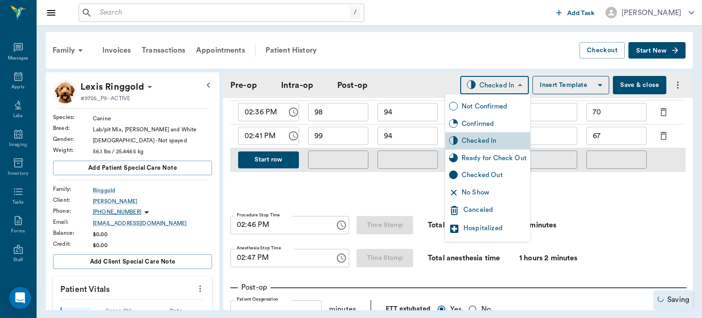
click at [496, 161] on div "Ready for Check Out" at bounding box center [494, 158] width 65 height 10
type input "READY_TO_CHECKOUT"
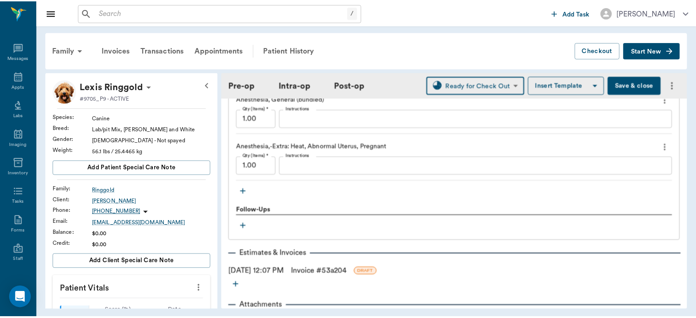
scroll to position [1141, 0]
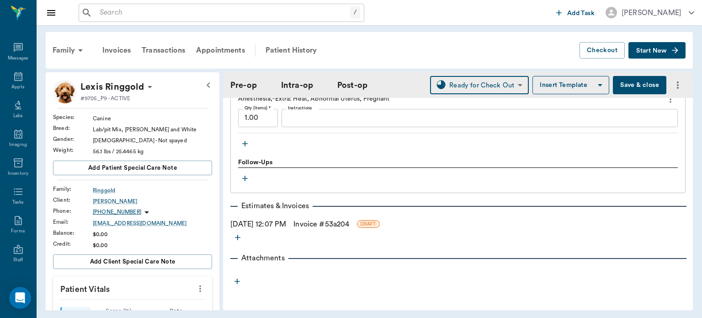
click at [337, 222] on link "Invoice # 53a204" at bounding box center [322, 224] width 56 height 11
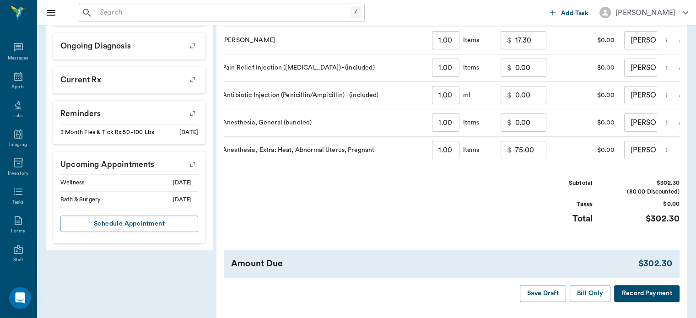
scroll to position [0, 109]
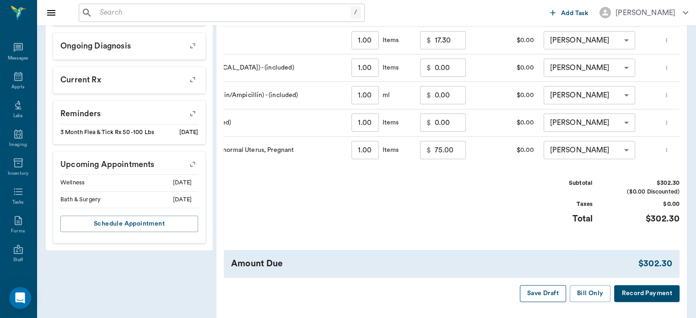
click at [545, 302] on button "Save Draft" at bounding box center [543, 293] width 46 height 17
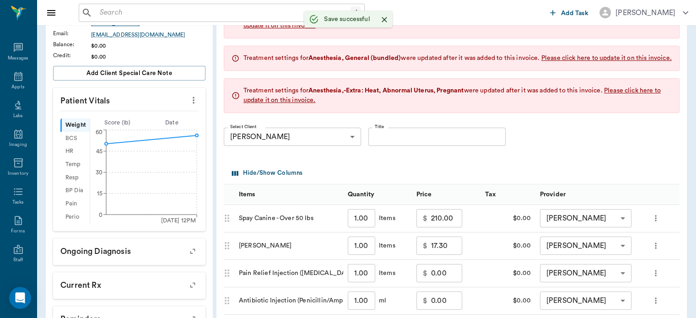
scroll to position [179, 0]
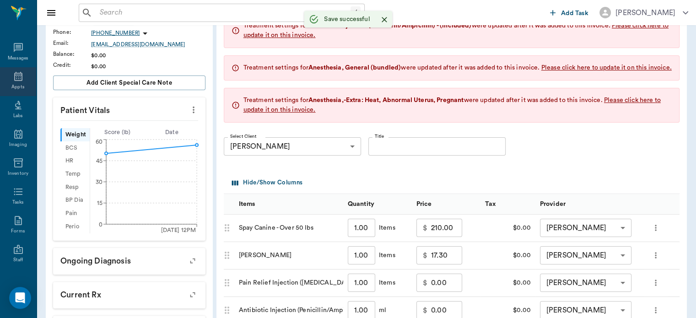
click at [14, 80] on icon at bounding box center [18, 76] width 8 height 9
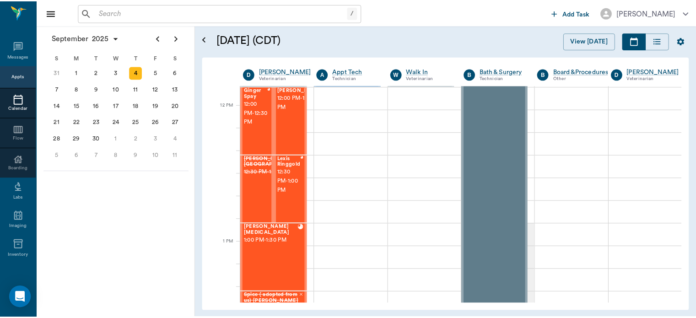
scroll to position [489, 0]
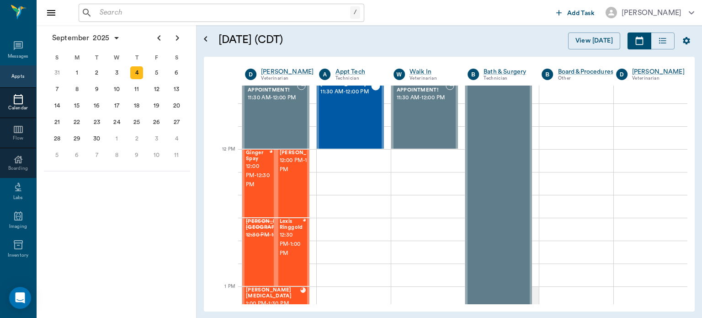
click at [293, 174] on span "12:00 PM - 12:30 PM" at bounding box center [303, 165] width 46 height 18
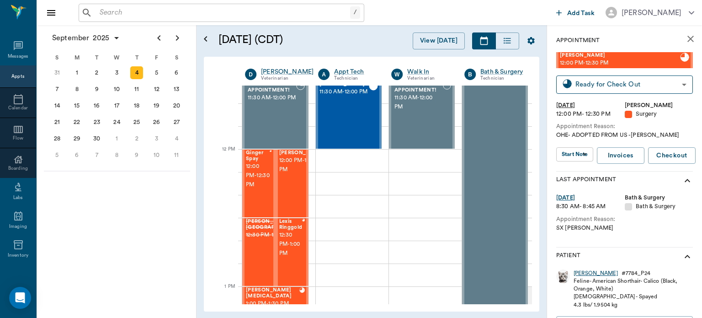
click at [584, 273] on div "JENNY" at bounding box center [596, 273] width 44 height 8
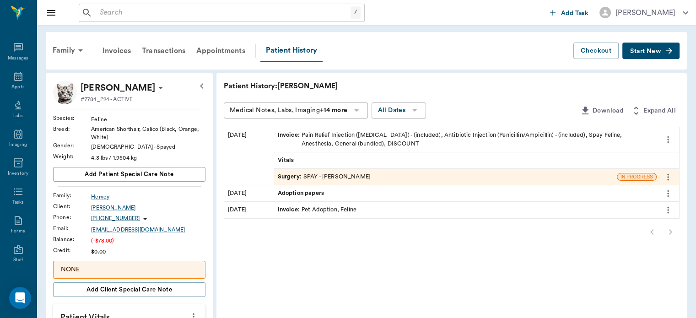
click at [658, 51] on span "Start New" at bounding box center [645, 51] width 31 height 0
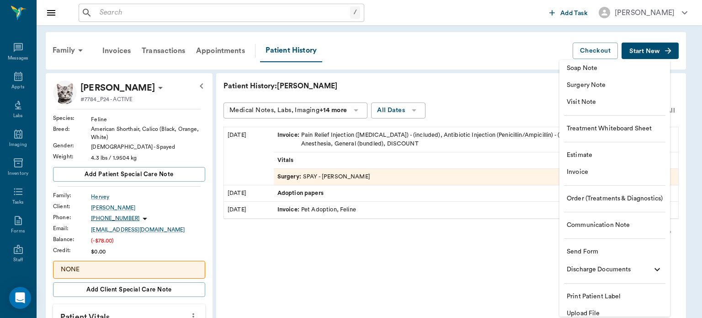
click at [615, 176] on span "Invoice" at bounding box center [615, 172] width 96 height 10
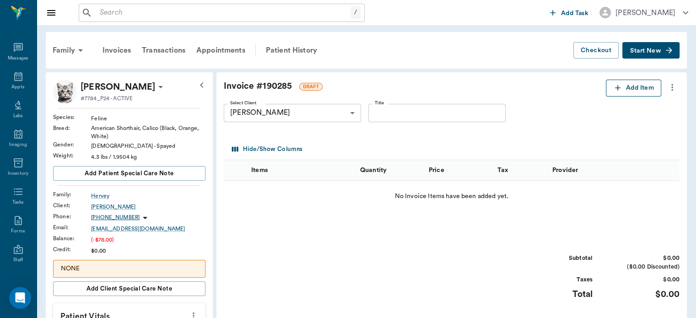
click at [638, 93] on button "Add Item" at bounding box center [633, 88] width 55 height 17
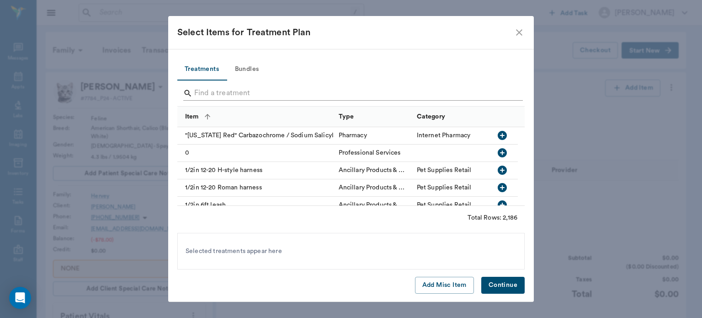
click at [215, 91] on input "Search" at bounding box center [351, 93] width 315 height 15
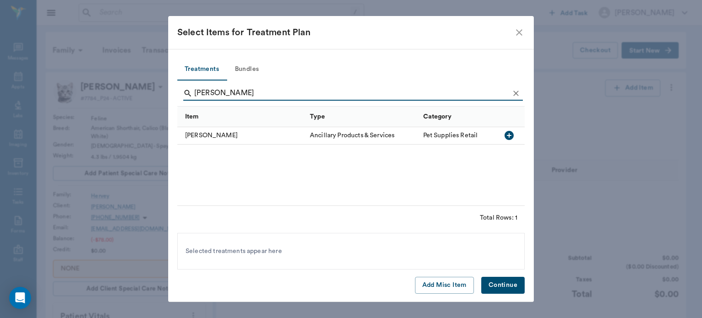
type input "ELIZA"
click at [509, 138] on icon "button" at bounding box center [509, 135] width 9 height 9
click at [509, 288] on button "Continue" at bounding box center [503, 285] width 43 height 17
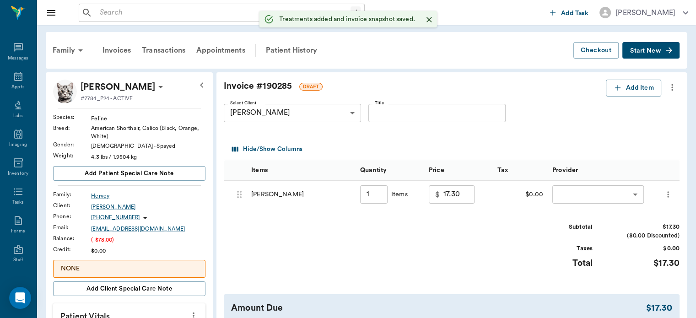
type input "1.00"
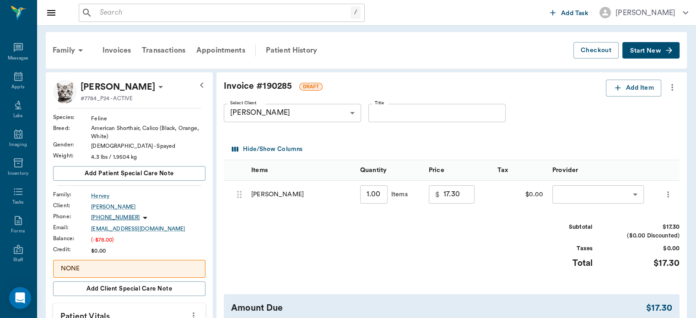
click at [601, 196] on body "/ ​ Add Task Dr. Bert Ellsworth Nectar Messages Appts Labs Imaging Inventory Ta…" at bounding box center [348, 316] width 696 height 632
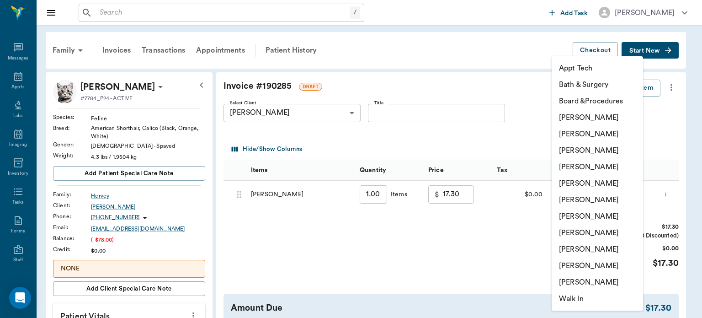
click at [598, 236] on li "[PERSON_NAME]" at bounding box center [597, 233] width 91 height 16
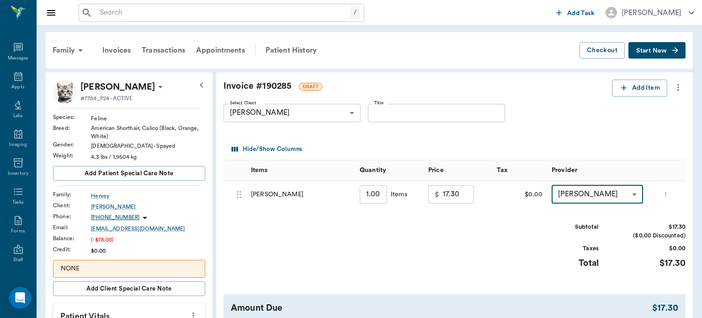
type input "none-63ec2e7e52e12b0ba117b124"
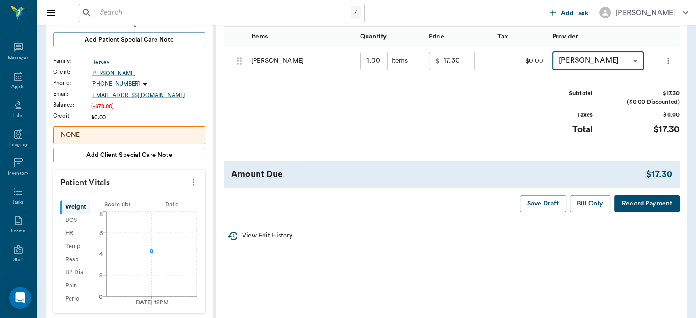
scroll to position [159, 0]
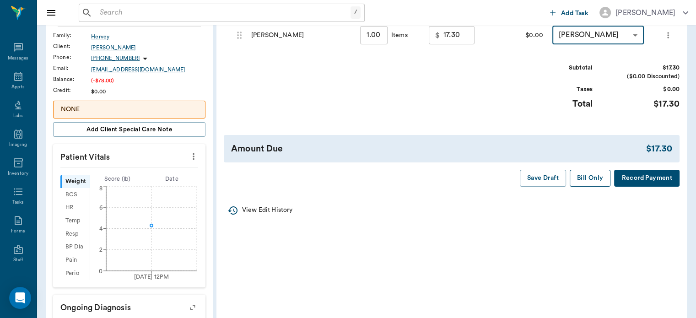
click at [591, 177] on button "Bill Only" at bounding box center [589, 178] width 41 height 17
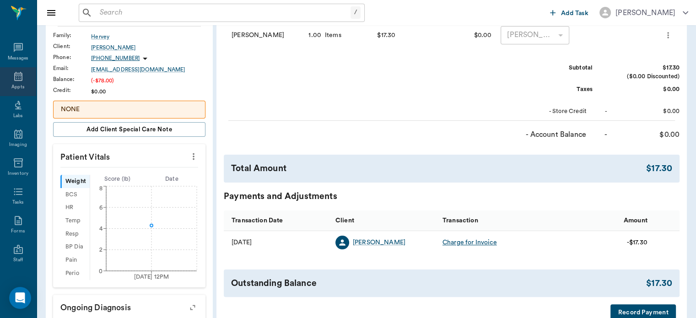
click at [16, 86] on div "Appts" at bounding box center [17, 87] width 13 height 7
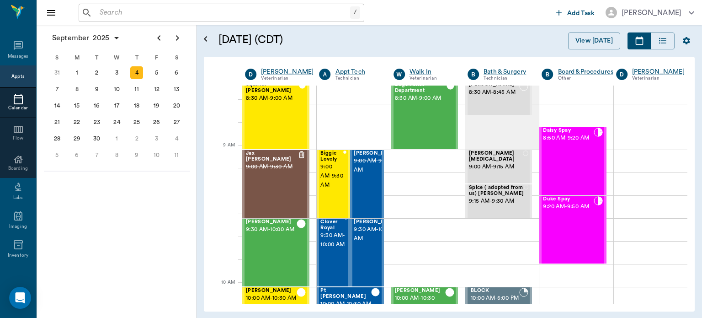
scroll to position [73, 0]
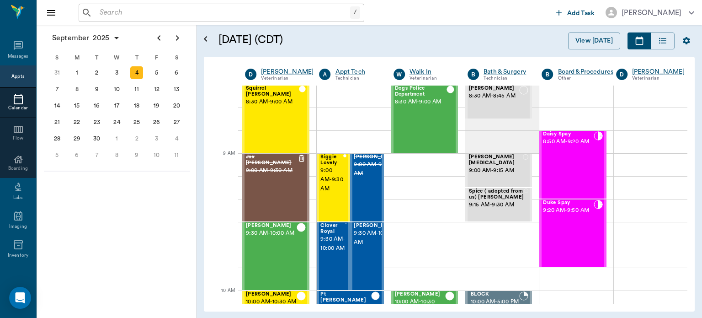
click at [555, 162] on div "Daisy Spay 8:50 AM - 9:20 AM" at bounding box center [568, 164] width 50 height 67
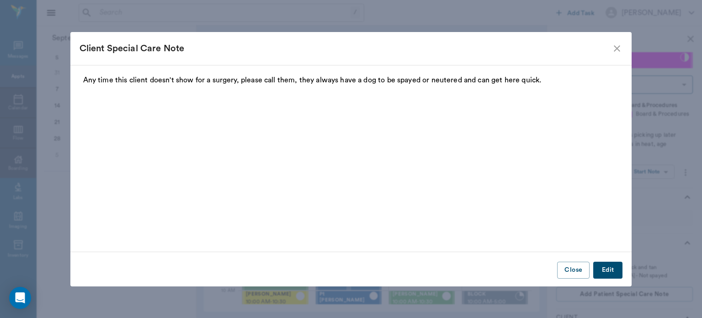
click at [617, 46] on icon "close" at bounding box center [617, 48] width 11 height 11
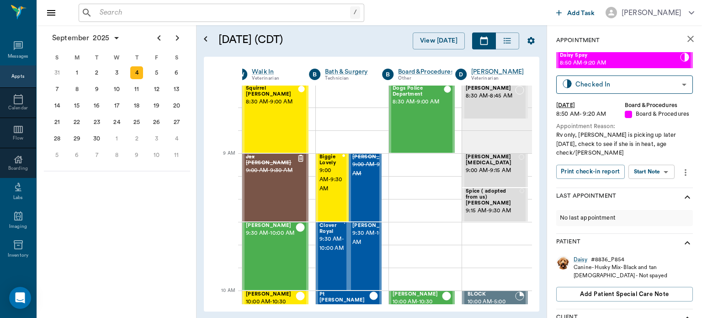
scroll to position [73, 156]
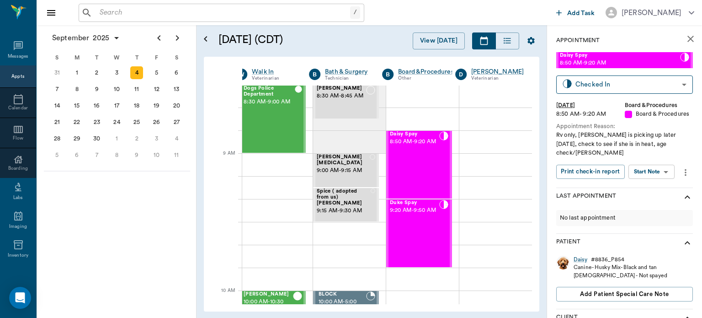
click at [659, 160] on body "/ ​ Add Task Dr. Bert Ellsworth Nectar Messages Appts Calendar Flow Boarding La…" at bounding box center [351, 159] width 702 height 318
click at [656, 183] on button "Start SOAP" at bounding box center [641, 182] width 31 height 11
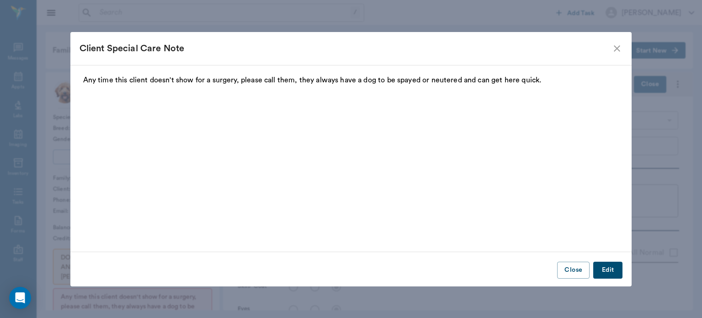
click at [616, 46] on icon "close" at bounding box center [617, 48] width 11 height 11
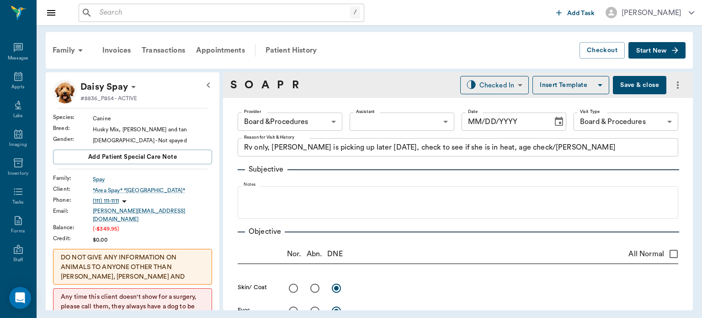
type input "63ec2f075fda476ae8351a51"
type input "67816c1cf444b6f7d0a603e8"
type textarea "Rv only, [PERSON_NAME] is picking up later [DATE], check to see if she is in he…"
click at [287, 118] on body "/ ​ Add Task Dr. Bert Ellsworth Nectar Messages Appts Labs Imaging Inventory Ta…" at bounding box center [351, 159] width 702 height 318
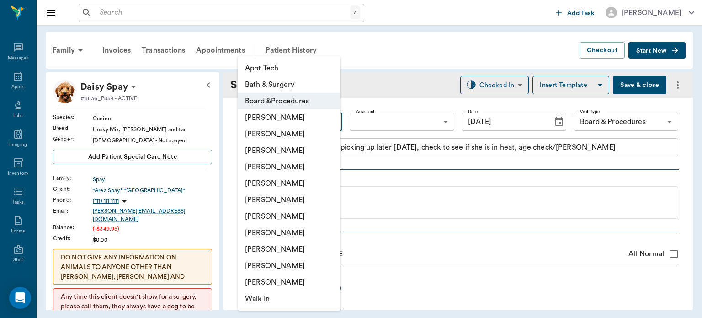
type input "[DATE]"
click at [277, 148] on li "[PERSON_NAME]" at bounding box center [289, 150] width 103 height 16
type input "642ef10e332a41444de2bad1"
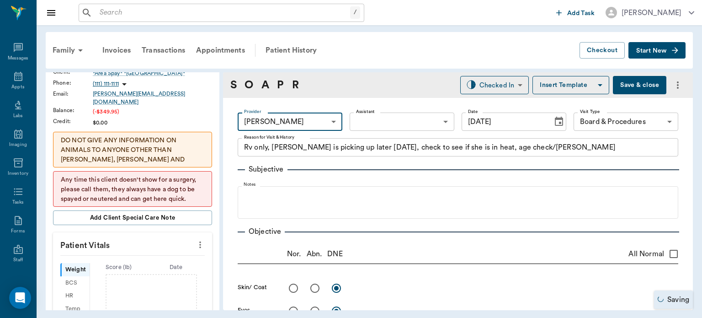
scroll to position [128, 0]
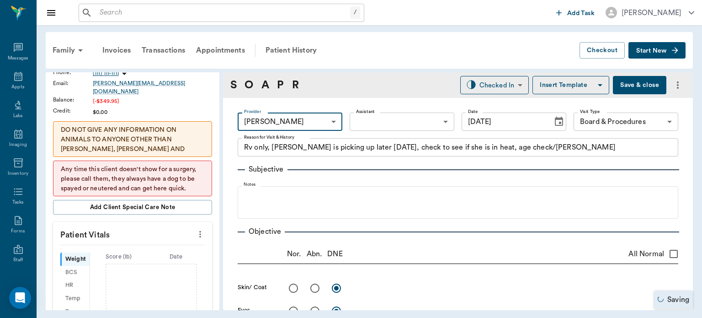
click at [193, 233] on button "more" at bounding box center [200, 234] width 15 height 16
click at [144, 244] on span "Enter Vitals" at bounding box center [155, 244] width 77 height 10
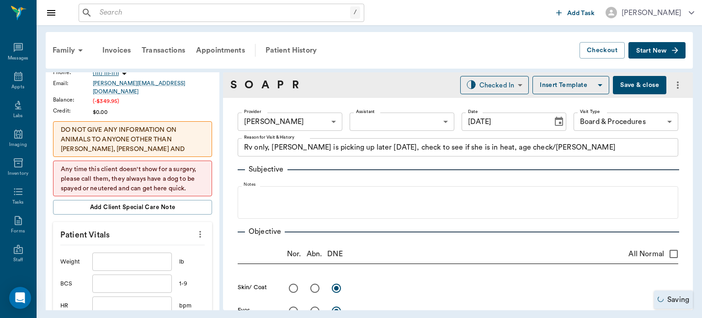
click at [122, 256] on input "text" at bounding box center [132, 261] width 80 height 18
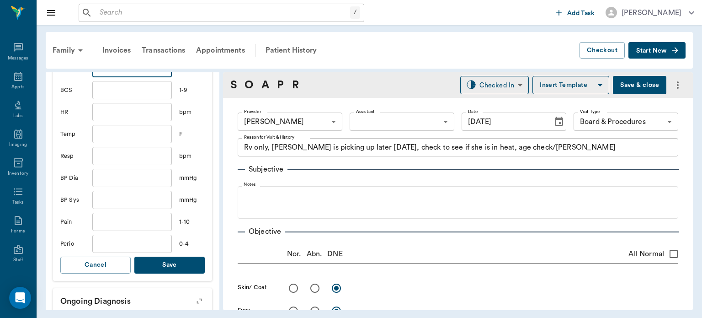
scroll to position [327, 0]
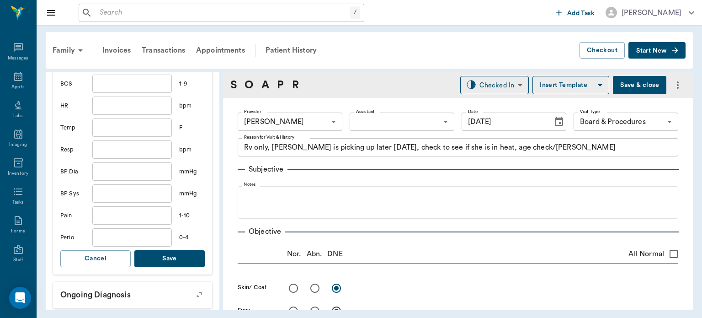
type input "37.8"
click at [178, 253] on button "Save" at bounding box center [169, 258] width 70 height 17
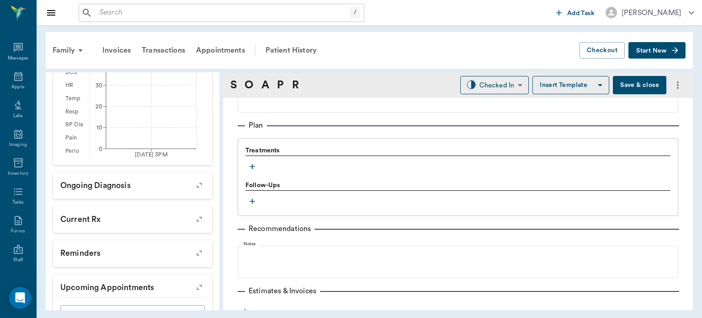
scroll to position [575, 0]
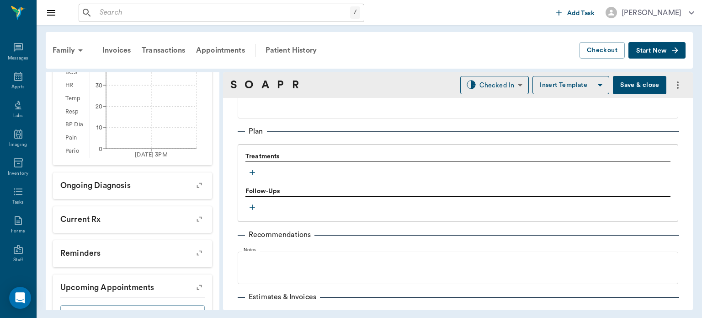
click at [253, 172] on icon "button" at bounding box center [252, 172] width 9 height 9
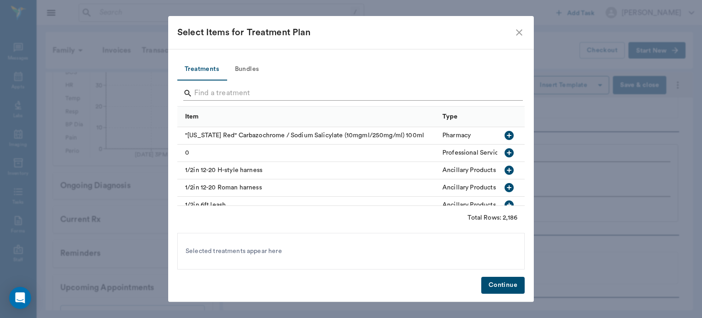
click at [206, 96] on input "Search" at bounding box center [351, 93] width 315 height 15
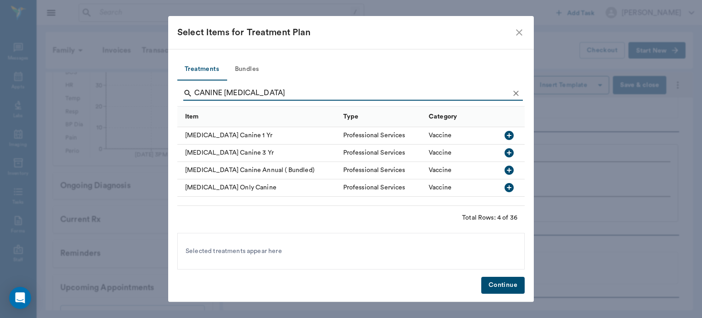
type input "CANINE [MEDICAL_DATA]"
click at [509, 134] on icon "button" at bounding box center [509, 135] width 11 height 11
click at [506, 285] on button "Continue" at bounding box center [503, 285] width 43 height 17
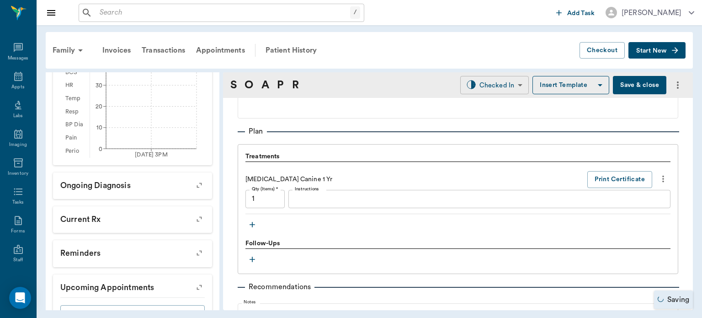
click at [493, 90] on body "/ ​ Add Task Dr. Bert Ellsworth Nectar Messages Appts Labs Imaging Inventory Ta…" at bounding box center [351, 159] width 702 height 318
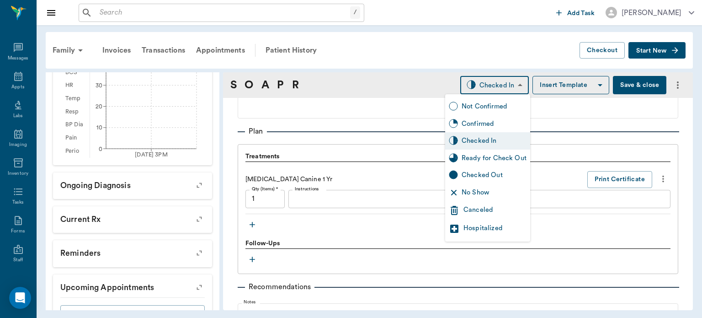
click at [510, 161] on div "Ready for Check Out" at bounding box center [494, 158] width 65 height 10
type input "READY_TO_CHECKOUT"
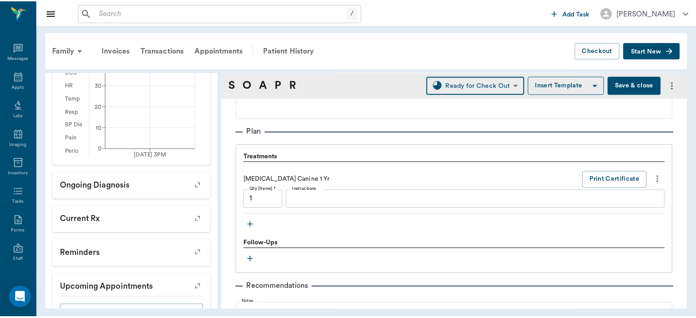
scroll to position [695, 0]
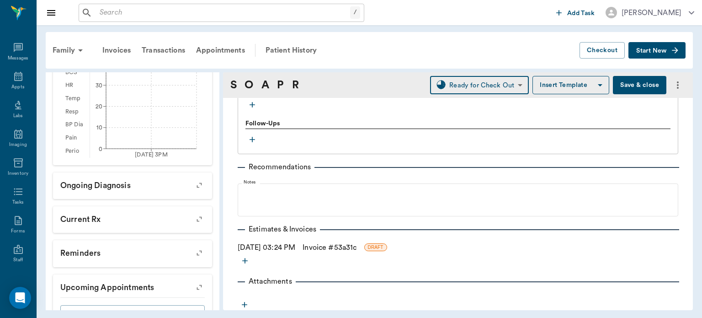
click at [344, 247] on link "Invoice # 53a31c" at bounding box center [330, 247] width 54 height 11
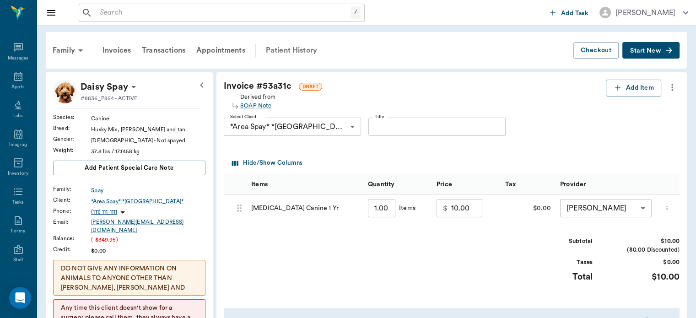
click at [286, 40] on div "Patient History" at bounding box center [291, 50] width 62 height 22
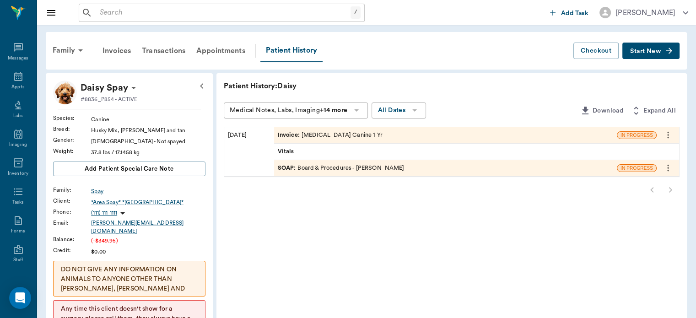
click at [668, 168] on icon "more" at bounding box center [668, 168] width 2 height 7
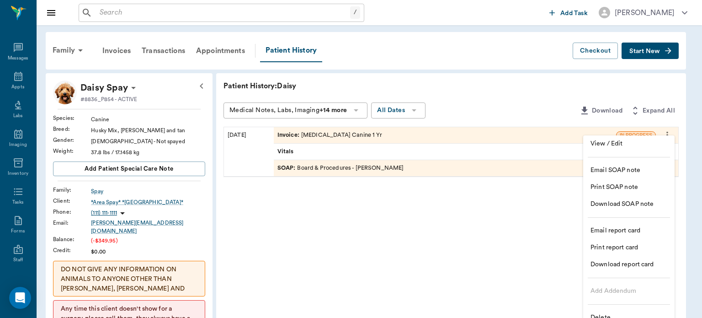
click at [596, 145] on span "View / Edit" at bounding box center [629, 144] width 77 height 10
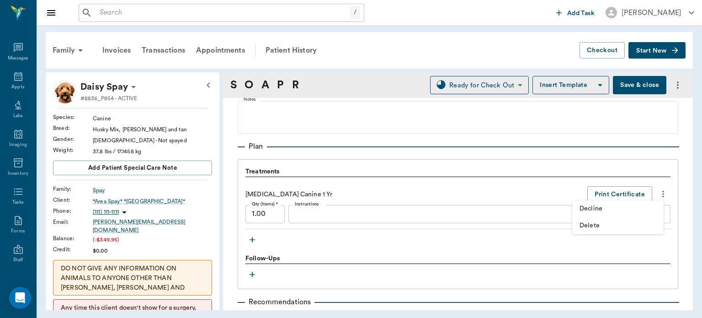
click at [593, 226] on span "Delete" at bounding box center [618, 226] width 77 height 10
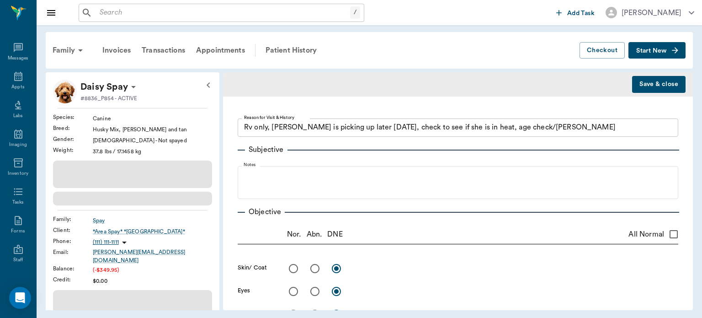
type textarea "Rv only, [PERSON_NAME] is picking up later [DATE], check to see if she is in he…"
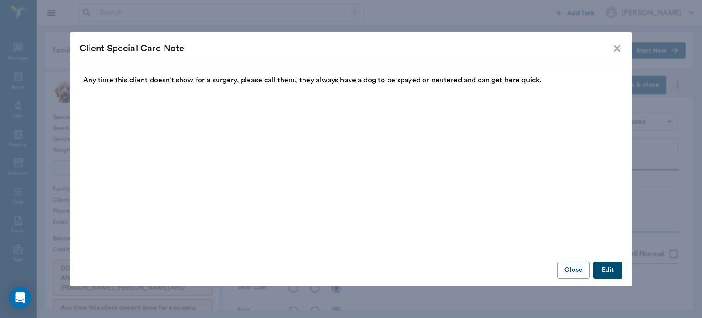
click at [618, 49] on icon "close" at bounding box center [617, 48] width 6 height 6
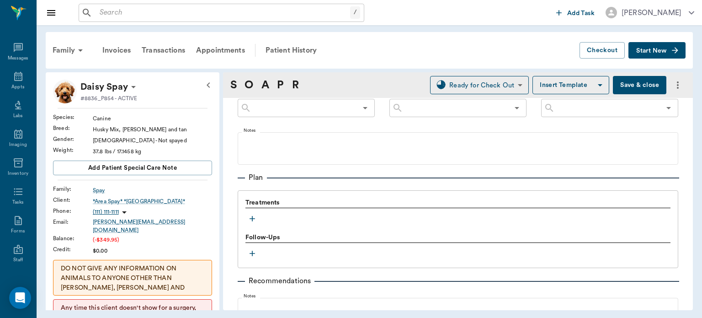
scroll to position [528, 0]
click at [252, 217] on icon "button" at bounding box center [252, 218] width 5 height 5
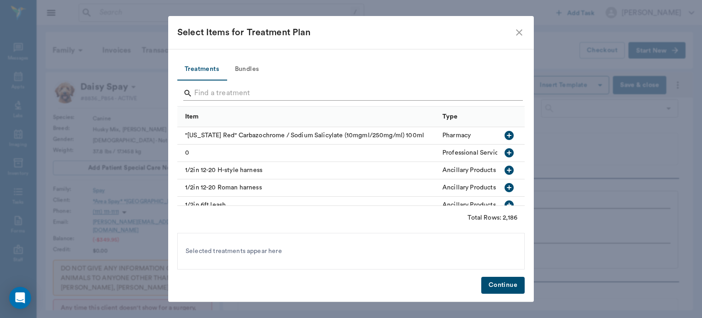
click at [212, 88] on input "Search" at bounding box center [351, 93] width 315 height 15
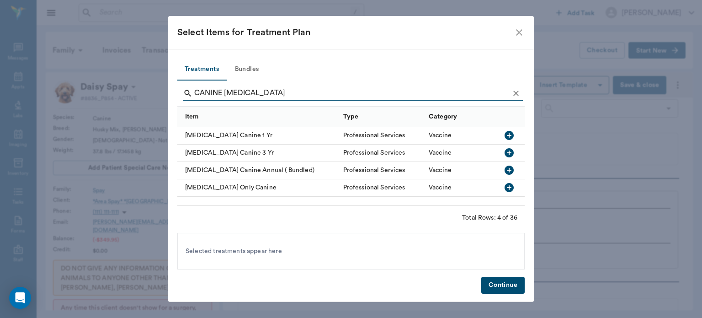
type input "CANINE [MEDICAL_DATA]"
click at [510, 190] on icon "button" at bounding box center [509, 187] width 9 height 9
click at [499, 283] on button "Continue" at bounding box center [503, 285] width 43 height 17
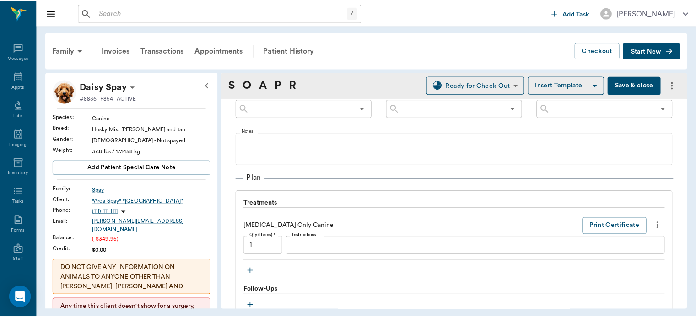
scroll to position [695, 0]
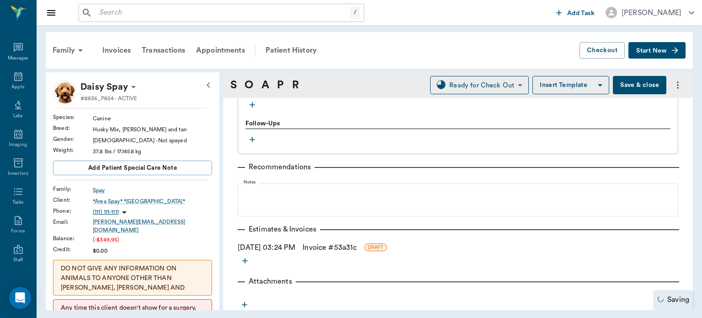
click at [347, 249] on link "Invoice # 53a31c" at bounding box center [330, 247] width 54 height 11
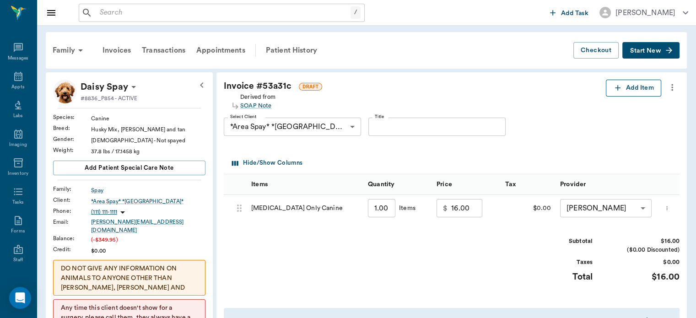
click at [637, 88] on button "Add Item" at bounding box center [633, 88] width 55 height 17
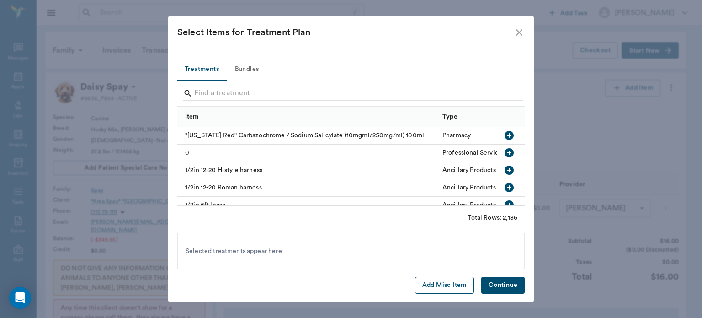
click at [443, 291] on button "Add Misc Item" at bounding box center [444, 285] width 59 height 17
click at [511, 284] on button "Continue" at bounding box center [503, 285] width 43 height 17
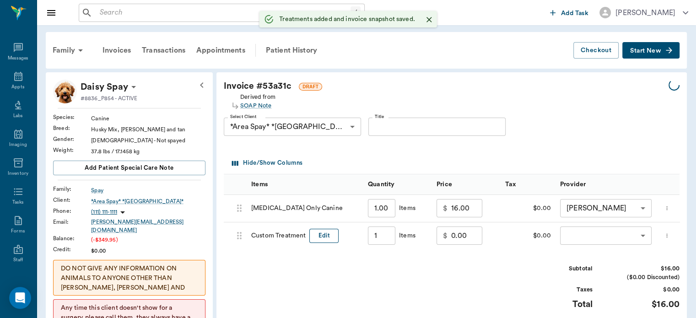
click at [329, 235] on button "Edit" at bounding box center [323, 236] width 29 height 14
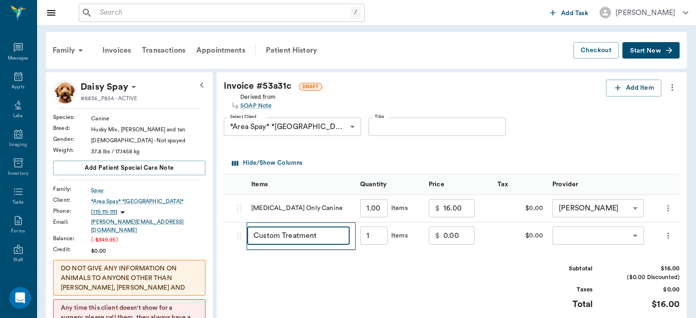
type input "1.00"
type input "C"
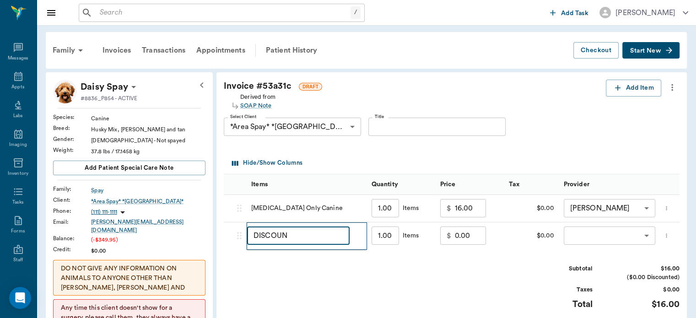
type input "DISCOUNT"
click at [461, 237] on input "0.00" at bounding box center [470, 235] width 31 height 18
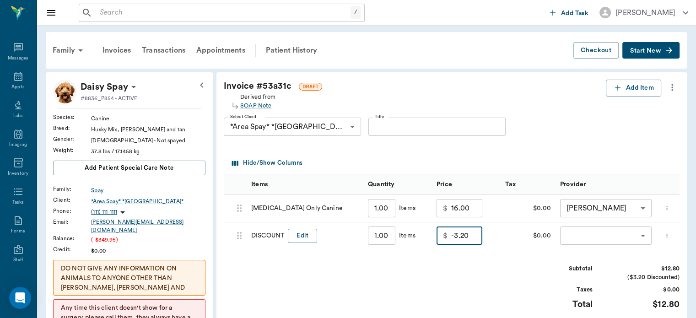
type input "-3.20"
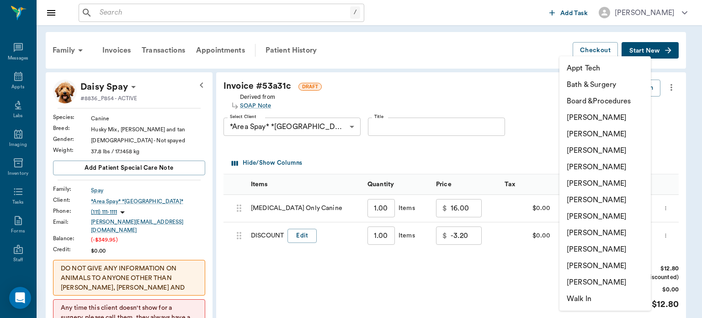
click at [591, 156] on li "[PERSON_NAME]" at bounding box center [605, 150] width 91 height 16
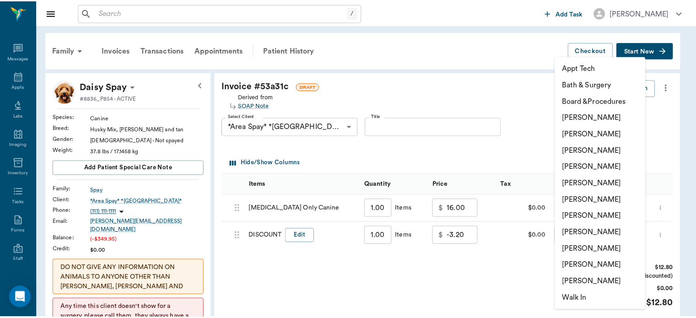
type input "none-642ef10e332a41444de2bad1"
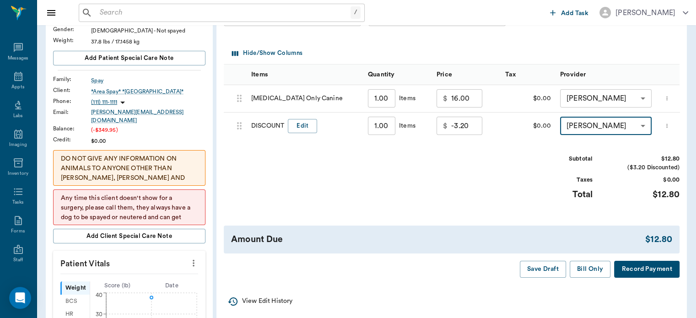
scroll to position [110, 0]
click at [591, 278] on button "Bill Only" at bounding box center [589, 269] width 41 height 17
click at [14, 75] on icon at bounding box center [18, 76] width 8 height 9
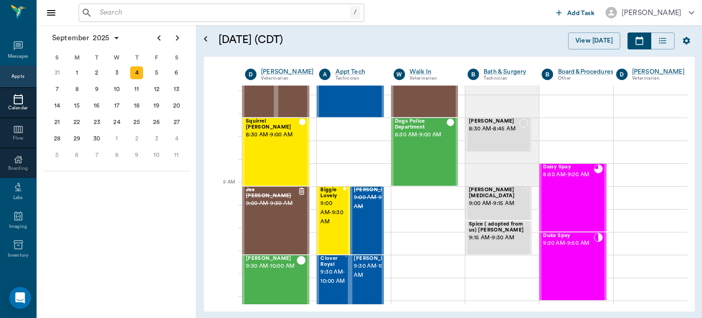
scroll to position [44, 0]
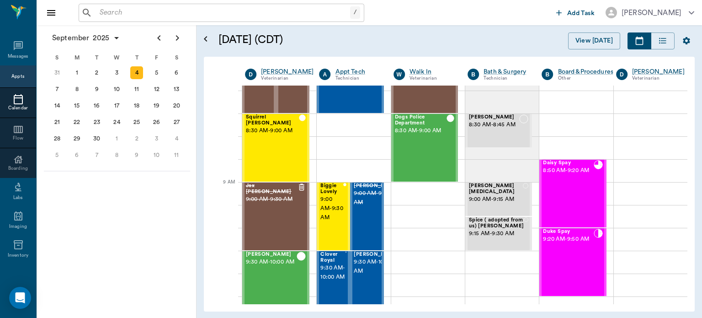
click at [561, 244] on span "9:20 AM - 9:50 AM" at bounding box center [568, 239] width 50 height 9
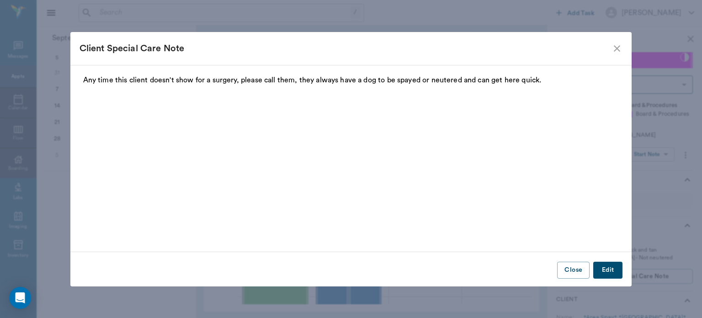
click at [610, 52] on div "Client Special Care Note" at bounding box center [346, 48] width 533 height 15
click at [615, 45] on icon "close" at bounding box center [617, 48] width 11 height 11
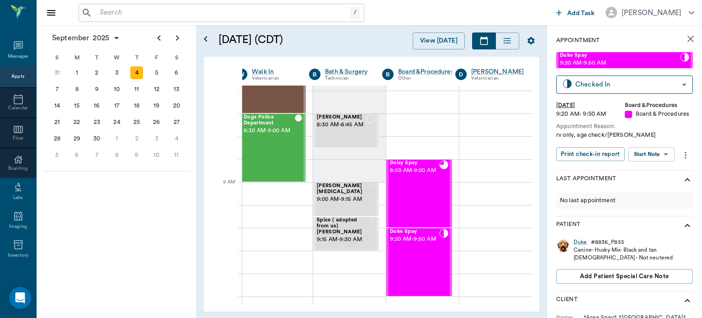
click at [661, 156] on body "/ ​ Add Task [PERSON_NAME] Nectar Messages Appts Calendar Flow Boarding Labs Im…" at bounding box center [351, 159] width 702 height 318
click at [649, 174] on button "Start SOAP" at bounding box center [641, 173] width 31 height 11
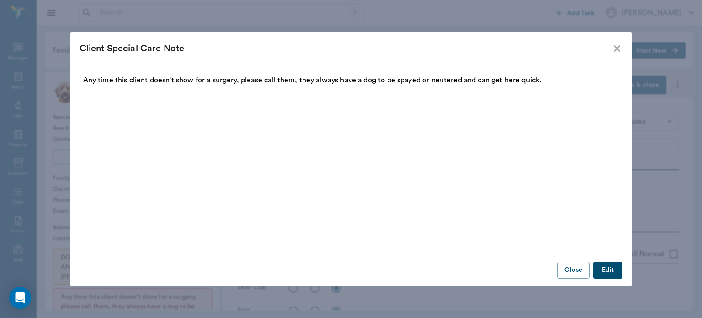
type input "63ec2f075fda476ae8351a51"
type input "67816c1cf444b6f7d0a603e8"
type textarea "rv only, age check/[PERSON_NAME]"
type input "[DATE]"
click at [619, 48] on icon "close" at bounding box center [617, 48] width 11 height 11
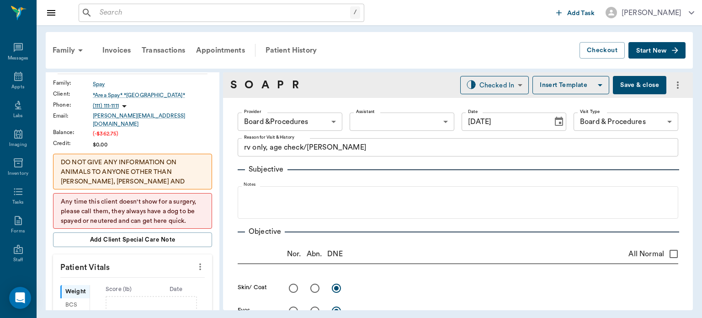
scroll to position [159, 0]
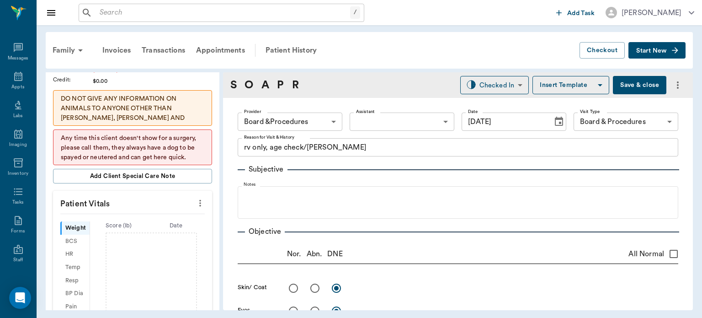
click at [197, 198] on icon "more" at bounding box center [200, 203] width 10 height 11
click at [142, 215] on span "Enter Vitals" at bounding box center [155, 213] width 77 height 10
click at [124, 226] on input "text" at bounding box center [132, 230] width 80 height 18
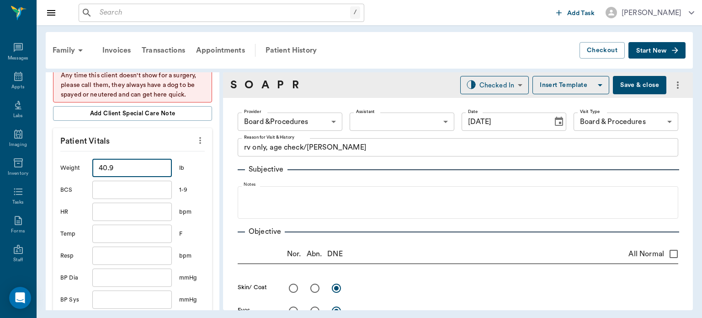
scroll to position [287, 0]
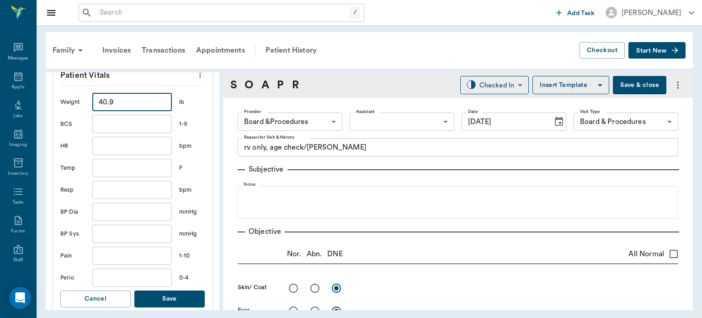
type input "40.9"
click at [177, 299] on button "Save" at bounding box center [169, 298] width 70 height 17
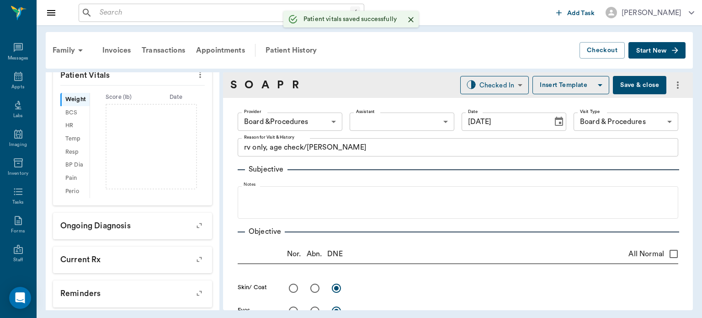
click at [392, 117] on body "/ ​ Add Task [PERSON_NAME] Nectar Messages Appts Labs Imaging Inventory Tasks F…" at bounding box center [351, 159] width 702 height 318
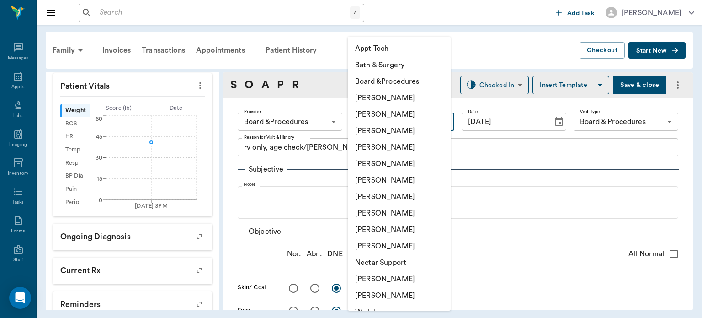
scroll to position [298, 0]
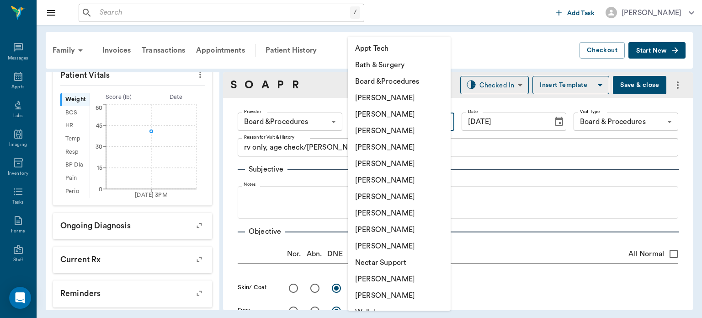
click at [330, 60] on div at bounding box center [351, 159] width 702 height 318
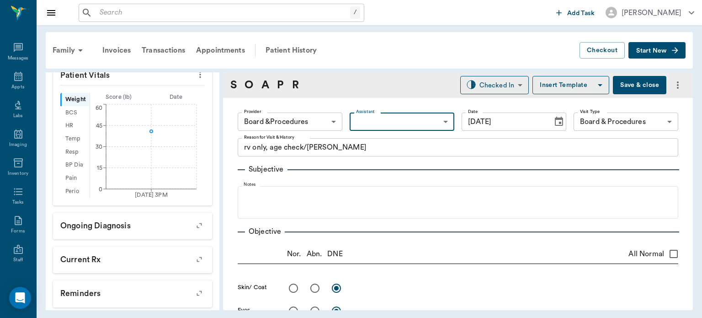
click at [325, 123] on body "/ ​ Add Task [PERSON_NAME] Nectar Messages Appts Labs Imaging Inventory Tasks F…" at bounding box center [351, 159] width 702 height 318
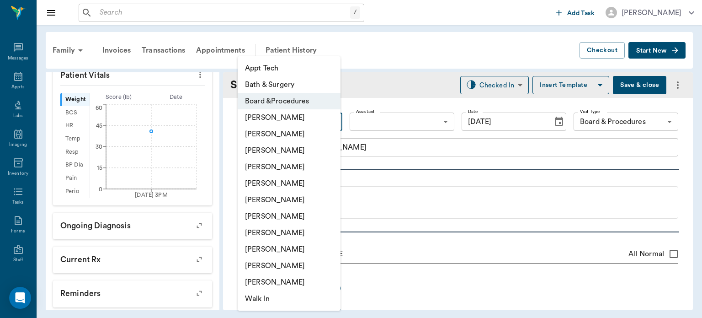
click at [291, 152] on li "[PERSON_NAME]" at bounding box center [289, 150] width 103 height 16
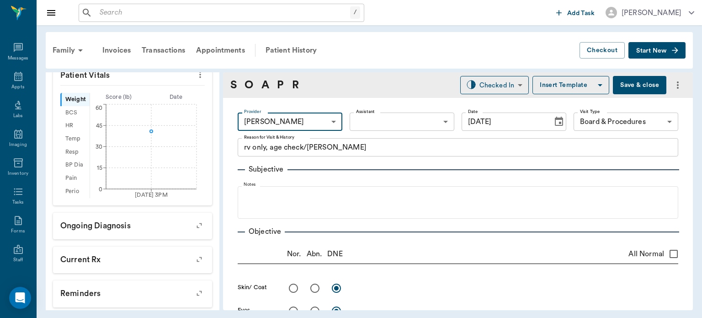
type input "642ef10e332a41444de2bad1"
click at [494, 87] on body "/ ​ Add Task [PERSON_NAME] Nectar Messages Appts Labs Imaging Inventory Tasks F…" at bounding box center [351, 159] width 702 height 318
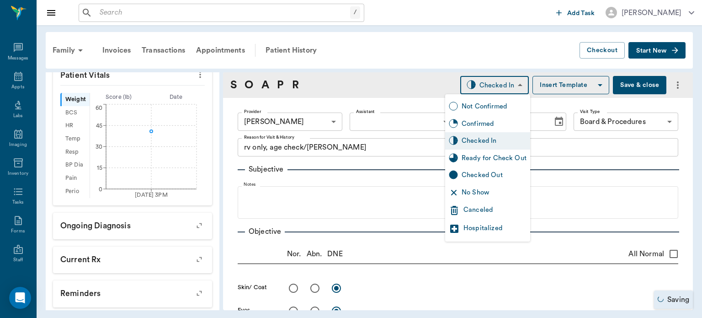
click at [492, 159] on div "Ready for Check Out" at bounding box center [494, 158] width 65 height 10
type input "READY_TO_CHECKOUT"
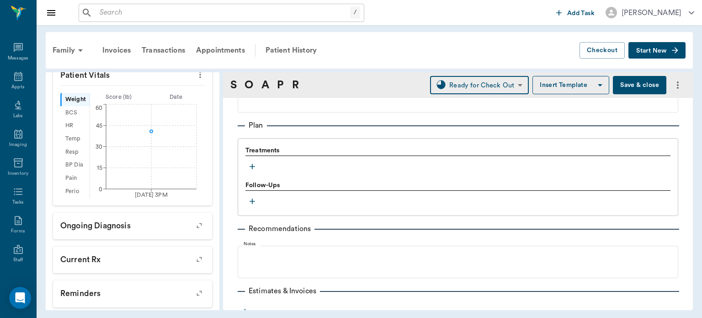
scroll to position [575, 0]
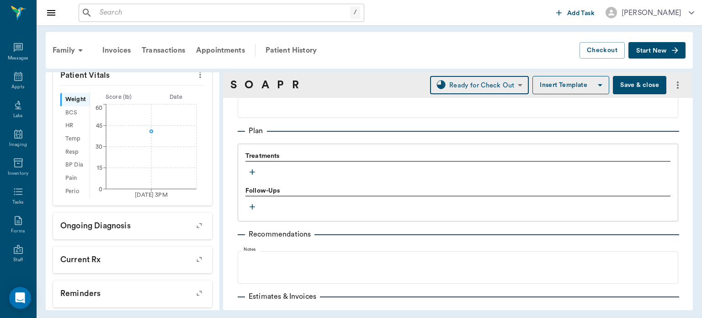
click at [254, 169] on icon "button" at bounding box center [252, 171] width 9 height 9
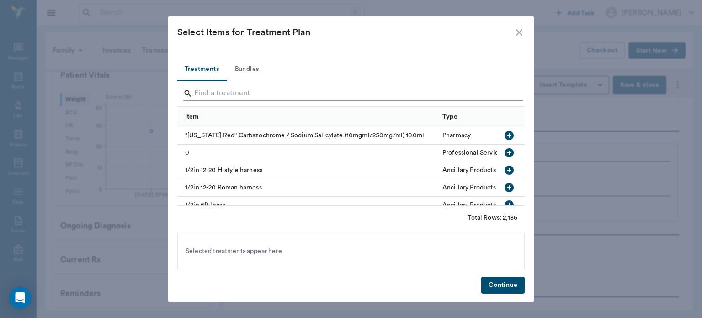
click at [220, 91] on input "Search" at bounding box center [351, 93] width 315 height 15
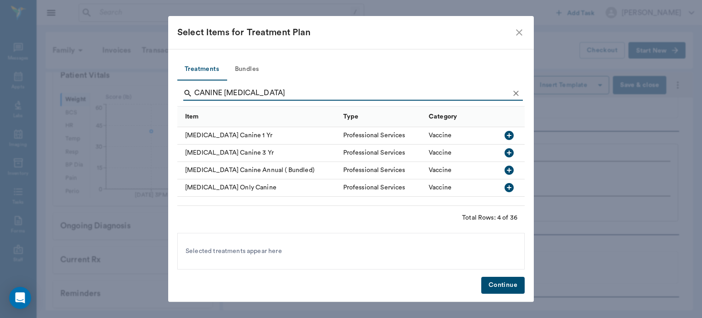
type input "CANINE [MEDICAL_DATA]"
click at [510, 190] on icon "button" at bounding box center [509, 187] width 9 height 9
click at [503, 286] on button "Continue" at bounding box center [503, 285] width 43 height 17
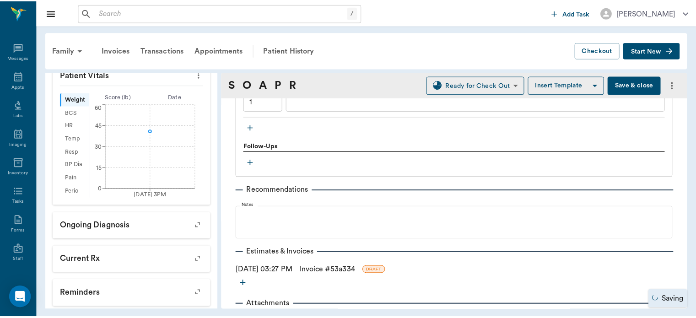
scroll to position [695, 0]
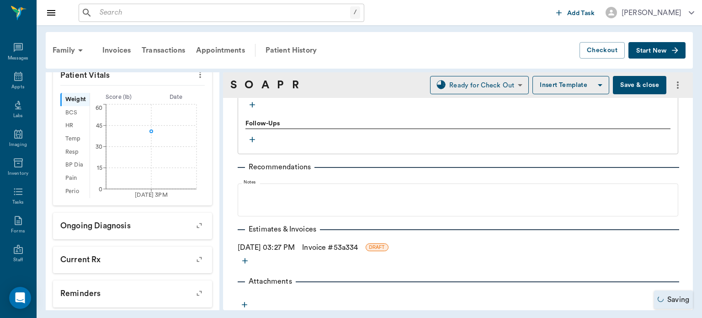
click at [348, 250] on link "Invoice # 53a334" at bounding box center [330, 247] width 56 height 11
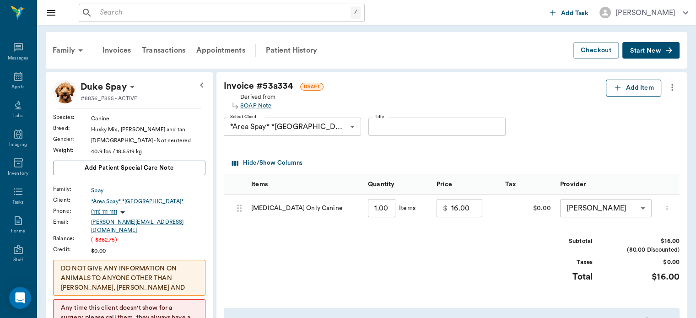
click at [621, 89] on icon "button" at bounding box center [617, 87] width 9 height 9
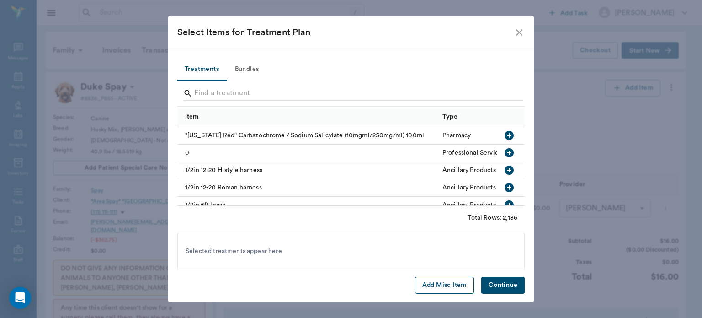
click at [445, 289] on button "Add Misc Item" at bounding box center [444, 285] width 59 height 17
click at [501, 281] on button "Continue" at bounding box center [503, 285] width 43 height 17
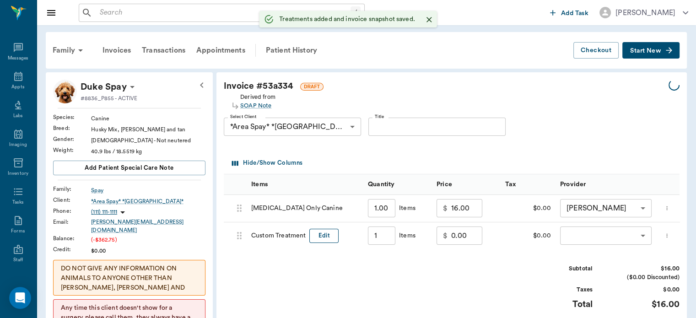
click at [327, 236] on button "Edit" at bounding box center [323, 236] width 29 height 14
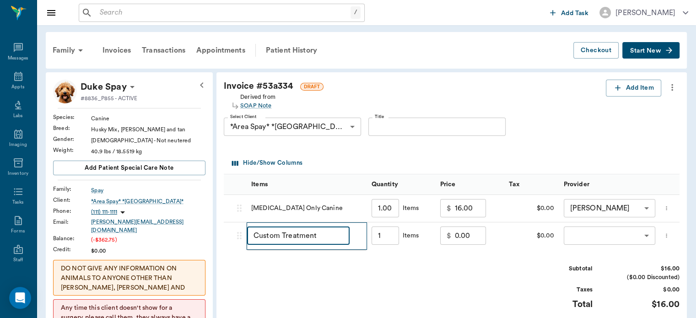
type input "1.00"
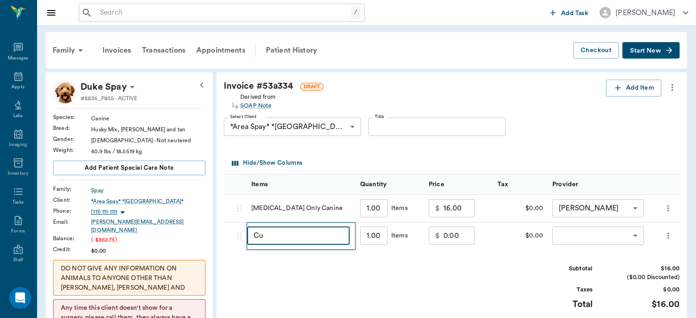
type input "C"
type input "DISCOUNT"
click at [444, 237] on input "0.00" at bounding box center [458, 235] width 31 height 18
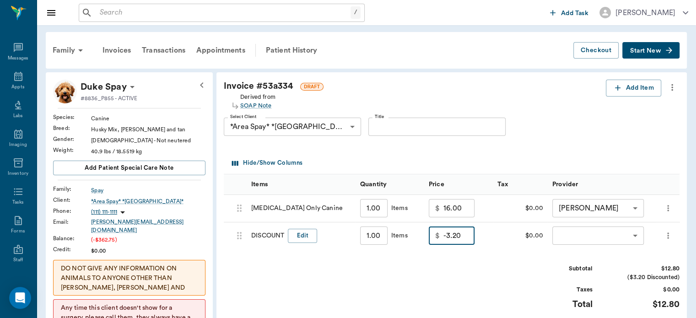
type input "-3.20"
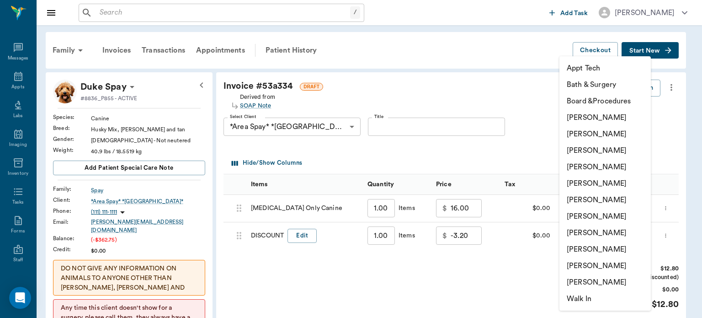
click at [611, 156] on li "[PERSON_NAME]" at bounding box center [605, 150] width 91 height 16
type input "none-642ef10e332a41444de2bad1"
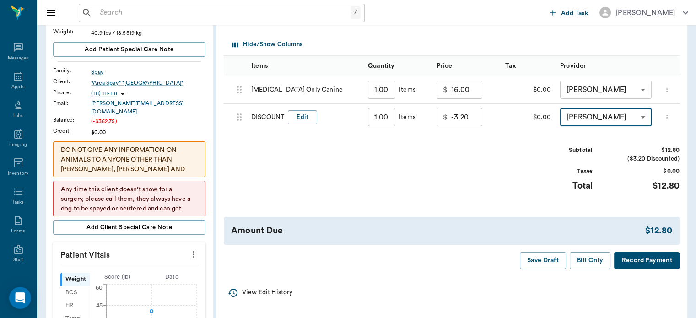
scroll to position [118, 0]
click at [593, 269] on button "Bill Only" at bounding box center [589, 261] width 41 height 17
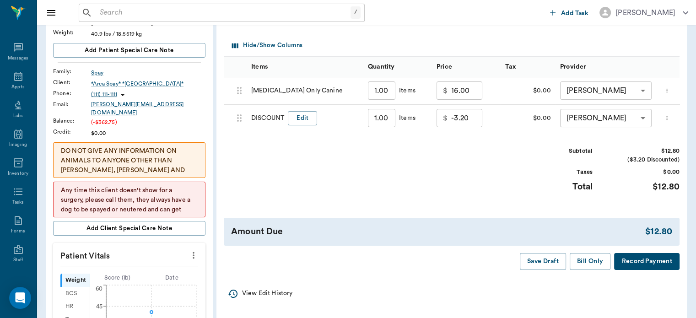
click at [594, 270] on button "Bill Only" at bounding box center [589, 261] width 41 height 17
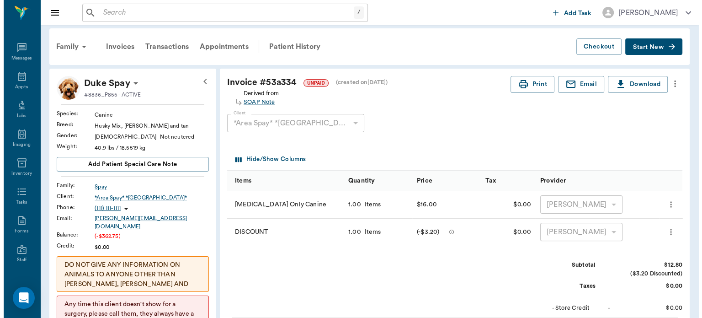
scroll to position [0, 0]
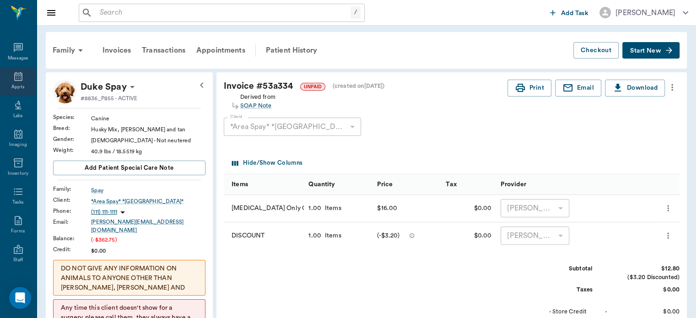
click at [14, 78] on icon at bounding box center [18, 76] width 11 height 11
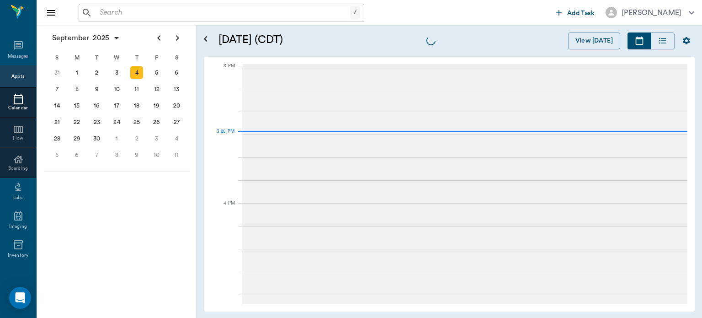
scroll to position [960, 0]
